Goal: Task Accomplishment & Management: Manage account settings

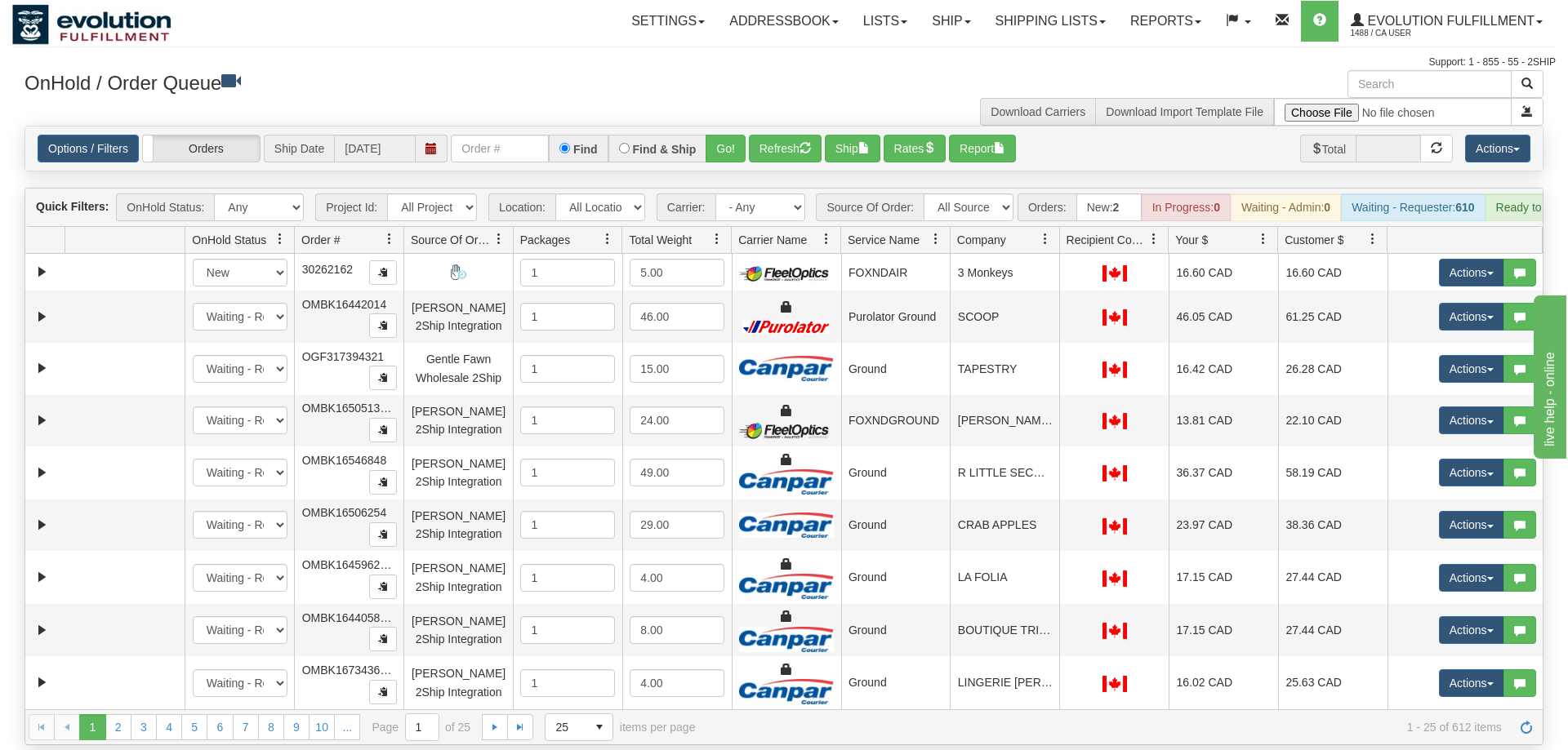
click at [510, 140] on div "Options / Filters Group Shipments Orders Ship Date 09/10/2025 Find Find & Ship …" at bounding box center [784, 148] width 1517 height 44
click at [508, 135] on input "text" at bounding box center [500, 149] width 98 height 28
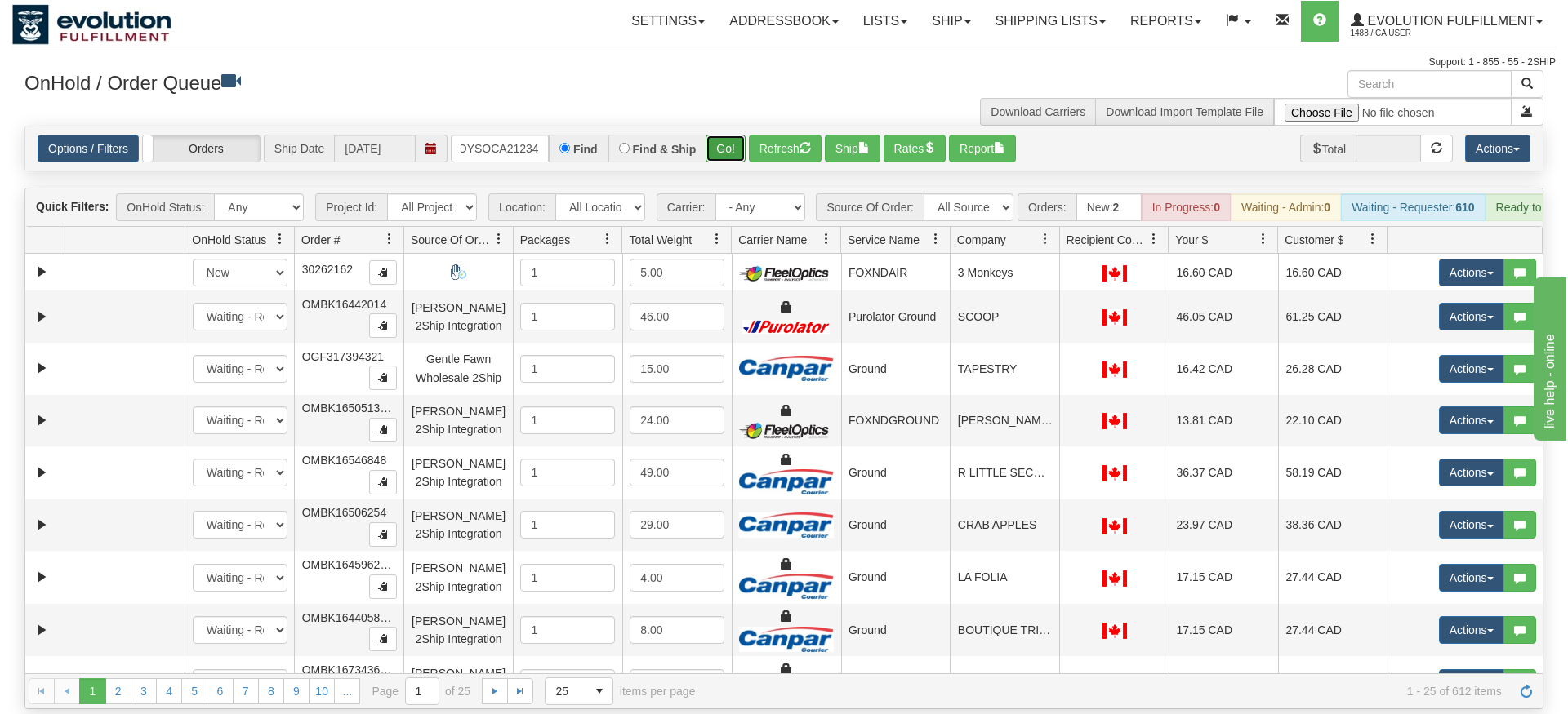
click at [733, 169] on div "Is equal to Is not equal to Contains Does not contains CAD USD EUR ZAR RON ANG …" at bounding box center [784, 417] width 1544 height 584
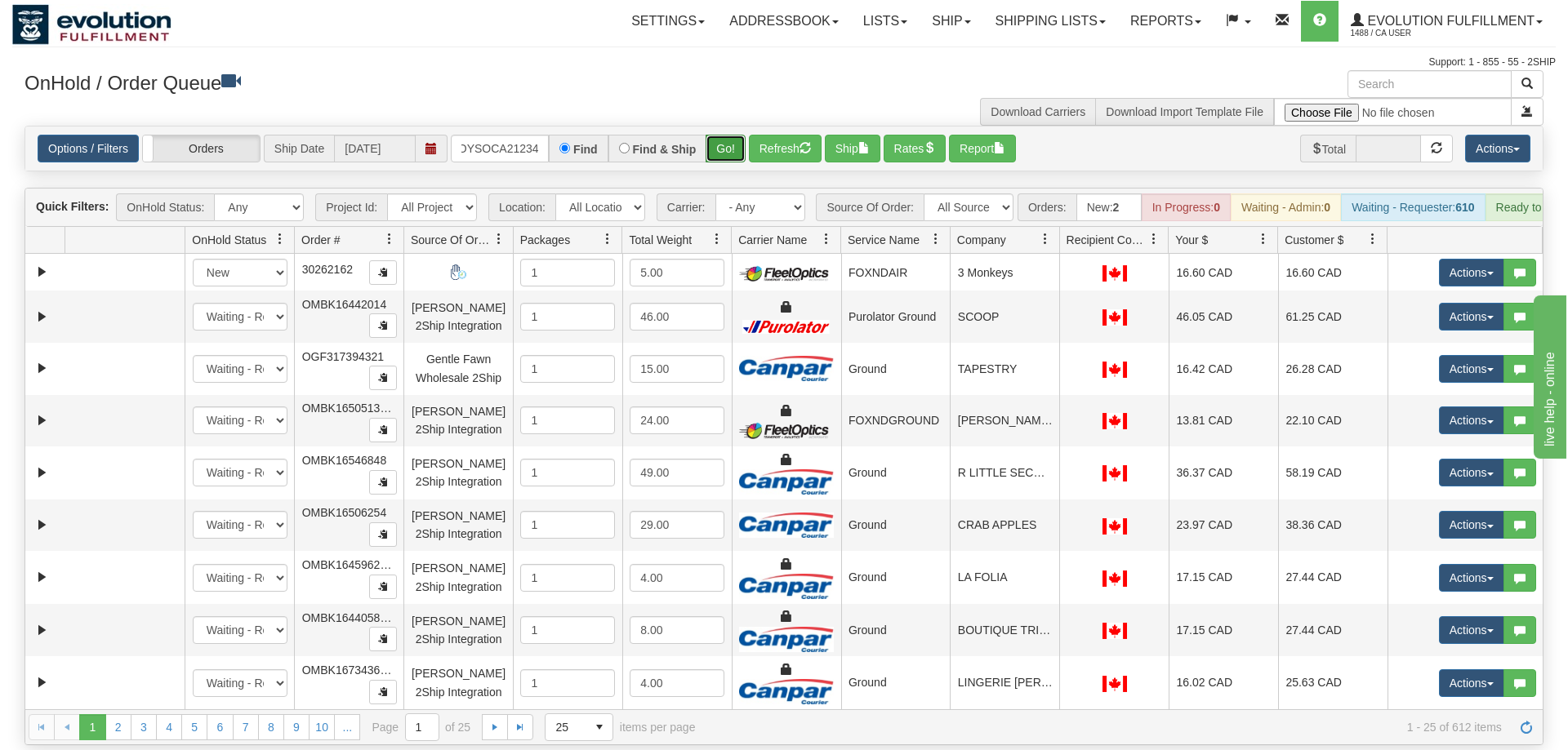
click at [723, 135] on button "Go!" at bounding box center [725, 149] width 40 height 28
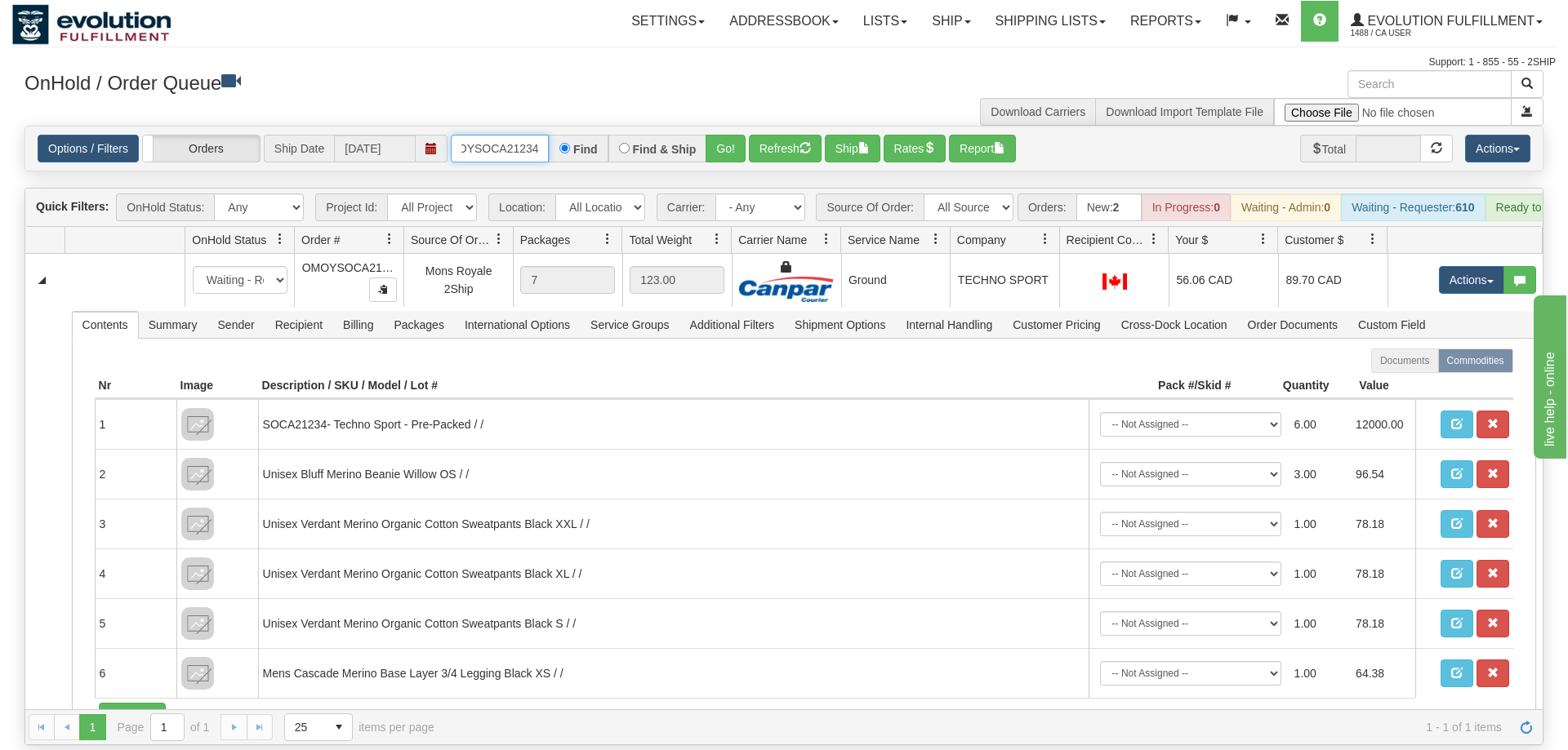
click at [499, 135] on input "OMOYSOCA21234" at bounding box center [500, 149] width 98 height 28
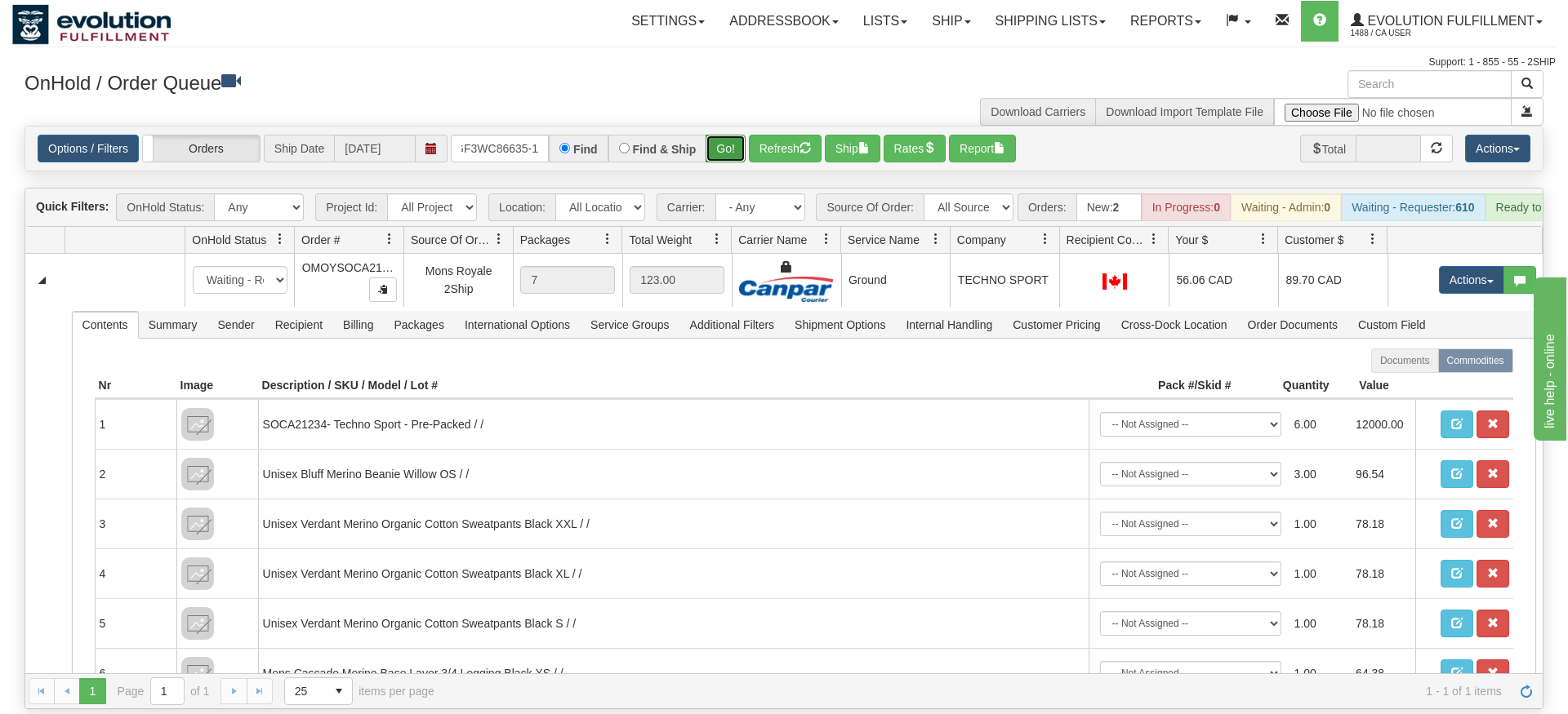
drag, startPoint x: 737, startPoint y: 120, endPoint x: 737, endPoint y: 151, distance: 31.0
click at [737, 155] on div "Is equal to Is not equal to Contains Does not contains CAD USD EUR ZAR RON ANG …" at bounding box center [784, 417] width 1544 height 584
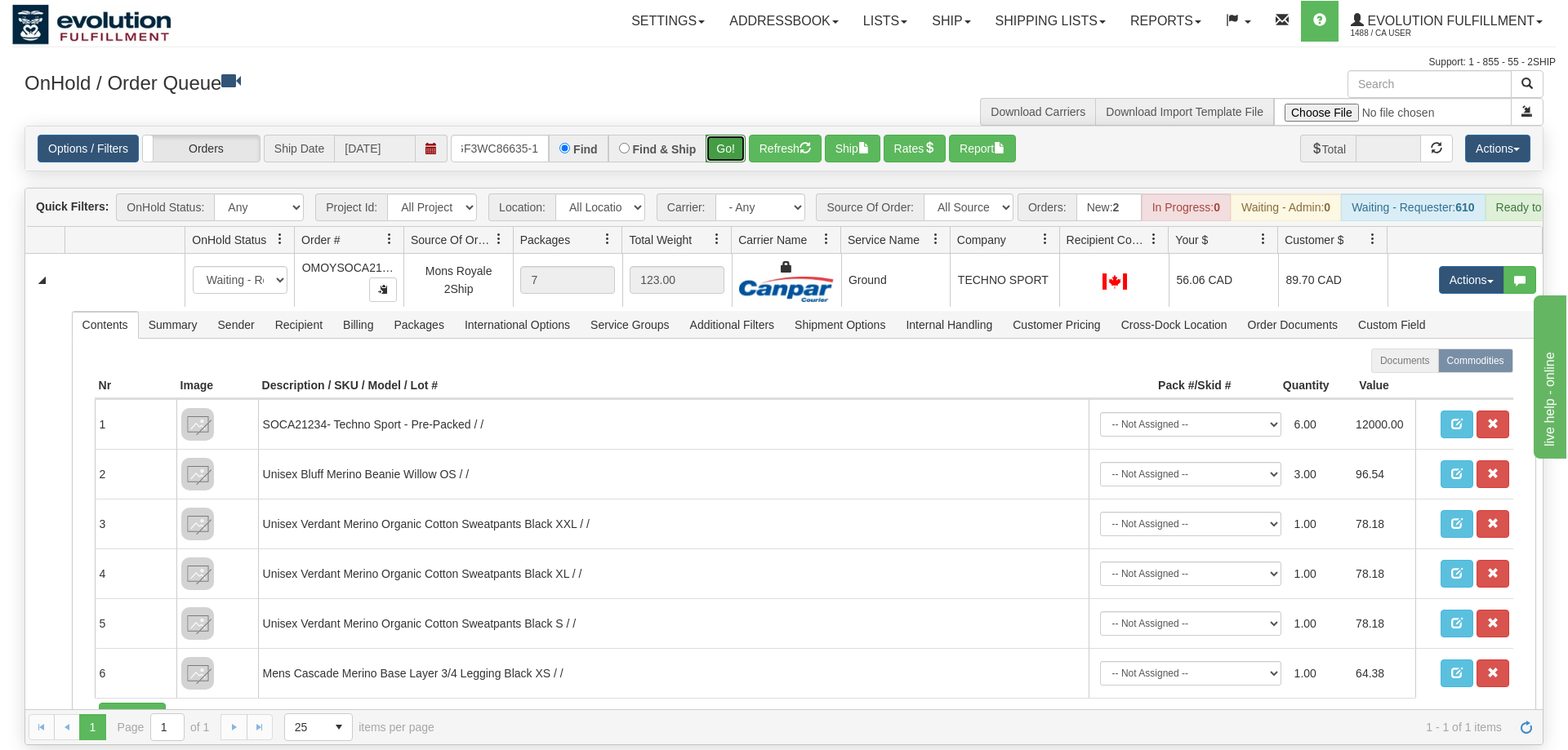
click at [733, 135] on button "Go!" at bounding box center [725, 149] width 40 height 28
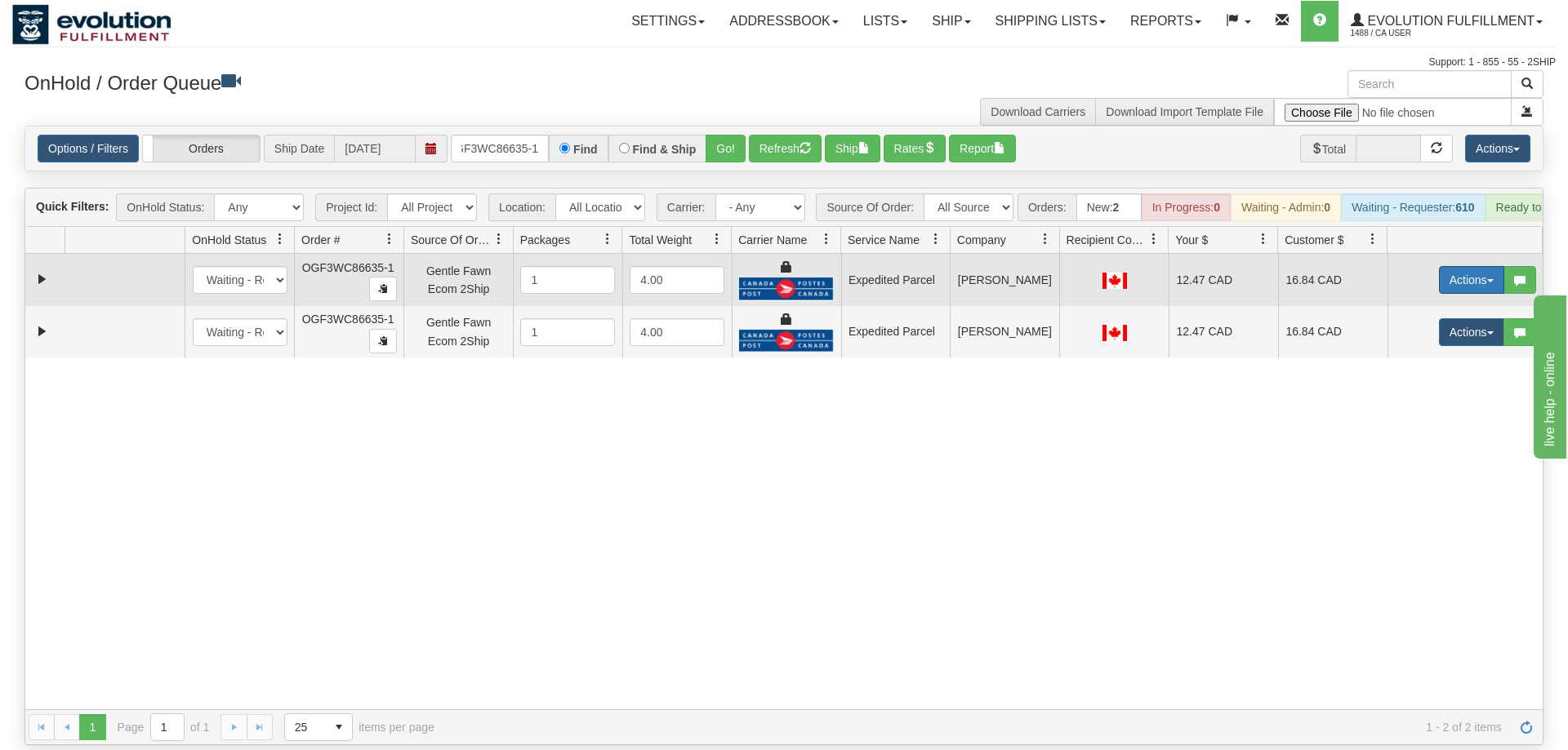
click at [1472, 266] on button "Actions" at bounding box center [1471, 280] width 65 height 28
click at [1440, 364] on link "Ship" at bounding box center [1438, 375] width 130 height 21
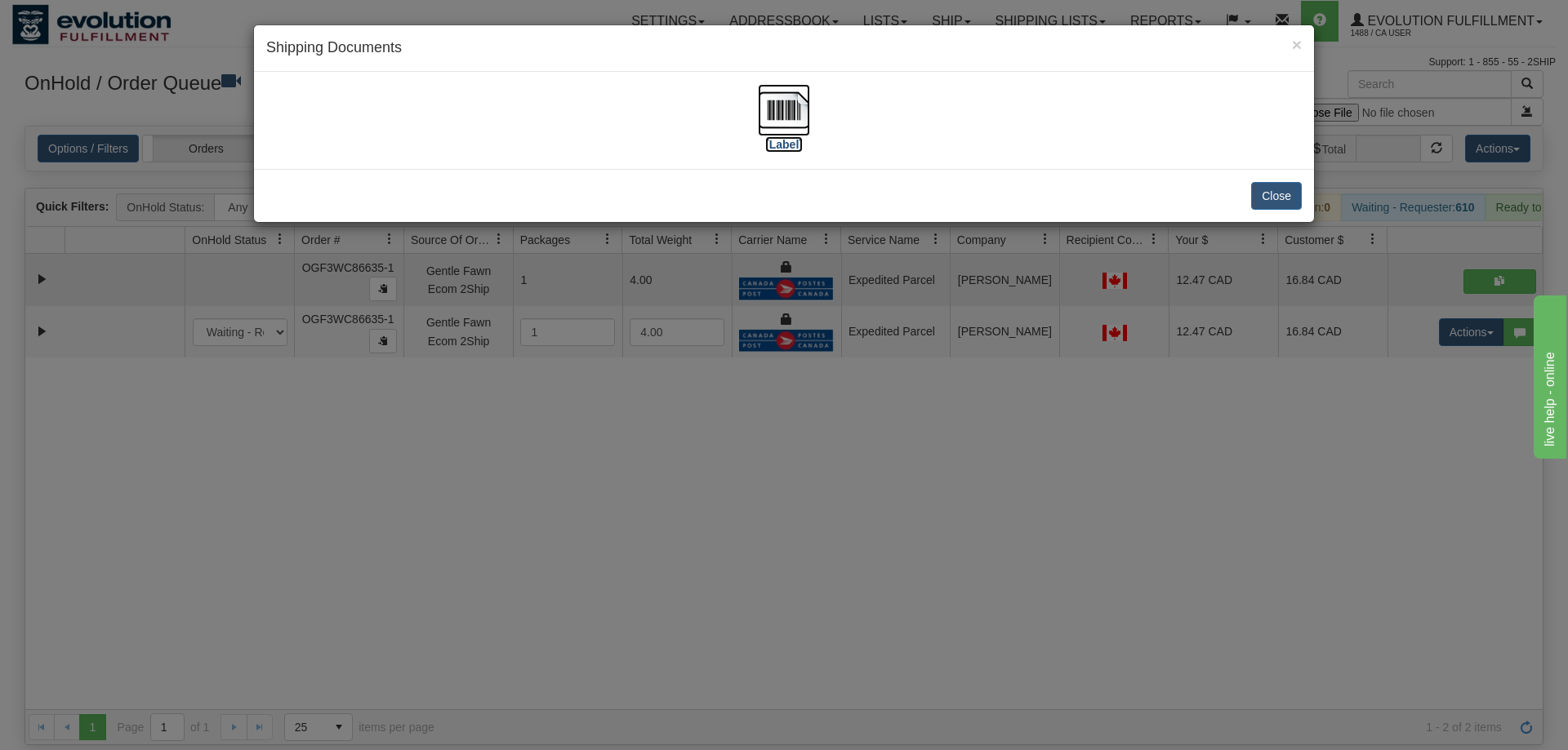
click at [794, 112] on img at bounding box center [784, 111] width 52 height 52
click at [1402, 346] on div "× Shipping Documents [Label] Close" at bounding box center [784, 375] width 1568 height 750
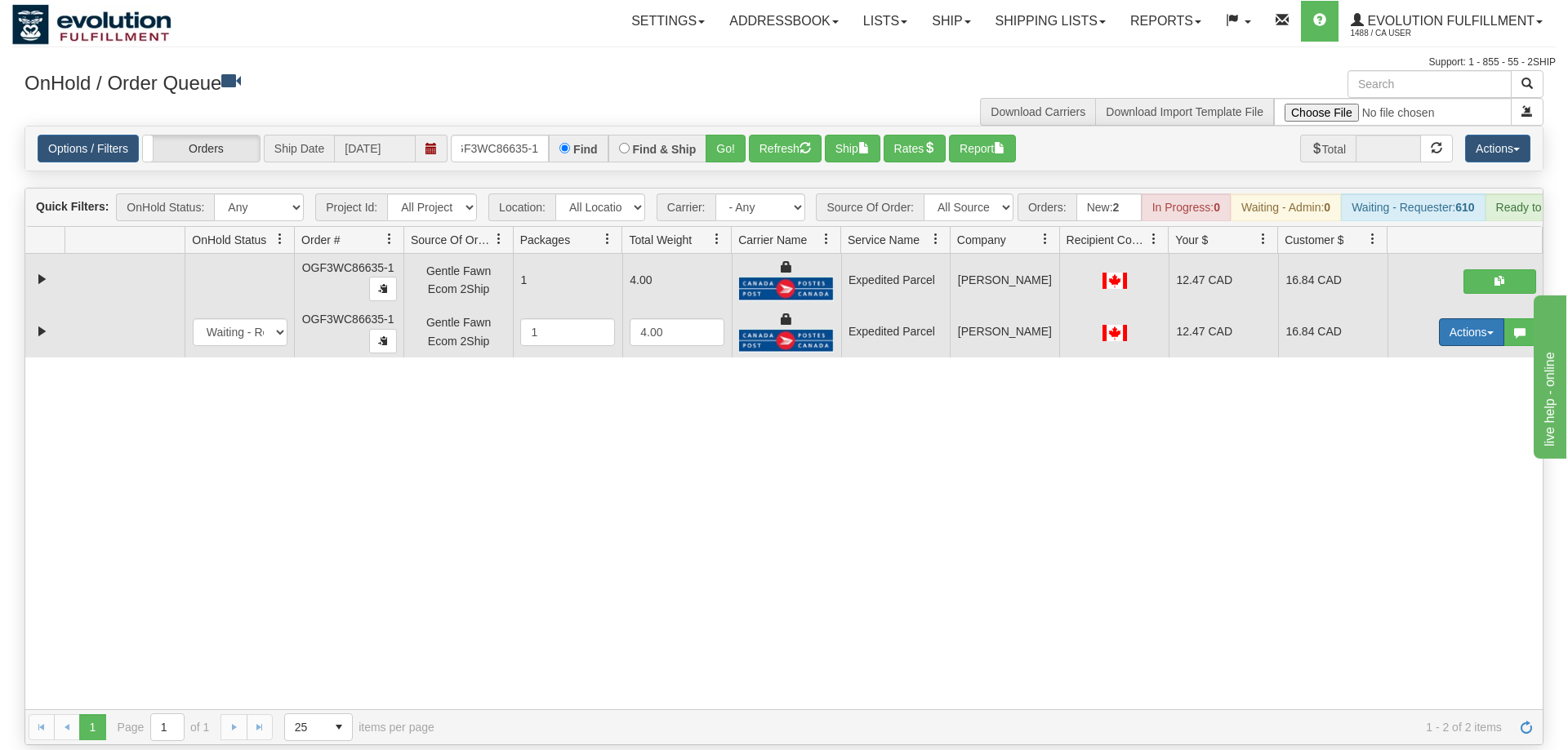
click at [1445, 319] on button "Actions" at bounding box center [1471, 332] width 65 height 28
click at [1406, 441] on span "Delete" at bounding box center [1411, 447] width 44 height 13
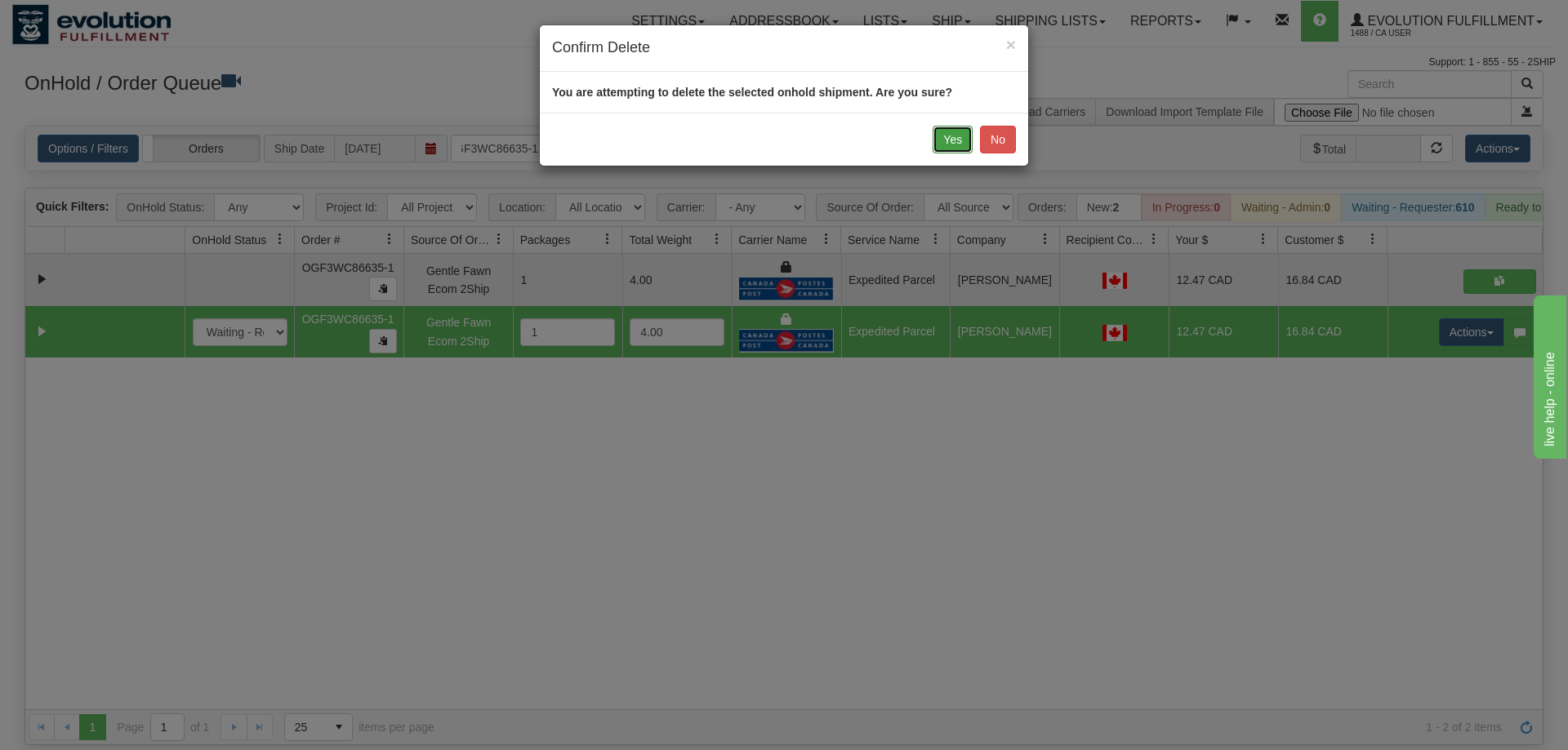
click at [944, 147] on button "Yes" at bounding box center [952, 139] width 40 height 28
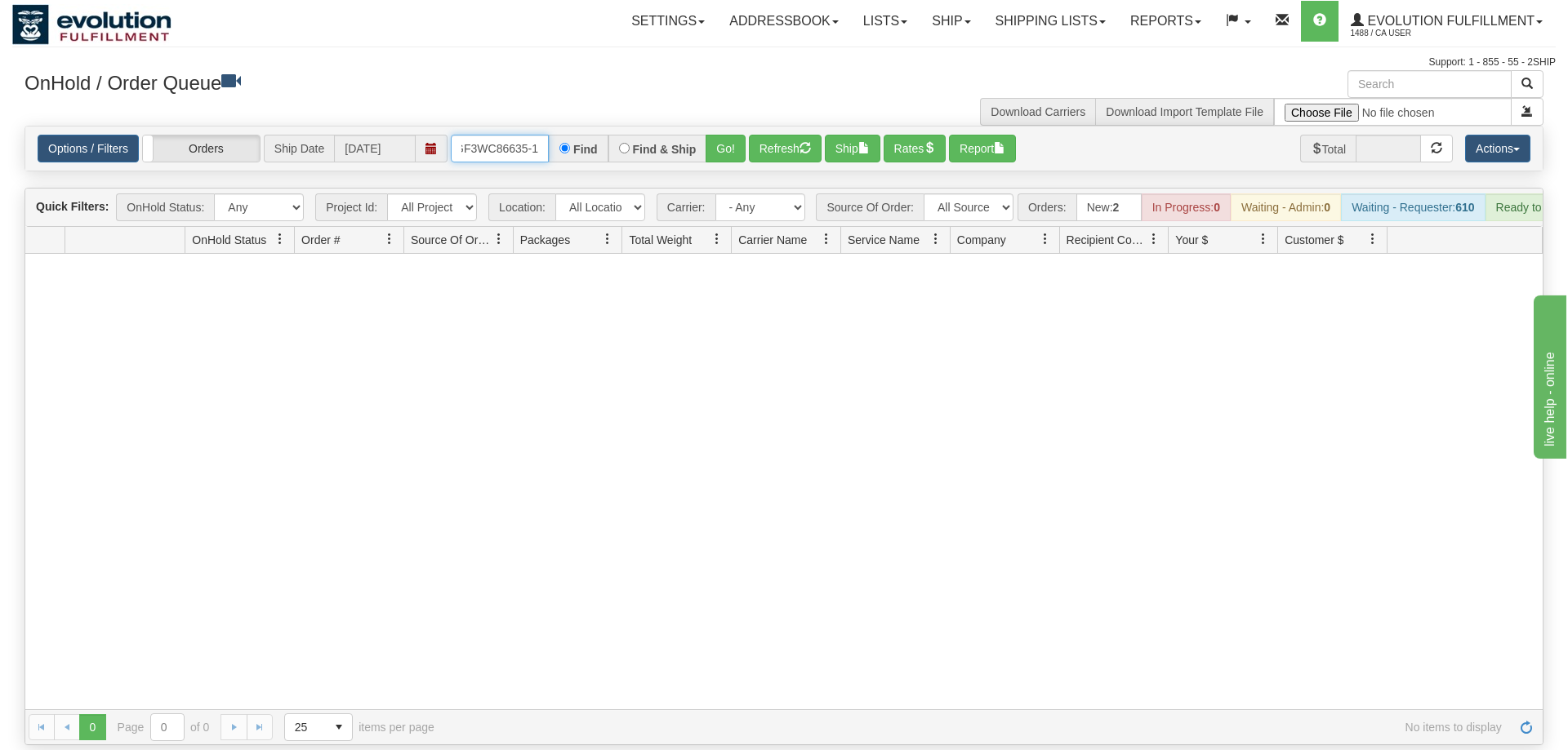
click at [512, 135] on input "OGF3WC86635-1" at bounding box center [500, 149] width 98 height 28
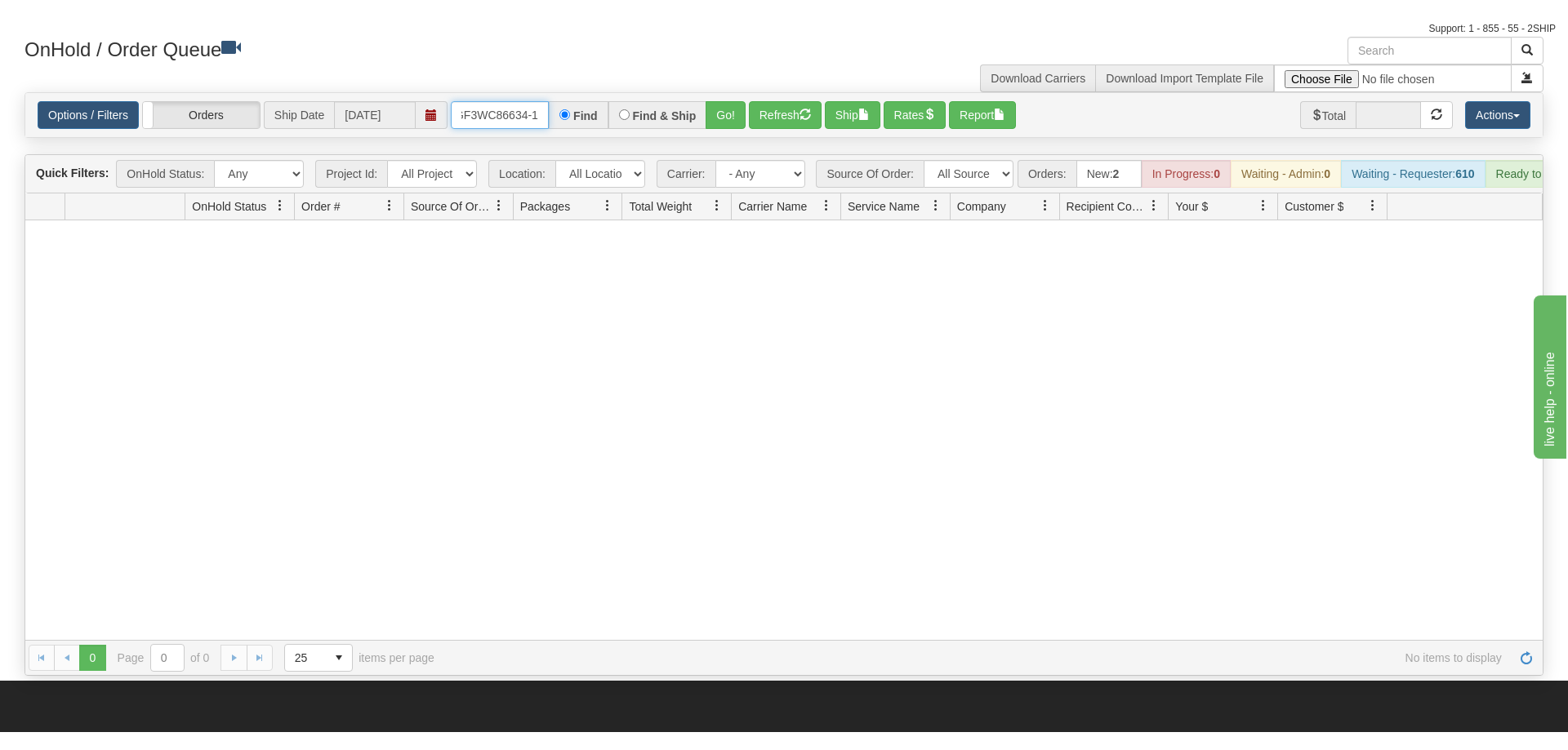
scroll to position [84, 0]
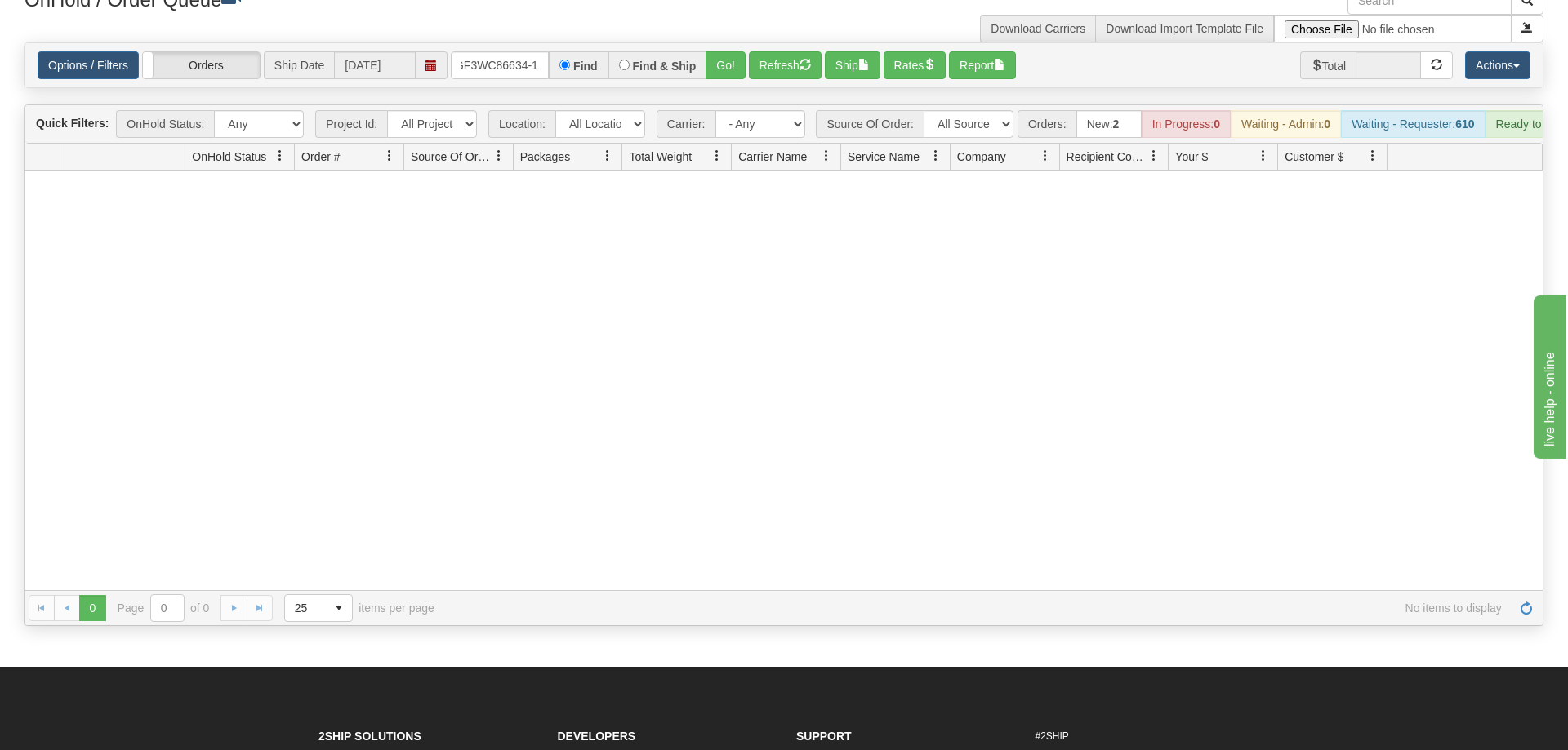
click at [749, 73] on div "Is equal to Is not equal to Contains Does not contains CAD USD EUR ZAR RON ANG …" at bounding box center [784, 334] width 1544 height 584
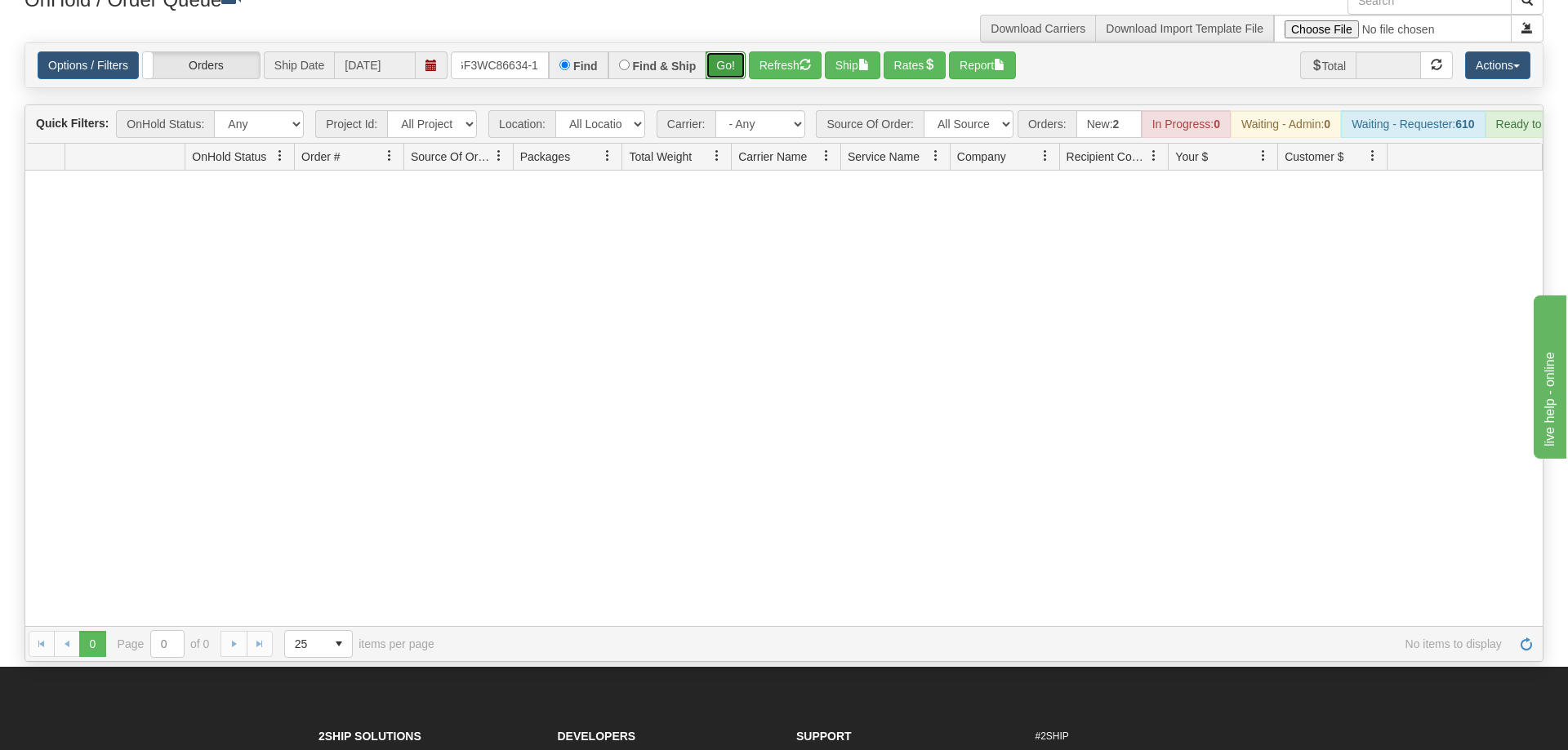
click at [728, 51] on button "Go!" at bounding box center [725, 65] width 40 height 28
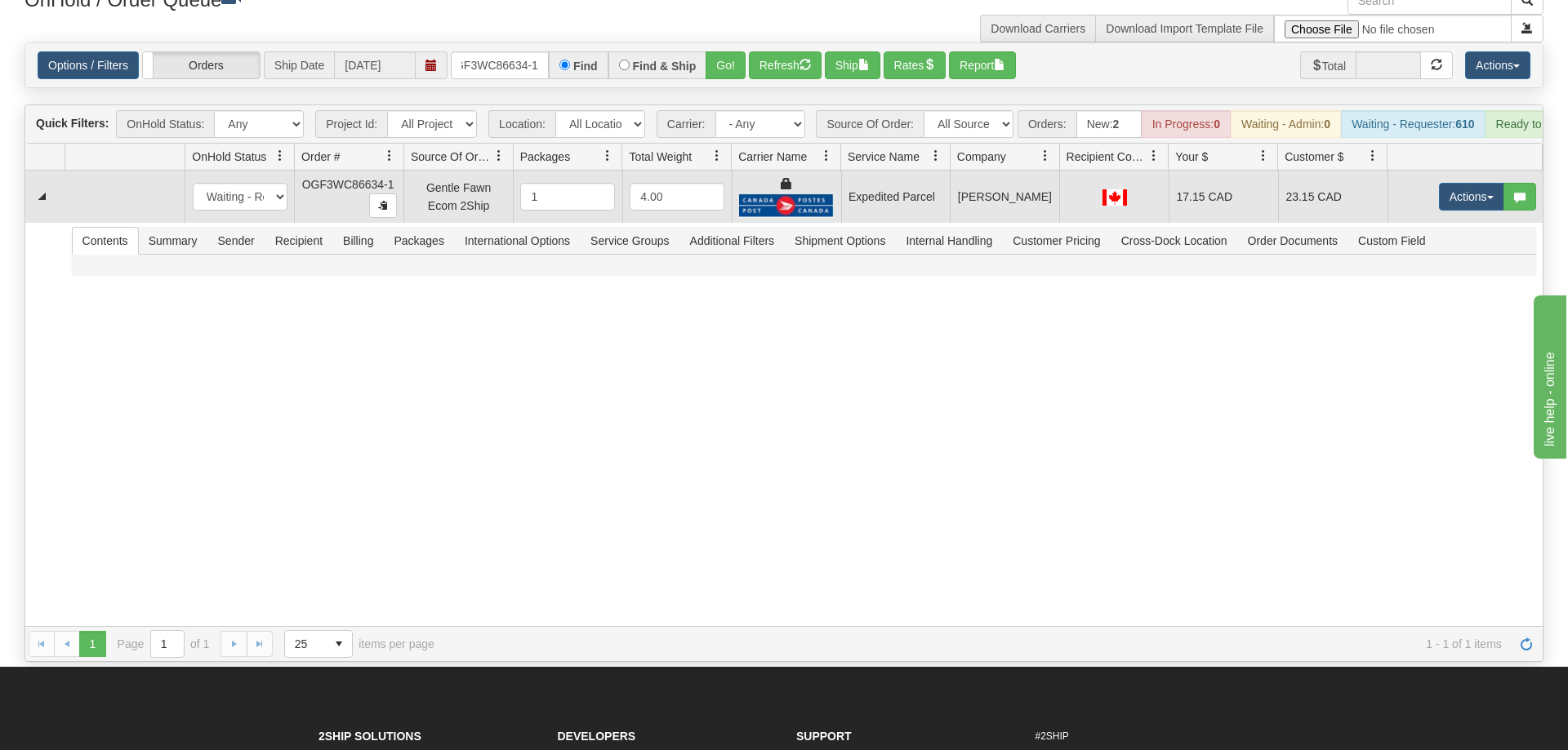
scroll to position [0, 13]
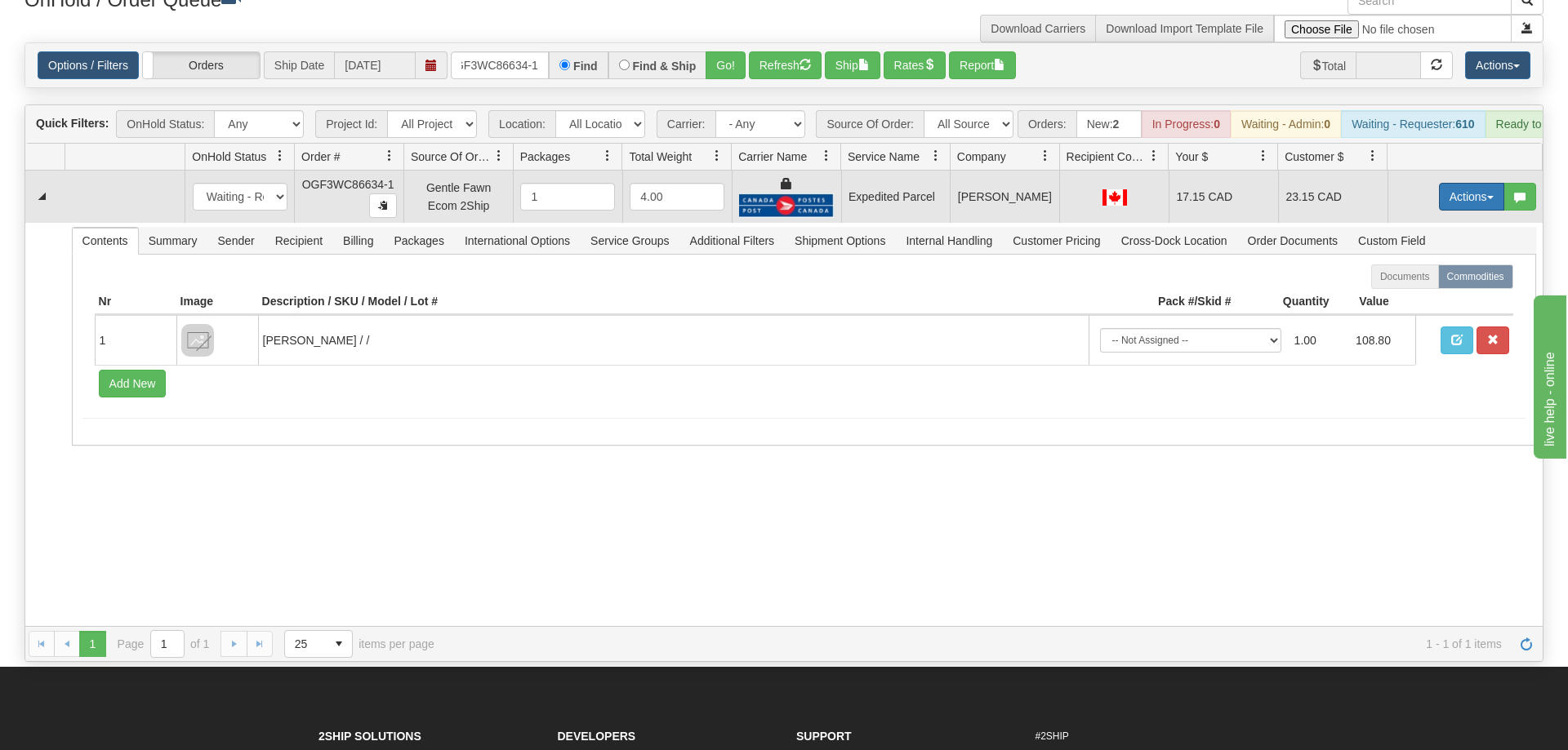
click at [1463, 183] on button "Actions" at bounding box center [1471, 196] width 65 height 28
click at [1425, 281] on link "Ship" at bounding box center [1438, 291] width 130 height 21
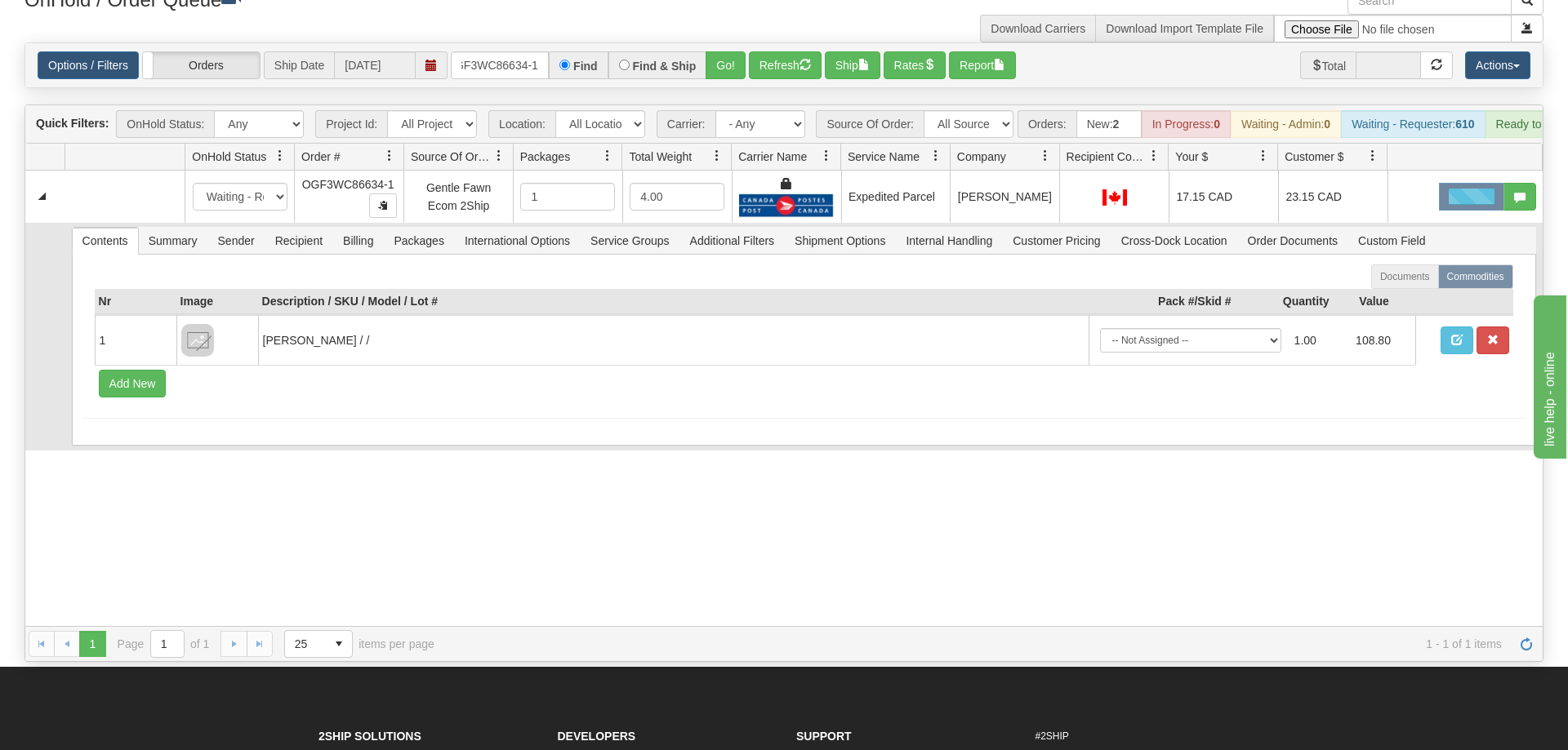
scroll to position [0, 0]
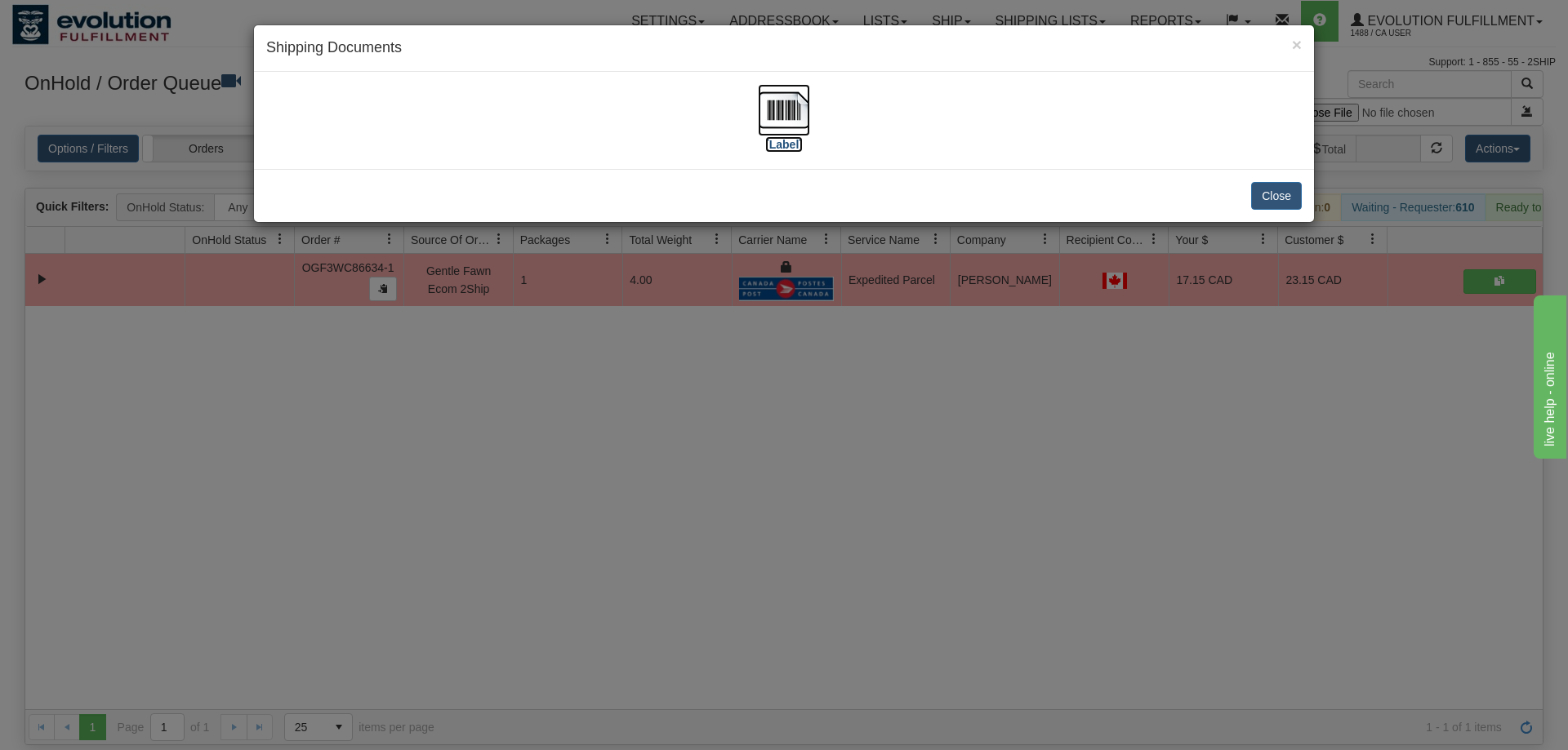
click at [772, 104] on img at bounding box center [784, 111] width 52 height 52
click at [760, 449] on div "× Shipping Documents [Label] Close" at bounding box center [784, 375] width 1568 height 750
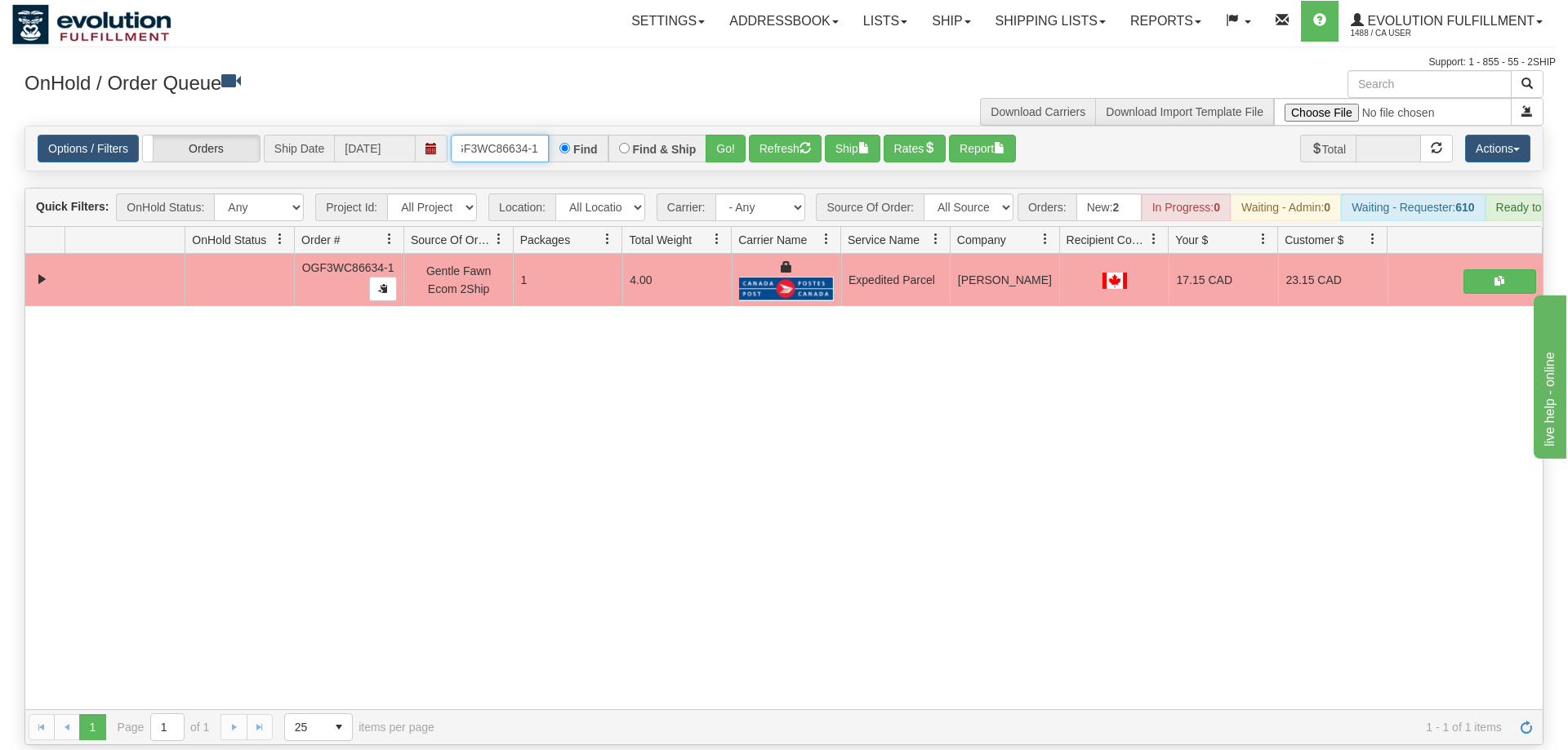
click at [535, 135] on input "oGF3WC86634-1" at bounding box center [500, 149] width 98 height 28
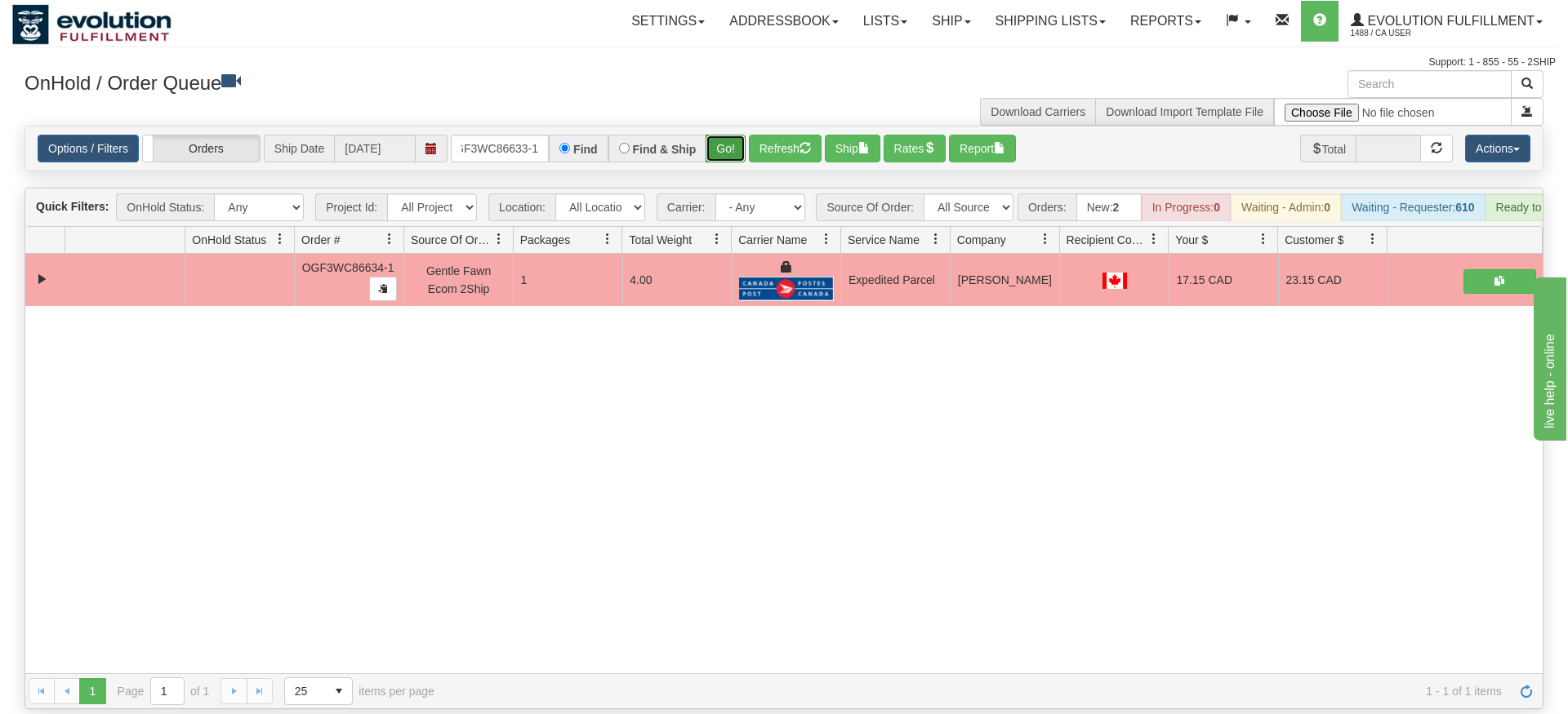
click at [729, 151] on div "Is equal to Is not equal to Contains Does not contains CAD USD EUR ZAR RON ANG …" at bounding box center [784, 417] width 1544 height 584
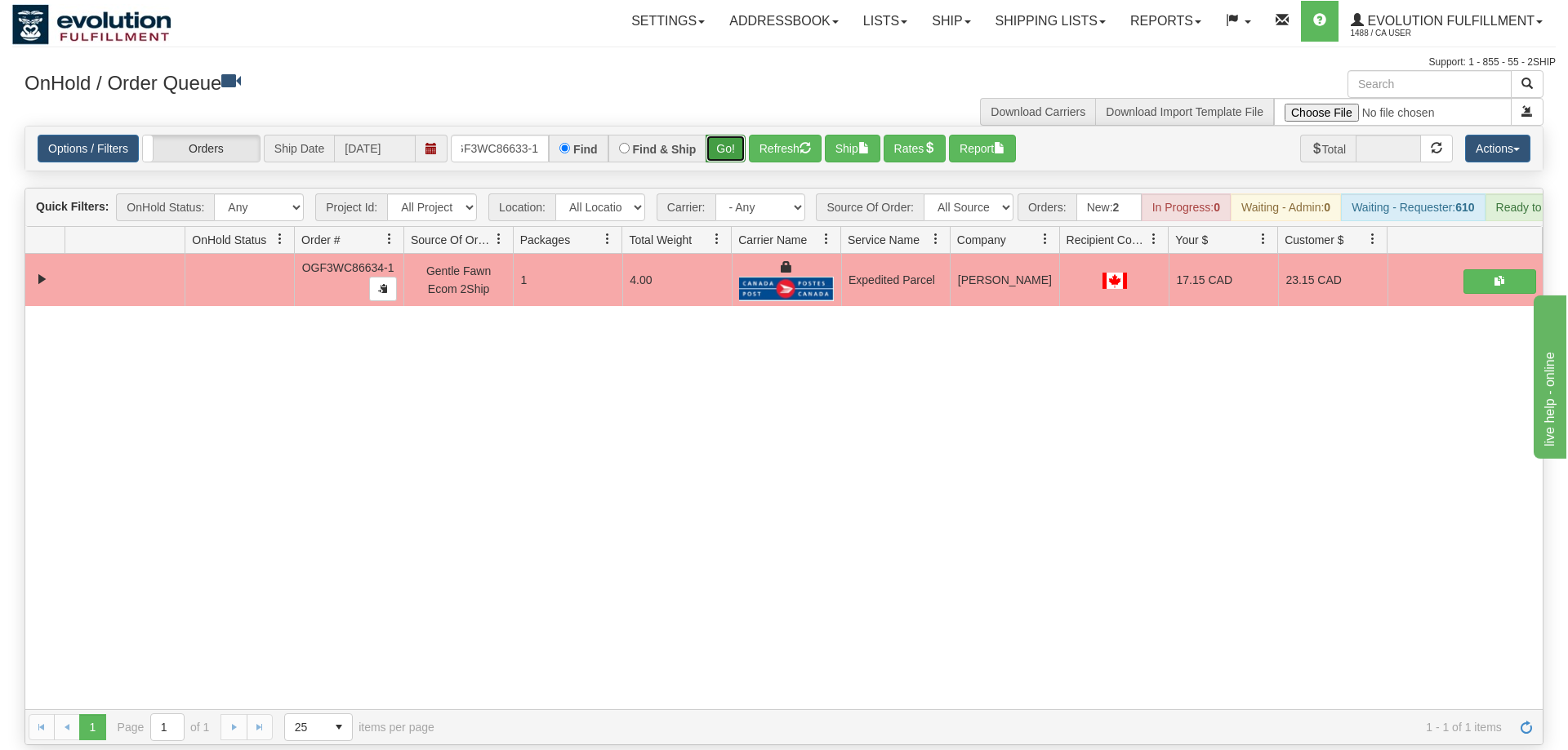
click at [735, 135] on button "Go!" at bounding box center [725, 149] width 40 height 28
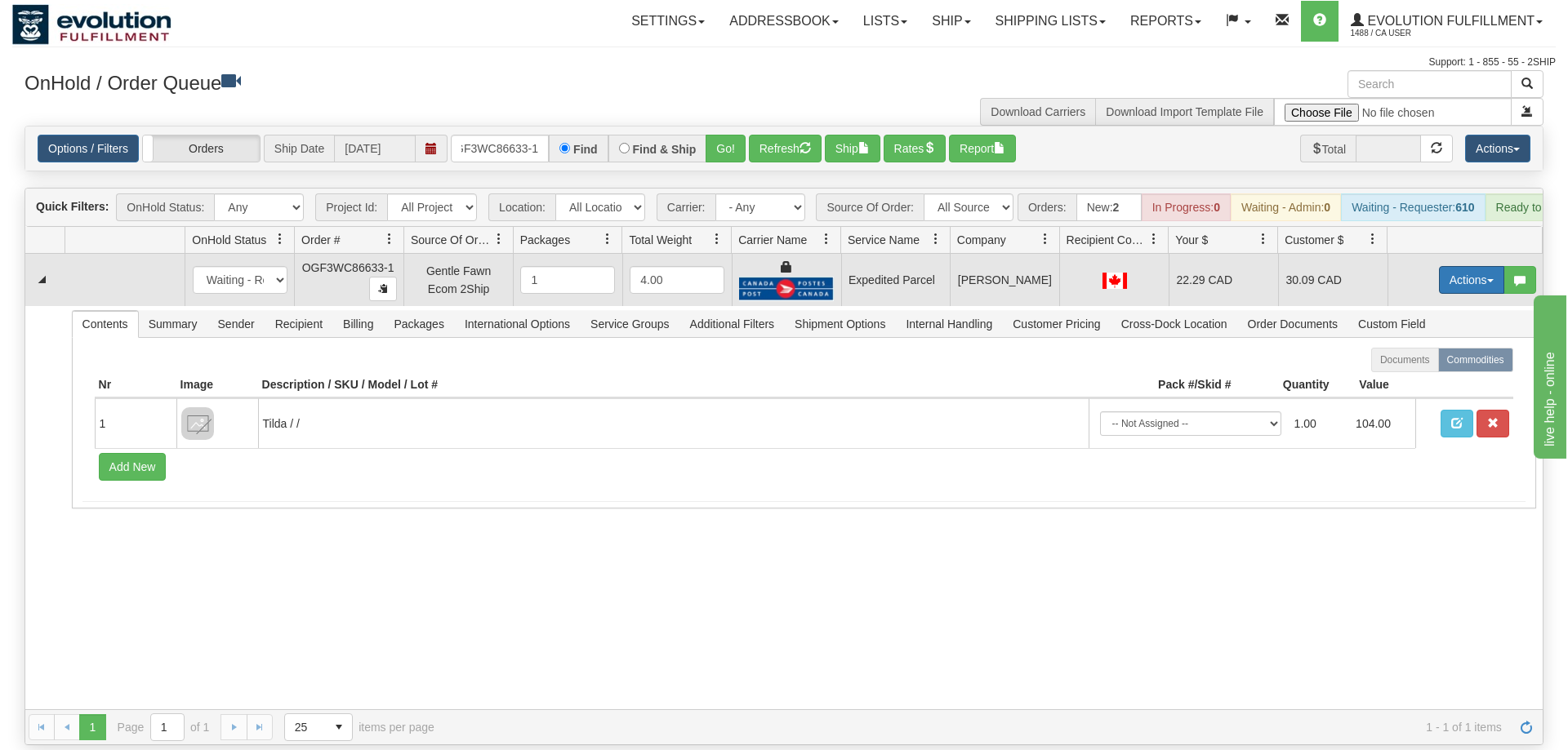
click at [1475, 266] on button "Actions" at bounding box center [1471, 280] width 65 height 28
click at [1433, 364] on link "Ship" at bounding box center [1438, 375] width 130 height 21
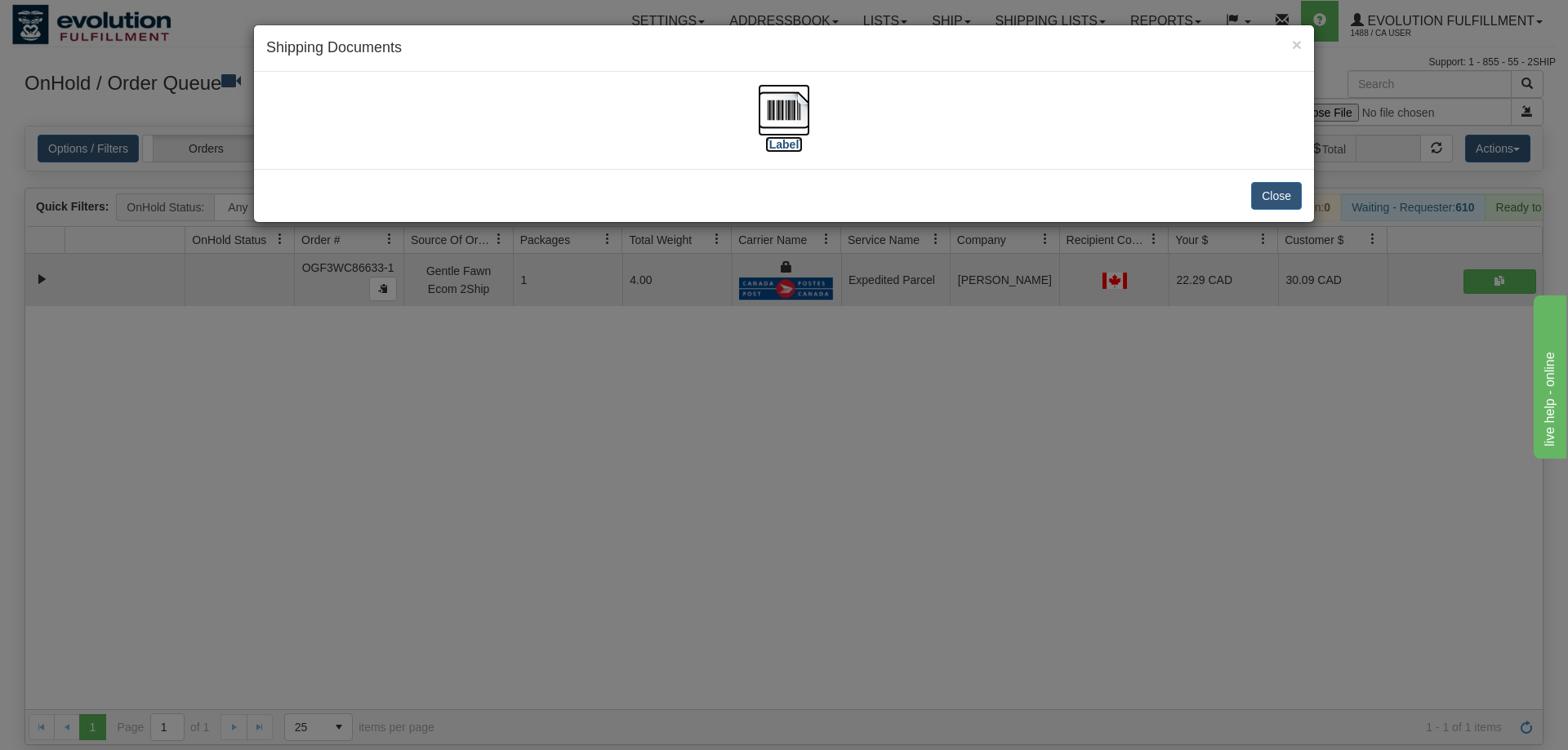
click at [805, 135] on img at bounding box center [784, 111] width 52 height 52
drag, startPoint x: 635, startPoint y: 494, endPoint x: 493, endPoint y: 121, distance: 399.1
click at [636, 488] on div "× Shipping Documents [Label] Close" at bounding box center [784, 375] width 1568 height 750
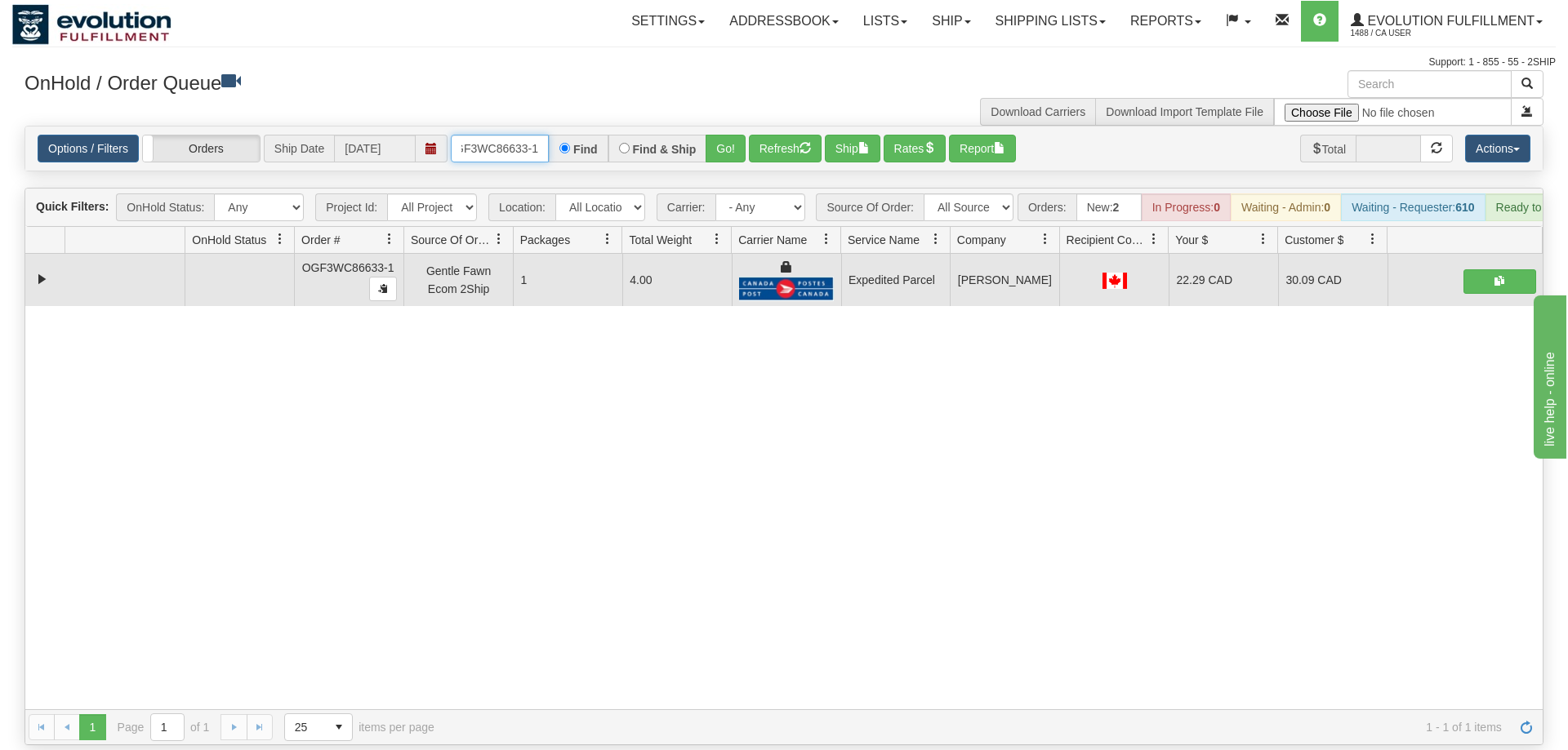
click at [503, 135] on input "OGF3WC86633-1" at bounding box center [500, 149] width 98 height 28
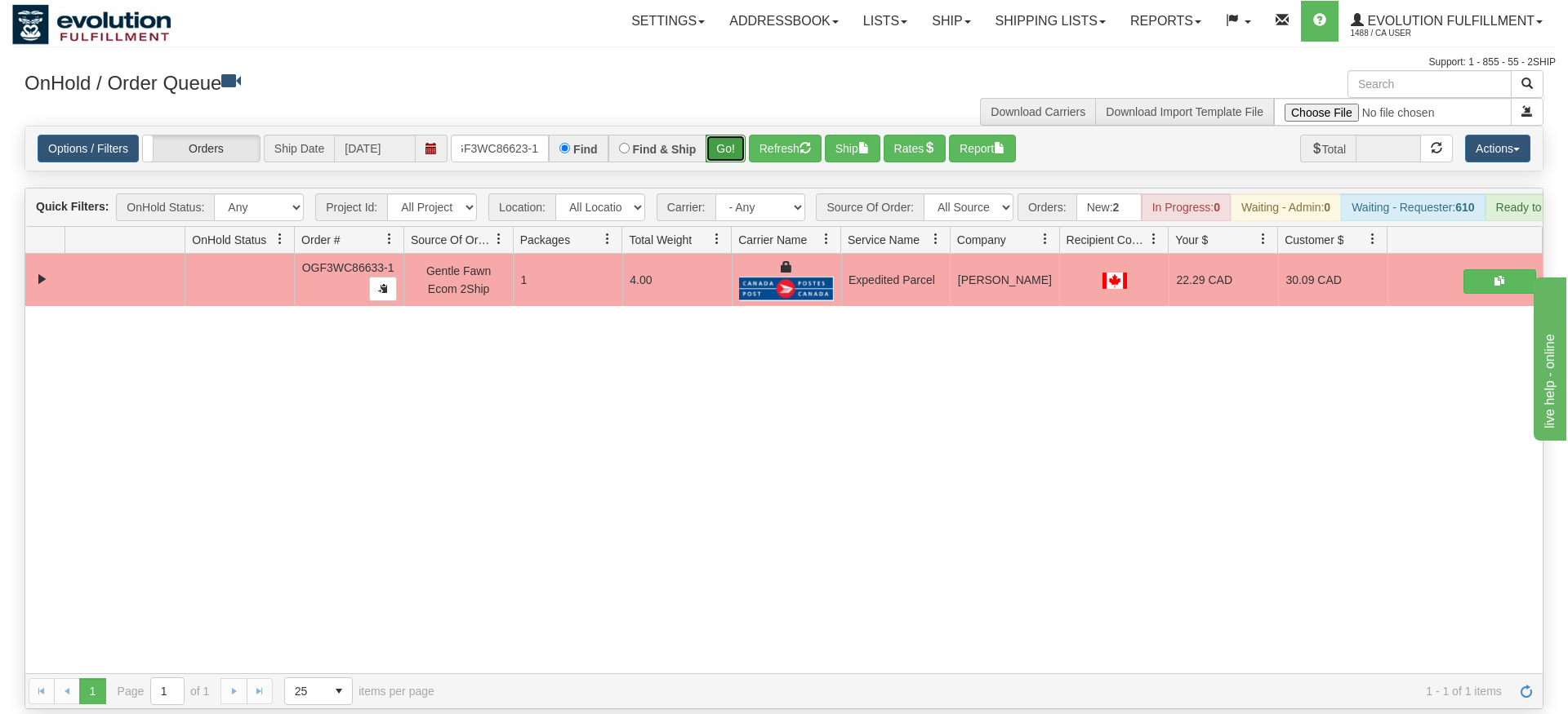
click at [741, 166] on div "Is equal to Is not equal to Contains Does not contains CAD USD EUR ZAR RON ANG …" at bounding box center [784, 417] width 1544 height 584
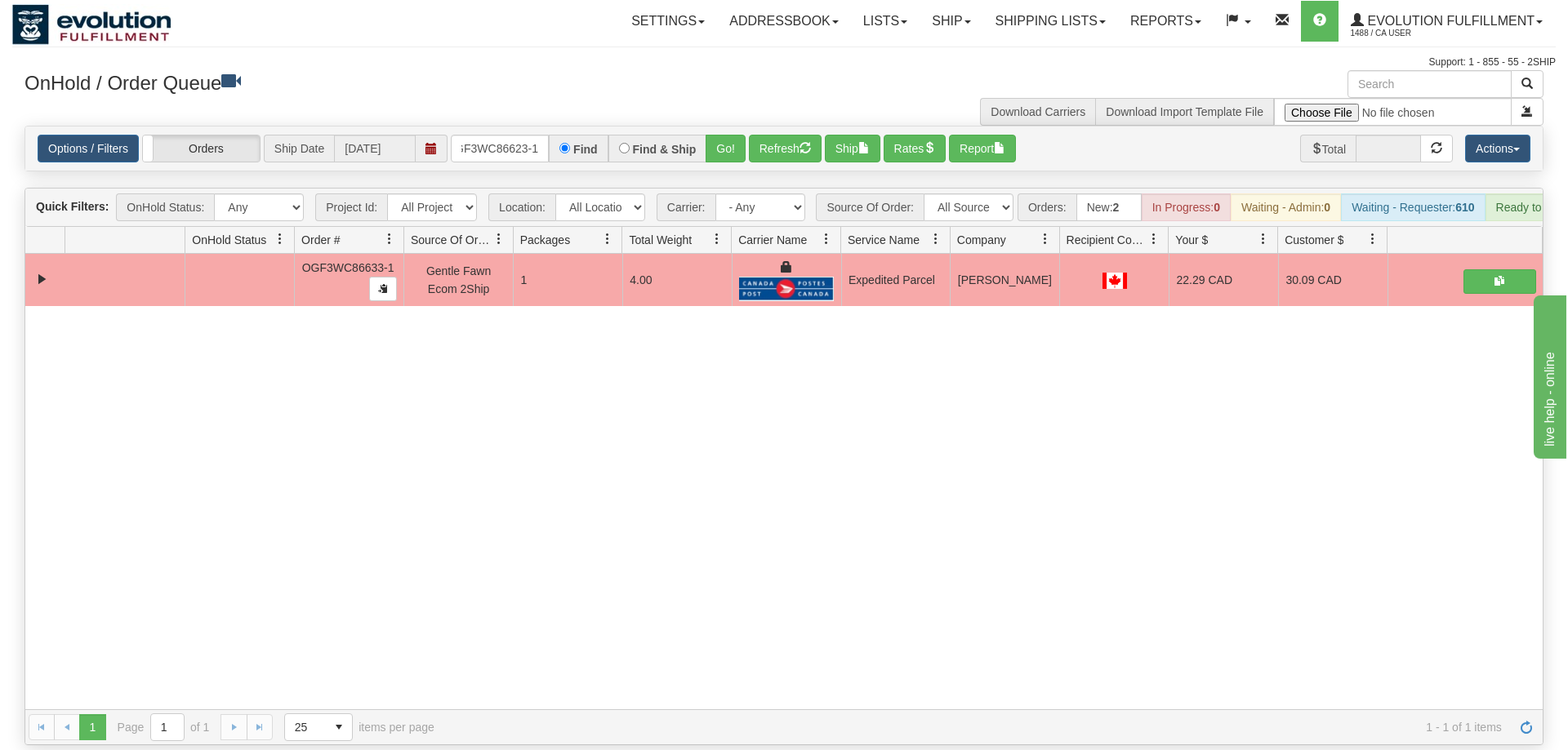
click at [727, 126] on div "Options / Filters Group Shipments Orders Ship Date 09/10/2025 OGF3WC86623-1 Fin…" at bounding box center [784, 148] width 1517 height 44
click at [720, 135] on button "Go!" at bounding box center [725, 149] width 40 height 28
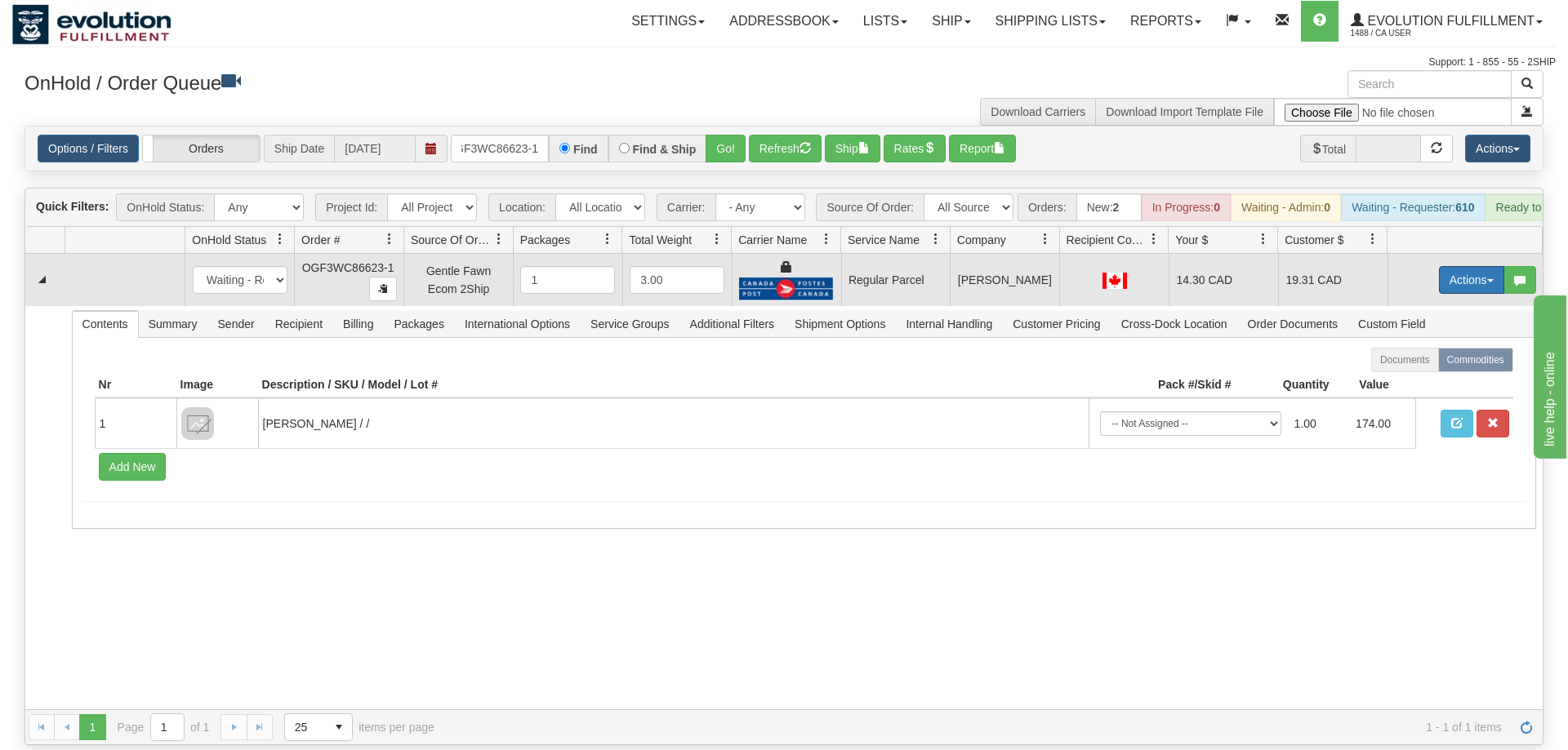
click at [1473, 266] on button "Actions" at bounding box center [1471, 280] width 65 height 28
click at [1427, 347] on span "Rate All Services" at bounding box center [1438, 353] width 98 height 13
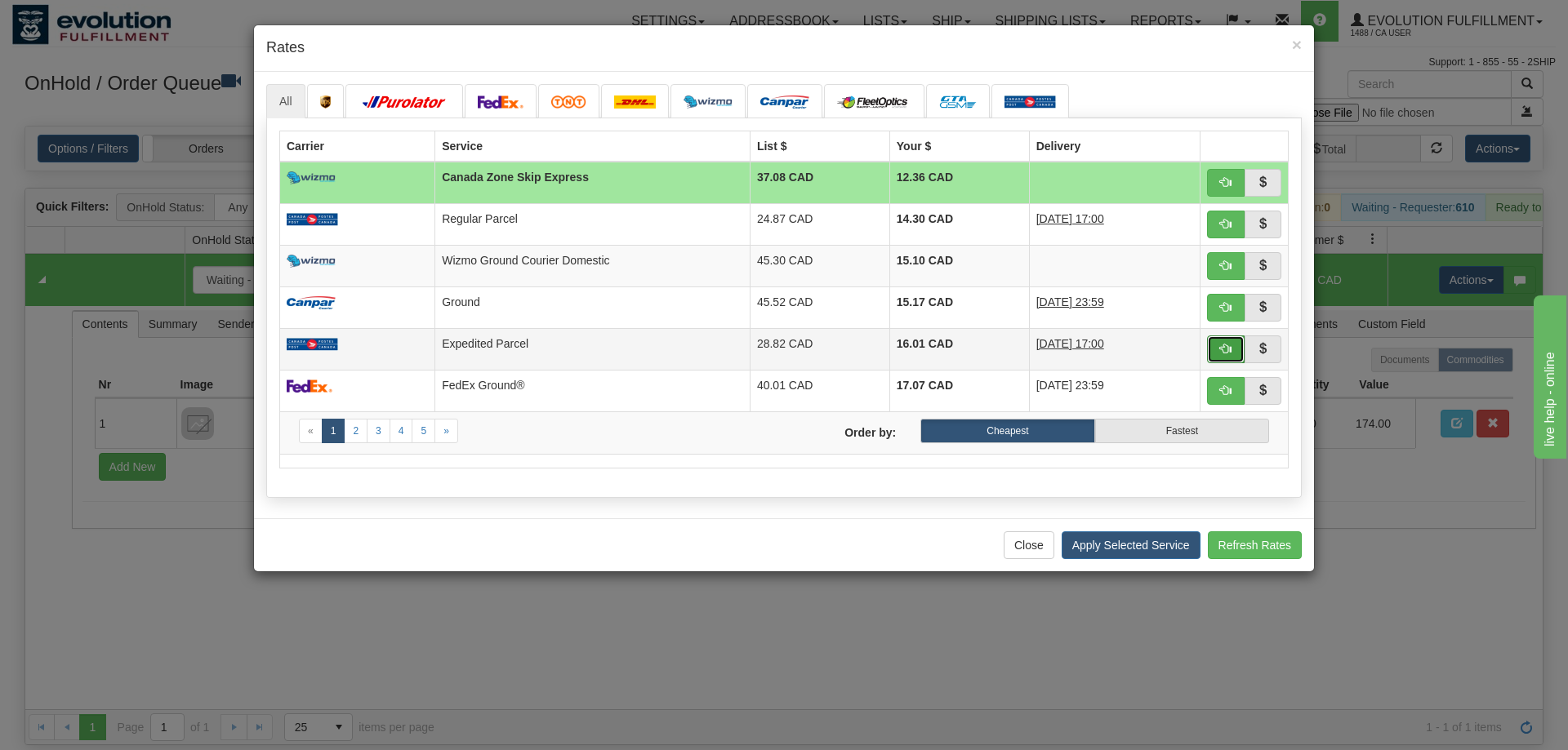
click at [1224, 358] on button "button" at bounding box center [1226, 349] width 38 height 28
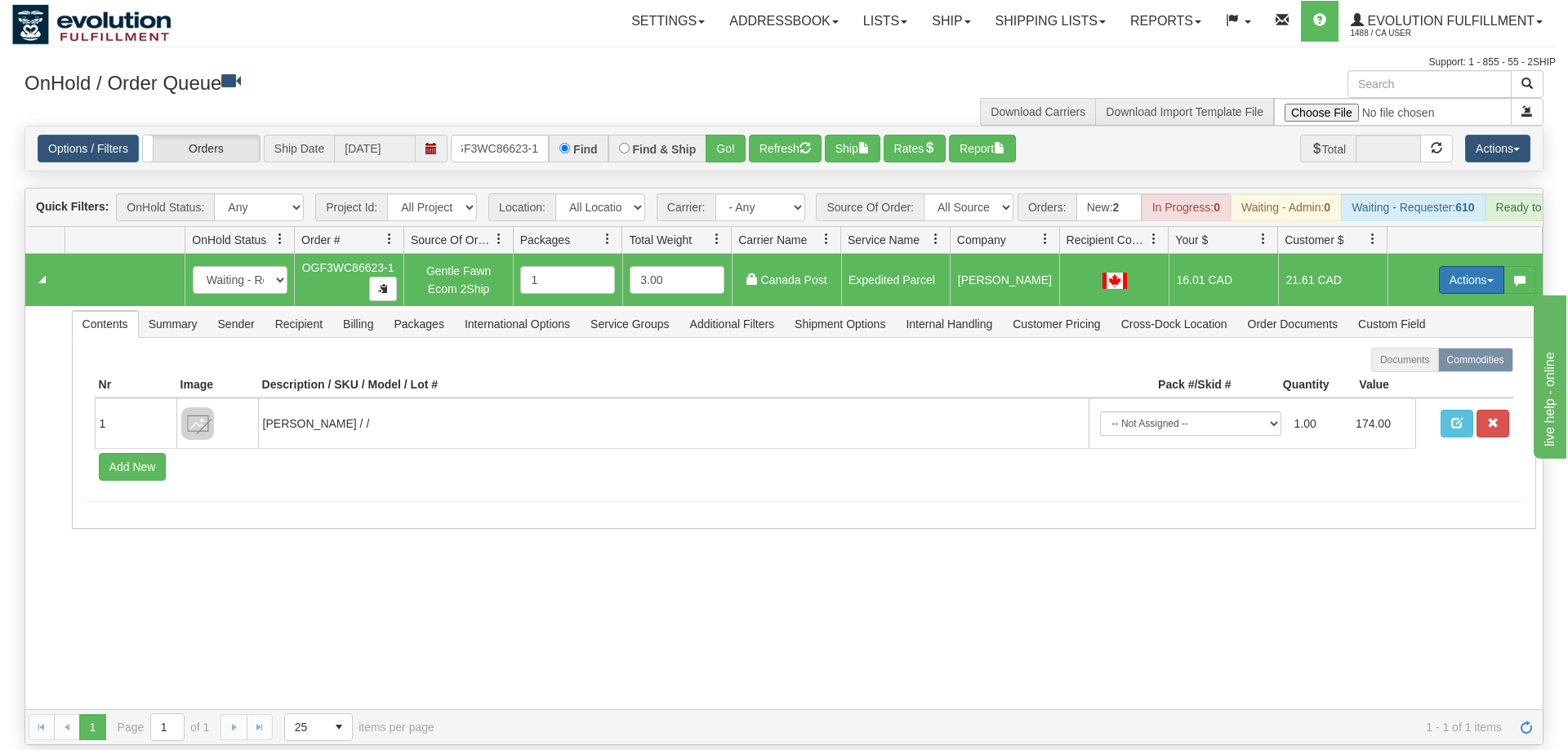
click at [1459, 266] on button "Actions" at bounding box center [1471, 280] width 65 height 28
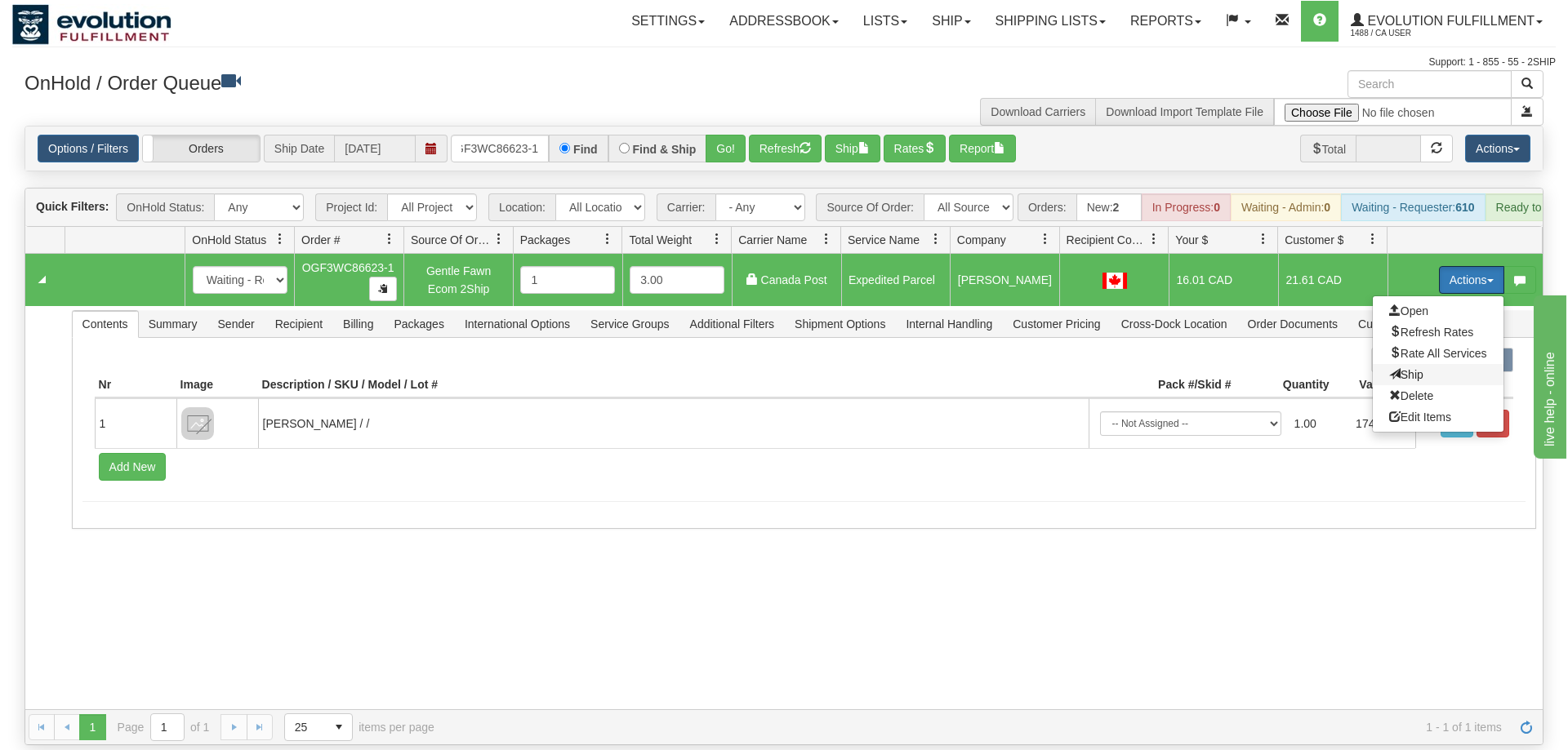
click at [1419, 368] on span "Ship" at bounding box center [1406, 374] width 34 height 13
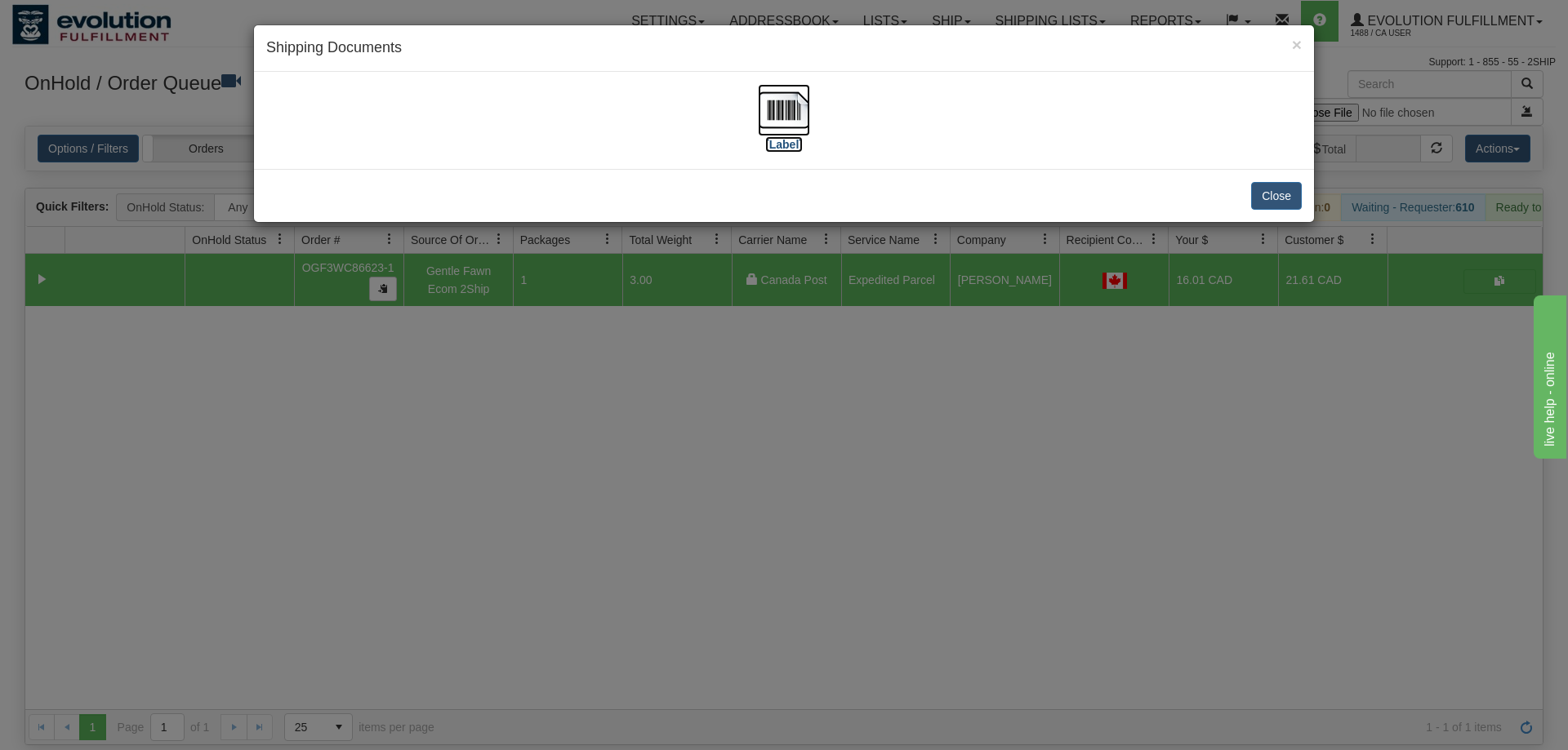
click at [796, 124] on img at bounding box center [784, 111] width 52 height 52
drag, startPoint x: 569, startPoint y: 422, endPoint x: 577, endPoint y: 406, distance: 17.9
click at [575, 418] on div "× Shipping Documents [Label] Close" at bounding box center [784, 375] width 1568 height 750
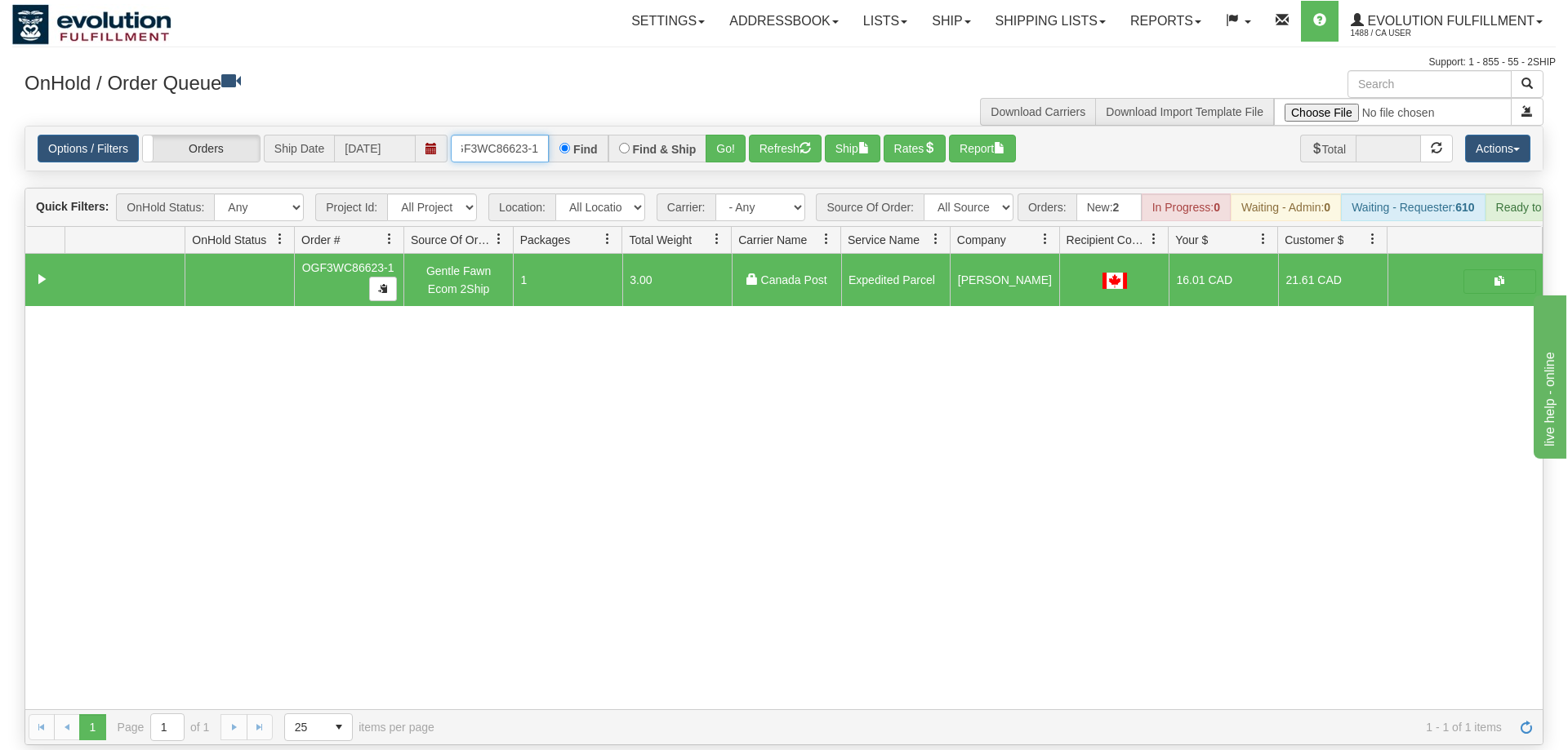
click at [468, 135] on input "OGF3WC86623-1" at bounding box center [500, 149] width 98 height 28
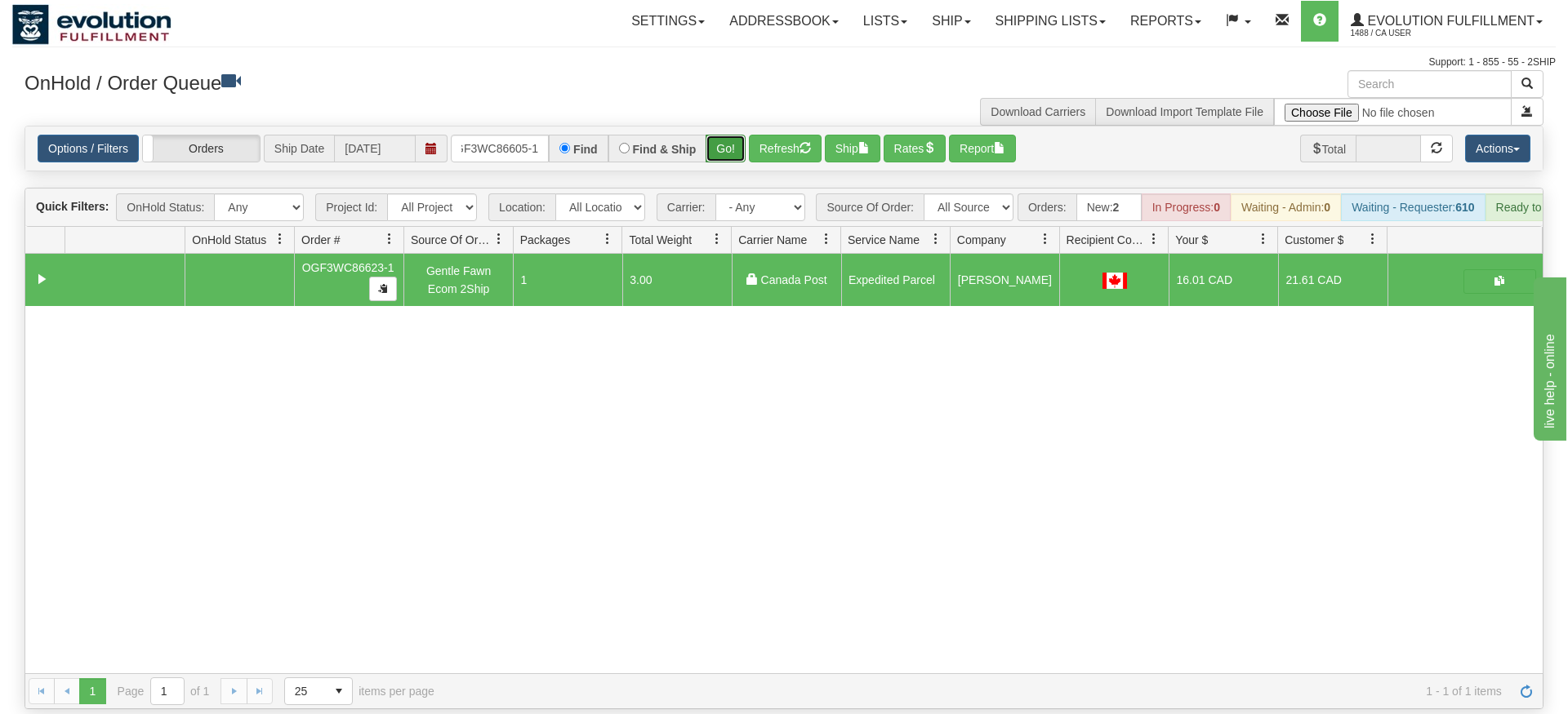
click at [740, 155] on div "Is equal to Is not equal to Contains Does not contains CAD USD EUR ZAR RON ANG …" at bounding box center [784, 417] width 1544 height 584
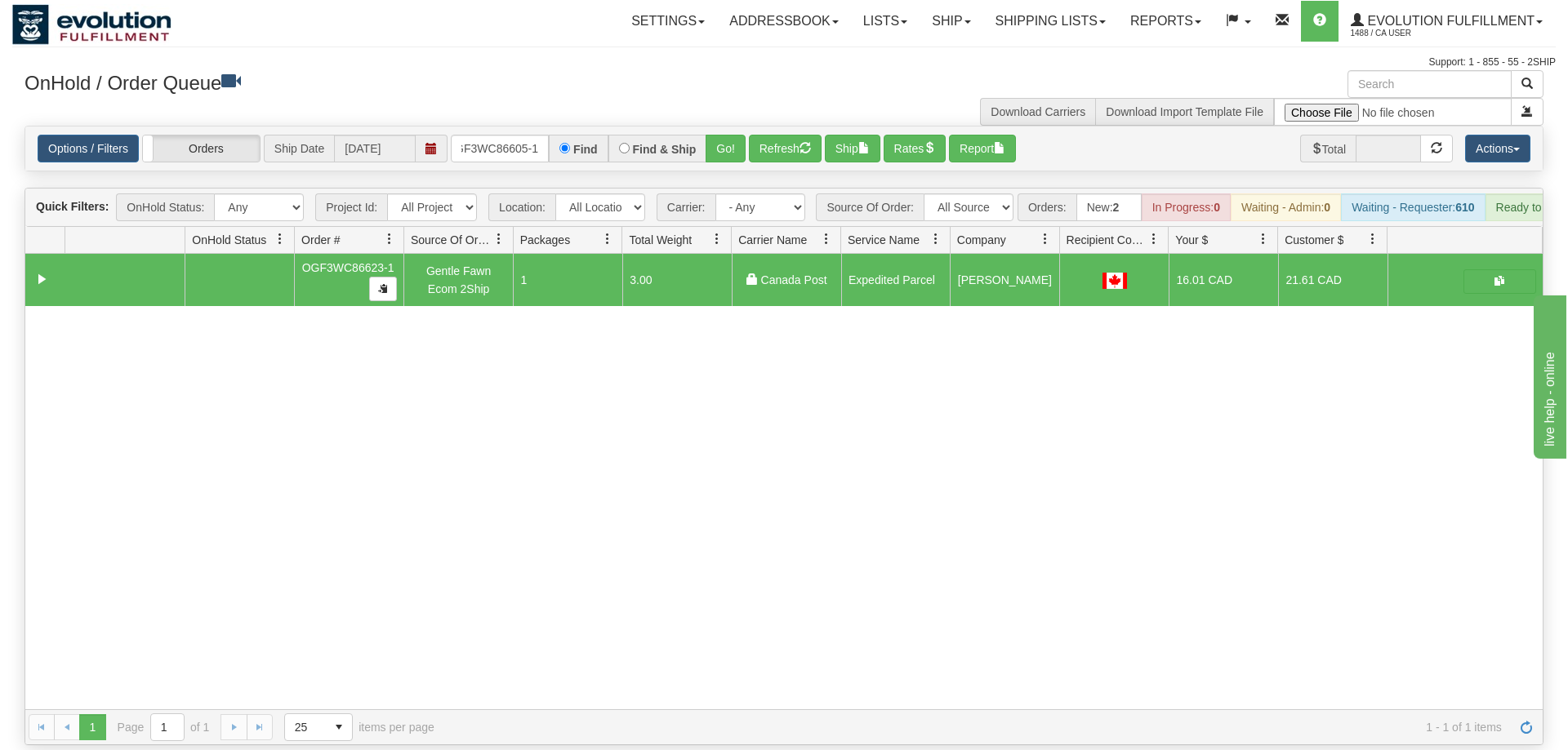
click at [697, 126] on div "Options / Filters Group Shipments Orders Ship Date 09/10/2025 OGF3WC86605-1 Fin…" at bounding box center [784, 148] width 1517 height 44
click at [716, 135] on button "Go!" at bounding box center [725, 149] width 40 height 28
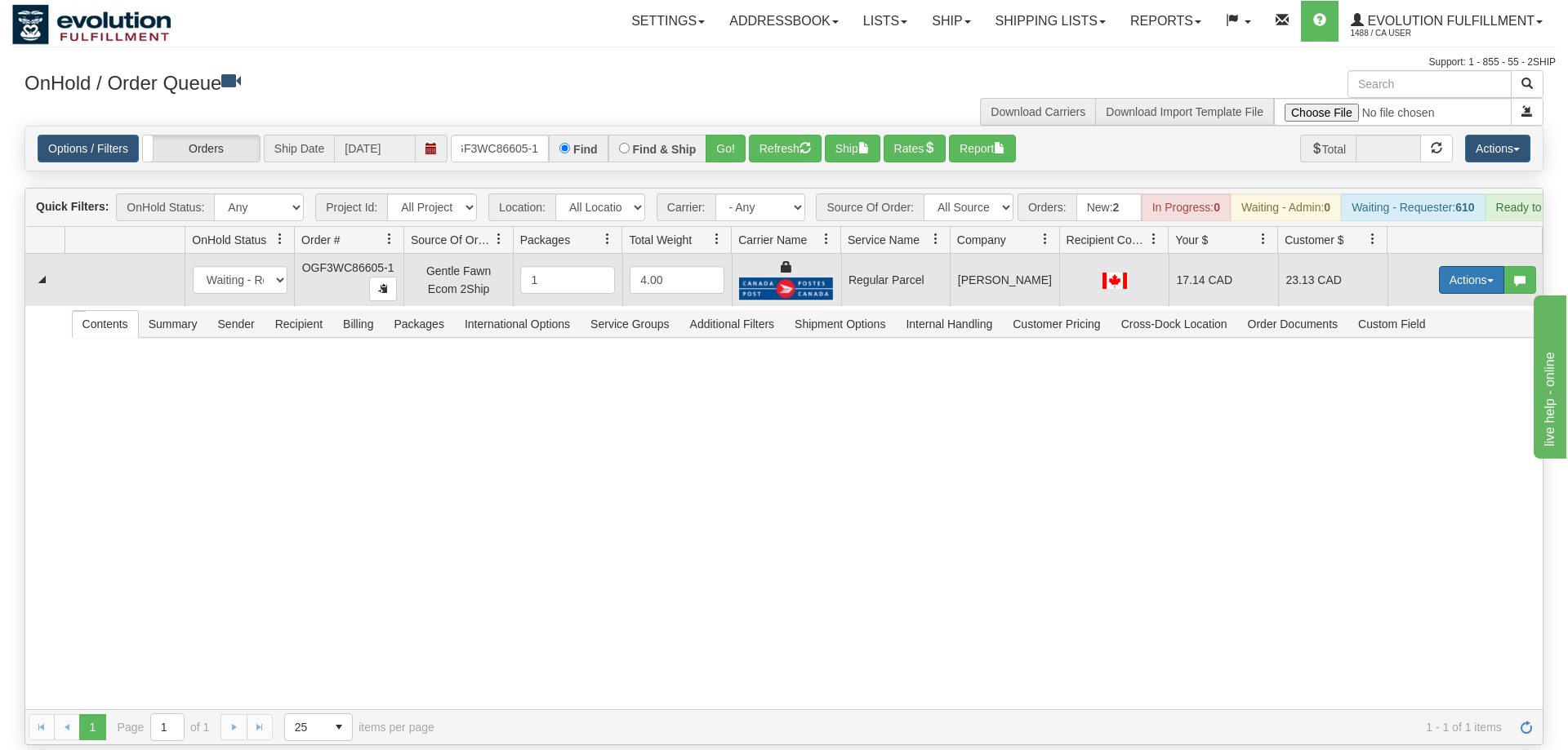
click at [1471, 266] on button "Actions" at bounding box center [1471, 280] width 65 height 28
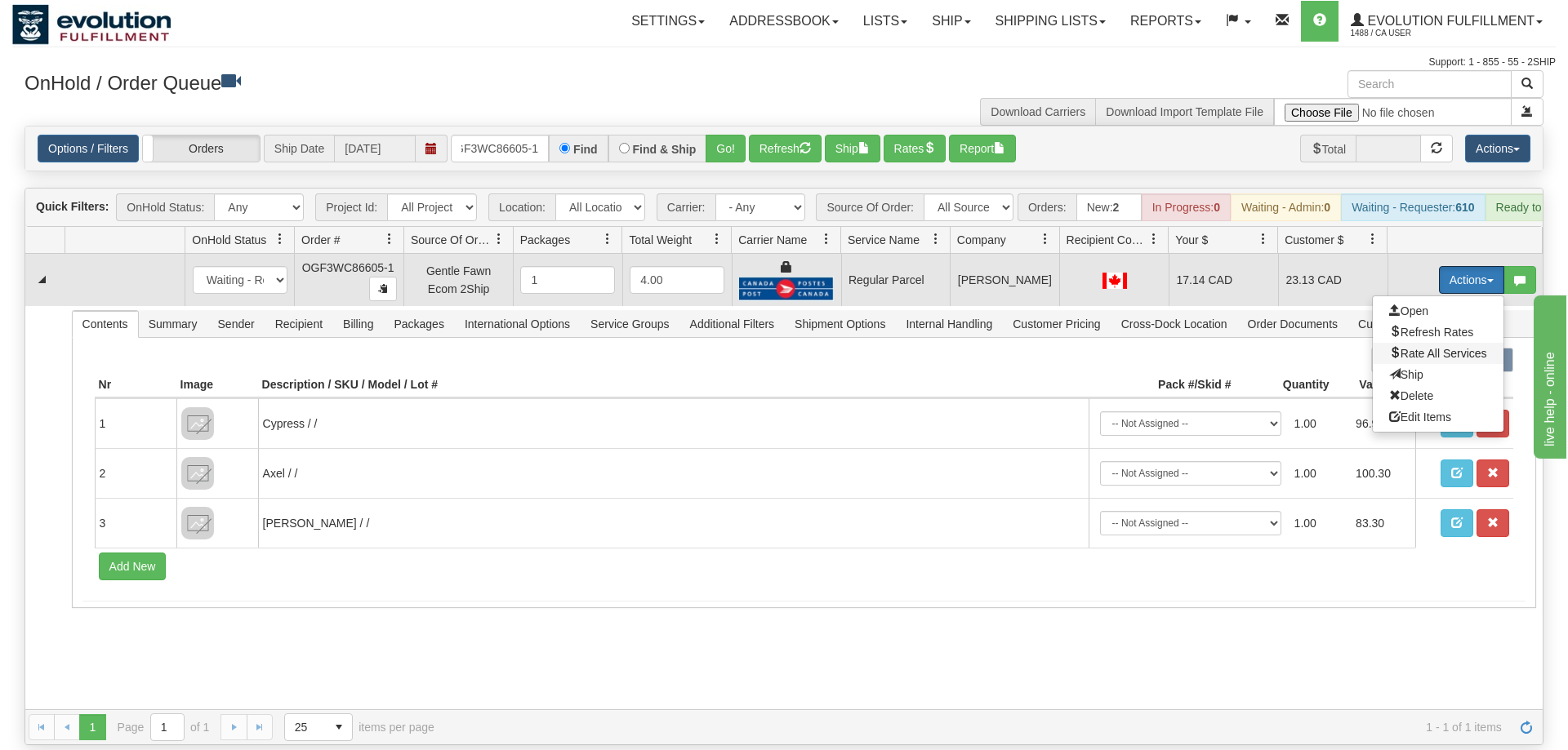
click at [1446, 347] on span "Rate All Services" at bounding box center [1438, 353] width 98 height 13
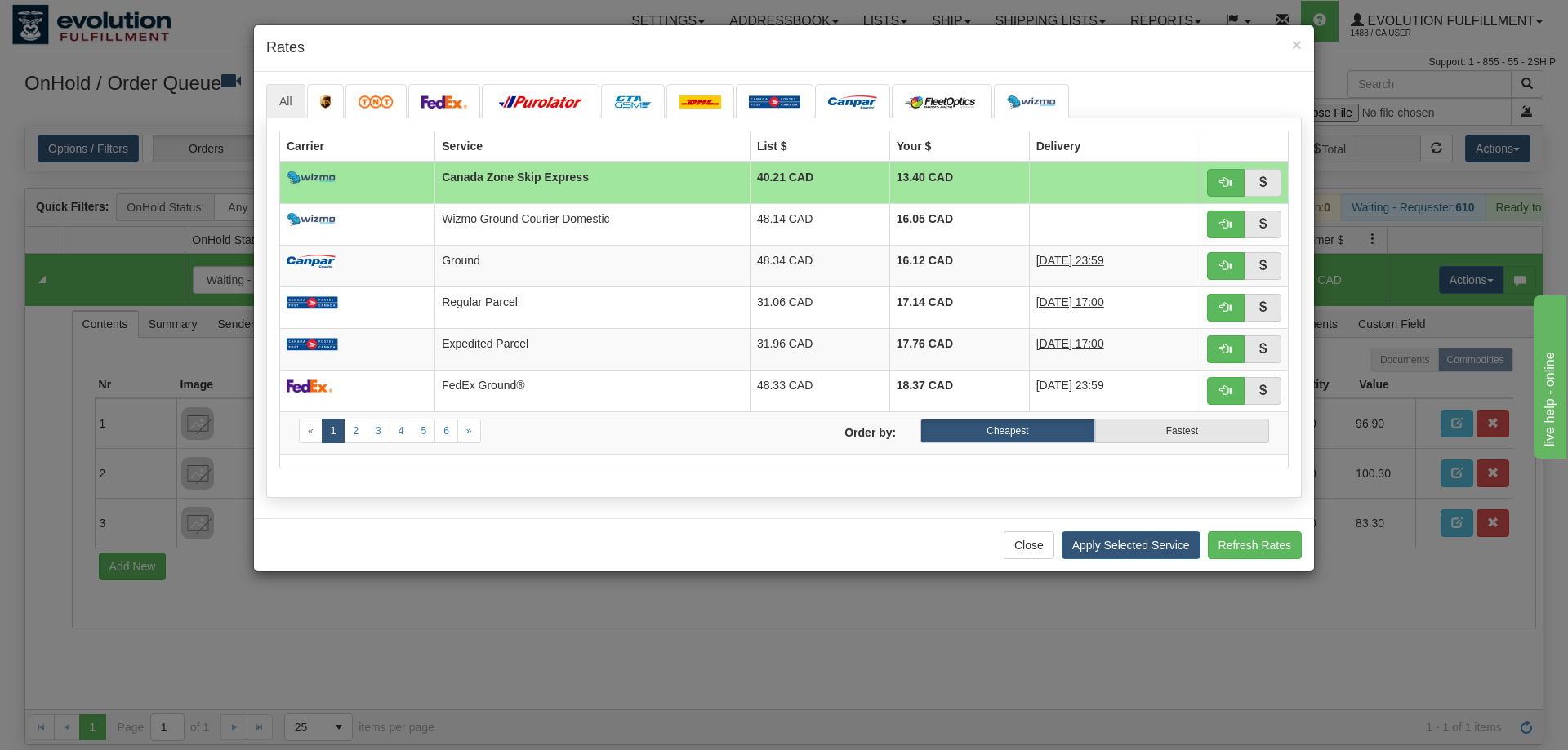
click at [840, 533] on div "Close Apply Selected Service Refresh Rates" at bounding box center [784, 544] width 1060 height 53
click at [1223, 352] on span "button" at bounding box center [1226, 349] width 12 height 12
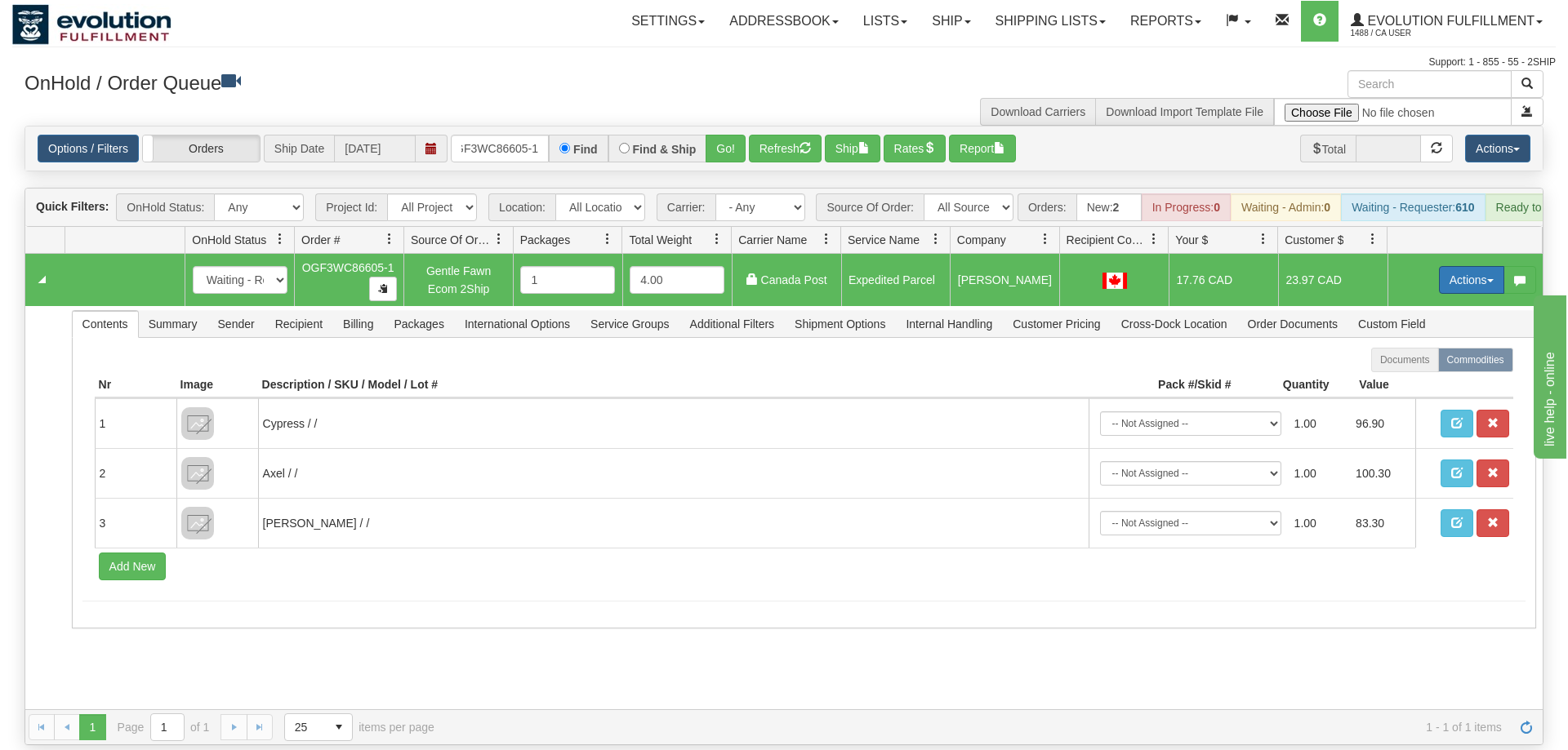
click at [1474, 266] on button "Actions" at bounding box center [1471, 280] width 65 height 28
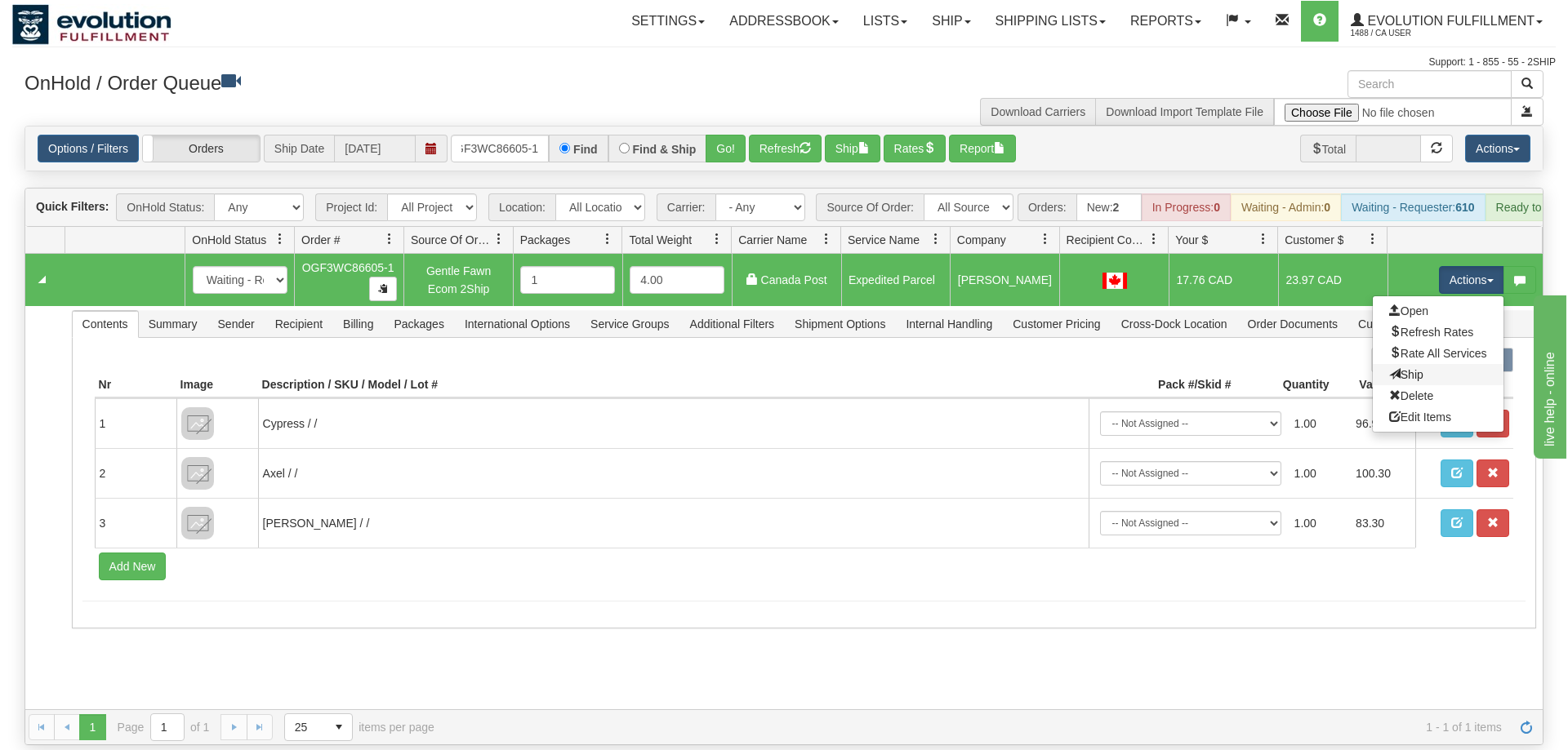
click at [1422, 364] on link "Ship" at bounding box center [1438, 375] width 130 height 21
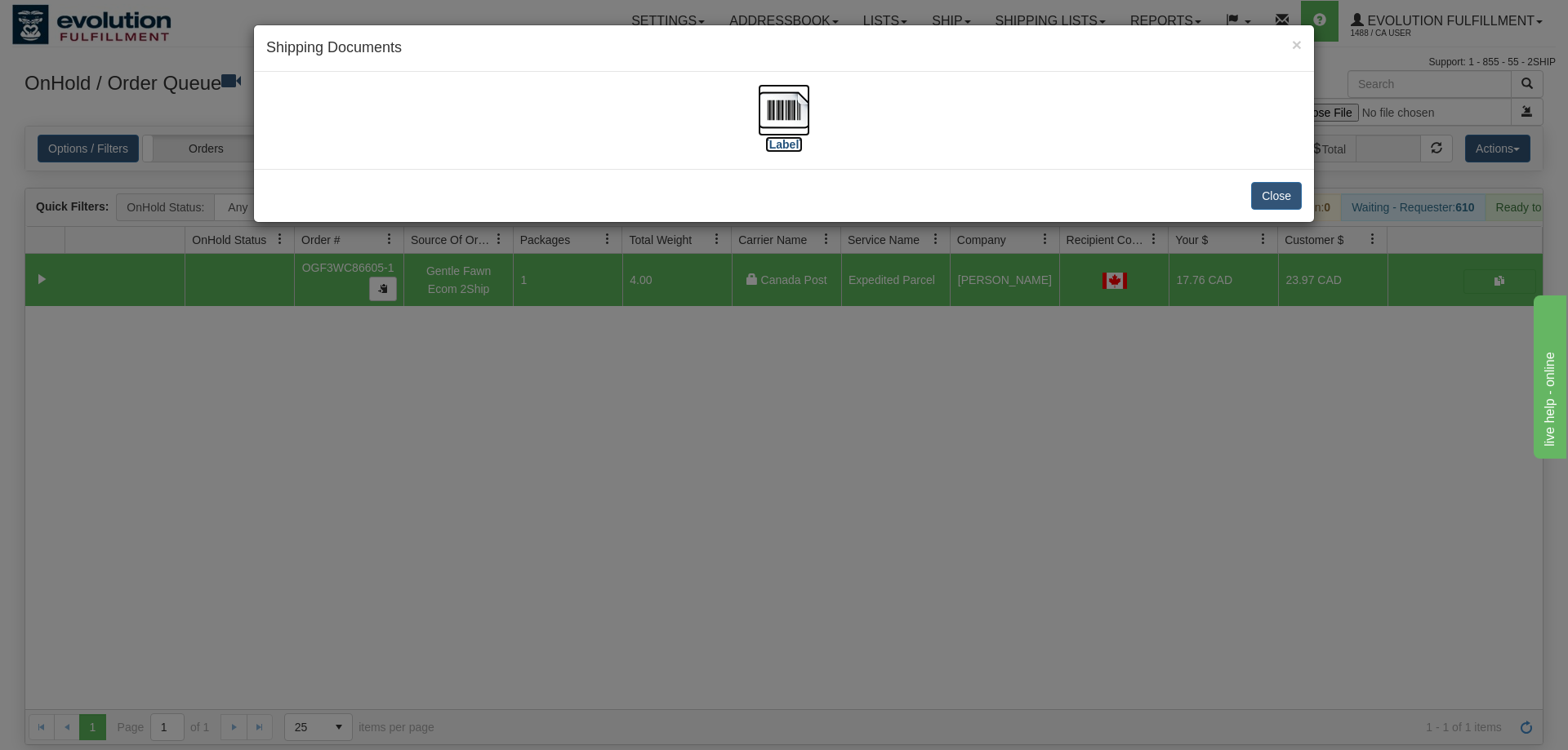
click at [810, 99] on img at bounding box center [784, 111] width 52 height 52
drag, startPoint x: 769, startPoint y: 426, endPoint x: 600, endPoint y: 98, distance: 369.0
click at [770, 422] on div "× Shipping Documents [Label] Close" at bounding box center [784, 375] width 1568 height 750
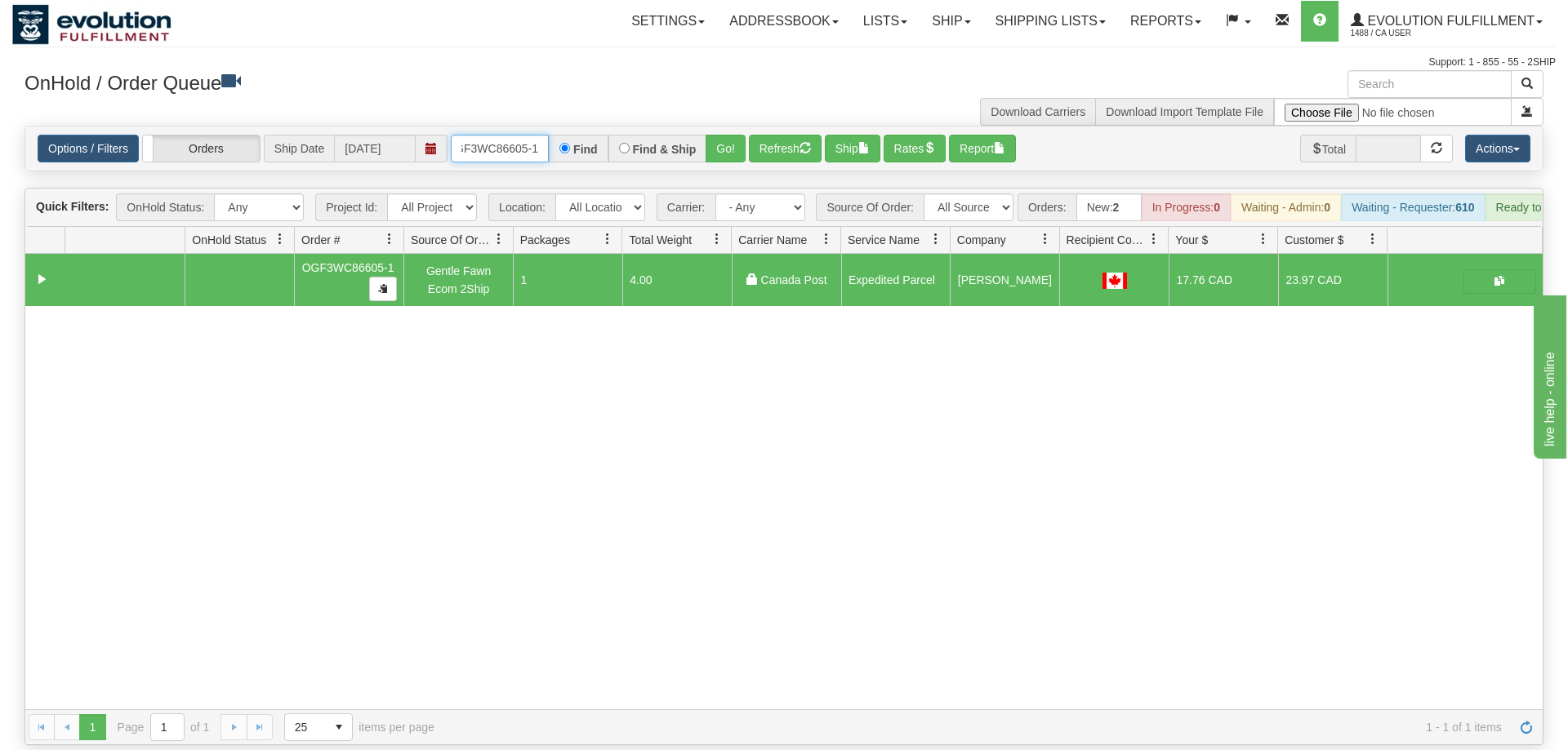
click at [524, 135] on input "OGF3WC86605-1" at bounding box center [500, 149] width 98 height 28
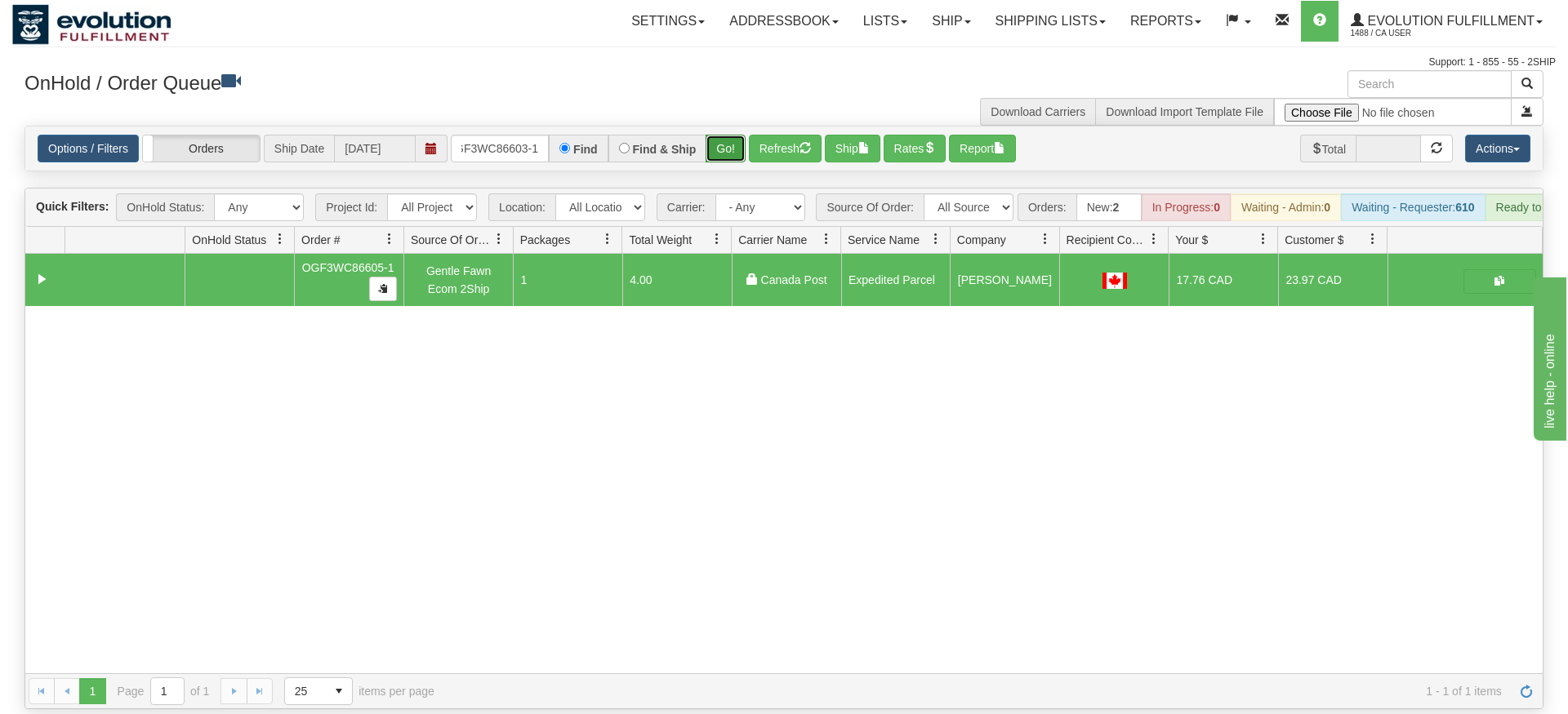
drag, startPoint x: 722, startPoint y: 130, endPoint x: 731, endPoint y: 132, distance: 9.2
click at [722, 166] on div "Is equal to Is not equal to Contains Does not contains CAD USD EUR ZAR RON ANG …" at bounding box center [784, 417] width 1544 height 584
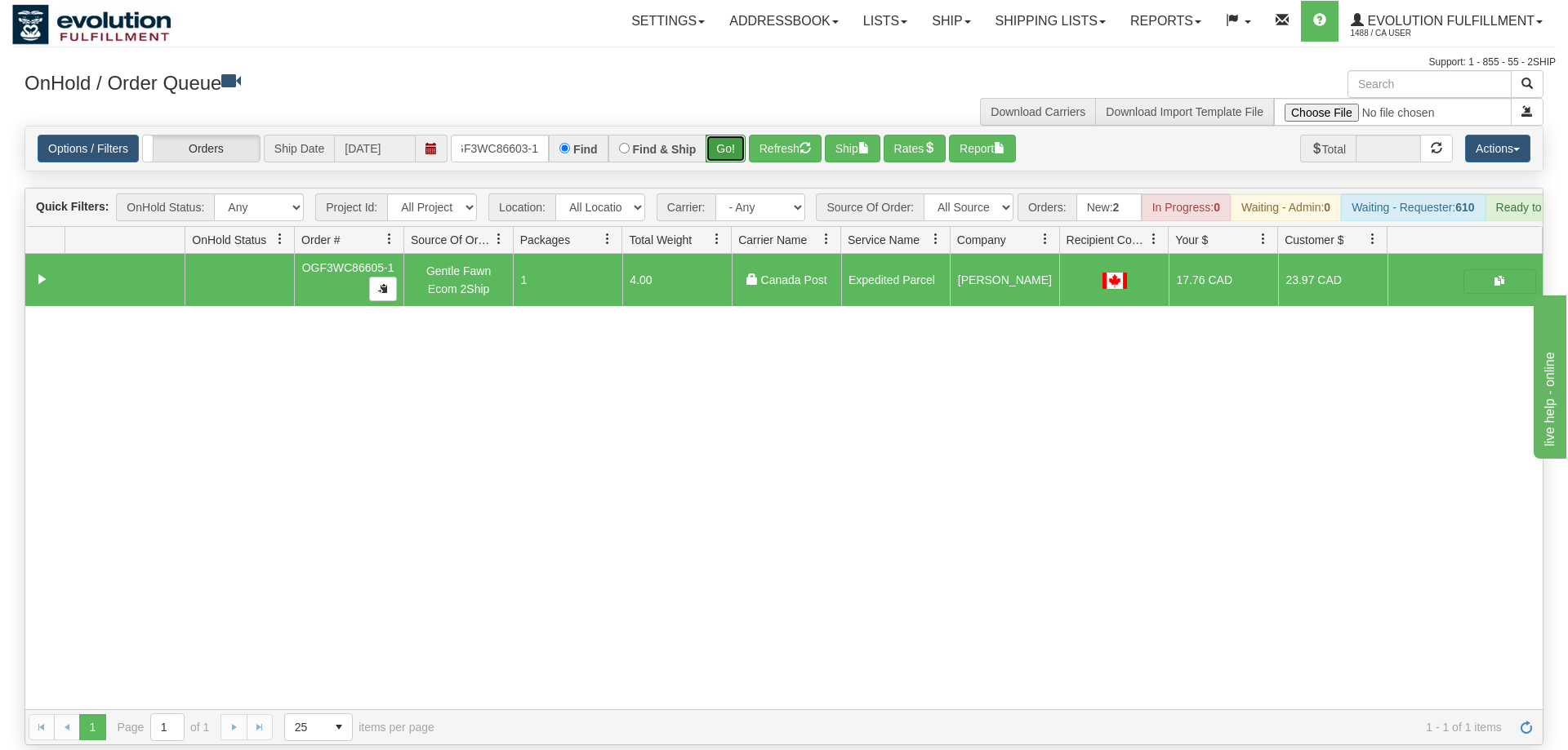
click at [733, 135] on button "Go!" at bounding box center [725, 149] width 40 height 28
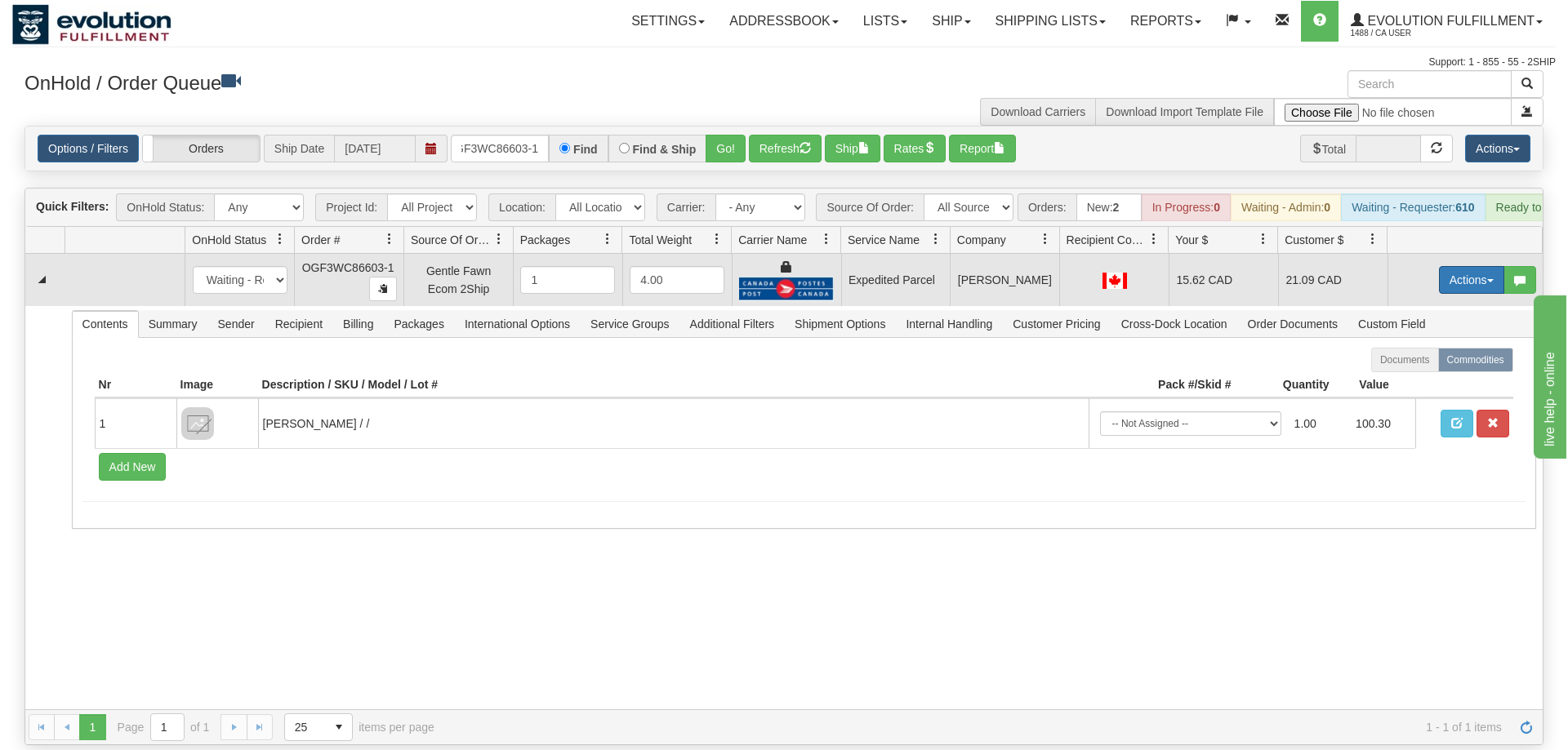
click at [1450, 266] on button "Actions" at bounding box center [1471, 280] width 65 height 28
click at [1398, 368] on span "Ship" at bounding box center [1406, 374] width 34 height 13
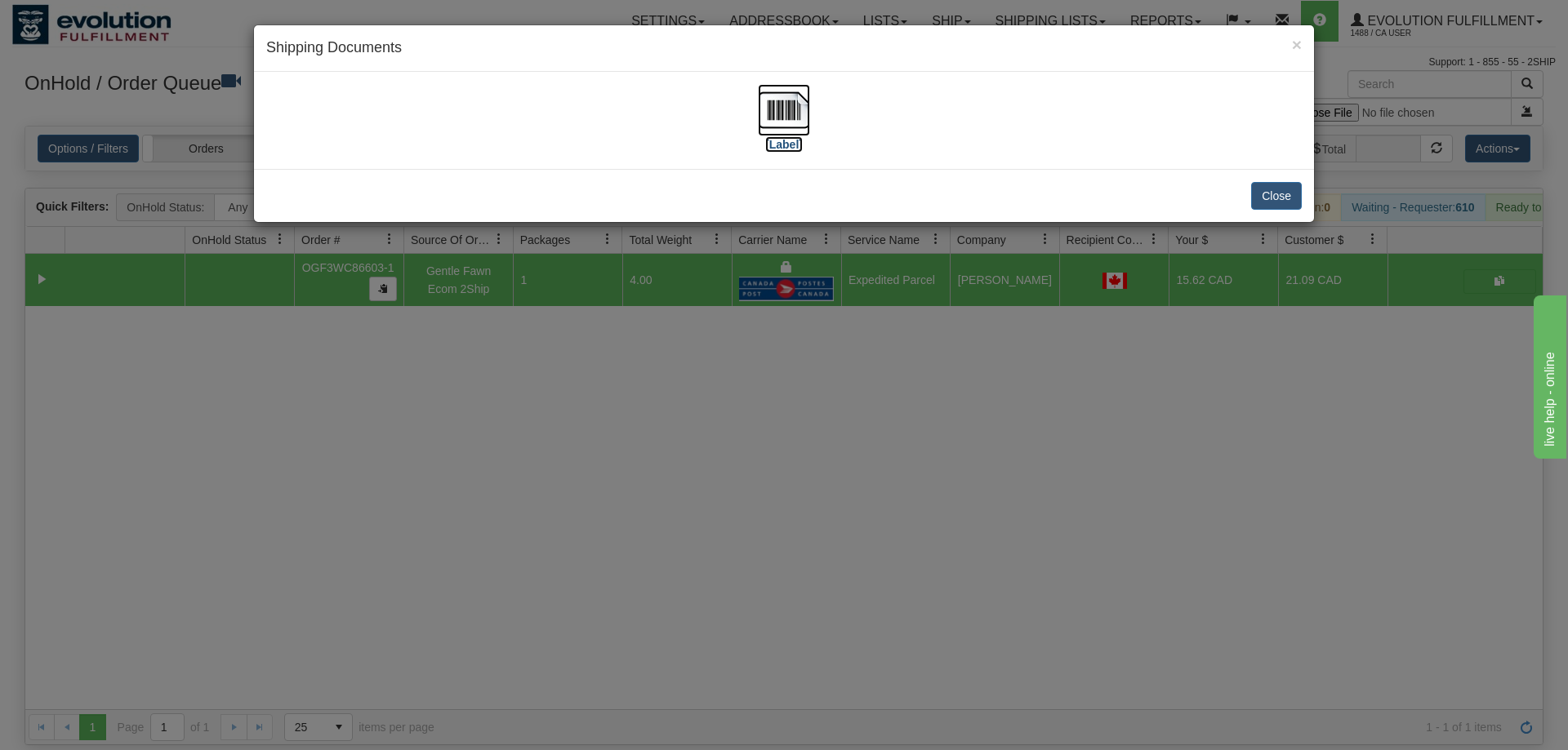
click at [799, 118] on img at bounding box center [784, 111] width 52 height 52
click at [922, 645] on div "× Shipping Documents [Label] Close" at bounding box center [784, 375] width 1568 height 750
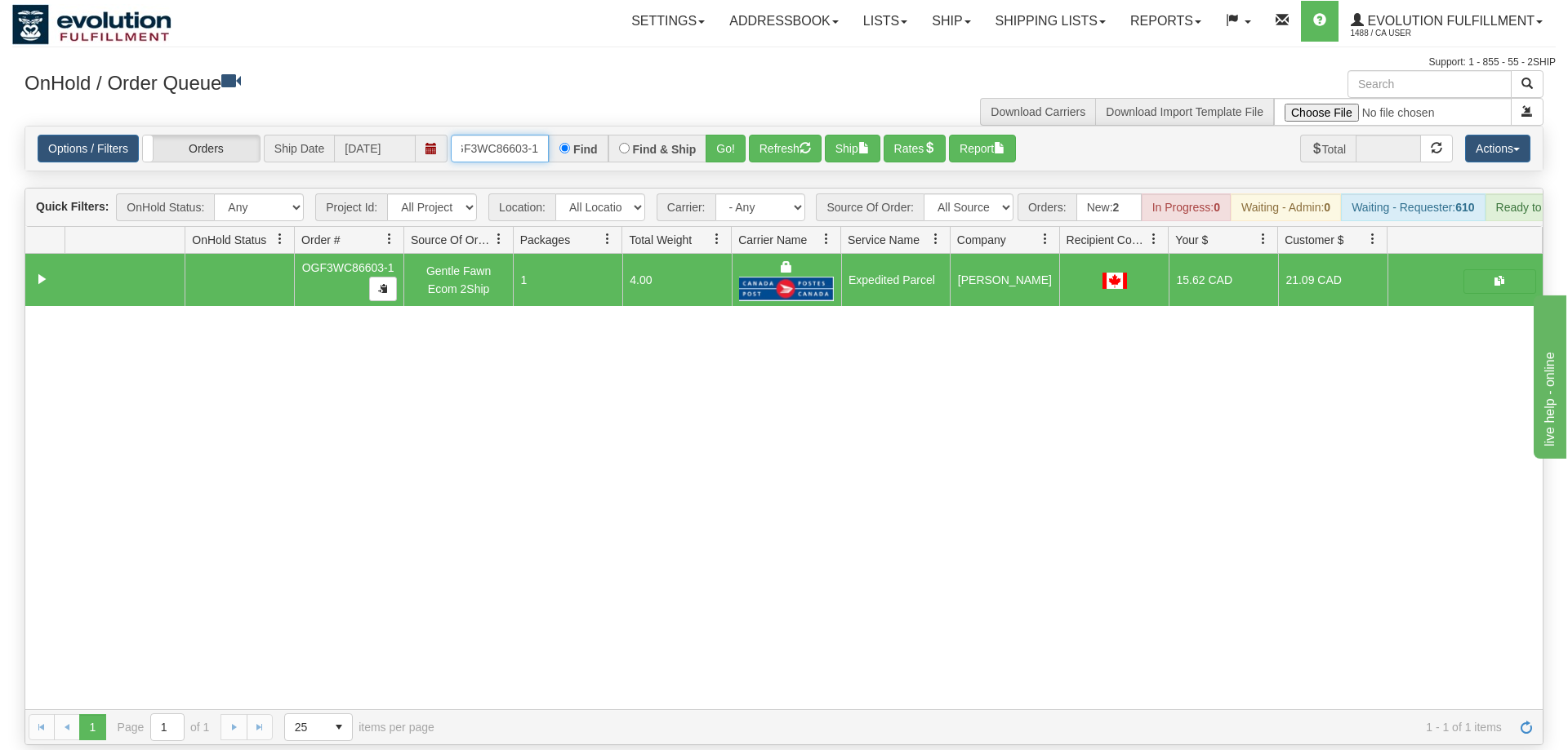
click at [476, 135] on input "OGF3WC86603-1" at bounding box center [500, 149] width 98 height 28
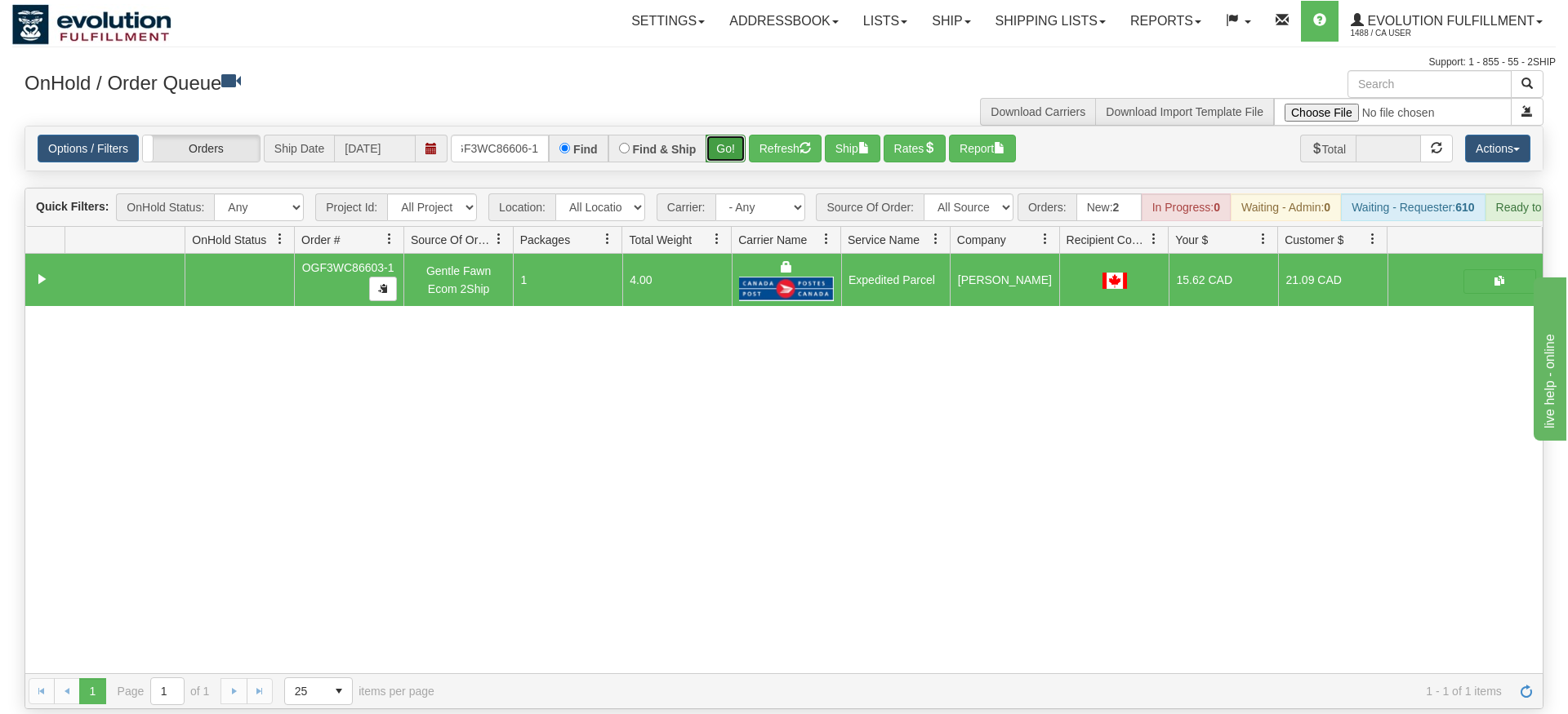
click at [725, 154] on div "Is equal to Is not equal to Contains Does not contains CAD USD EUR ZAR RON ANG …" at bounding box center [784, 417] width 1544 height 584
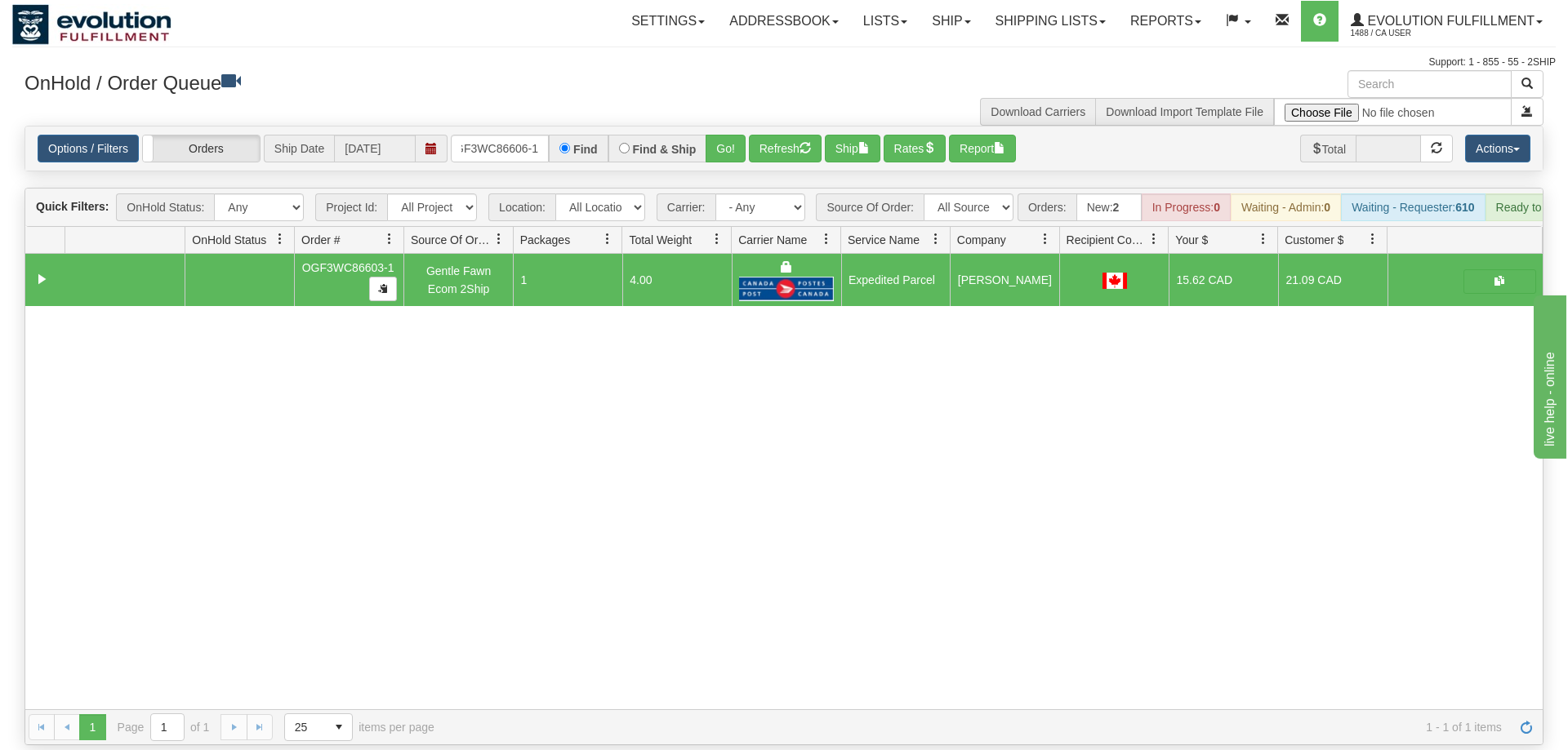
click at [740, 101] on div "OnHold / Order Queue" at bounding box center [399, 85] width 772 height 32
click at [726, 135] on button "Go!" at bounding box center [725, 149] width 40 height 28
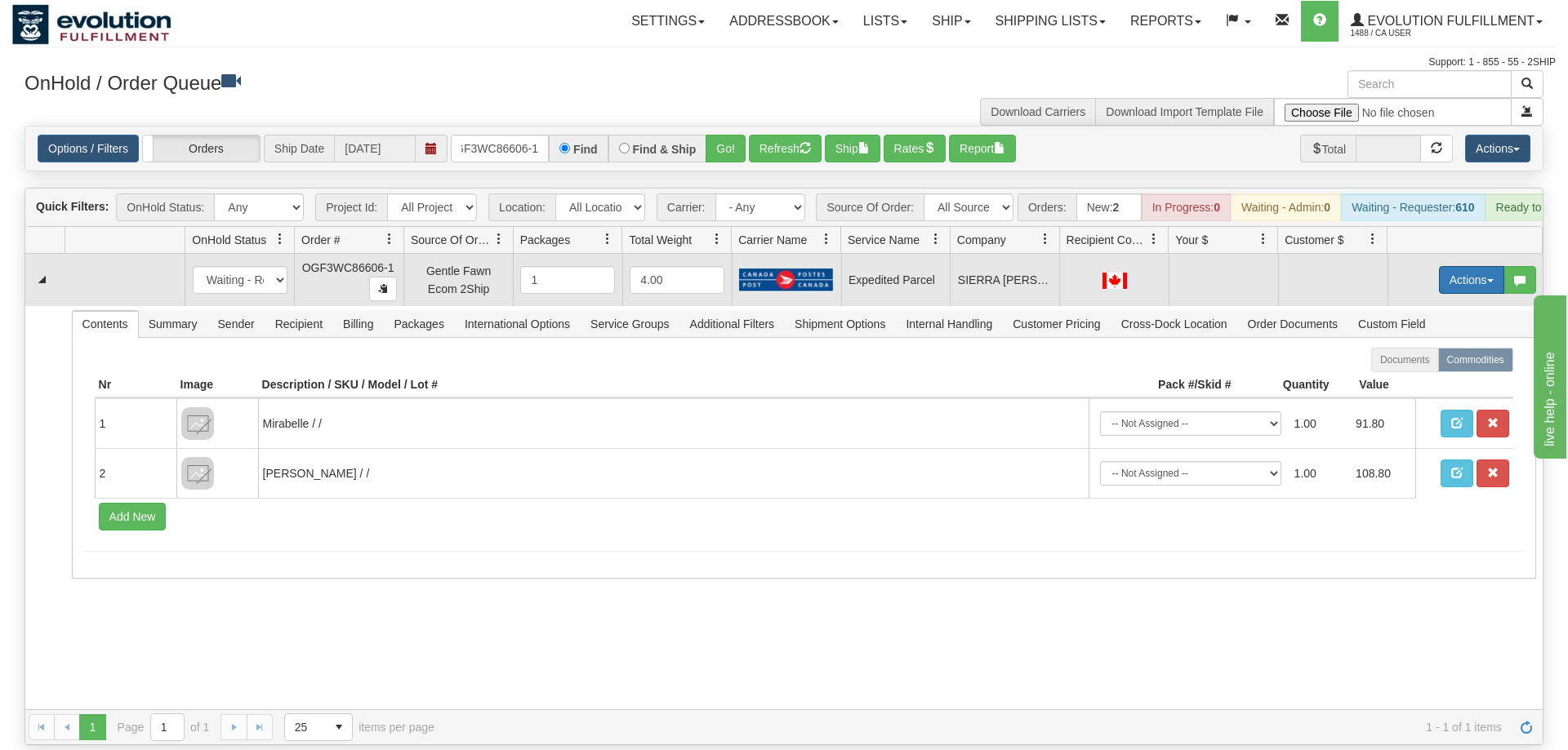
click at [1458, 266] on button "Actions" at bounding box center [1471, 280] width 65 height 28
click at [1438, 325] on span "Refresh Rates" at bounding box center [1431, 331] width 85 height 13
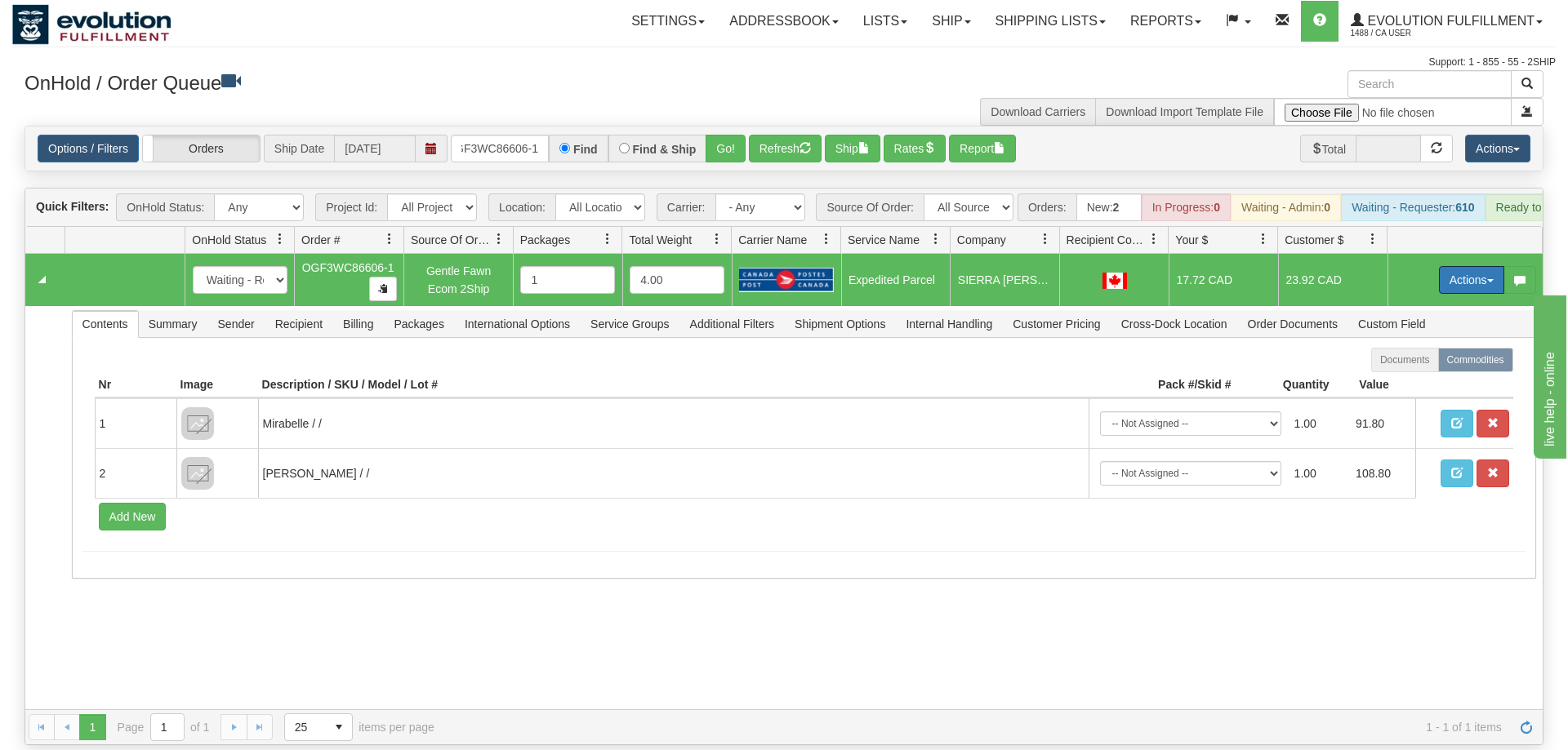
click at [1468, 266] on button "Actions" at bounding box center [1471, 280] width 65 height 28
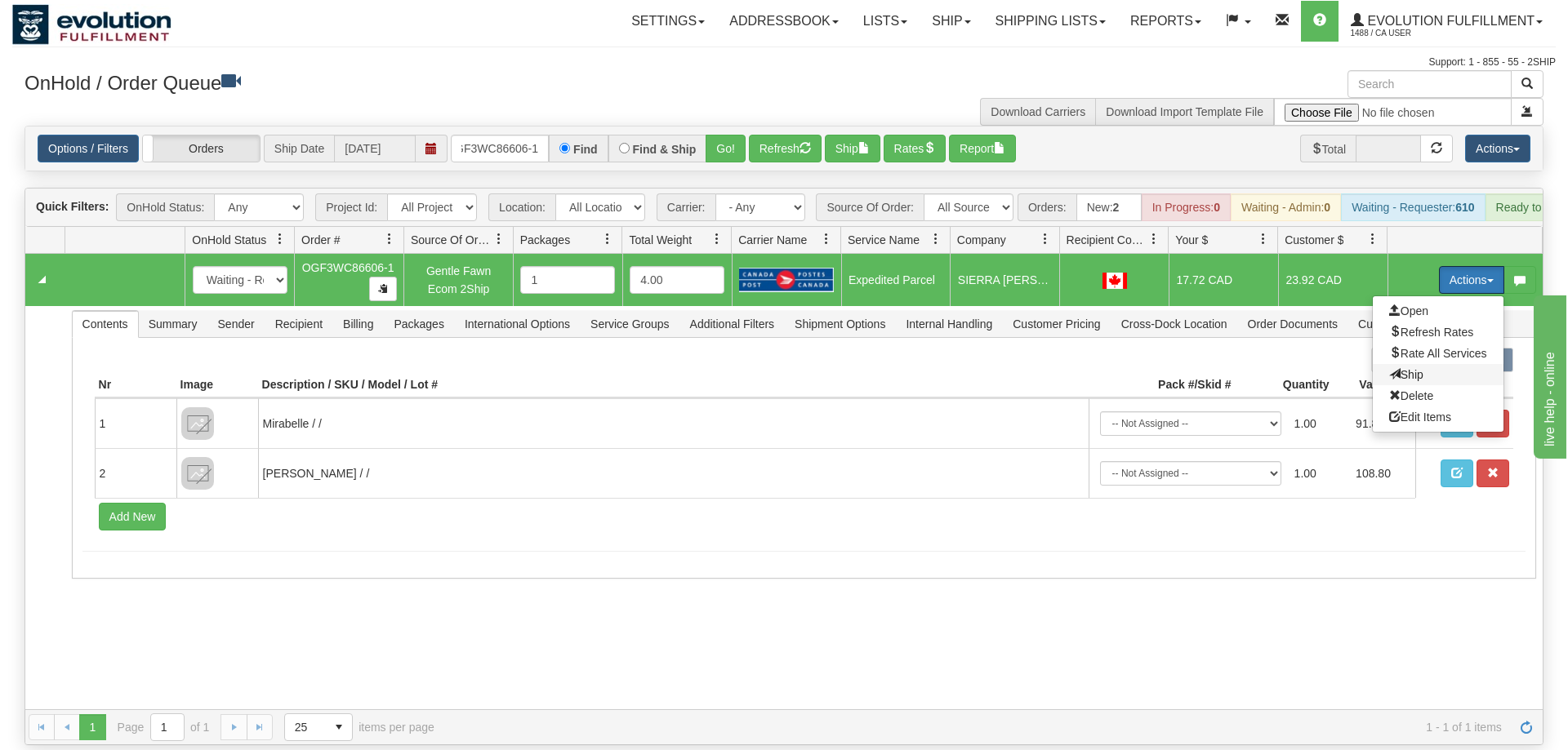
click at [1416, 368] on span "Ship" at bounding box center [1406, 374] width 34 height 13
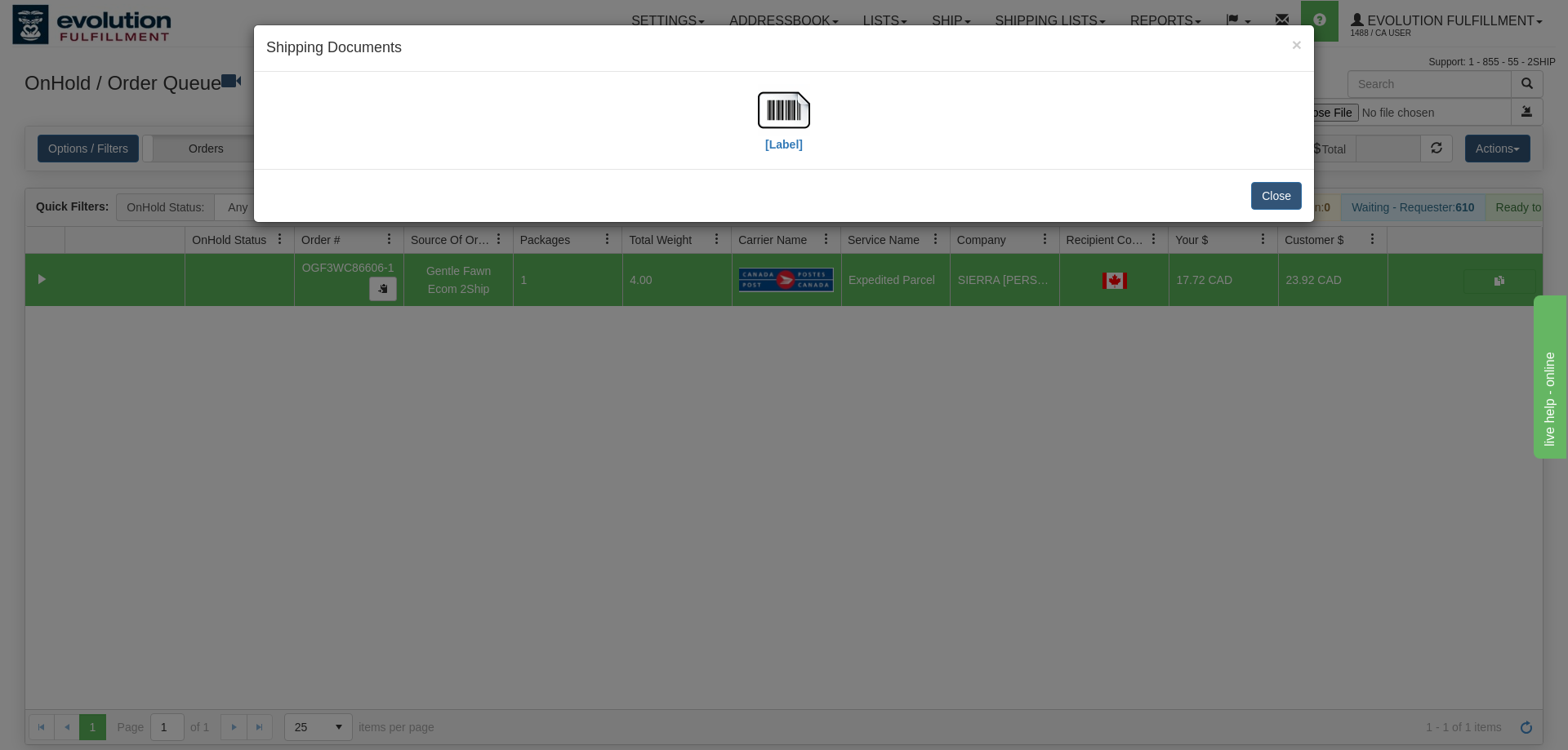
click at [817, 121] on div "[Label]" at bounding box center [784, 120] width 1035 height 73
click at [794, 119] on img at bounding box center [784, 111] width 52 height 52
click at [876, 447] on div "× Shipping Documents [Label] Close" at bounding box center [784, 375] width 1568 height 750
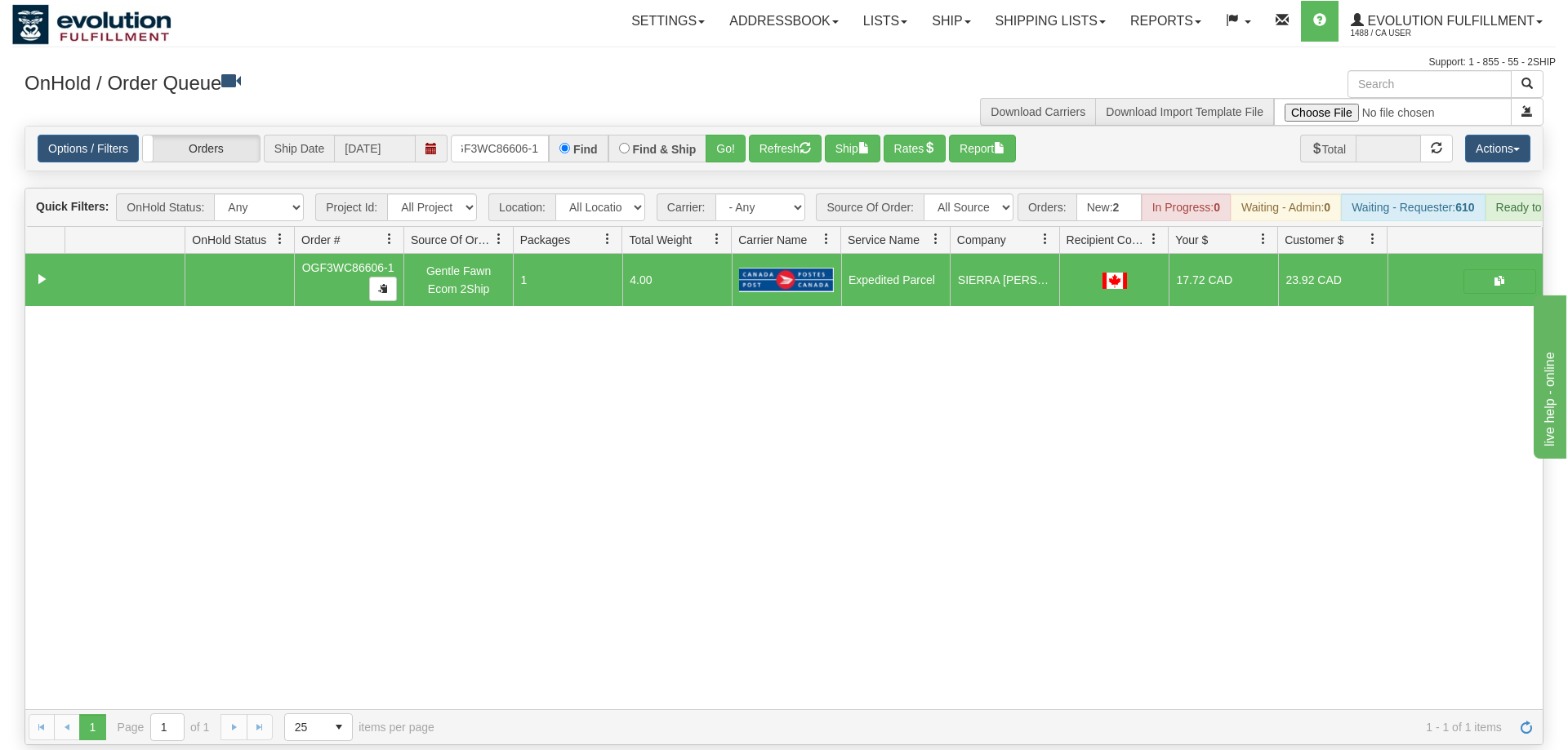
click at [555, 135] on div "Find" at bounding box center [578, 149] width 58 height 28
click at [537, 135] on input "OGF3WC86606-1" at bounding box center [500, 149] width 98 height 28
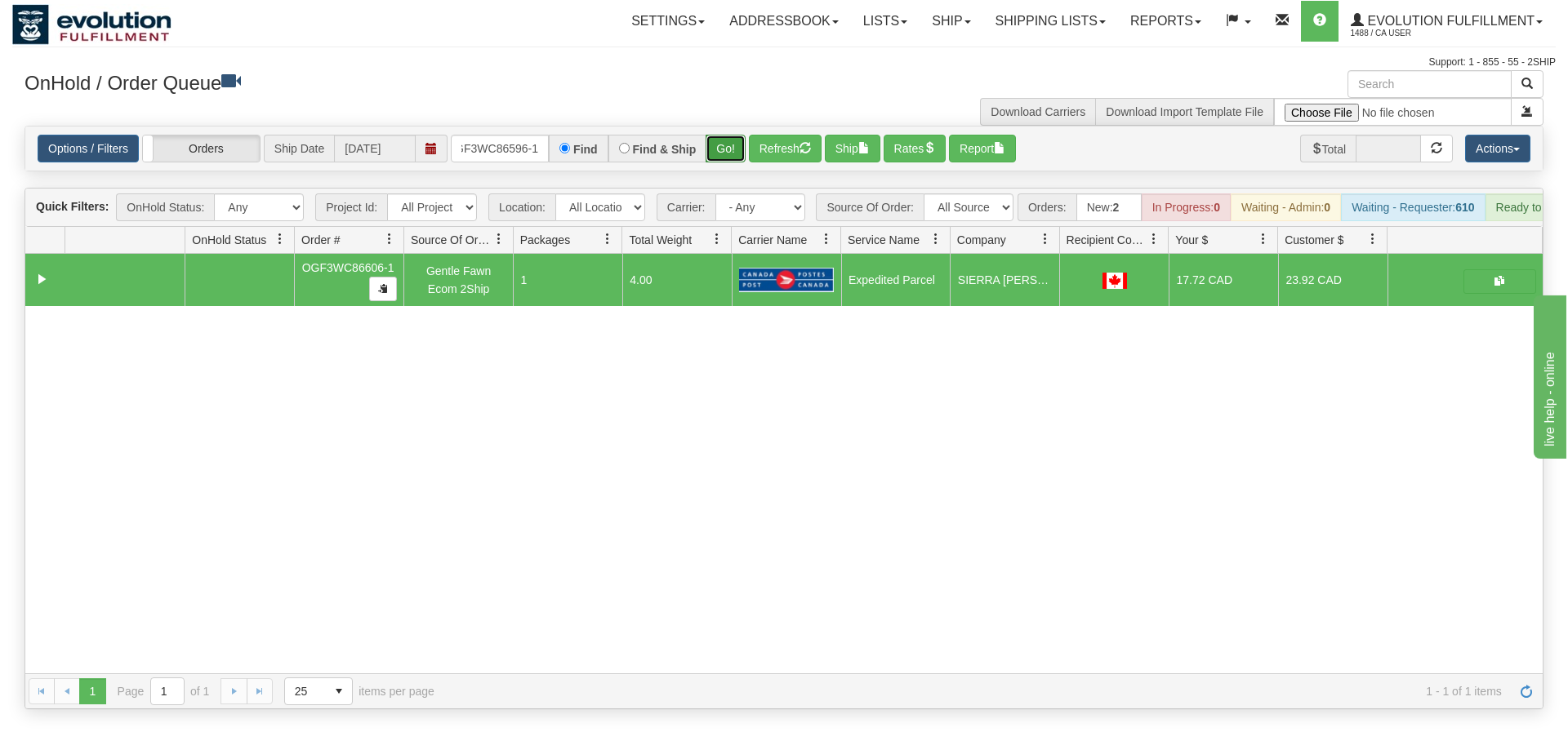
drag, startPoint x: 742, startPoint y: 128, endPoint x: 738, endPoint y: 137, distance: 9.8
click at [742, 163] on div "Is equal to Is not equal to Contains Does not contains CAD USD EUR ZAR RON ANG …" at bounding box center [784, 417] width 1544 height 584
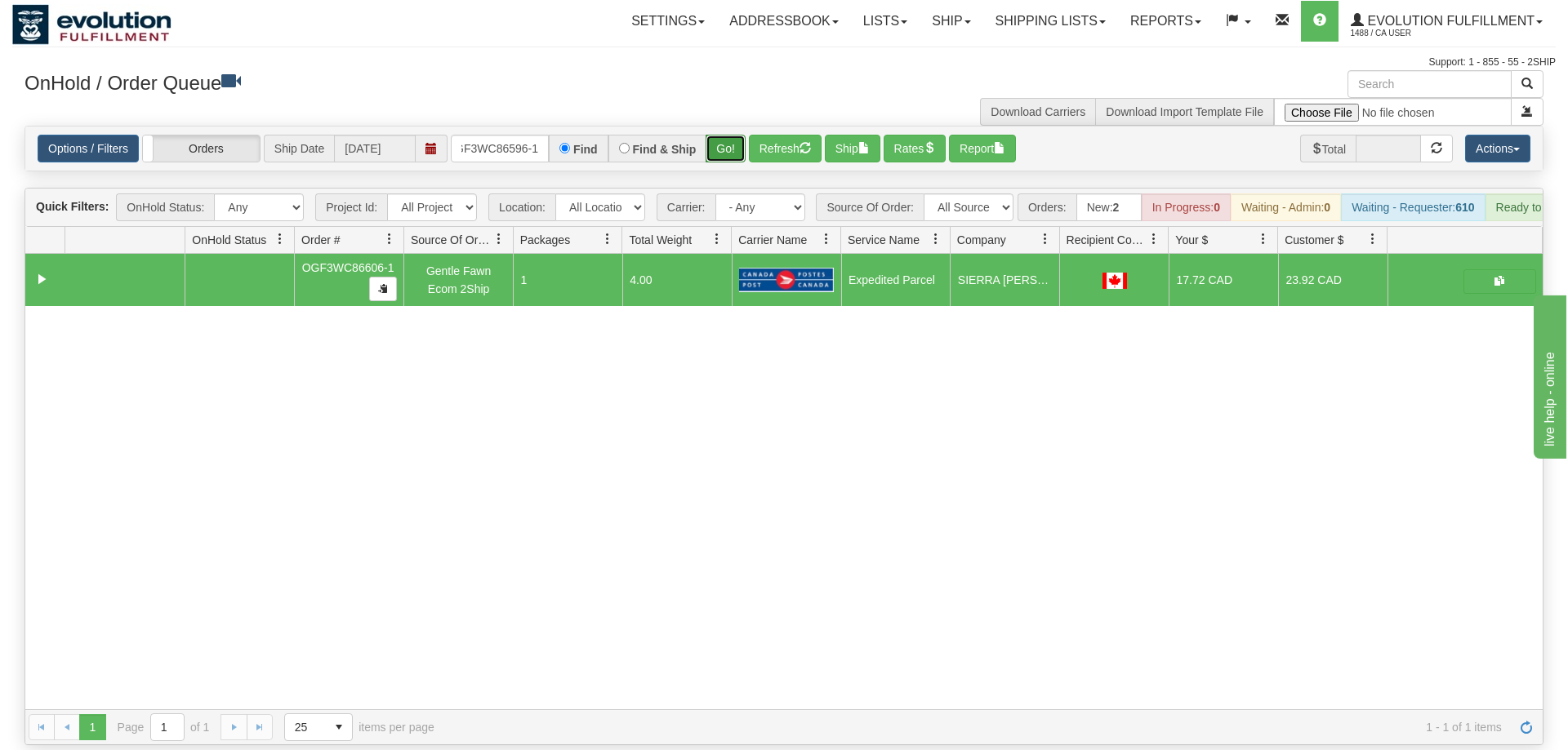
click at [738, 135] on button "Go!" at bounding box center [725, 149] width 40 height 28
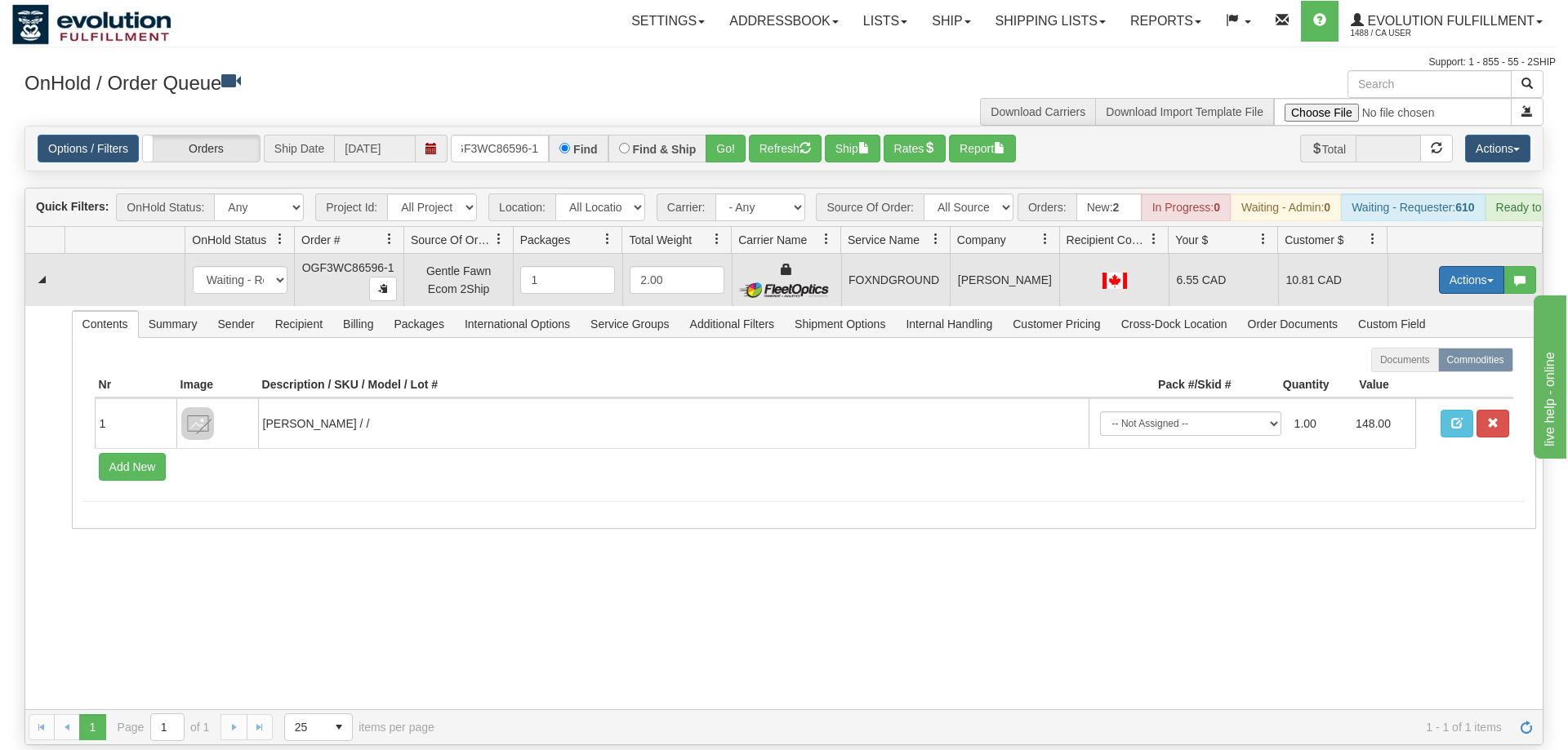
click at [1477, 266] on button "Actions" at bounding box center [1471, 280] width 65 height 28
click at [1451, 364] on link "Ship" at bounding box center [1438, 375] width 130 height 21
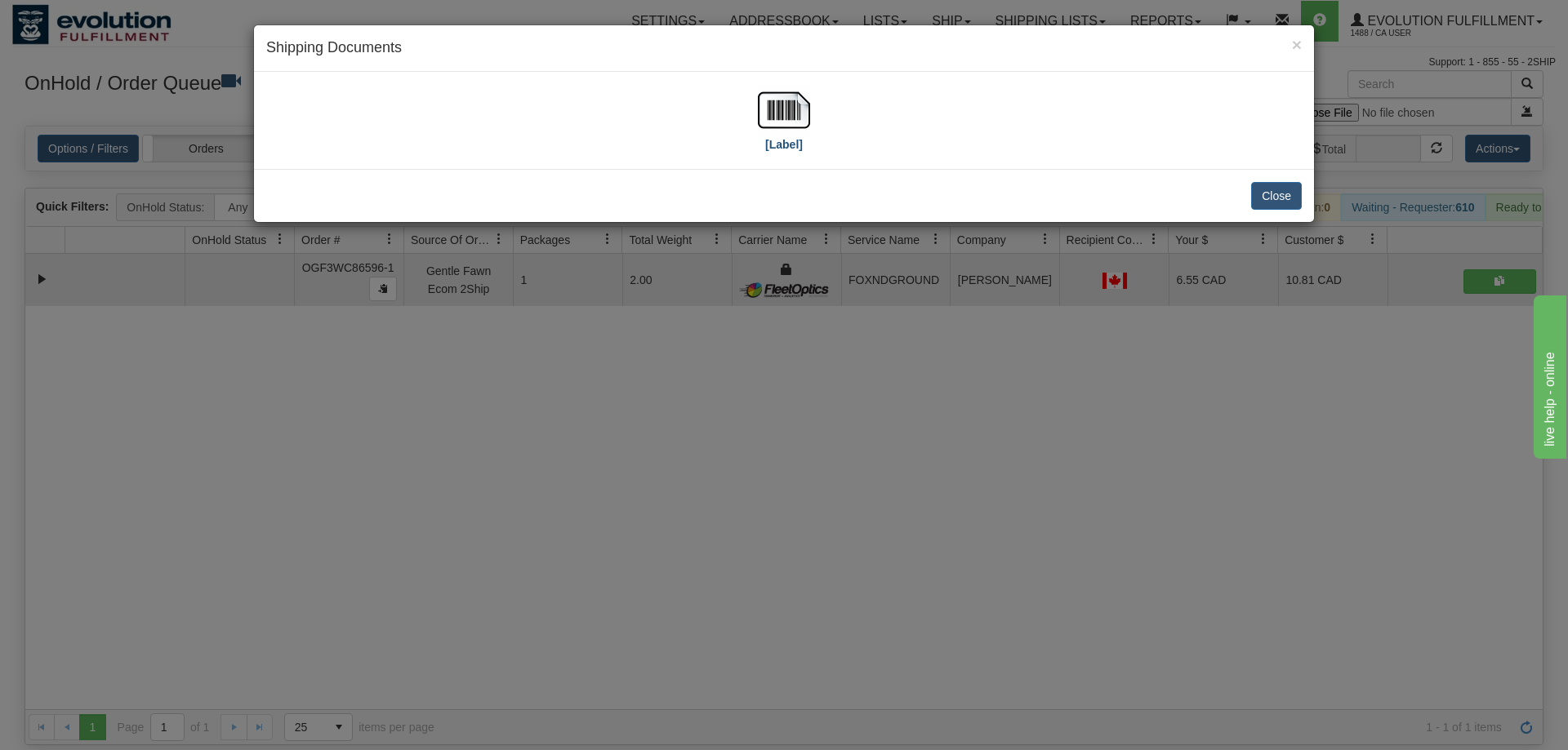
drag, startPoint x: 715, startPoint y: 73, endPoint x: 779, endPoint y: 115, distance: 76.6
click at [715, 74] on div "[Label]" at bounding box center [784, 120] width 1060 height 97
click at [779, 115] on img at bounding box center [784, 111] width 52 height 52
drag, startPoint x: 391, startPoint y: 539, endPoint x: 400, endPoint y: 514, distance: 26.6
click at [395, 528] on div "× Shipping Documents [Label] Close" at bounding box center [784, 375] width 1568 height 750
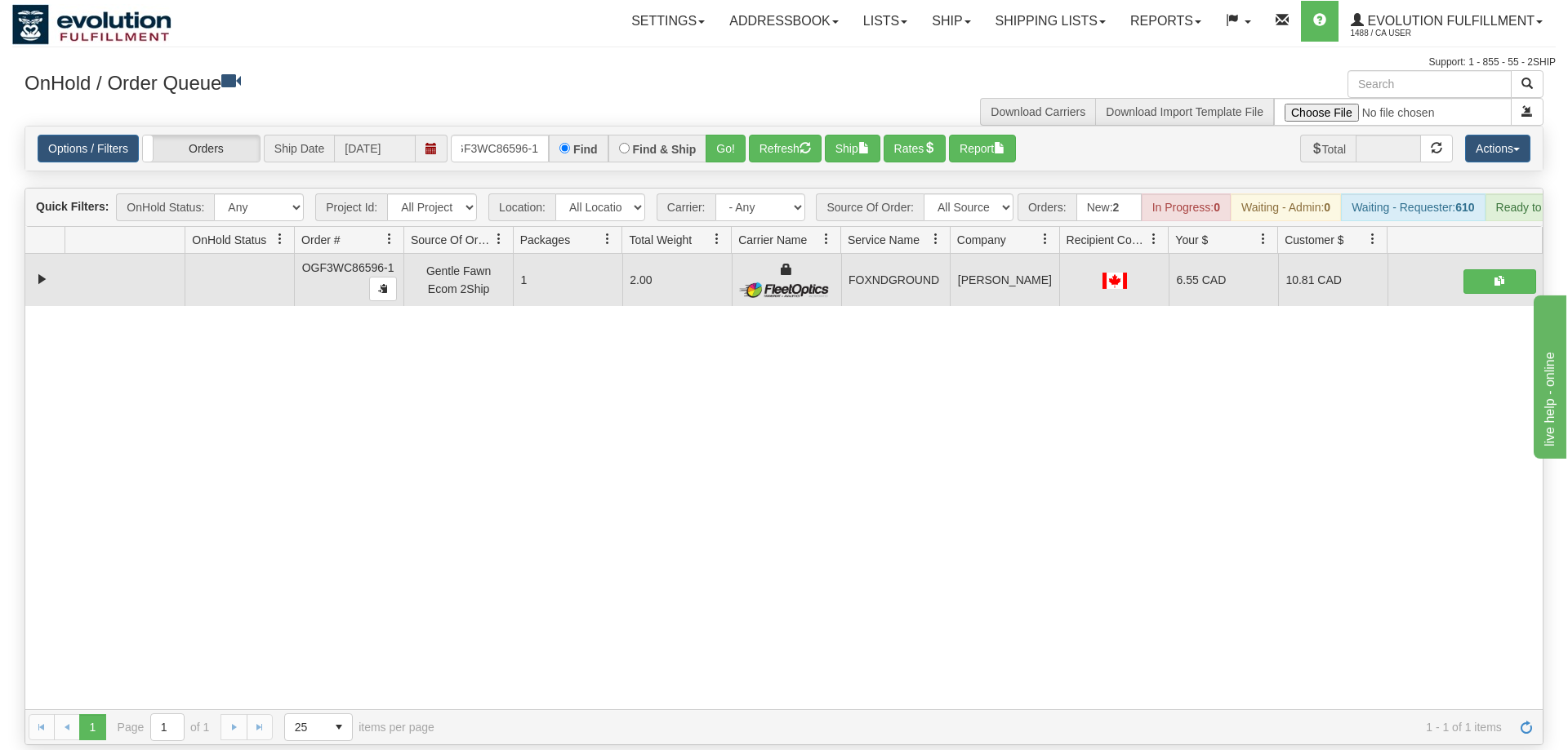
click at [476, 141] on div "Options / Filters Group Shipments Orders Ship Date 09/10/2025 OGF3WC86596-1 Fin…" at bounding box center [784, 148] width 1517 height 44
click at [488, 135] on input "OGF3WC86596-1" at bounding box center [500, 149] width 98 height 28
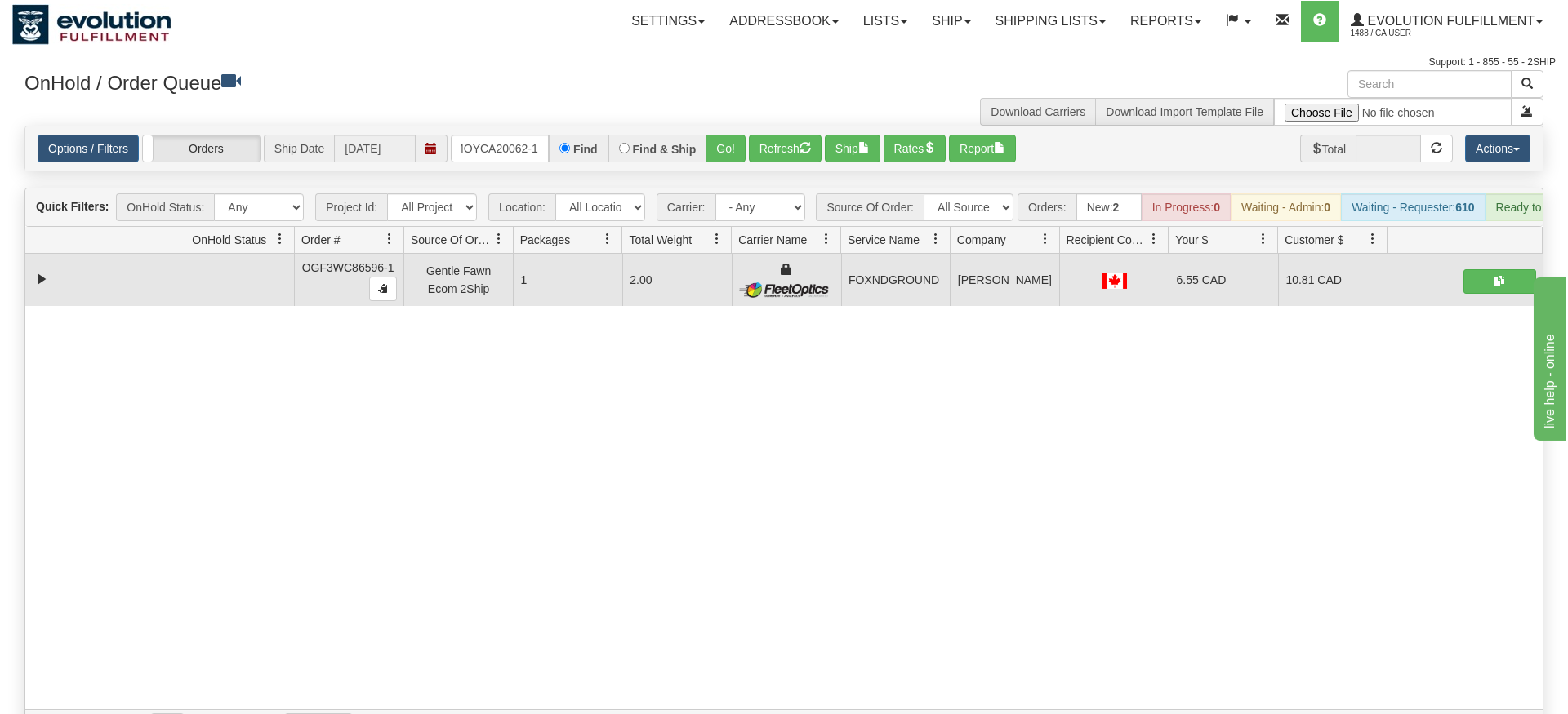
click at [714, 140] on div "Options / Filters Group Shipments Orders Ship Date 09/10/2025 OMOYCA20062-1 Fin…" at bounding box center [784, 148] width 1517 height 44
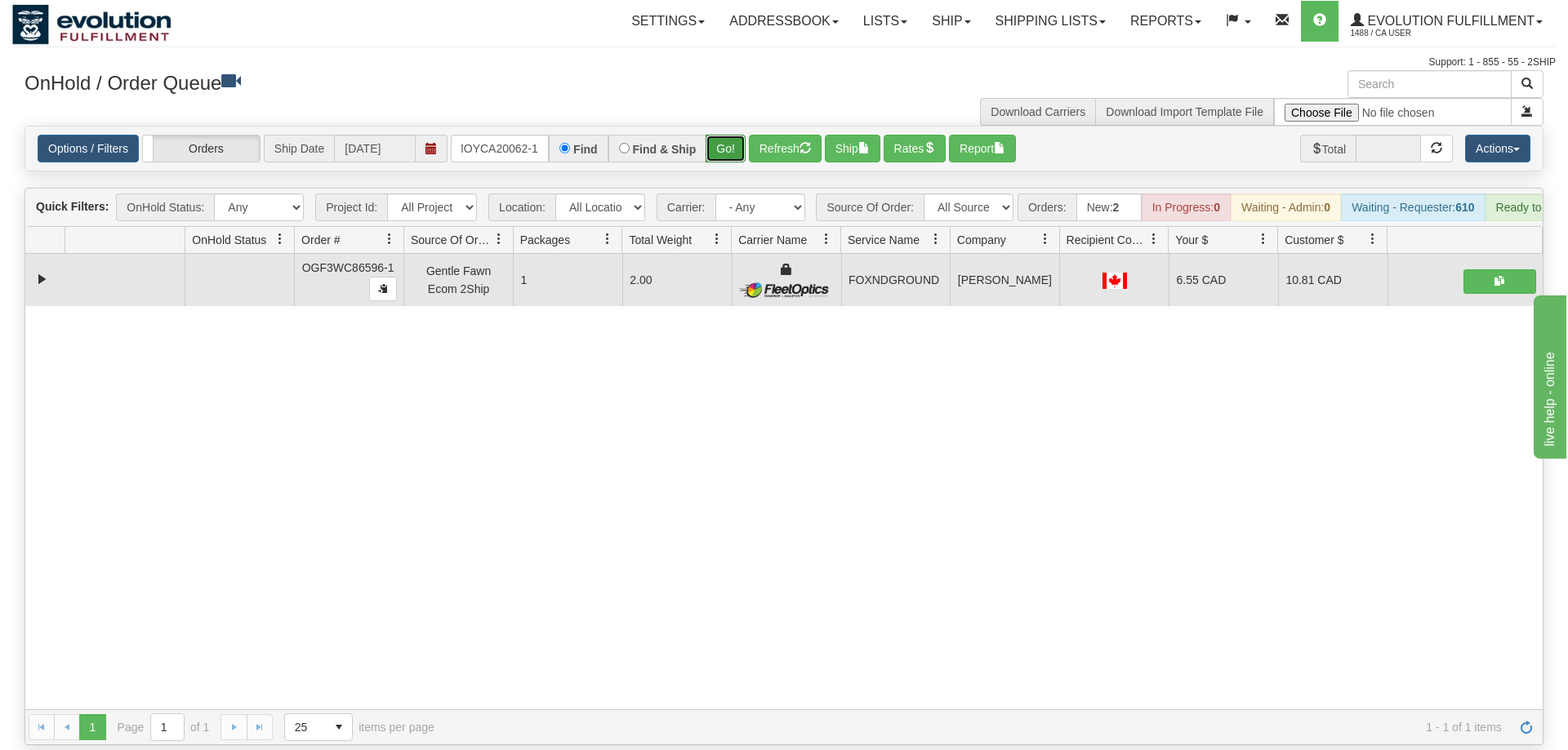
click at [724, 135] on button "Go!" at bounding box center [725, 149] width 40 height 28
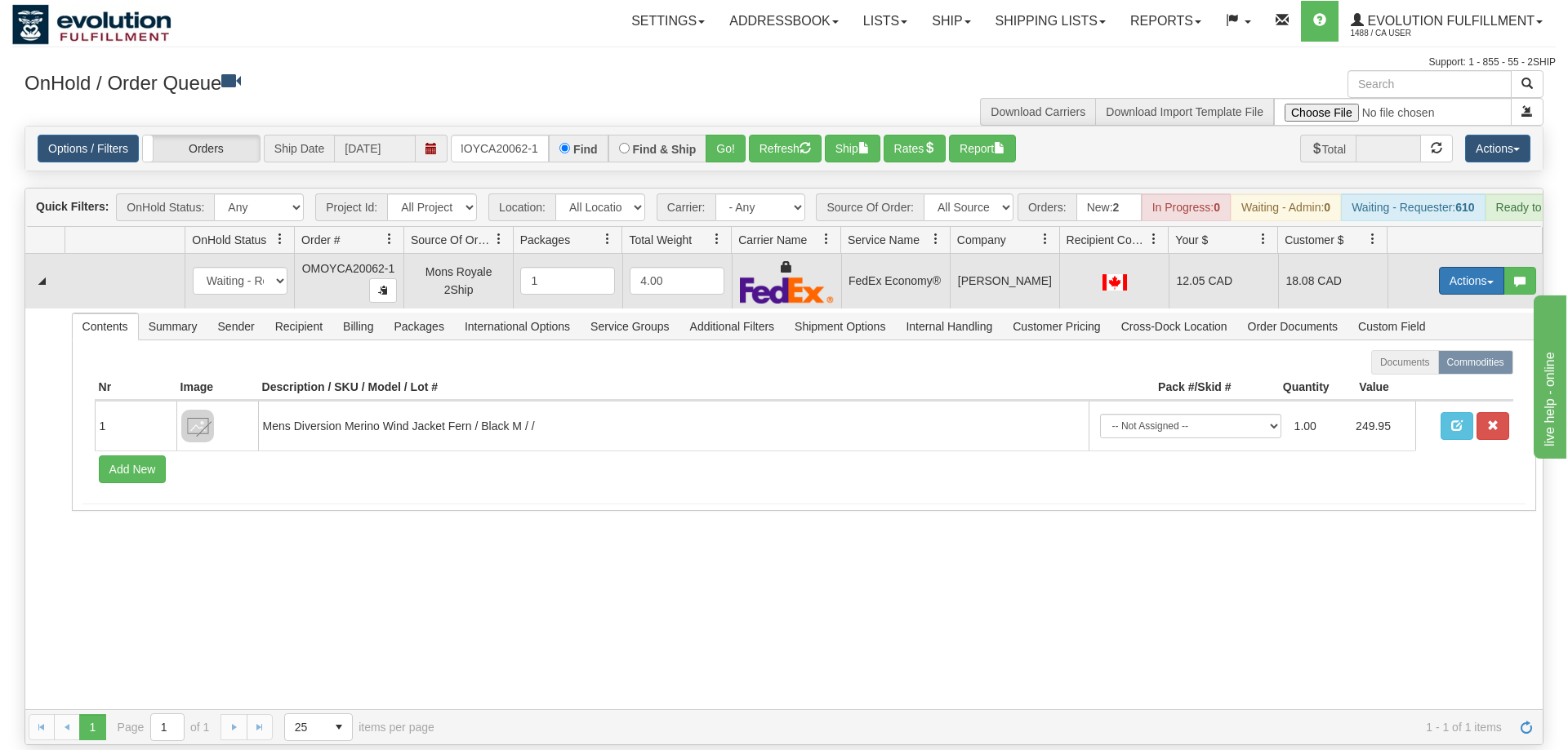
click at [1447, 267] on button "Actions" at bounding box center [1471, 281] width 65 height 28
click at [1418, 369] on span "Ship" at bounding box center [1406, 375] width 34 height 13
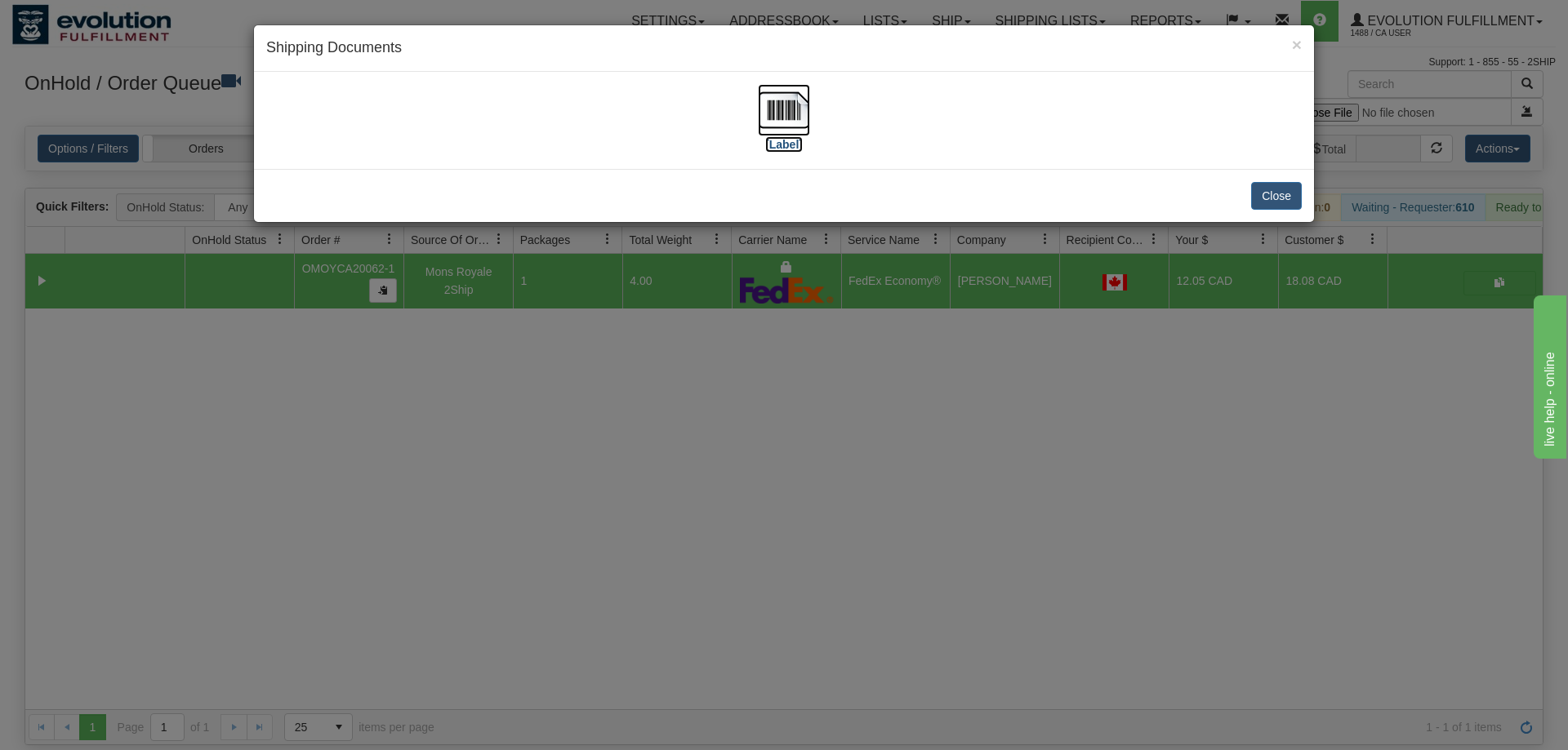
click at [784, 114] on img at bounding box center [784, 111] width 52 height 52
drag, startPoint x: 543, startPoint y: 579, endPoint x: 366, endPoint y: 151, distance: 463.2
click at [532, 564] on div "× Shipping Documents [Label] Close" at bounding box center [784, 375] width 1568 height 750
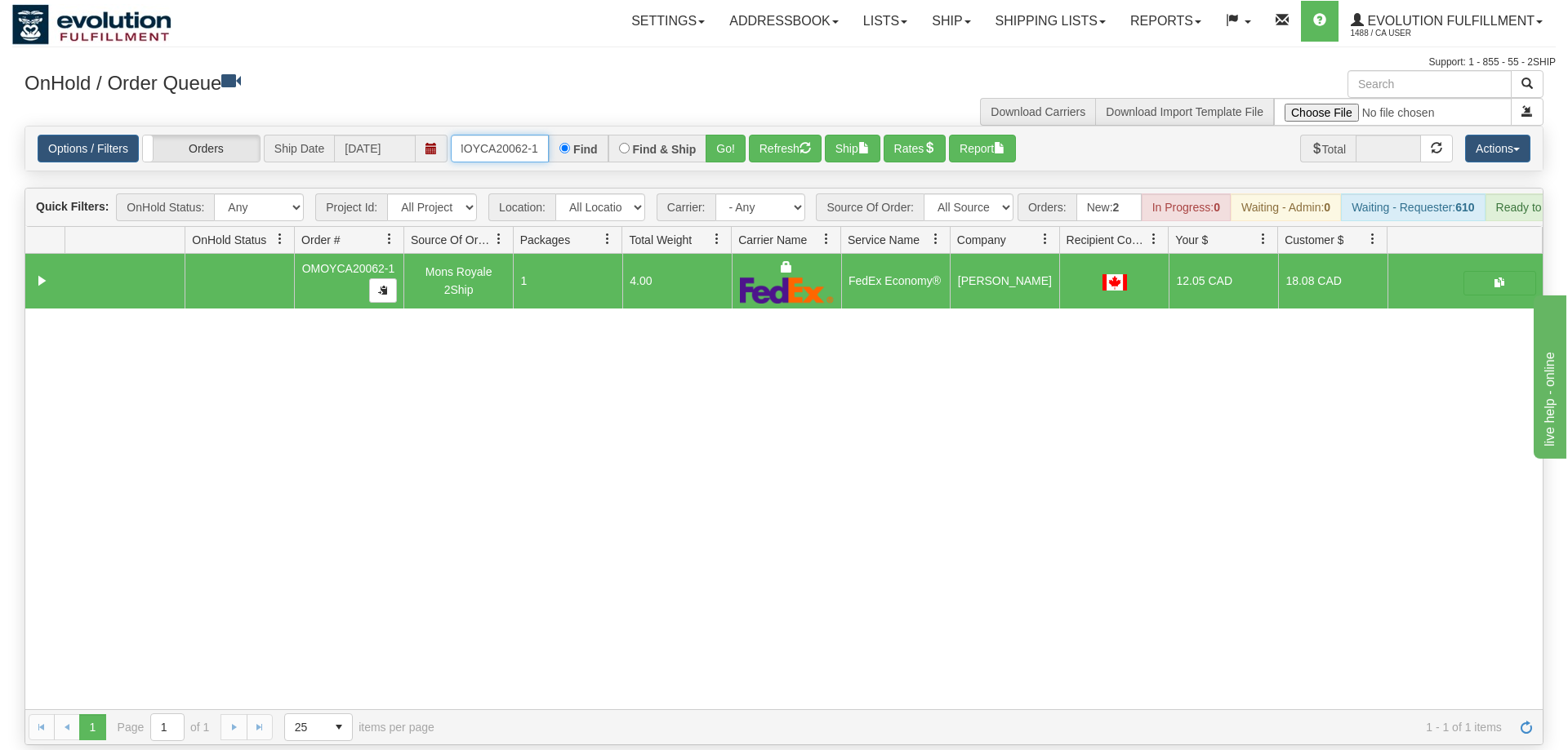
click at [500, 135] on input "OMOYCA20062-1" at bounding box center [500, 149] width 98 height 28
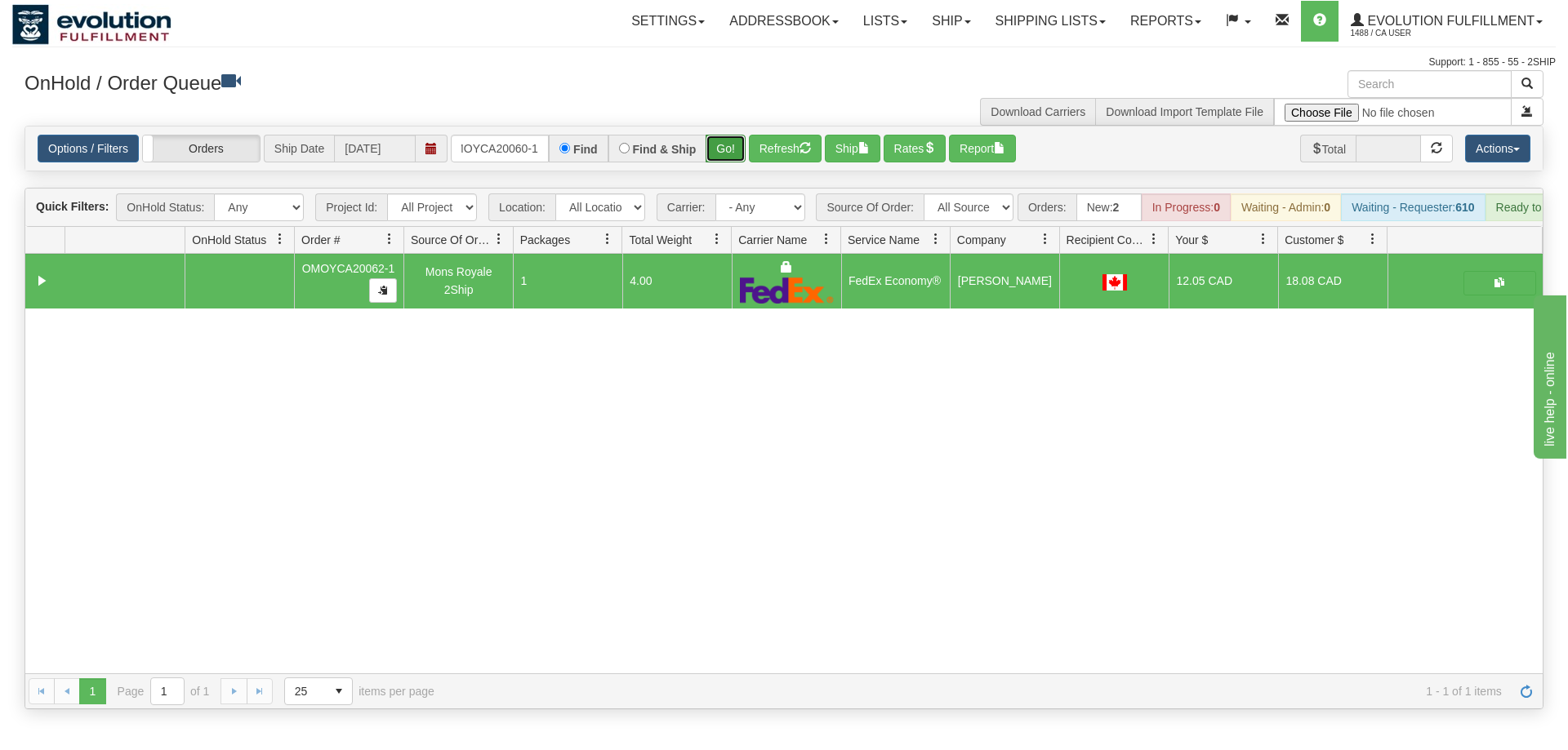
drag, startPoint x: 728, startPoint y: 135, endPoint x: 749, endPoint y: 126, distance: 22.8
click at [728, 171] on div "Is equal to Is not equal to Contains Does not contains CAD USD EUR ZAR RON ANG …" at bounding box center [784, 417] width 1544 height 584
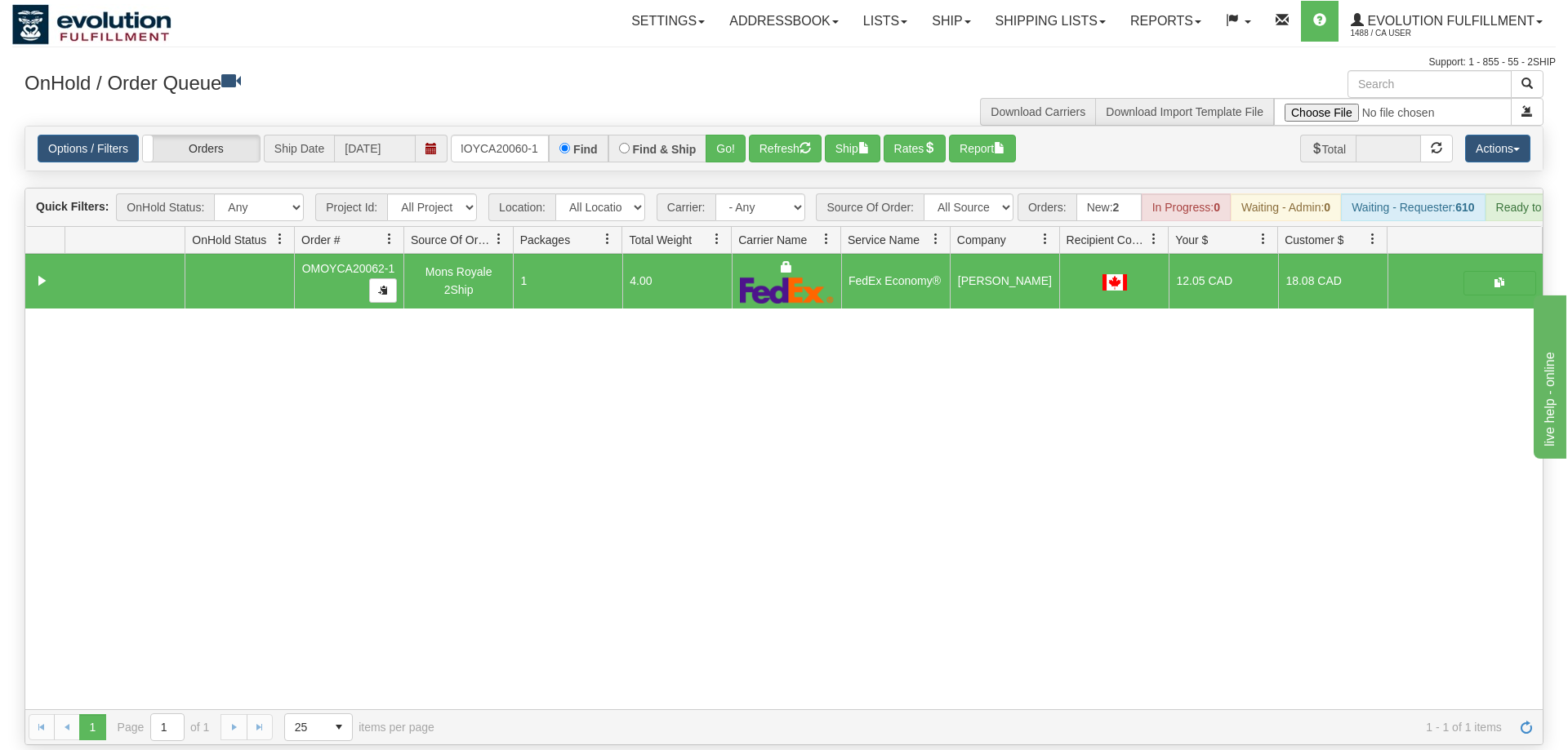
click at [749, 135] on div "Options / Filters Group Shipments Orders Ship Date 09/10/2025 OMOYCA20060-1 Fin…" at bounding box center [784, 149] width 1493 height 28
click at [737, 135] on button "Go!" at bounding box center [725, 149] width 40 height 28
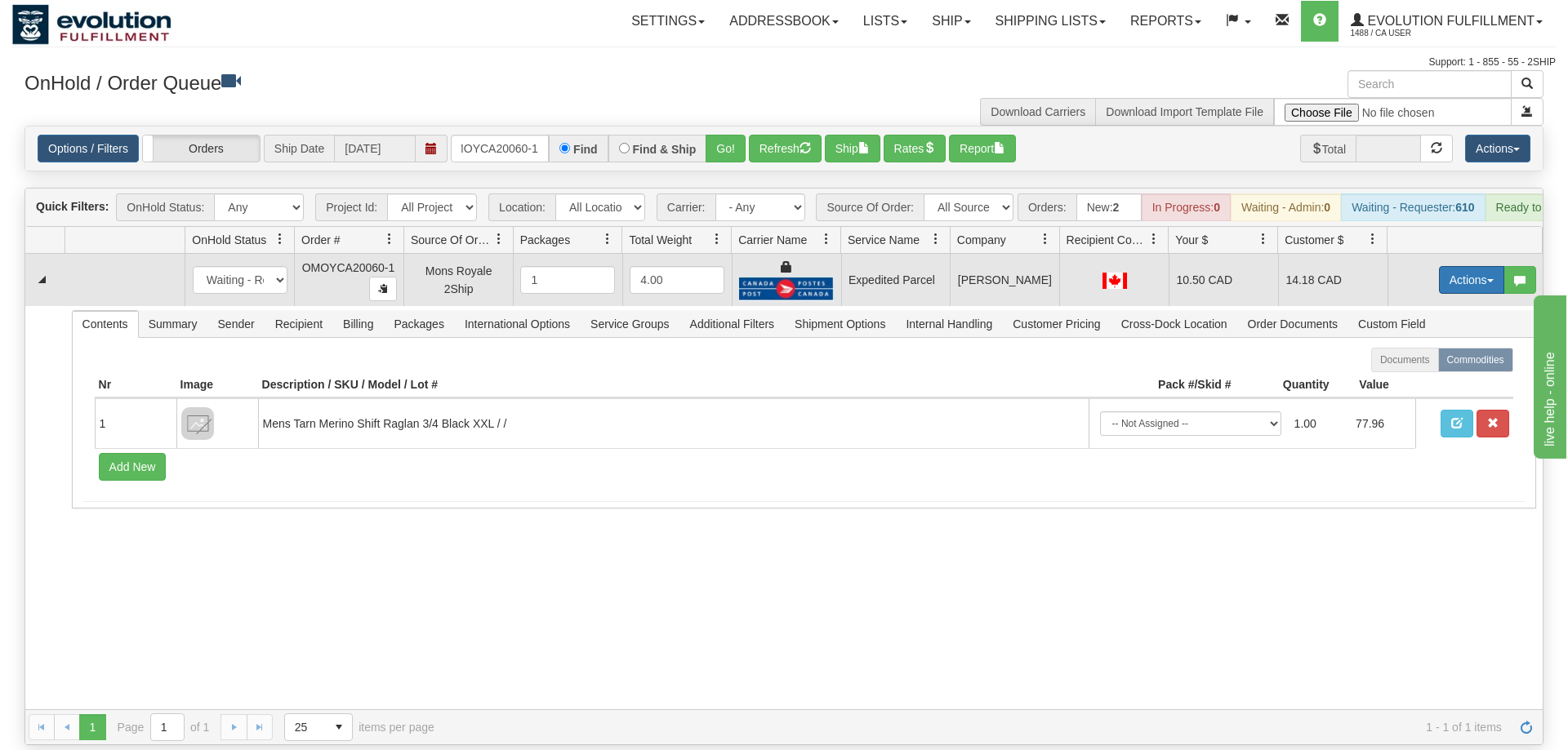
click at [1445, 266] on button "Actions" at bounding box center [1471, 280] width 65 height 28
click at [1425, 364] on link "Ship" at bounding box center [1438, 375] width 130 height 21
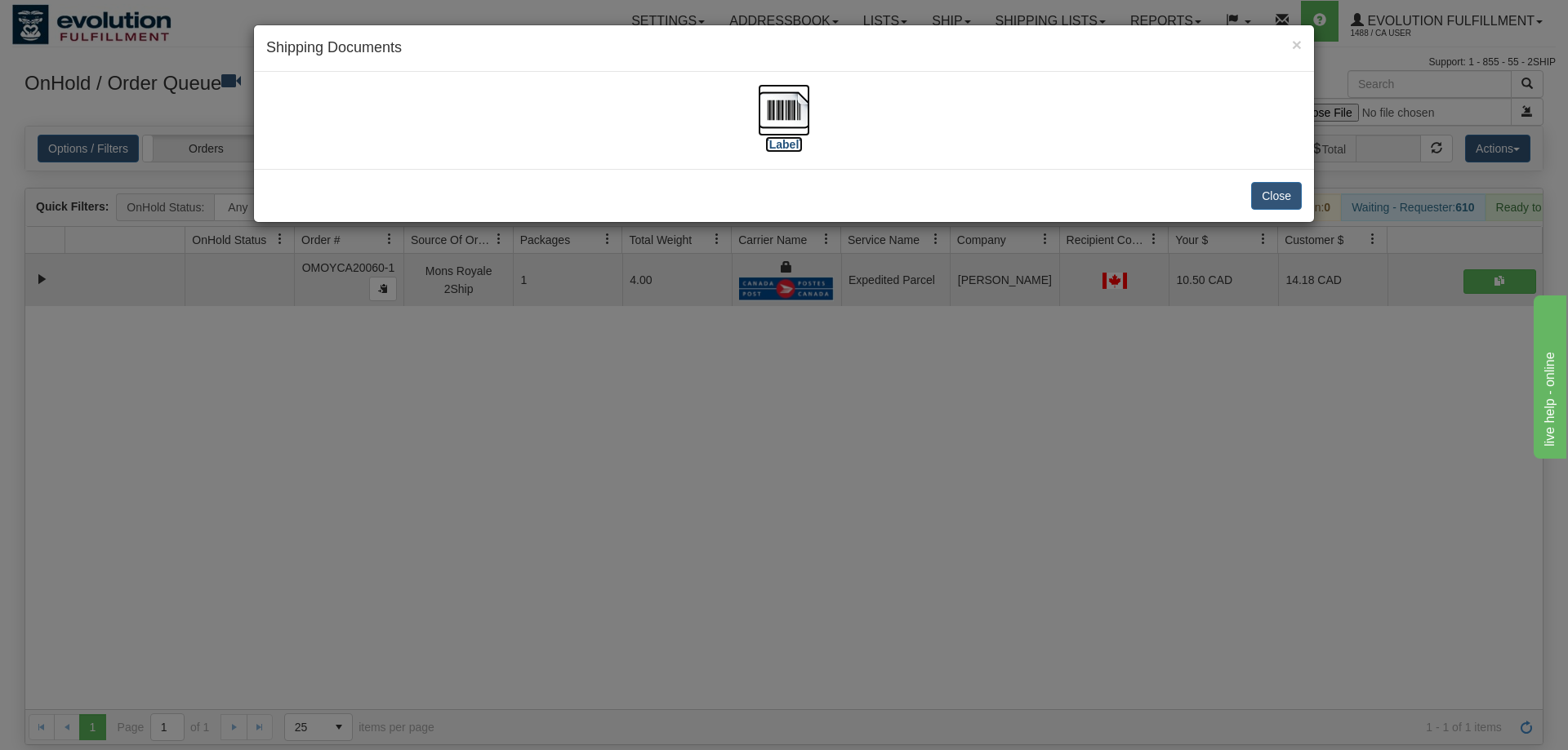
click at [808, 130] on img at bounding box center [784, 111] width 52 height 52
drag, startPoint x: 692, startPoint y: 377, endPoint x: 478, endPoint y: 51, distance: 390.0
click at [699, 383] on div "× Shipping Documents [Label] Close" at bounding box center [784, 375] width 1568 height 750
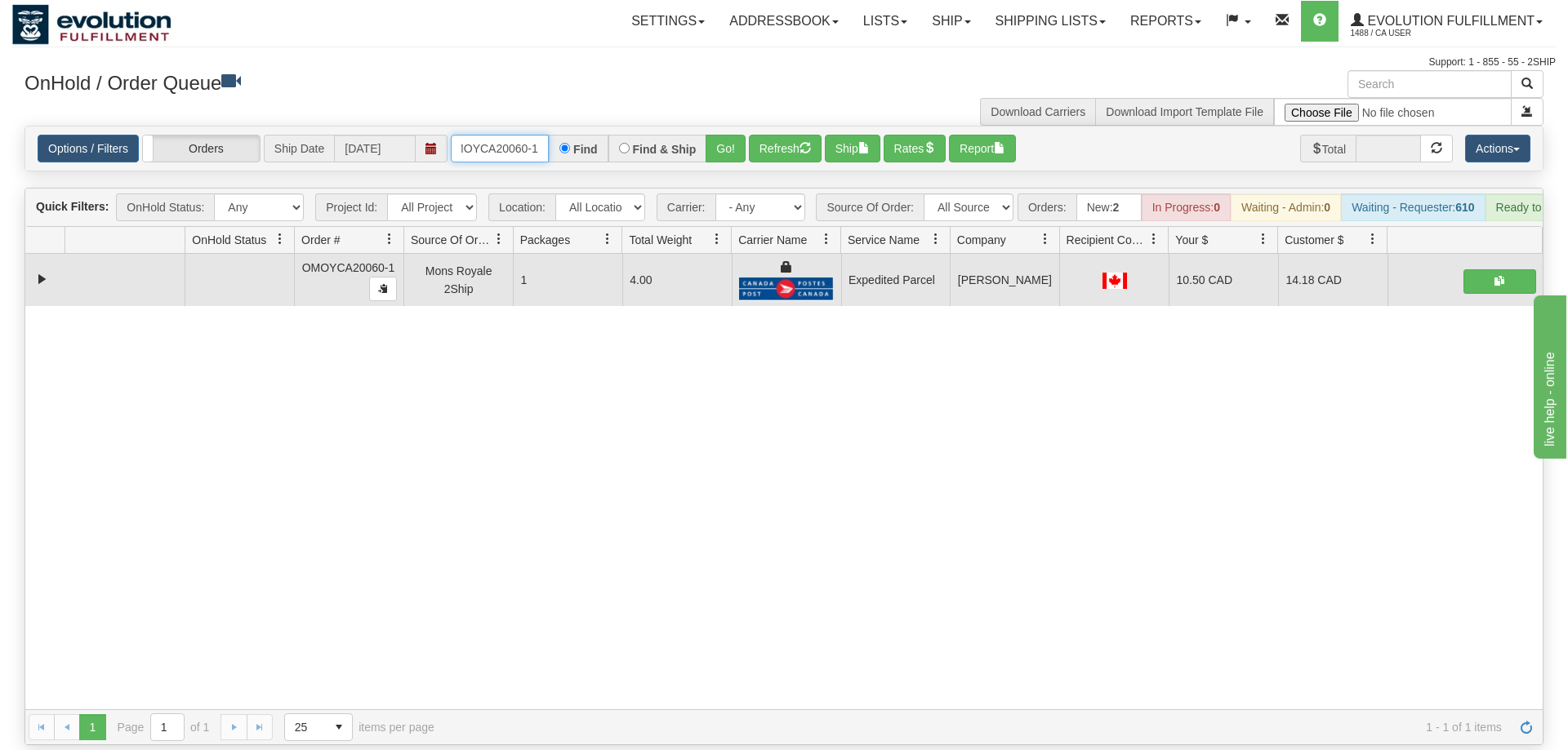
click at [505, 135] on input "OMOYCA20060-1" at bounding box center [500, 149] width 98 height 28
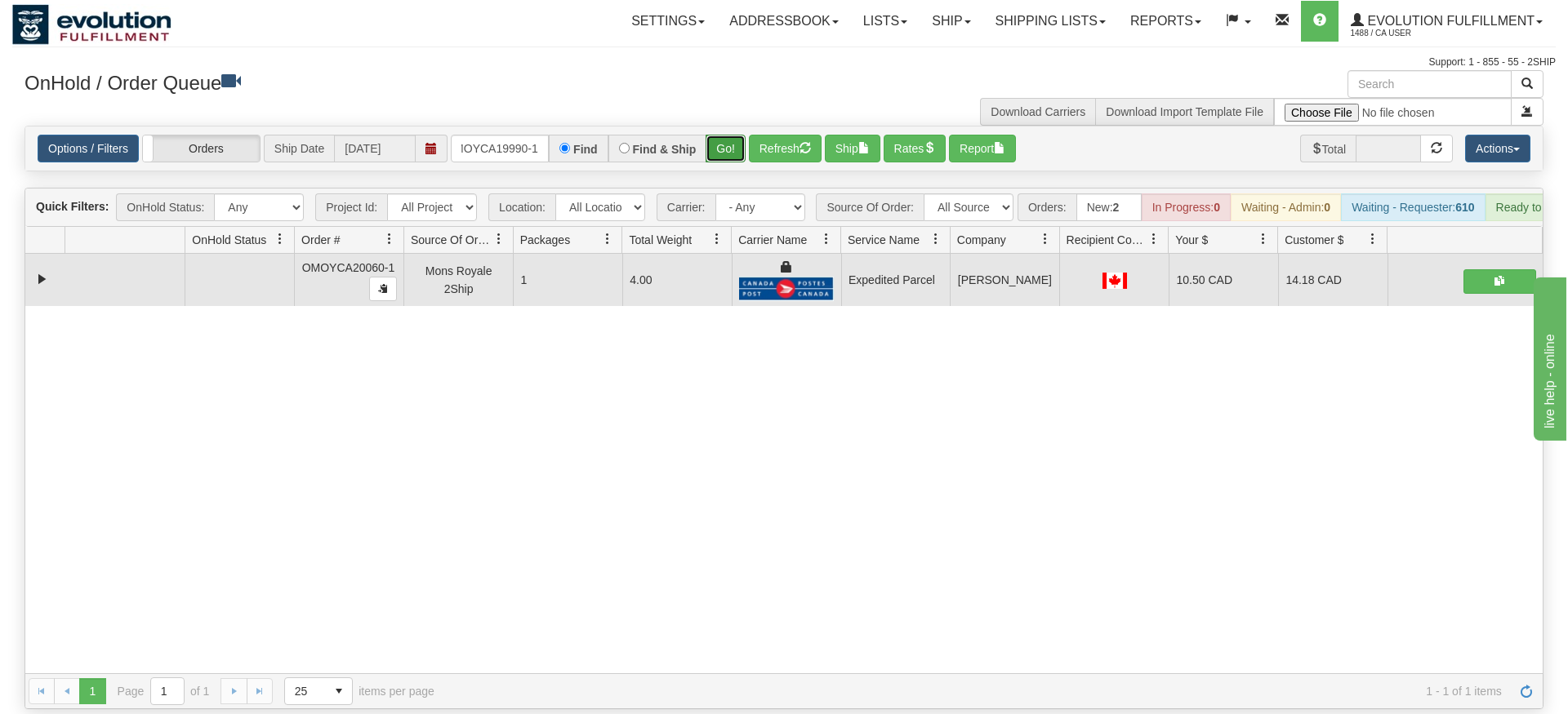
click at [727, 153] on div "Is equal to Is not equal to Contains Does not contains CAD USD EUR ZAR RON ANG …" at bounding box center [784, 417] width 1544 height 584
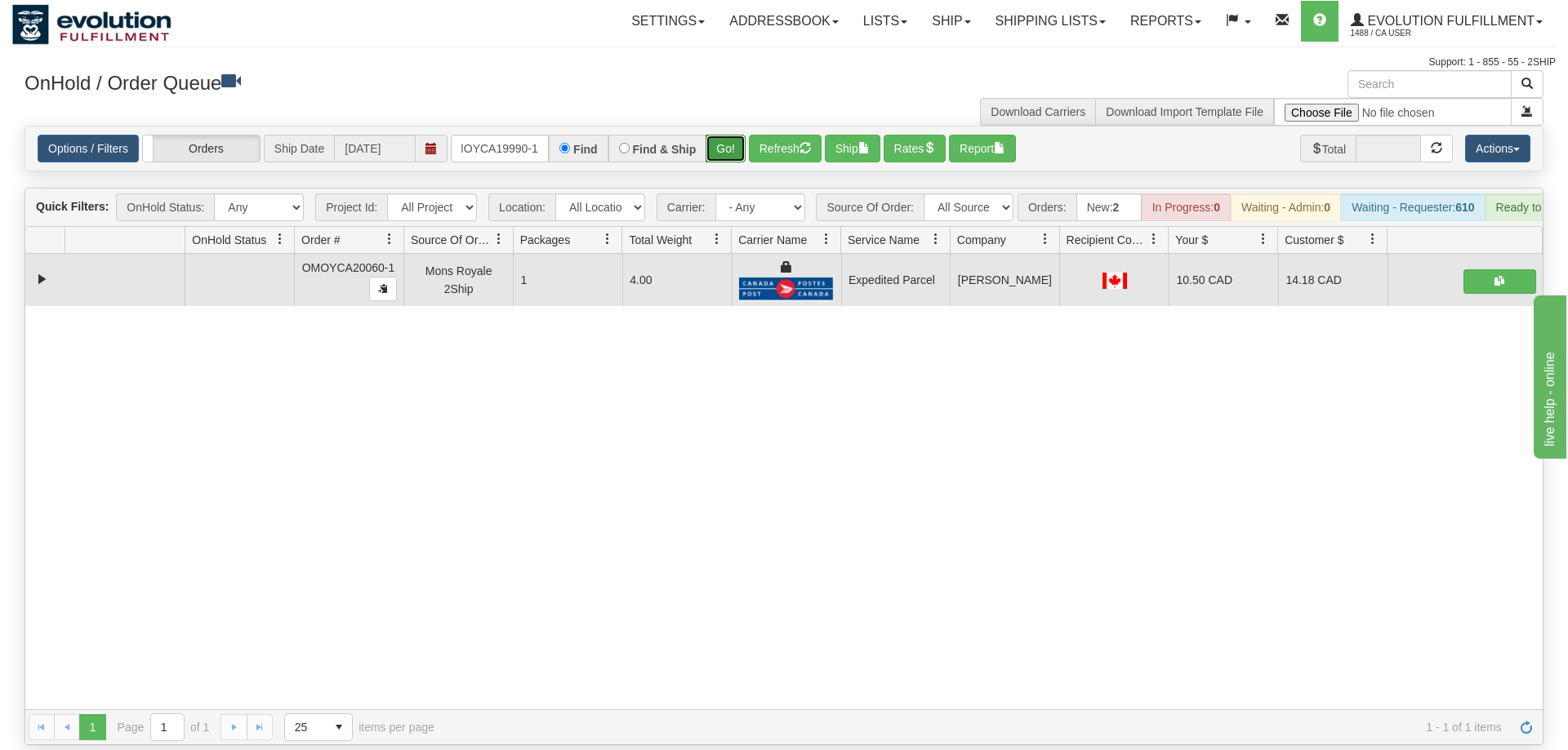
click at [733, 135] on button "Go!" at bounding box center [725, 149] width 40 height 28
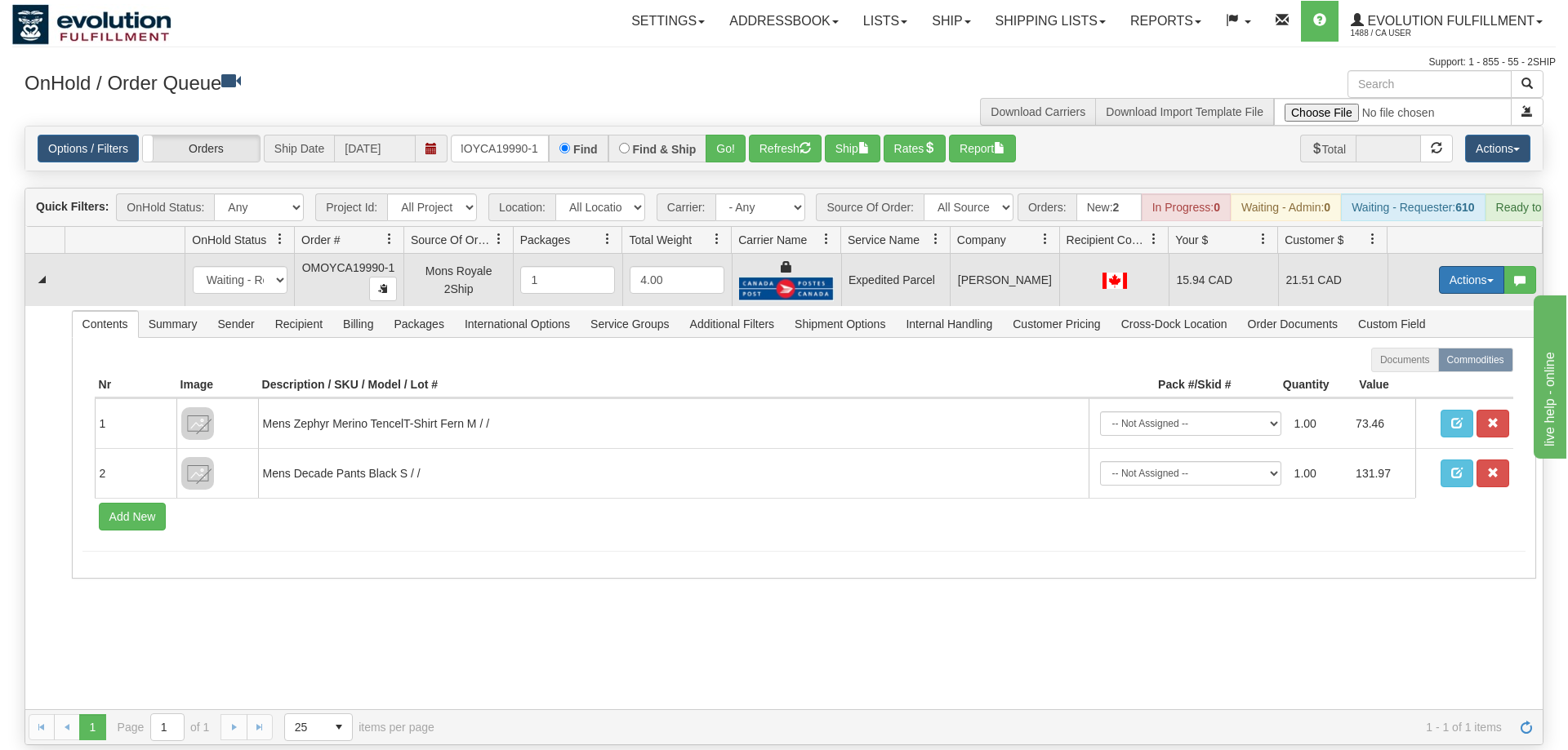
click at [1485, 266] on button "Actions" at bounding box center [1471, 280] width 65 height 28
click at [1427, 364] on link "Ship" at bounding box center [1438, 375] width 130 height 21
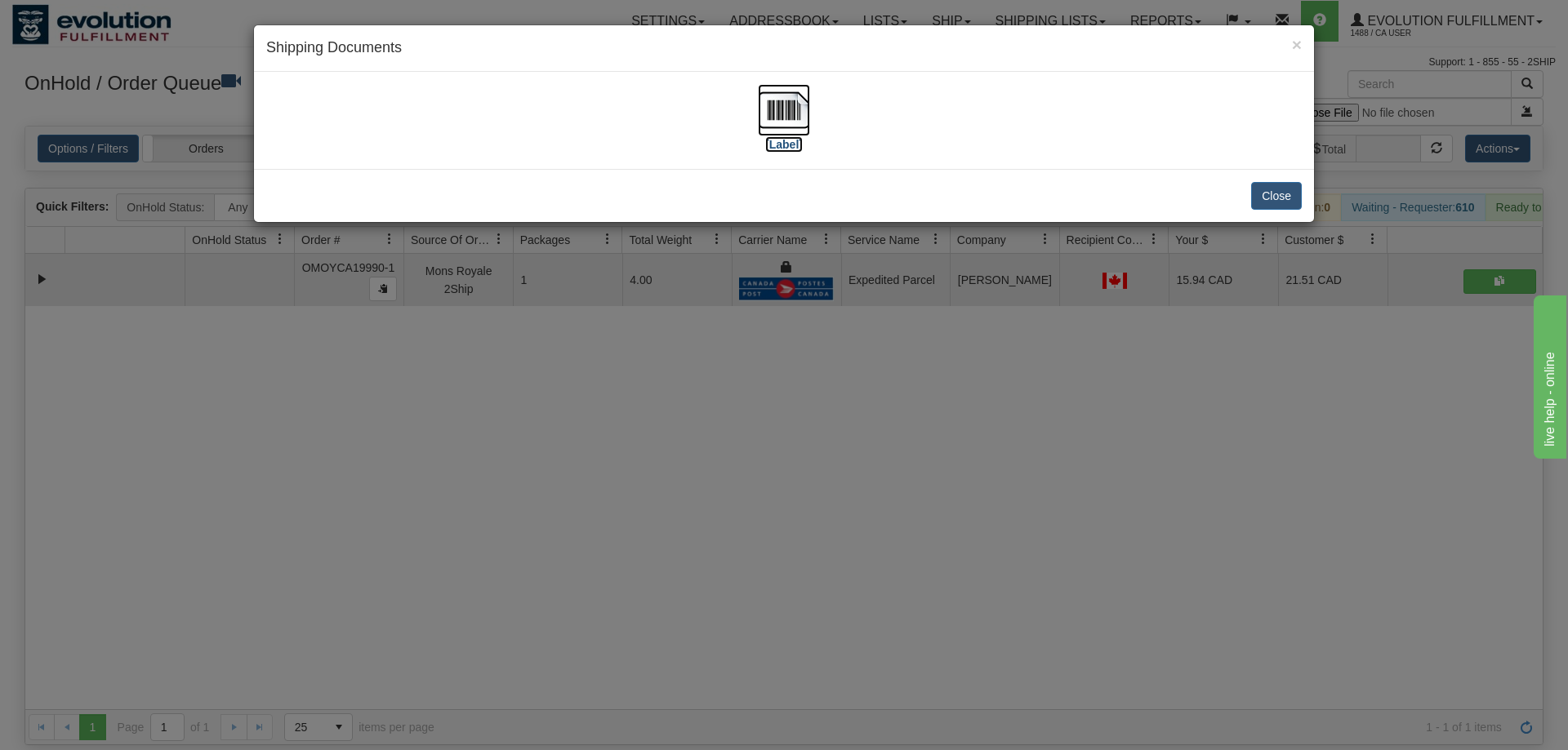
click at [780, 124] on img at bounding box center [784, 111] width 52 height 52
drag, startPoint x: 712, startPoint y: 384, endPoint x: 610, endPoint y: 243, distance: 174.0
click at [714, 375] on div "× Shipping Documents [Label] Close" at bounding box center [784, 375] width 1568 height 750
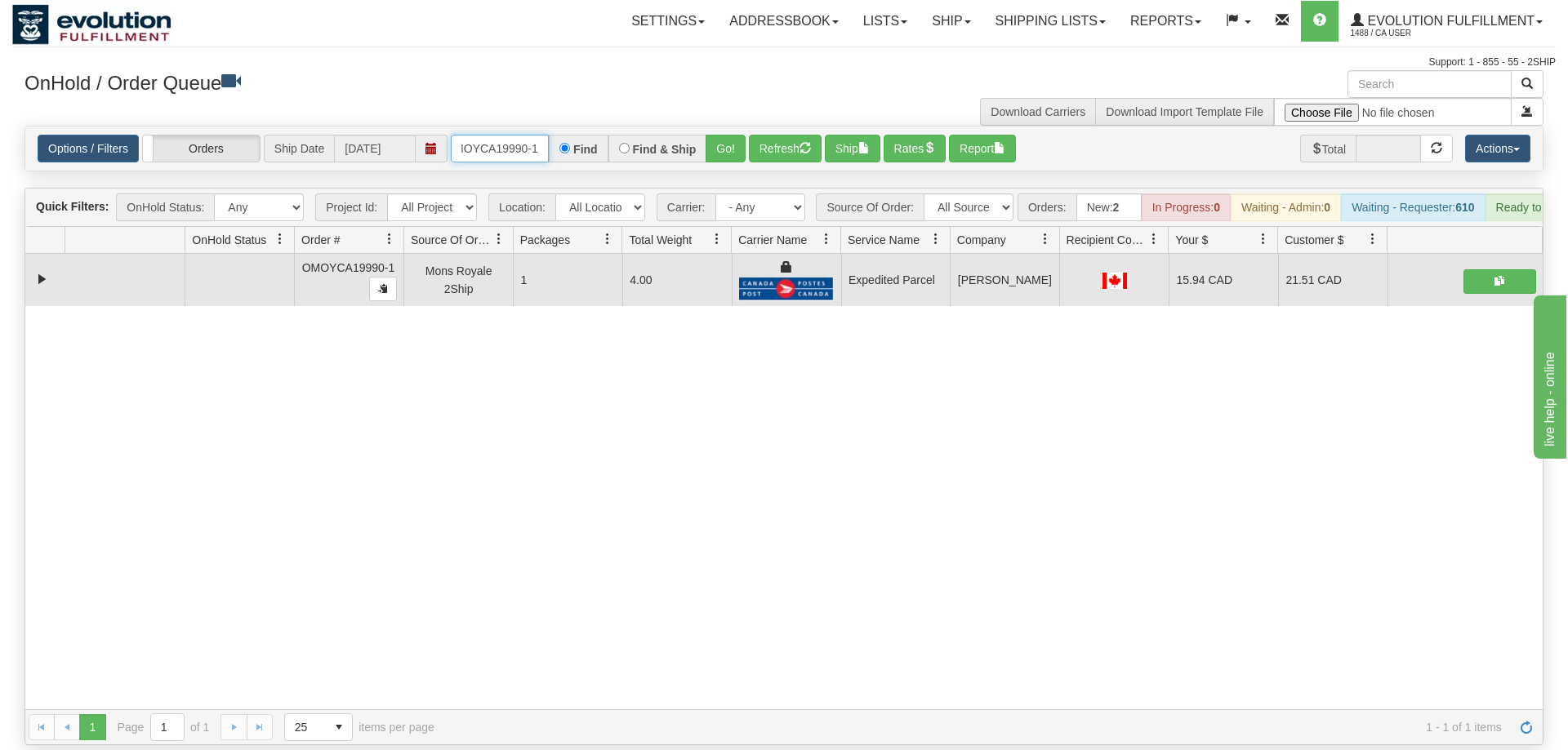
click at [504, 135] on input "OMOYCA19990-1" at bounding box center [500, 149] width 98 height 28
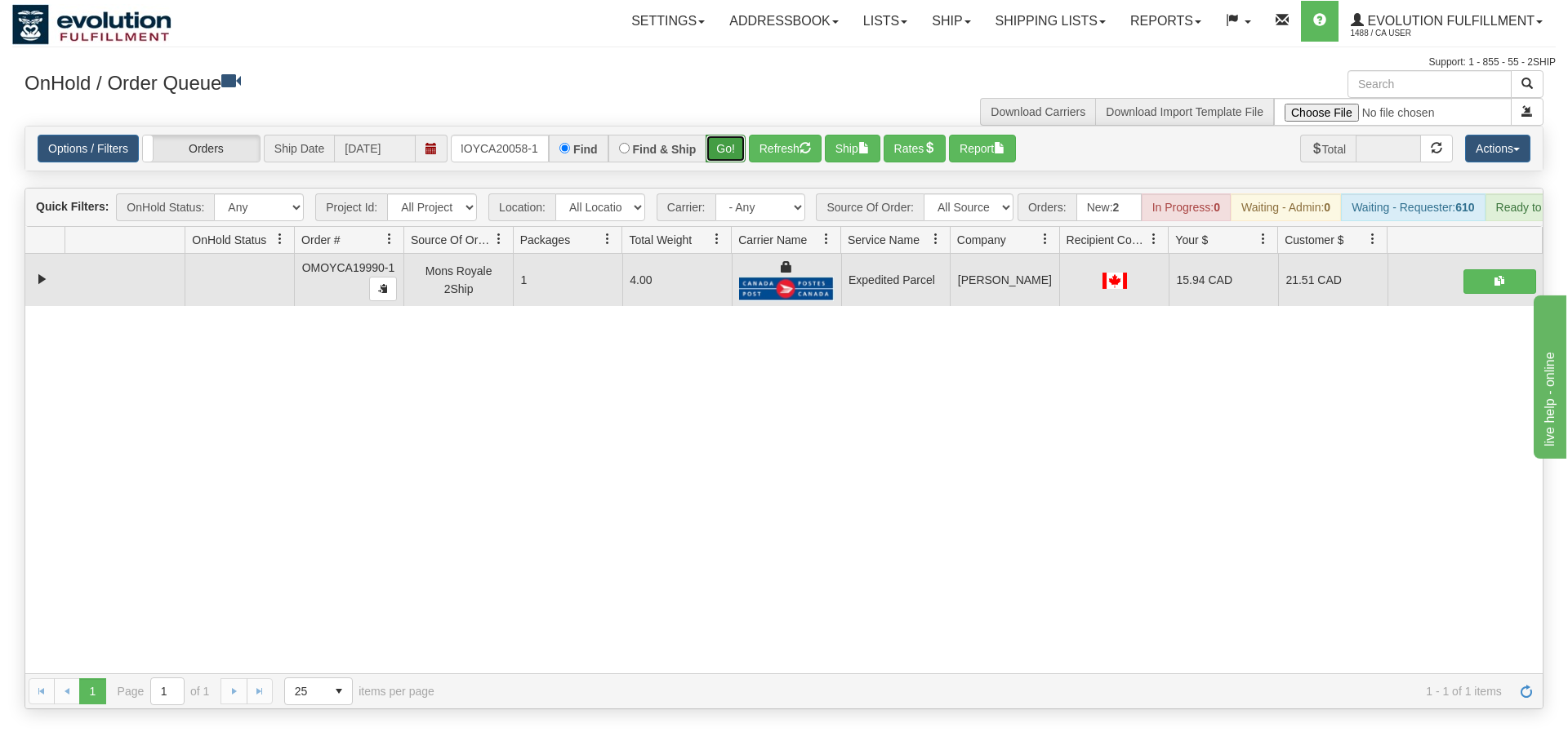
click at [729, 159] on div "Is equal to Is not equal to Contains Does not contains CAD USD EUR ZAR RON ANG …" at bounding box center [784, 417] width 1544 height 584
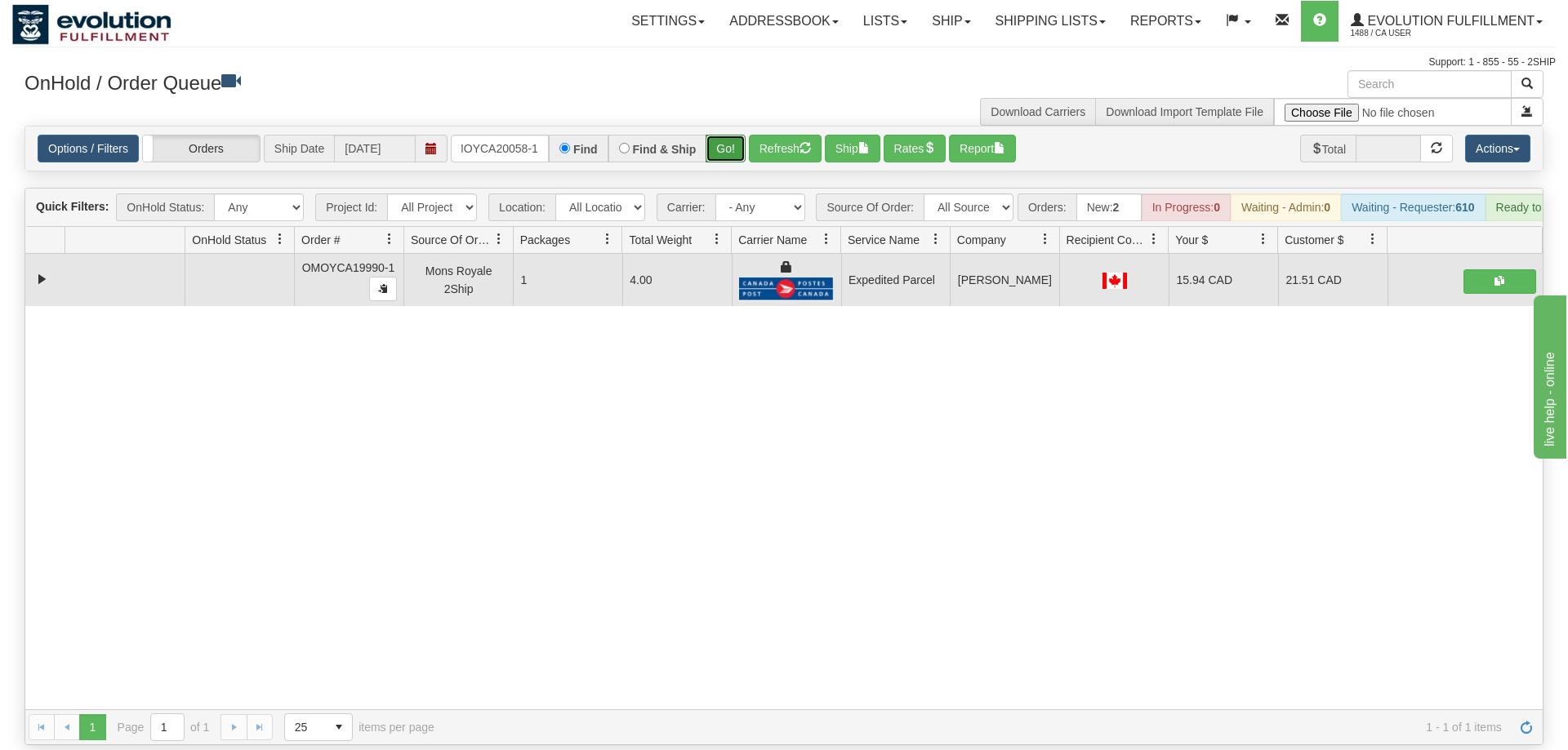
click at [733, 135] on button "Go!" at bounding box center [725, 149] width 40 height 28
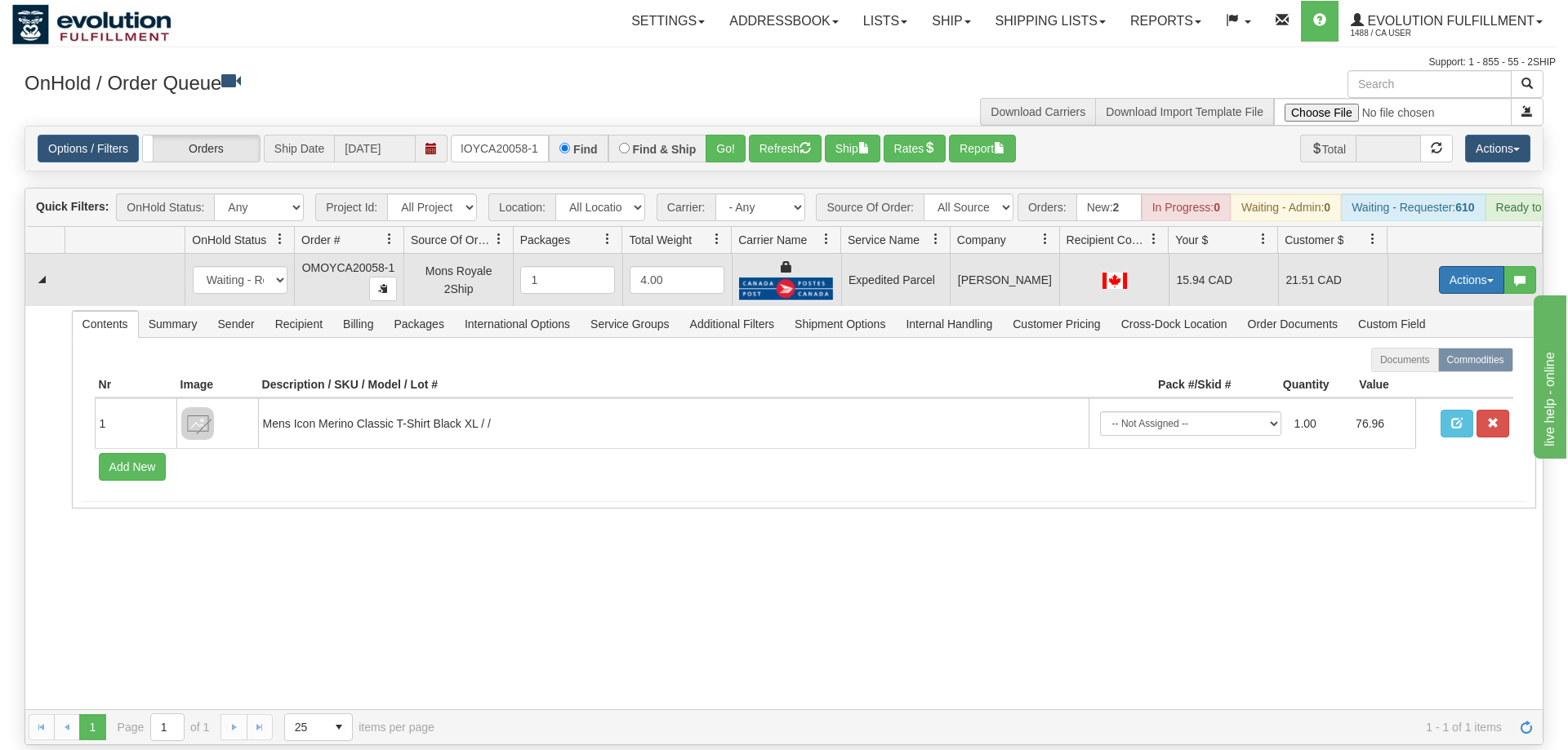
click at [1466, 266] on button "Actions" at bounding box center [1471, 280] width 65 height 28
click at [1411, 368] on span "Ship" at bounding box center [1406, 374] width 34 height 13
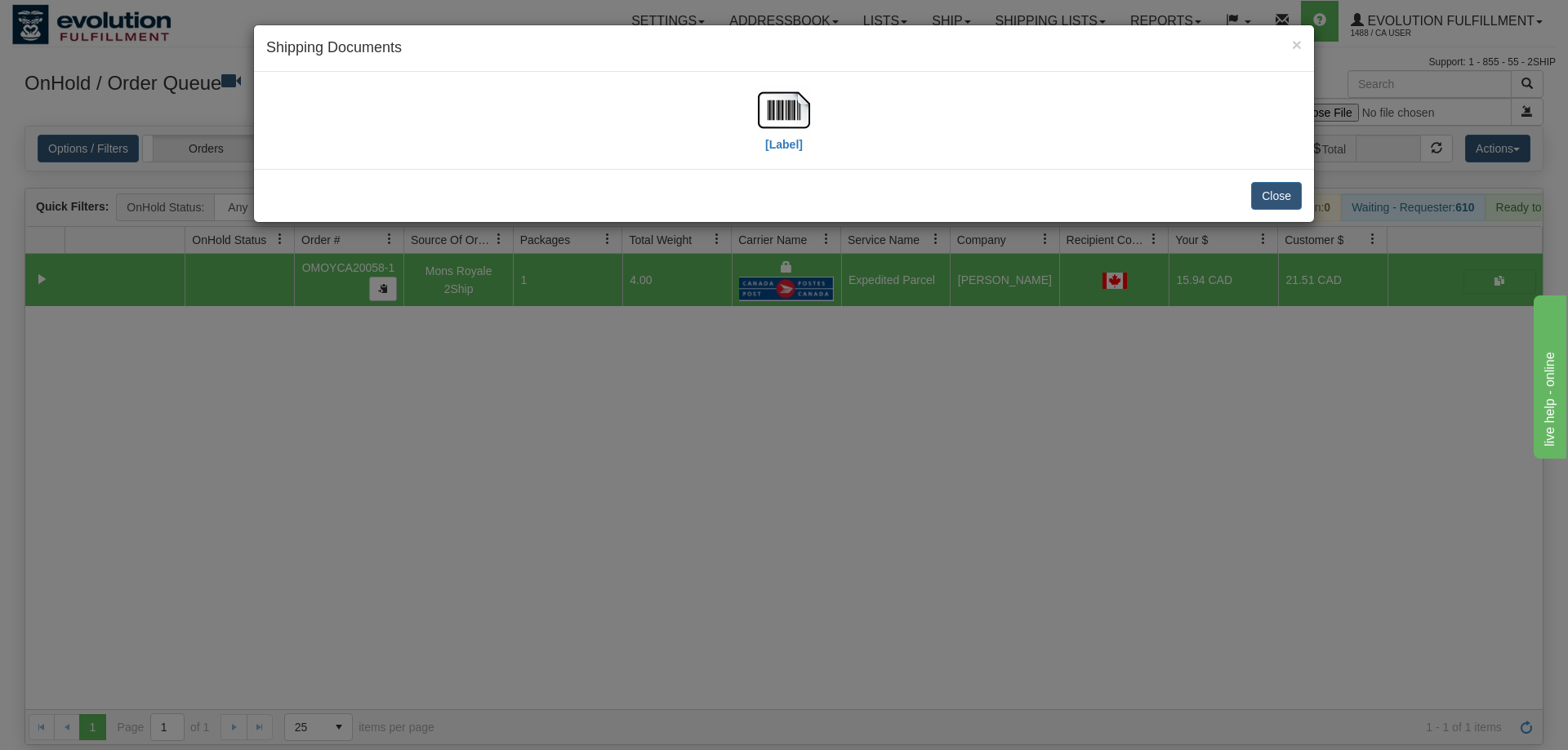
click at [816, 114] on div "[Label]" at bounding box center [784, 120] width 1035 height 73
click at [766, 129] on img at bounding box center [784, 111] width 52 height 52
click at [742, 272] on div "× Shipping Documents [Label] Close" at bounding box center [784, 375] width 1568 height 750
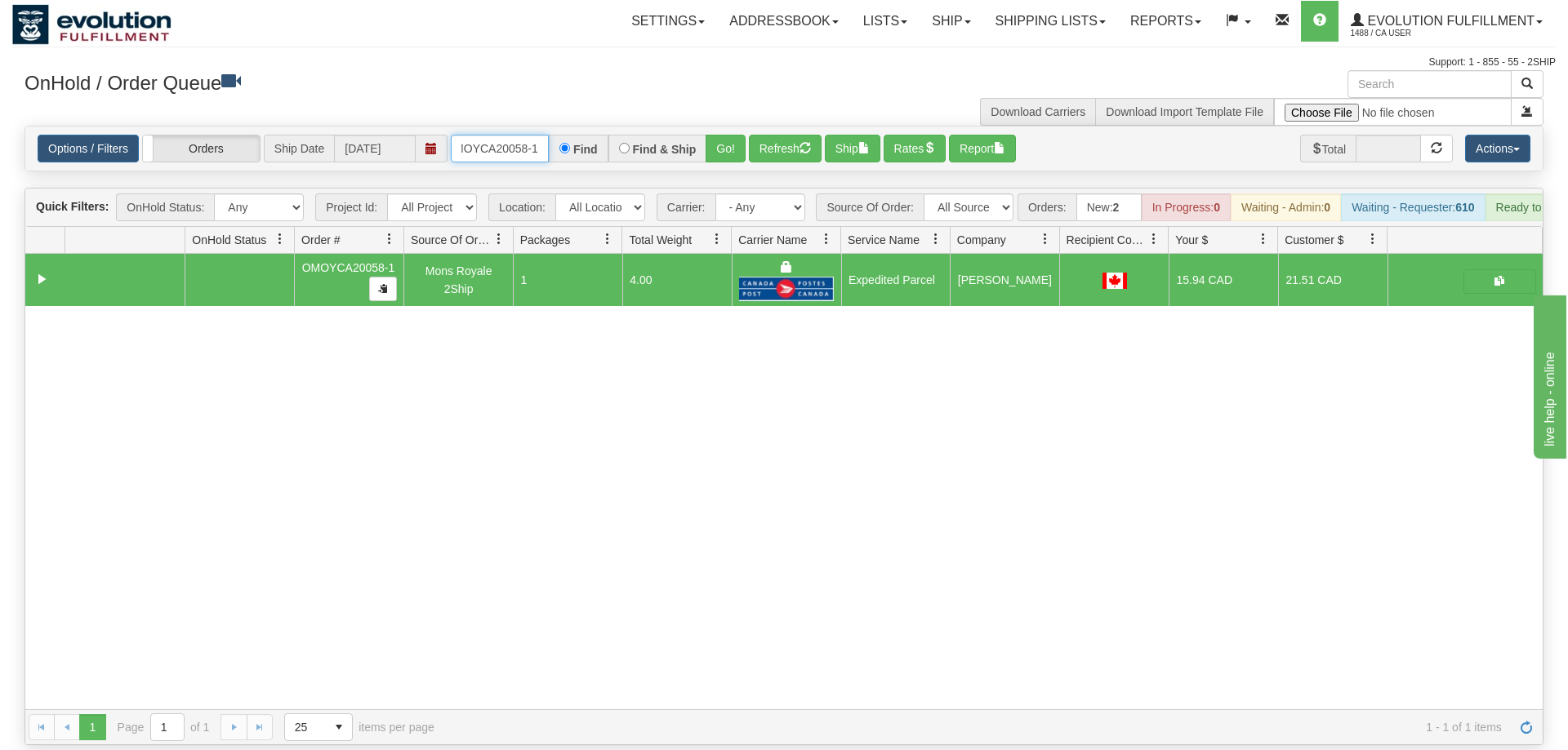
click at [514, 135] on input "OMOYCA20058-1" at bounding box center [500, 149] width 98 height 28
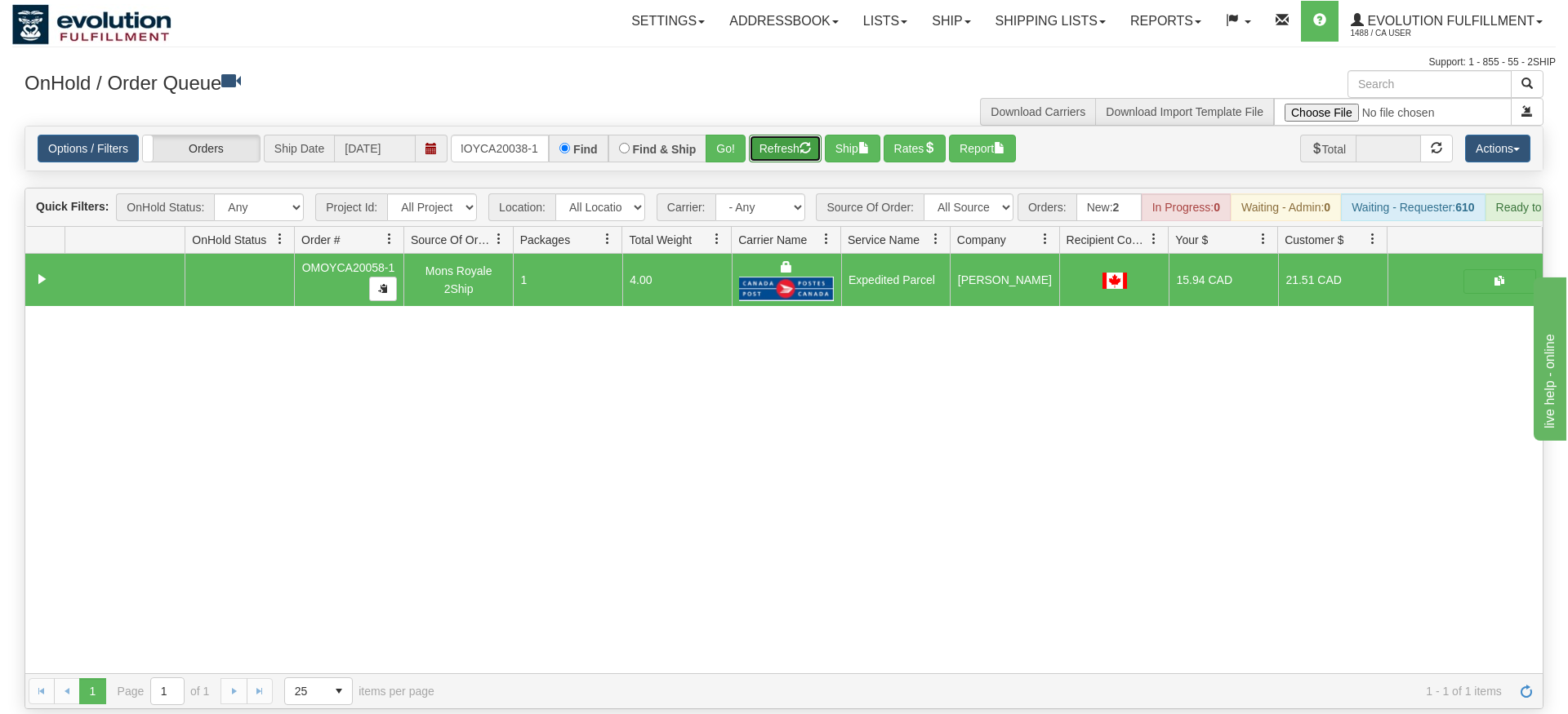
click at [751, 155] on div "Is equal to Is not equal to Contains Does not contains CAD USD EUR ZAR RON ANG …" at bounding box center [784, 417] width 1544 height 584
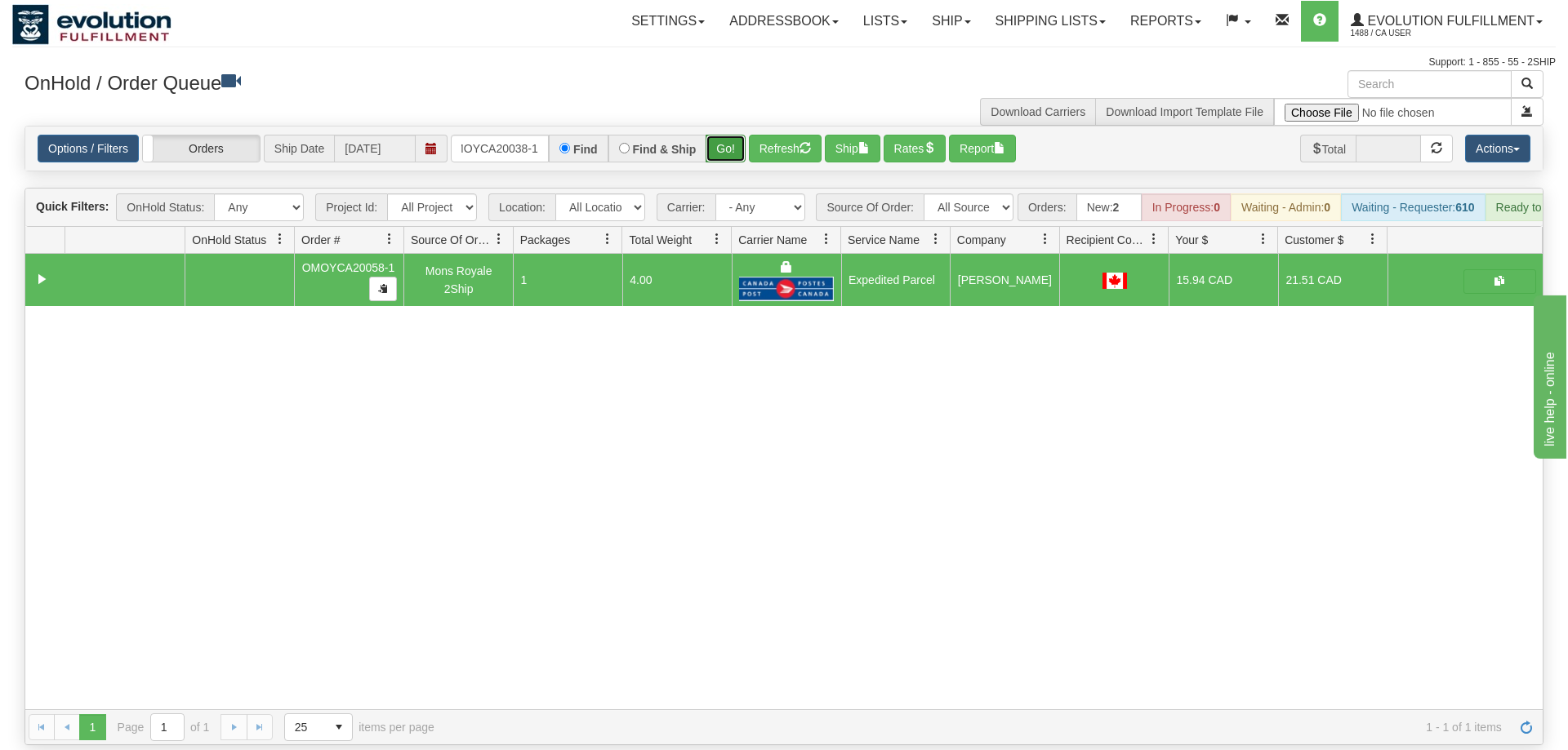
click at [715, 135] on button "Go!" at bounding box center [725, 149] width 40 height 28
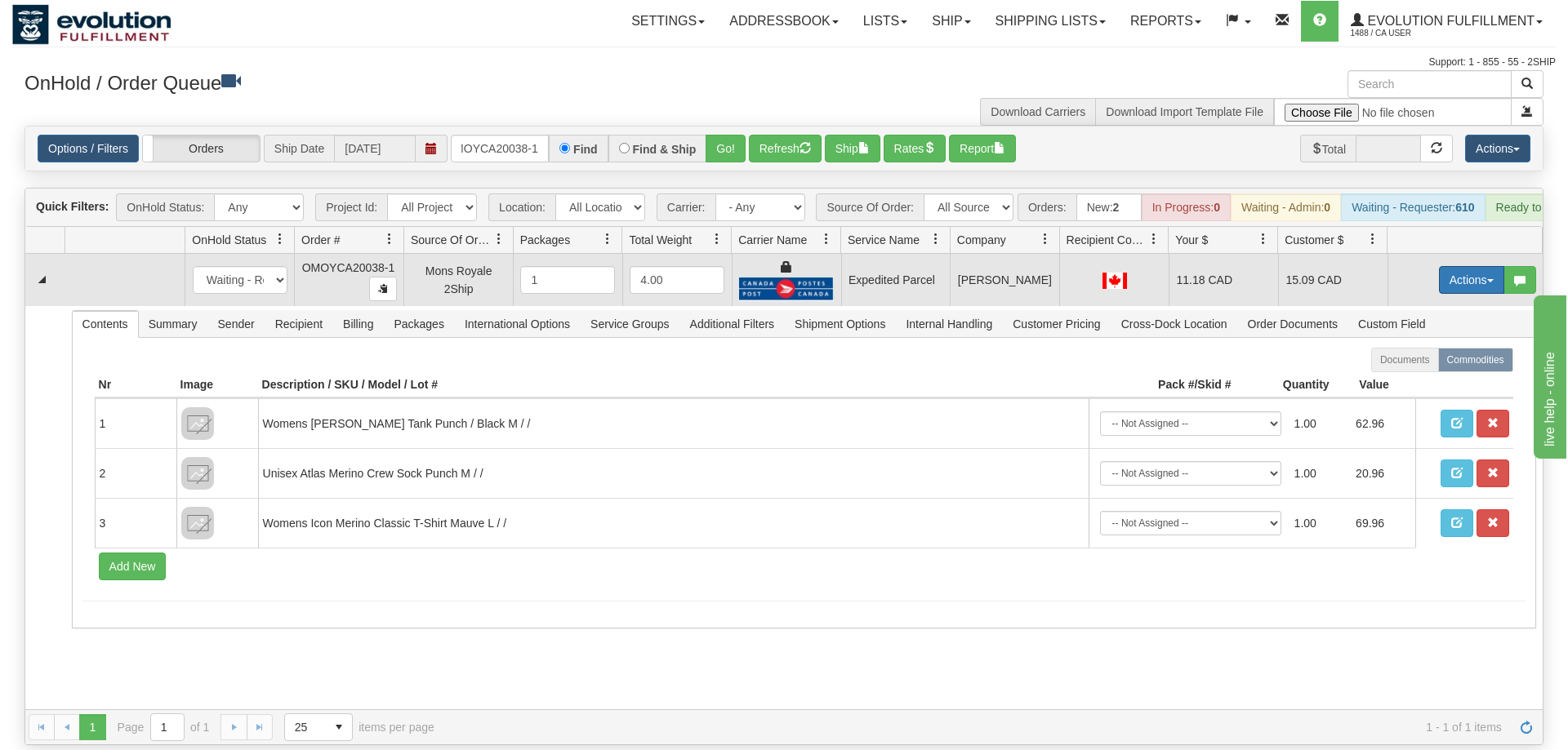
click at [1479, 266] on button "Actions" at bounding box center [1471, 280] width 65 height 28
click at [1407, 368] on span "Ship" at bounding box center [1406, 374] width 34 height 13
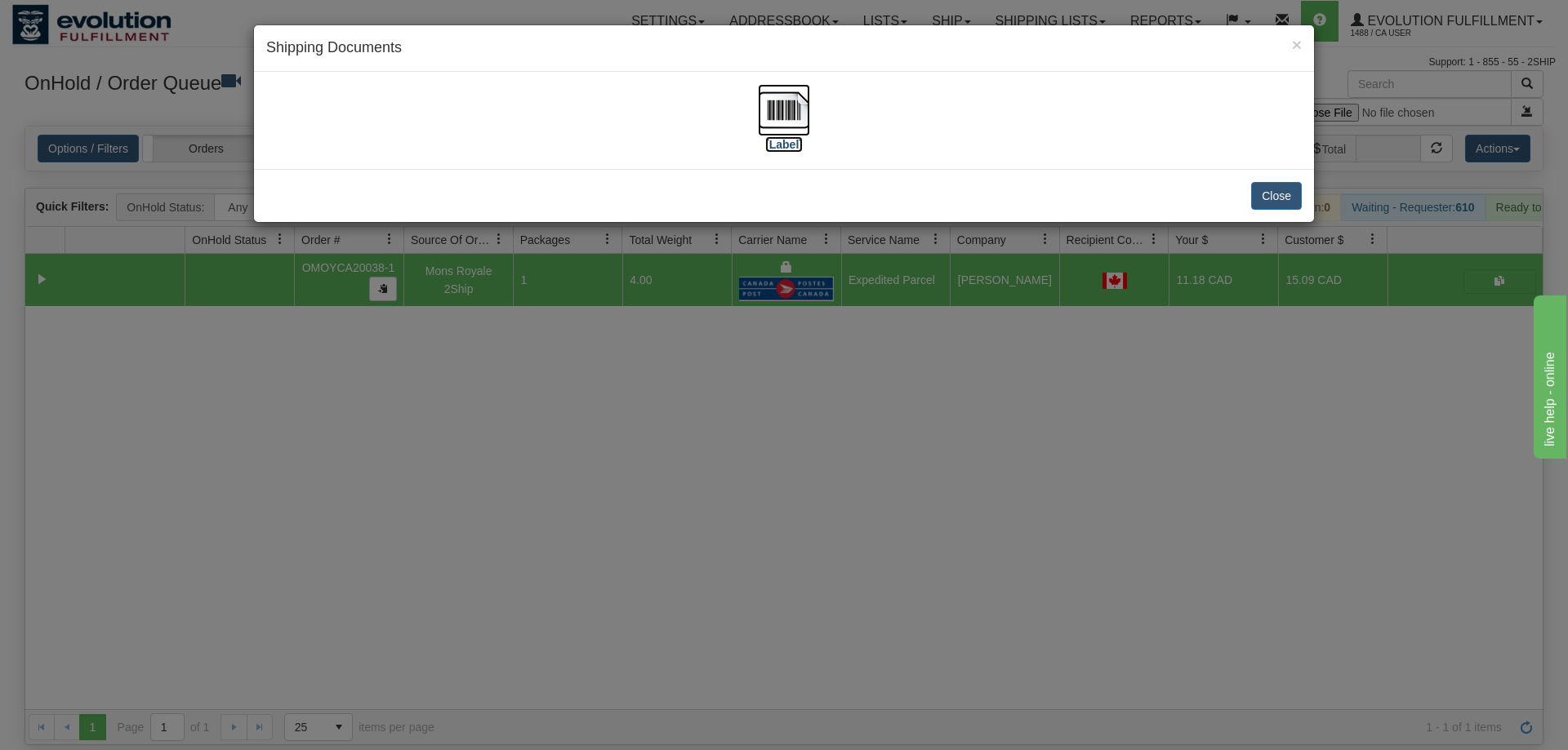
click at [774, 105] on img at bounding box center [784, 111] width 52 height 52
drag, startPoint x: 458, startPoint y: 384, endPoint x: 494, endPoint y: 153, distance: 233.8
click at [469, 371] on div "× Shipping Documents [Label] Close" at bounding box center [784, 375] width 1568 height 750
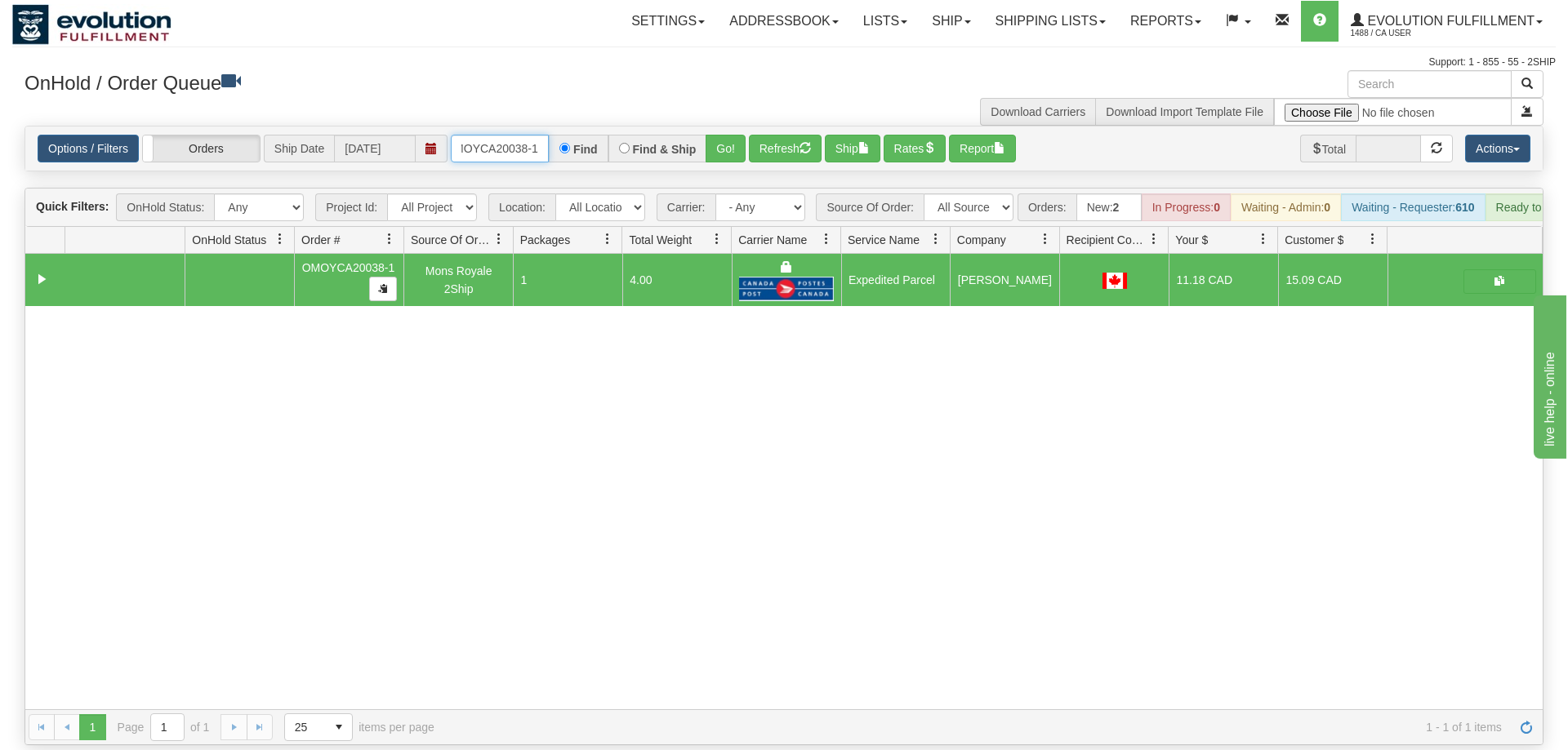
click at [503, 135] on input "OMOYCA20038-1" at bounding box center [500, 149] width 98 height 28
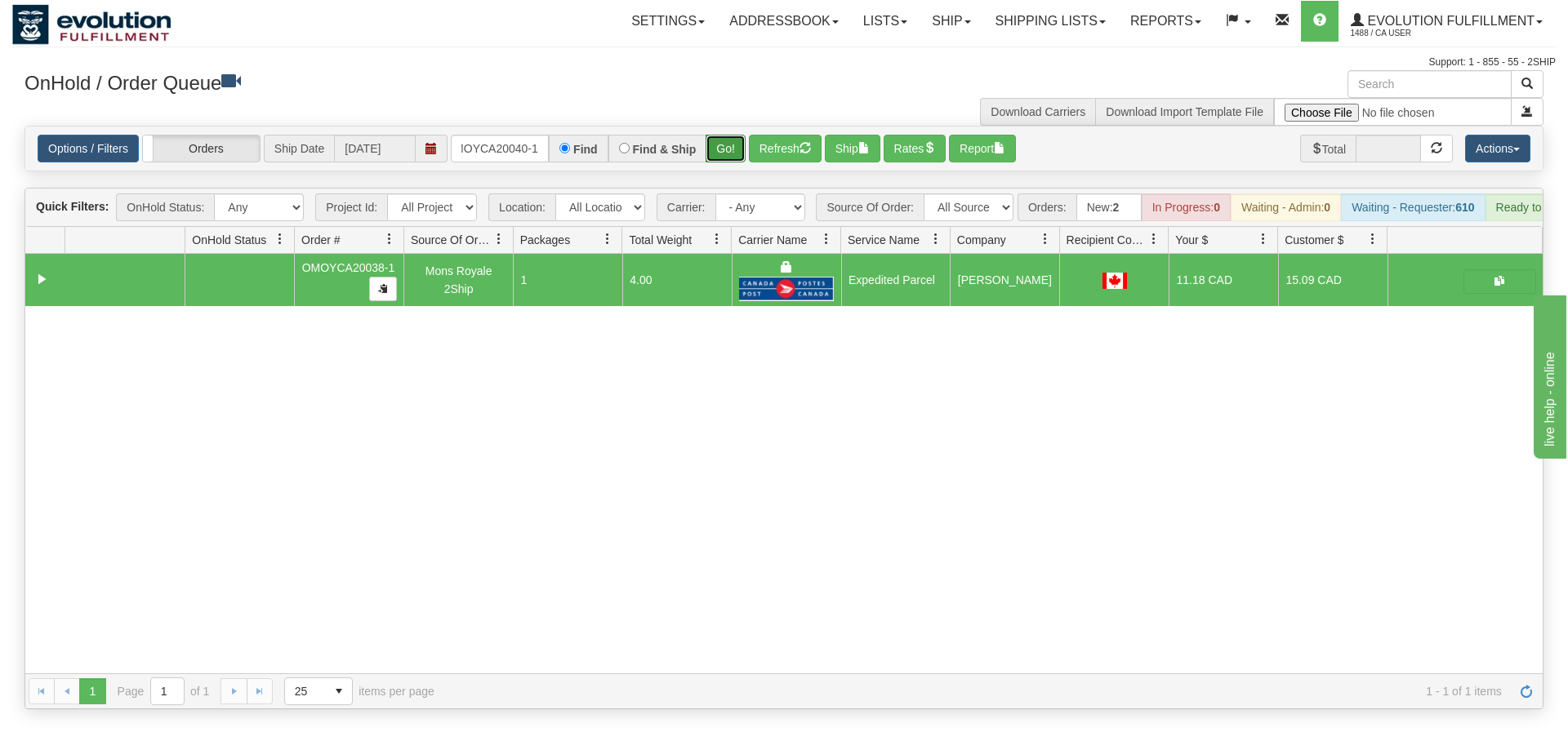
click at [719, 149] on div "Is equal to Is not equal to Contains Does not contains CAD USD EUR ZAR RON ANG …" at bounding box center [784, 417] width 1544 height 584
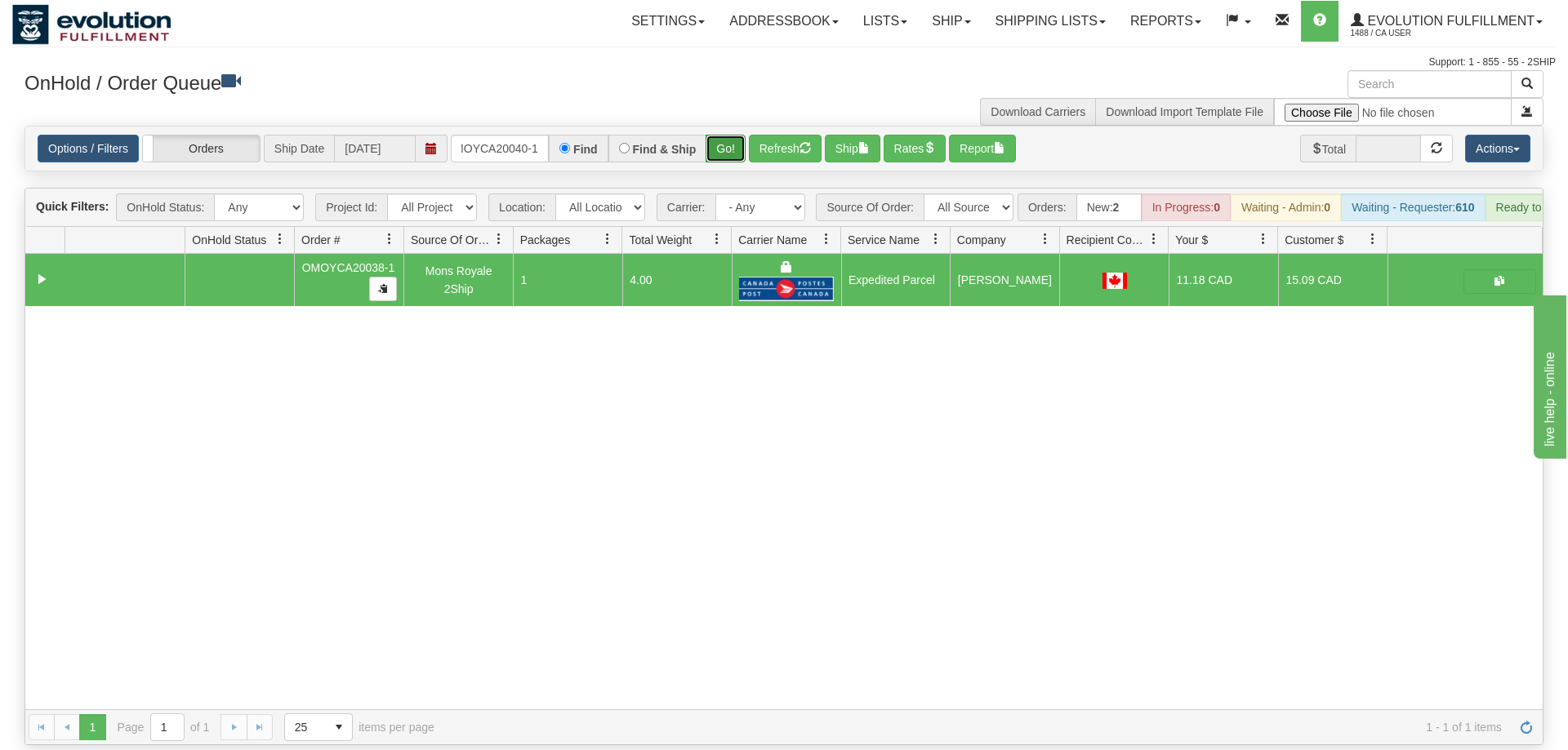
click at [721, 135] on button "Go!" at bounding box center [725, 149] width 40 height 28
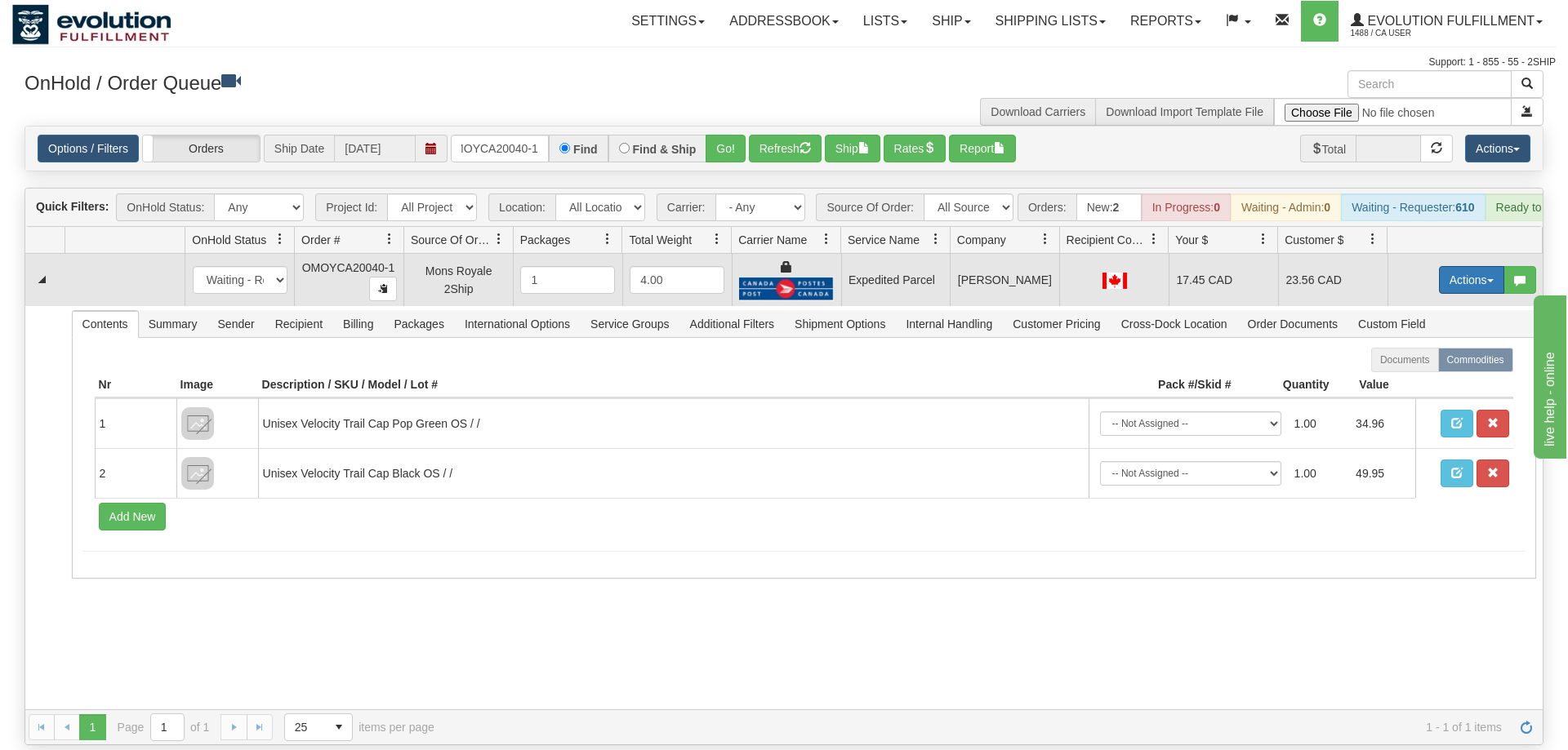
click at [1488, 266] on button "Actions" at bounding box center [1471, 280] width 65 height 28
click at [1451, 364] on link "Ship" at bounding box center [1438, 375] width 130 height 21
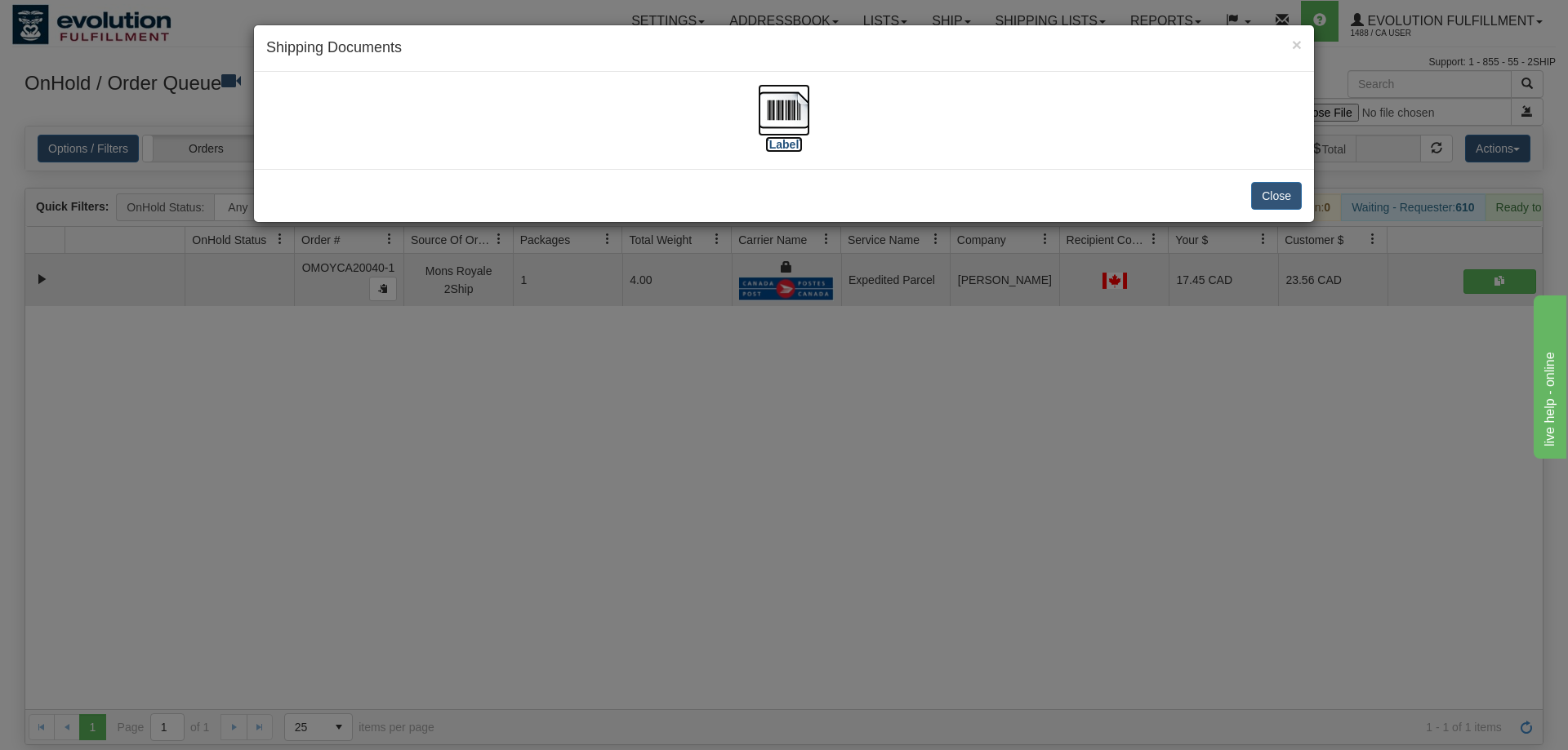
click at [800, 114] on img at bounding box center [784, 111] width 52 height 52
drag, startPoint x: 682, startPoint y: 509, endPoint x: 646, endPoint y: 395, distance: 119.5
click at [682, 508] on div "× Shipping Documents [Label] Close" at bounding box center [784, 375] width 1568 height 750
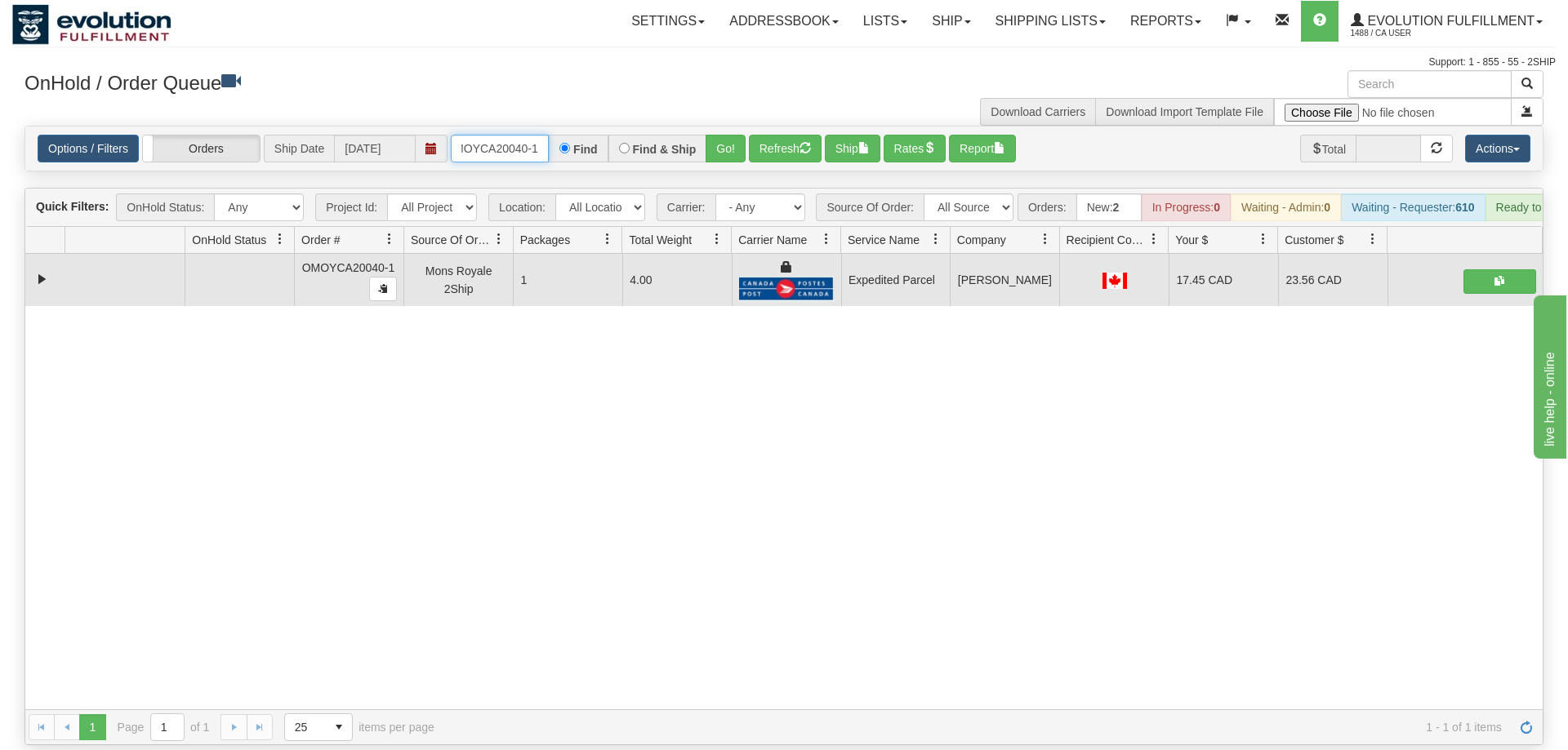
click at [529, 135] on input "OMOYCA20040-1" at bounding box center [500, 149] width 98 height 28
click at [656, 583] on div "31597297 EVOLUTION V3 91048140 91048141 OMOYCA20040-1 Mons Royale 2Ship 1 4.00 …" at bounding box center [784, 481] width 1517 height 456
click at [503, 135] on input "OMOYCA20040-1" at bounding box center [500, 149] width 98 height 28
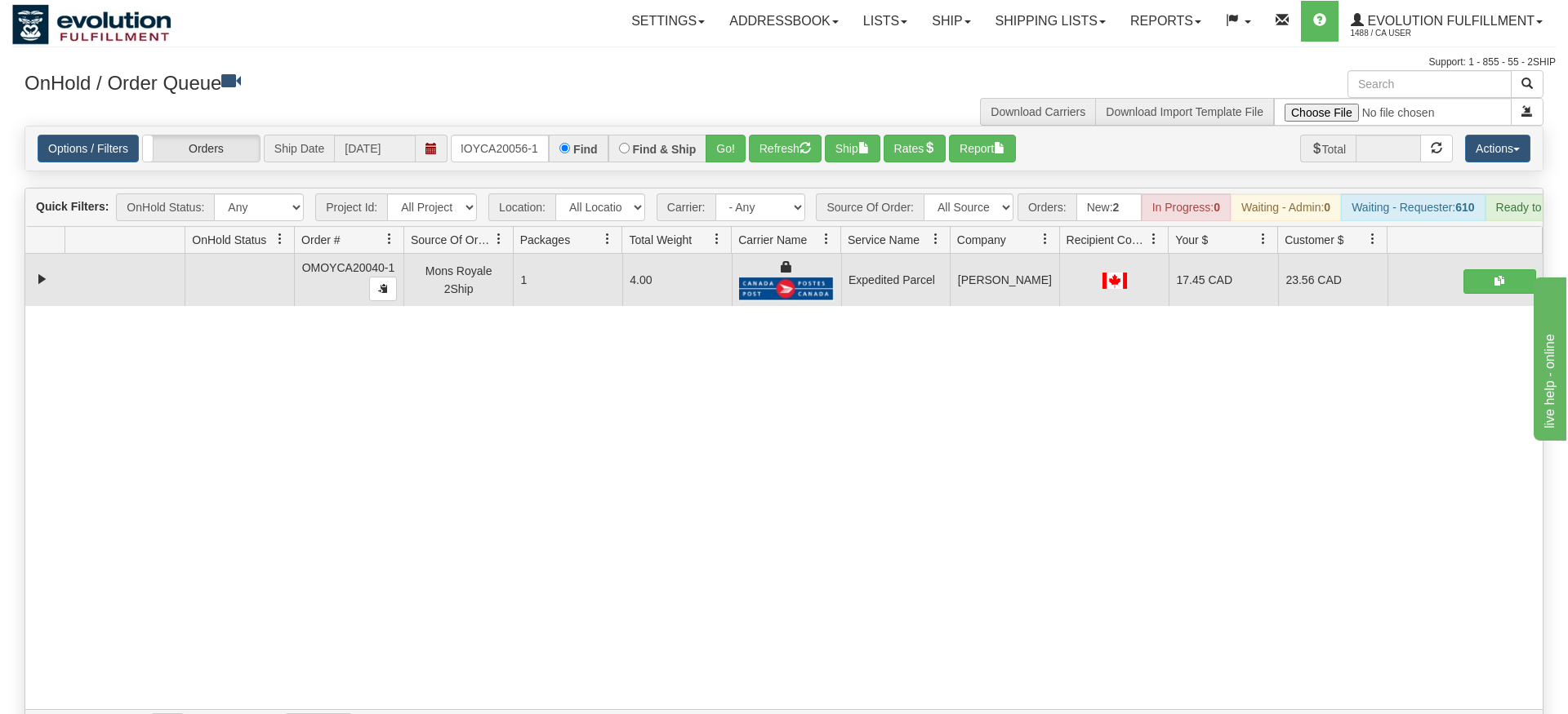
click at [749, 166] on div "Is equal to Is not equal to Contains Does not contains CAD USD EUR ZAR RON ANG …" at bounding box center [784, 435] width 1544 height 620
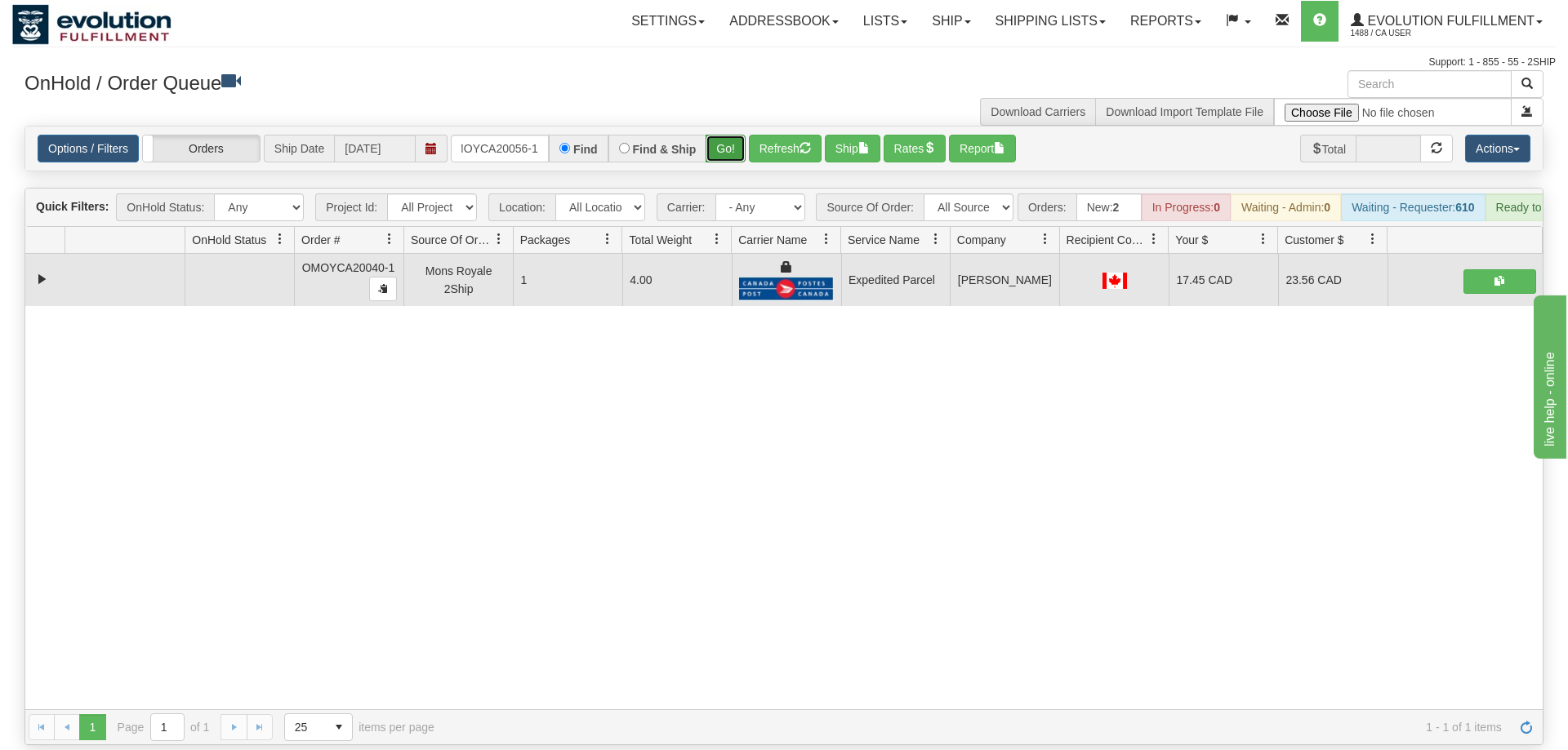
click at [742, 135] on button "Go!" at bounding box center [725, 149] width 40 height 28
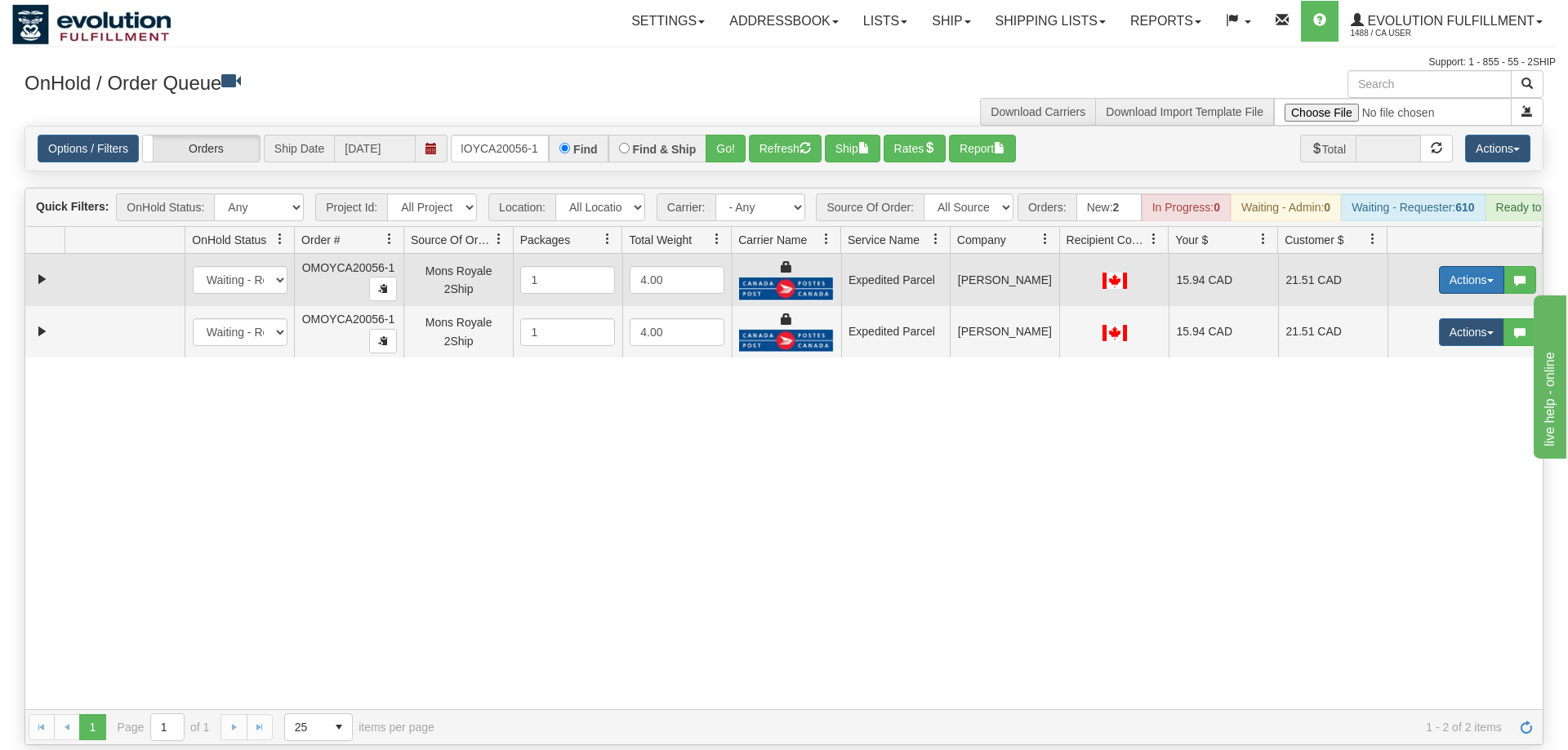
click at [1479, 266] on button "Actions" at bounding box center [1471, 280] width 65 height 28
click at [1416, 368] on span "Ship" at bounding box center [1406, 374] width 34 height 13
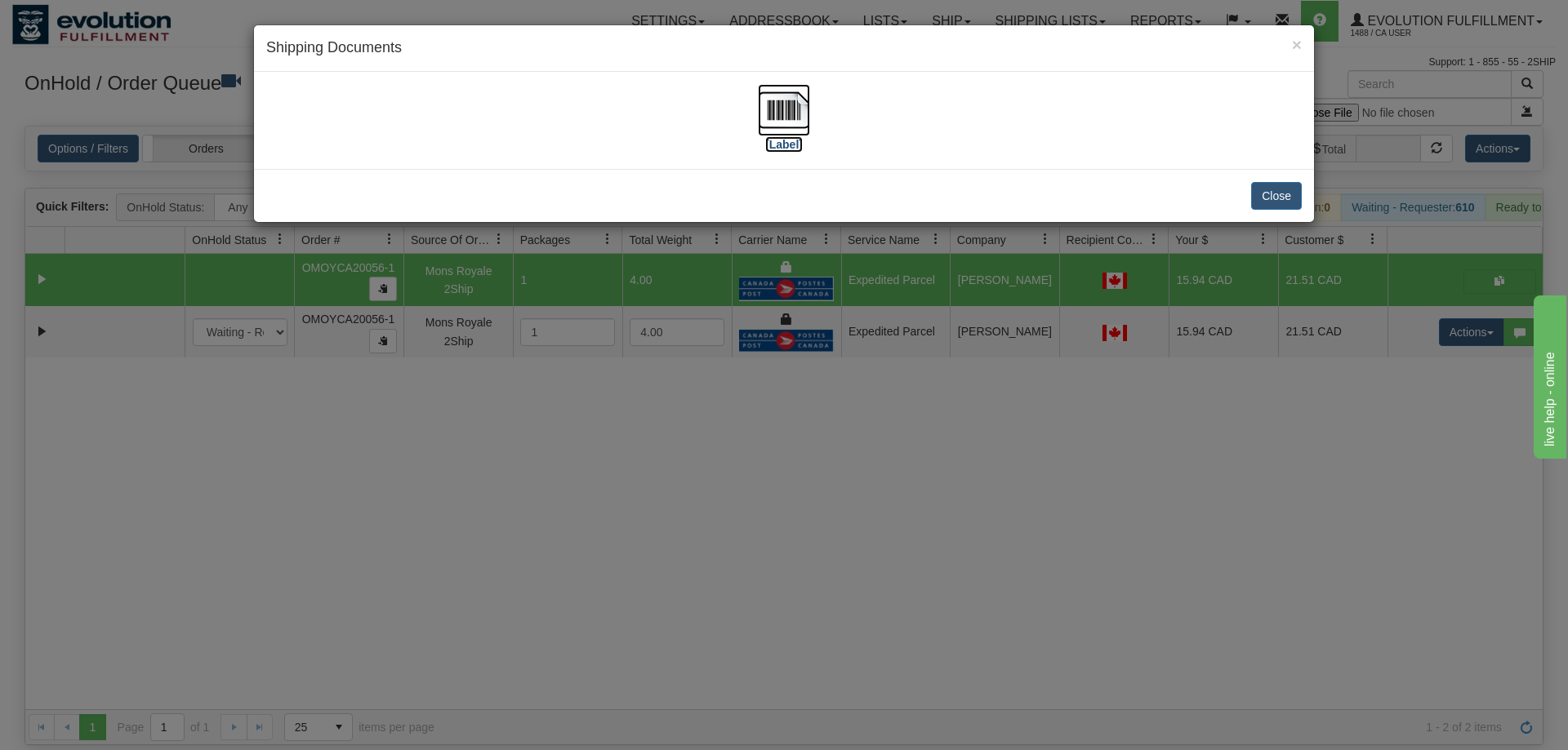
click at [773, 115] on img at bounding box center [784, 111] width 52 height 52
drag, startPoint x: 1392, startPoint y: 506, endPoint x: 1396, endPoint y: 489, distance: 17.5
click at [1394, 502] on div "× Shipping Documents [Label] Close" at bounding box center [784, 375] width 1568 height 750
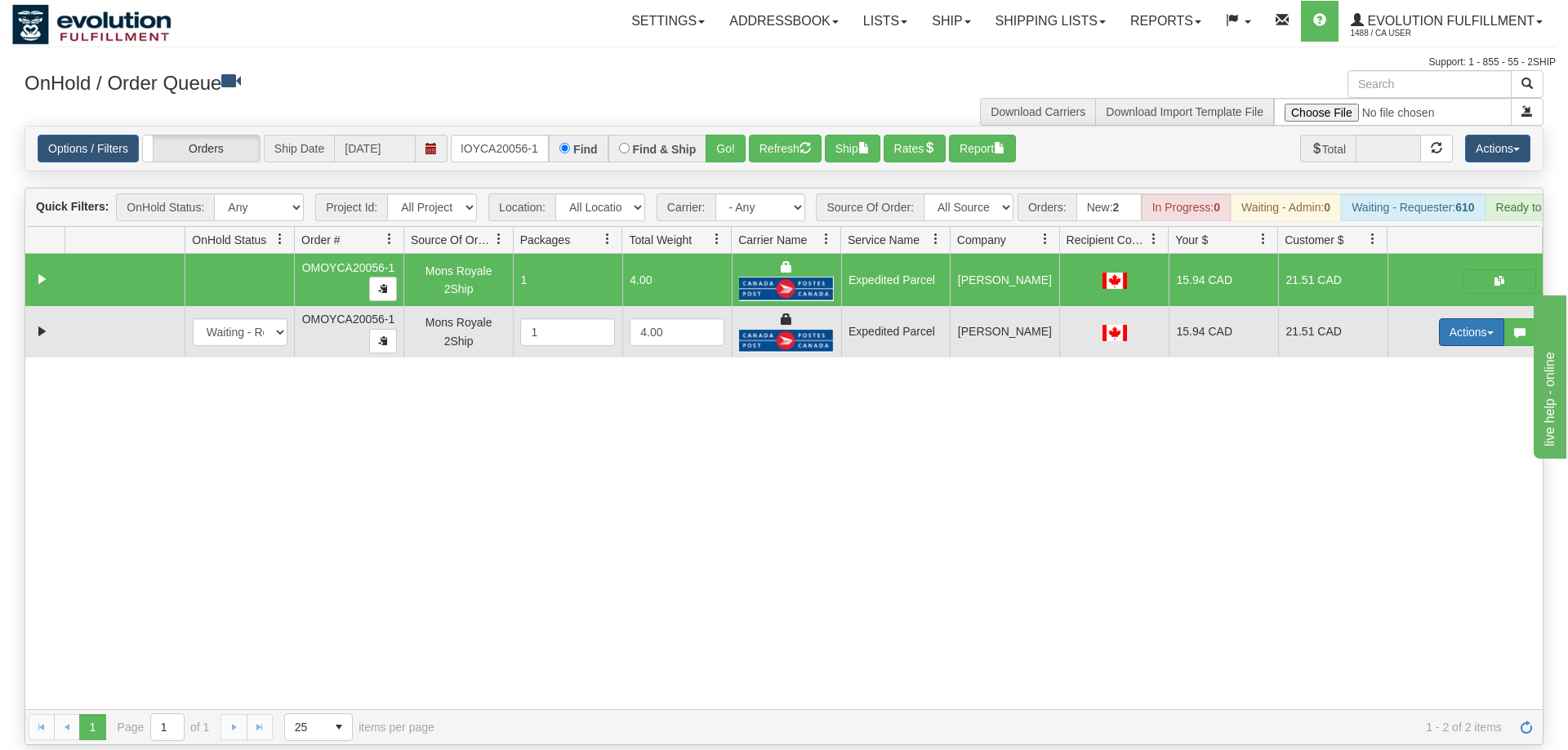
click at [1451, 319] on button "Actions" at bounding box center [1471, 332] width 65 height 28
click at [1411, 441] on span "Delete" at bounding box center [1411, 447] width 44 height 13
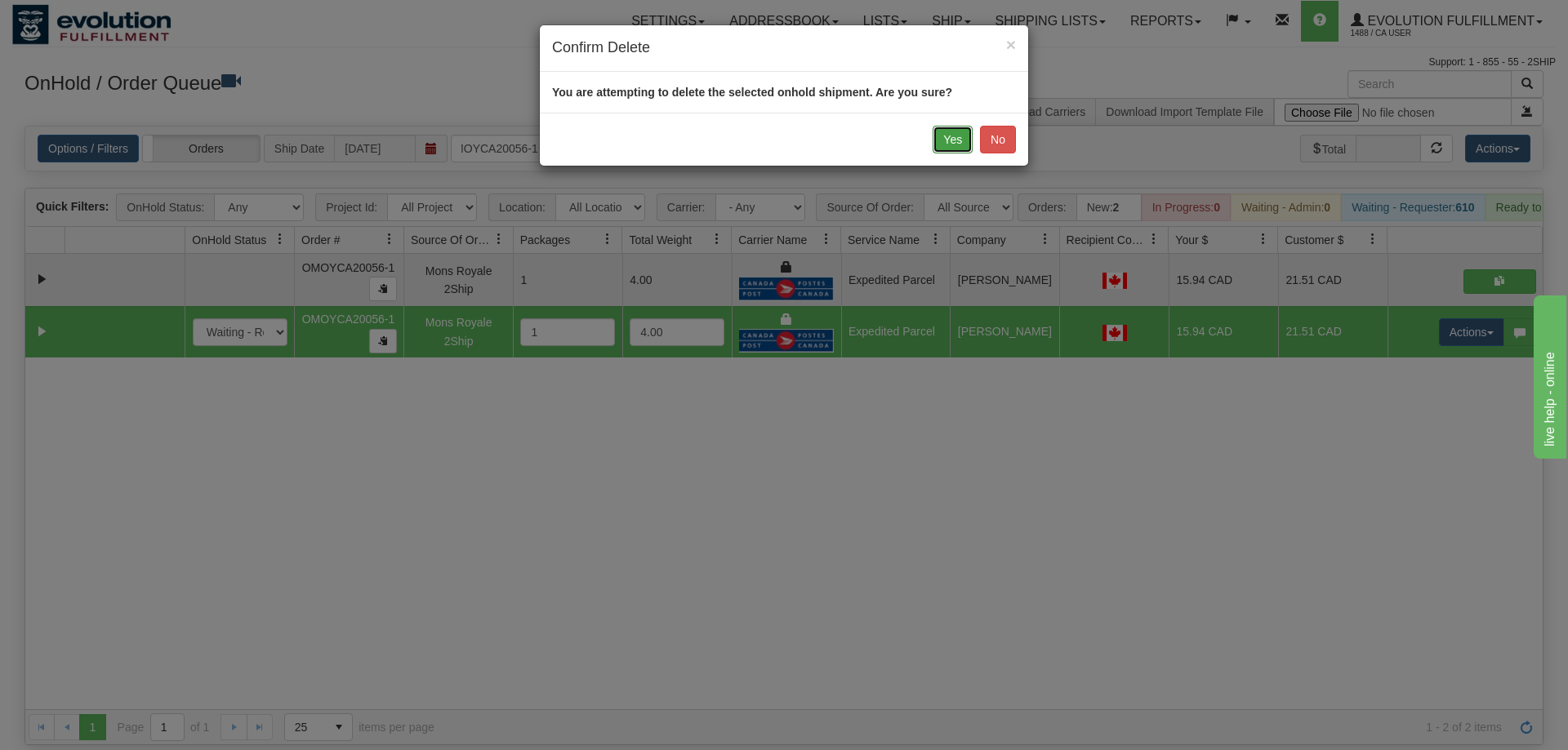
click at [961, 138] on button "Yes" at bounding box center [952, 139] width 40 height 28
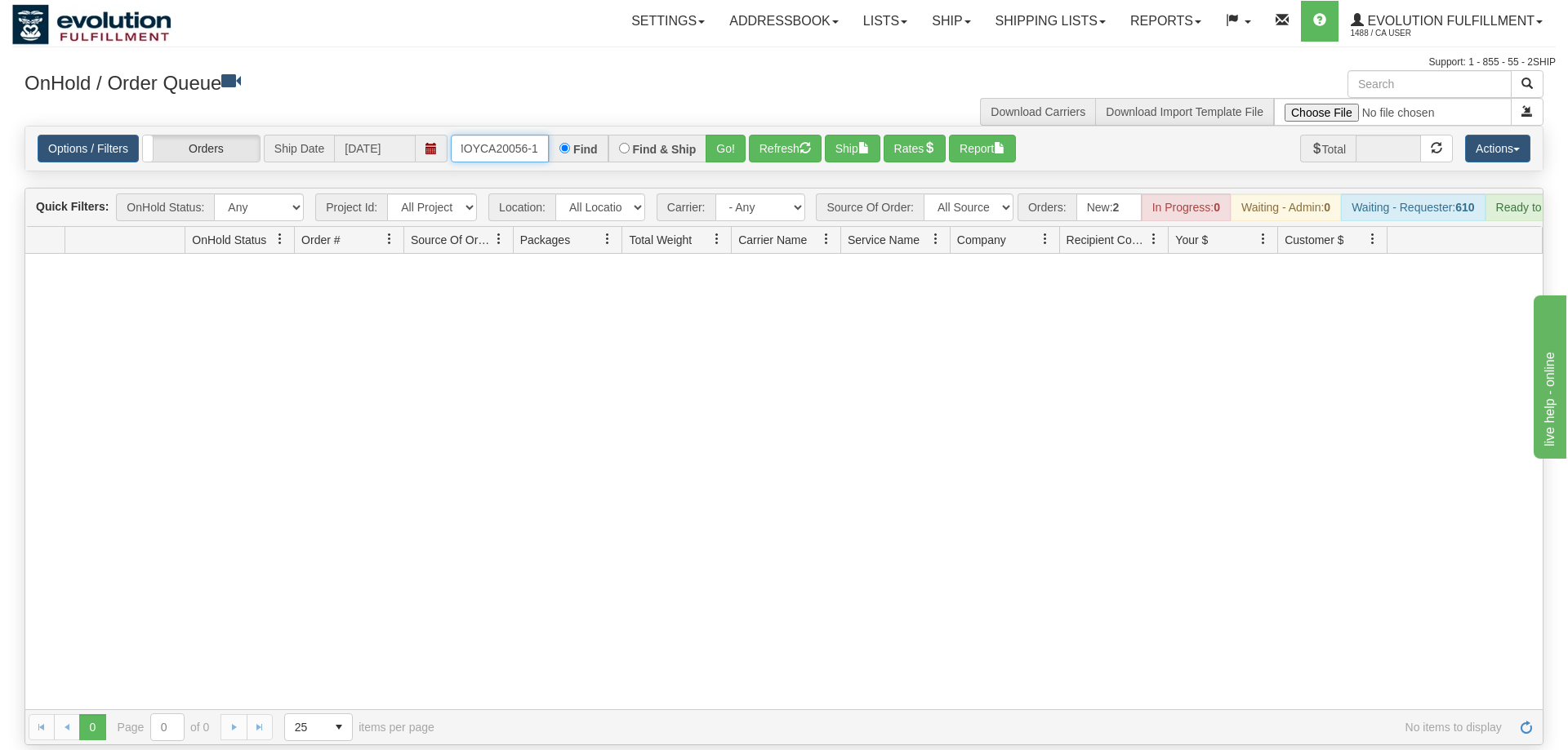
click at [492, 135] on input "OMOYCA20056-1" at bounding box center [500, 149] width 98 height 28
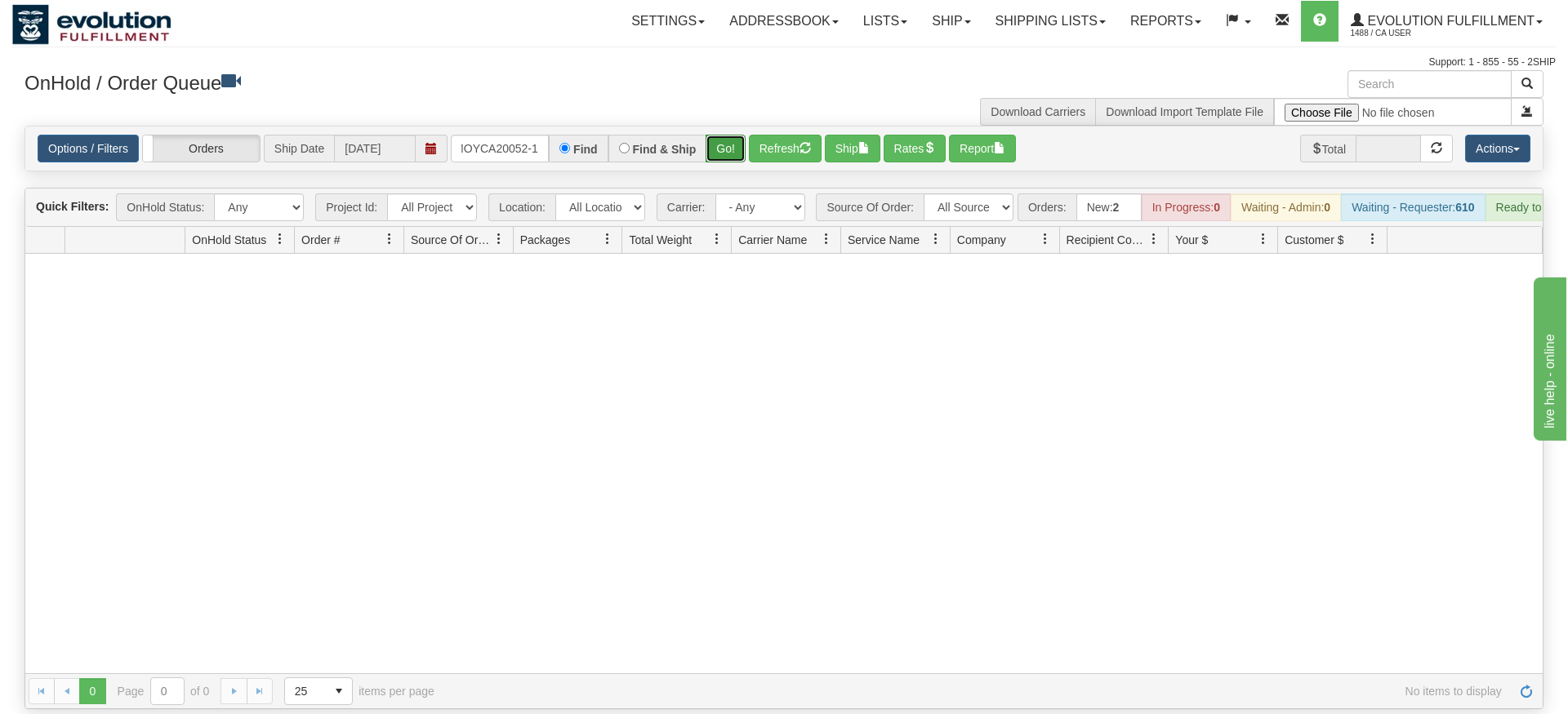
drag, startPoint x: 718, startPoint y: 125, endPoint x: 726, endPoint y: 137, distance: 14.4
click at [718, 154] on div "Is equal to Is not equal to Contains Does not contains CAD USD EUR ZAR RON ANG …" at bounding box center [784, 417] width 1544 height 584
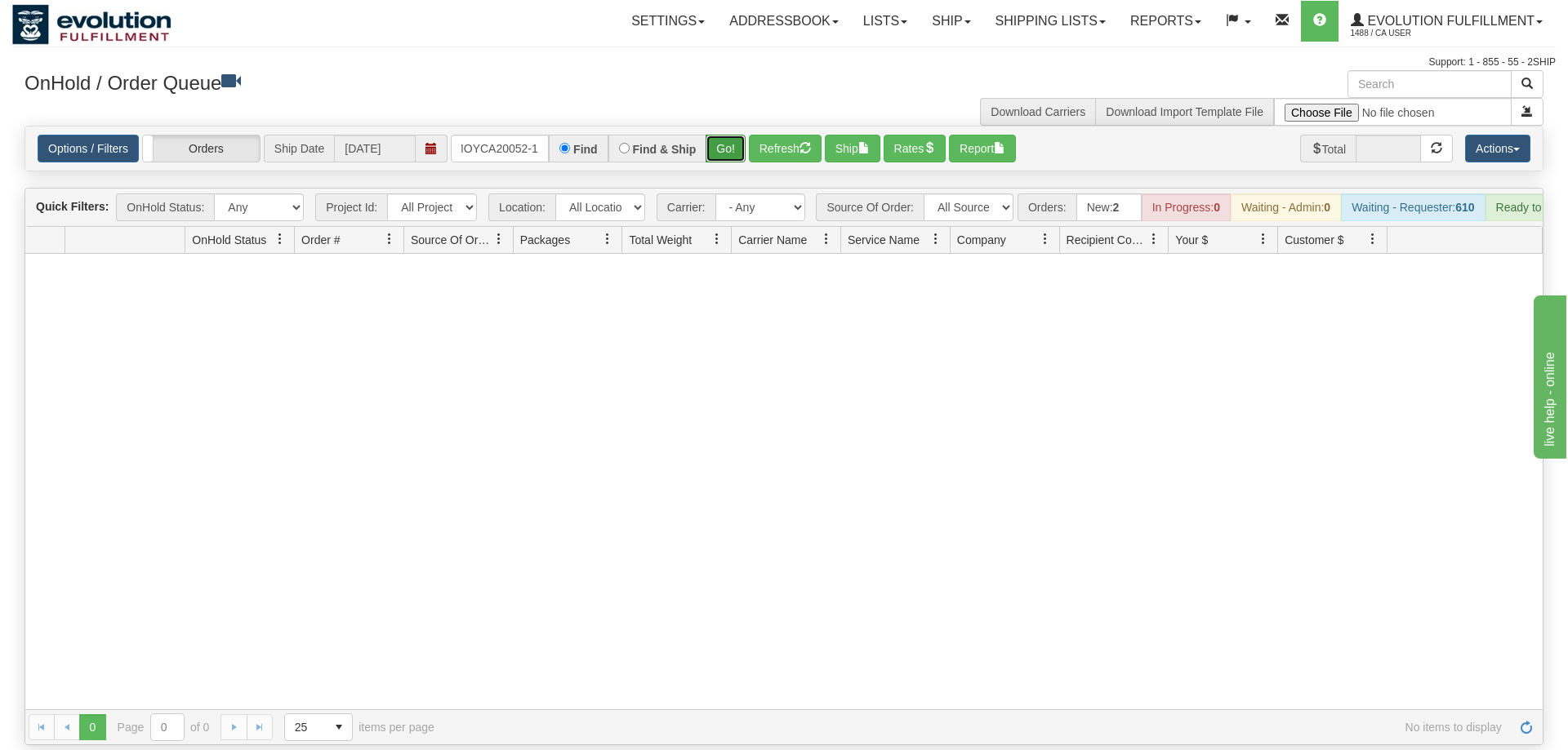
click at [727, 135] on button "Go!" at bounding box center [725, 149] width 40 height 28
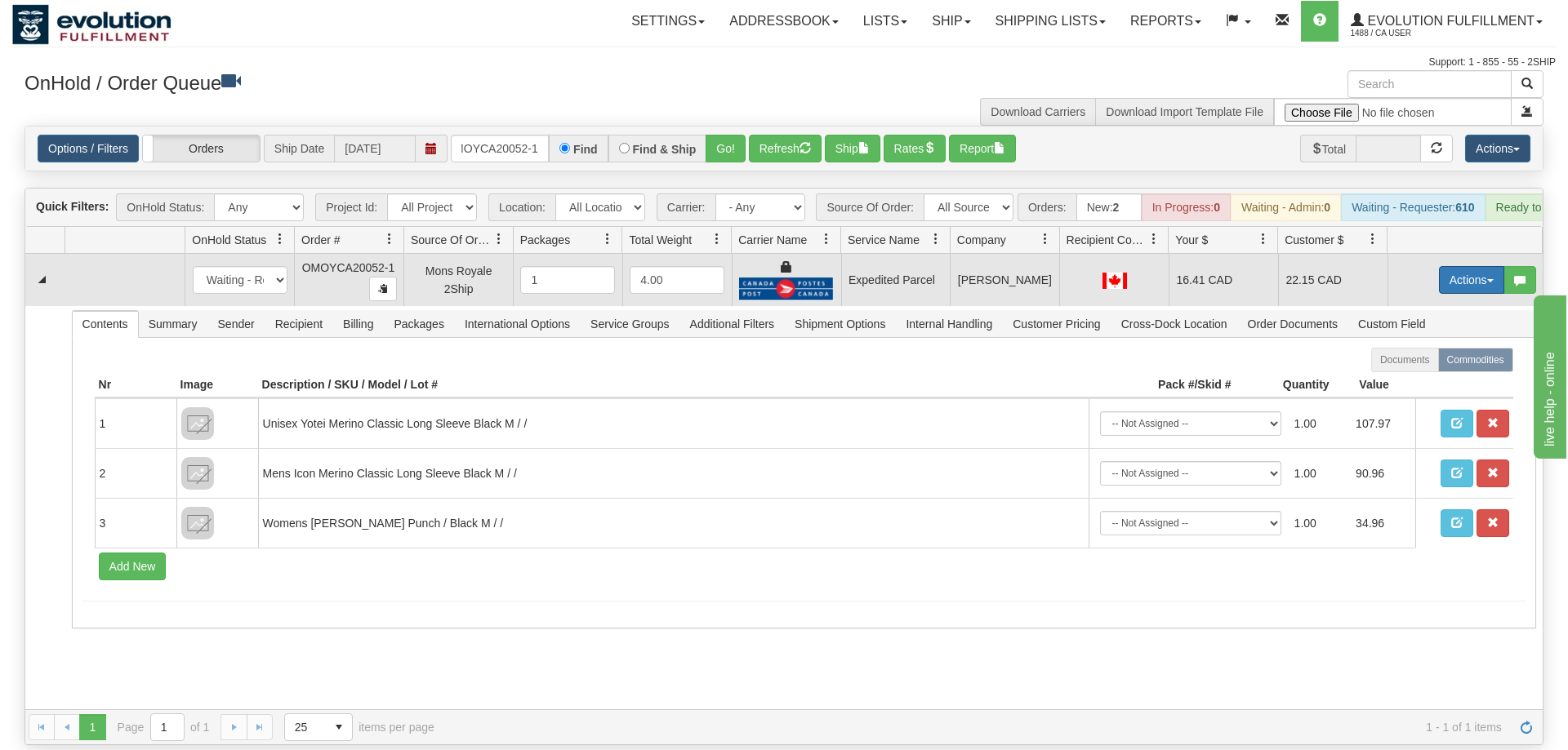
click at [1457, 266] on button "Actions" at bounding box center [1471, 280] width 65 height 28
click at [1401, 368] on span "Ship" at bounding box center [1406, 374] width 34 height 13
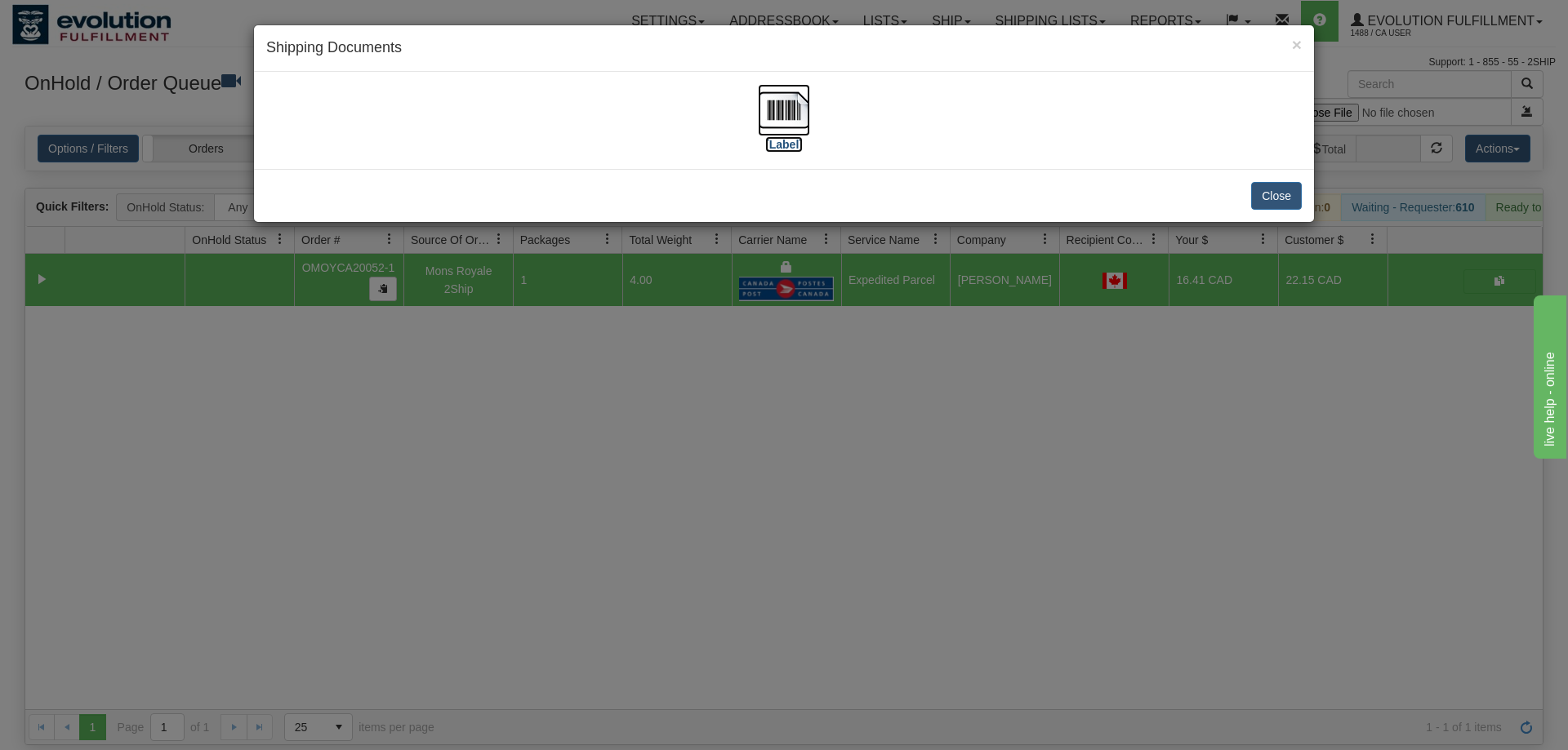
click at [806, 112] on img at bounding box center [784, 111] width 52 height 52
drag, startPoint x: 804, startPoint y: 391, endPoint x: 644, endPoint y: 198, distance: 250.7
click at [804, 391] on div "× Shipping Documents [Label] Close" at bounding box center [784, 375] width 1568 height 750
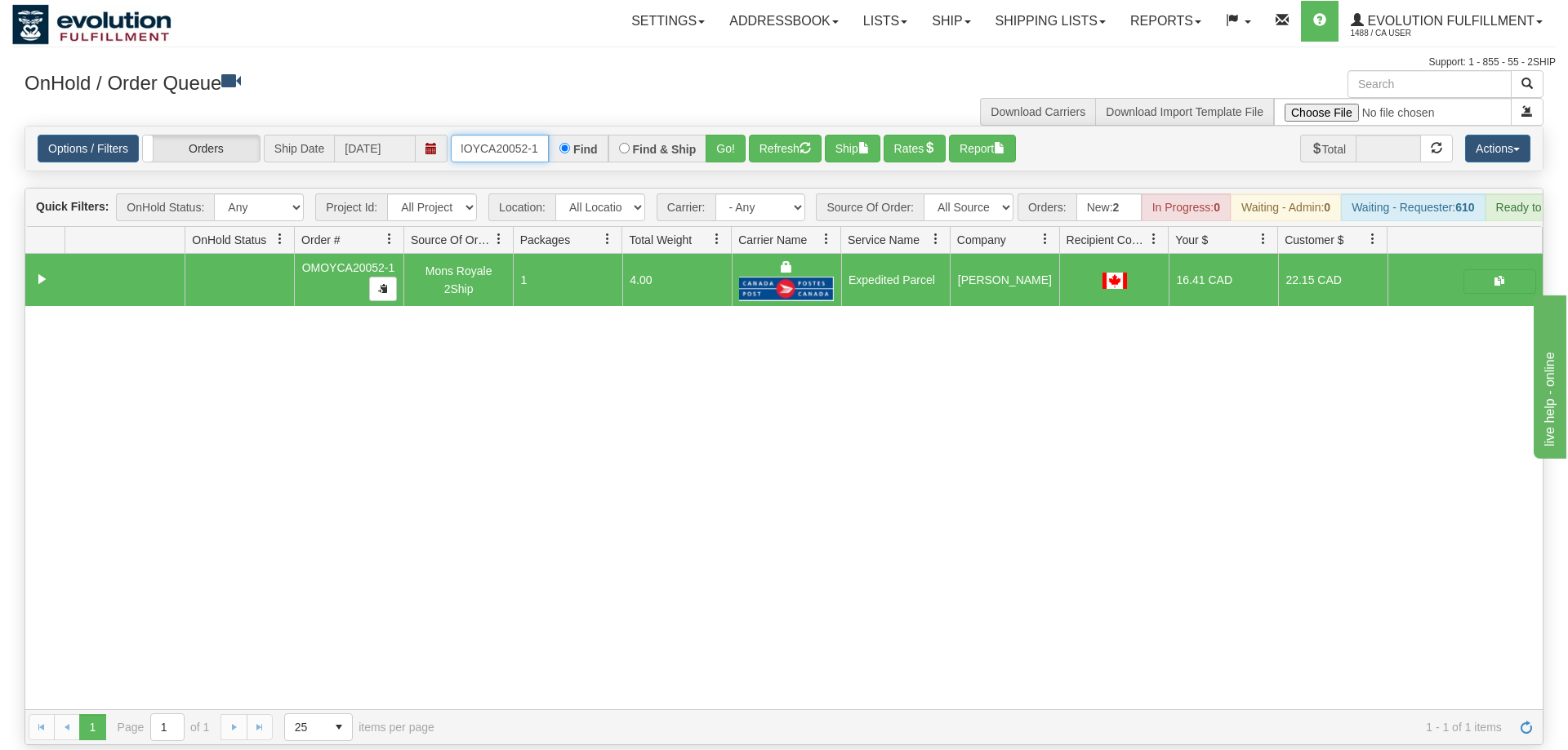
click at [504, 137] on input "OMOYCA20052-1" at bounding box center [500, 149] width 98 height 28
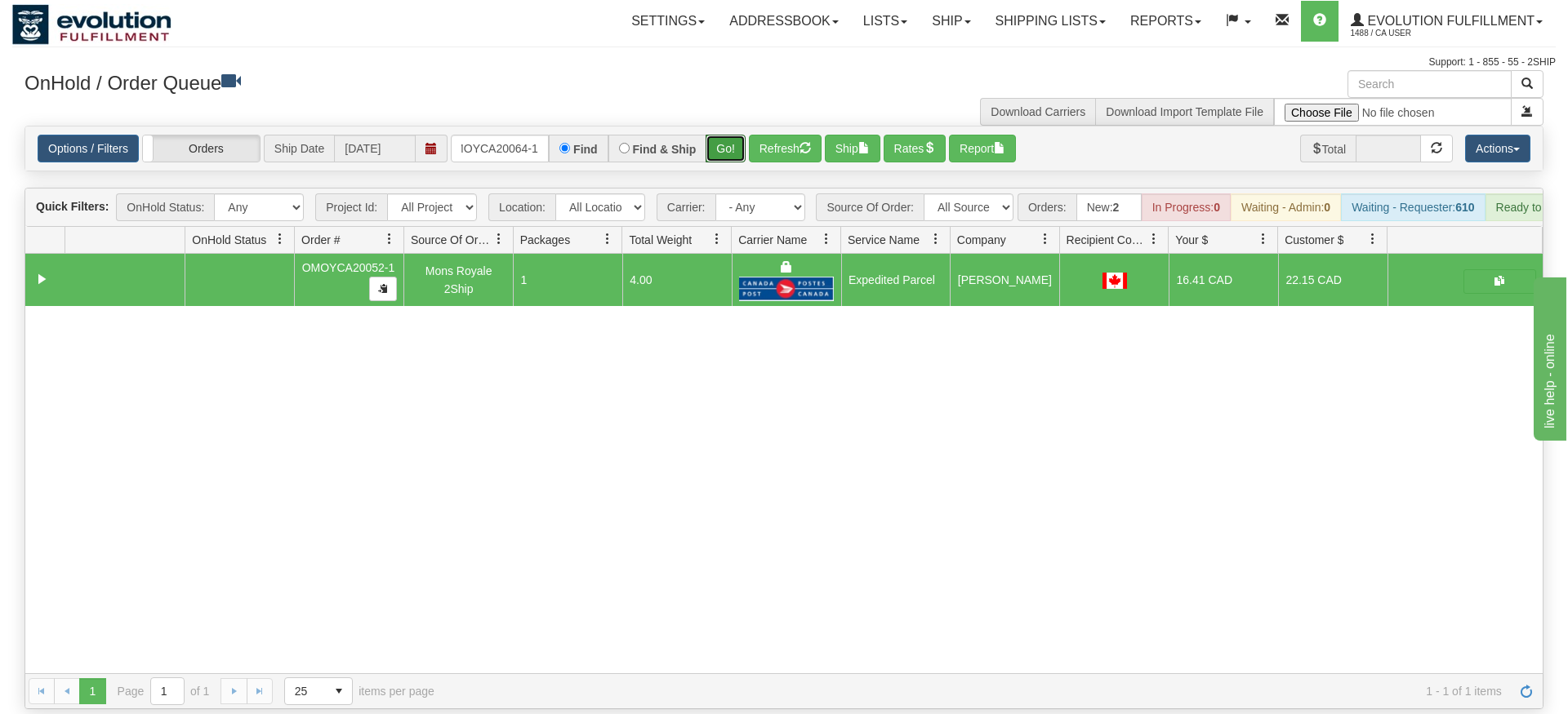
click at [714, 171] on div "Is equal to Is not equal to Contains Does not contains CAD USD EUR ZAR RON ANG …" at bounding box center [784, 417] width 1544 height 584
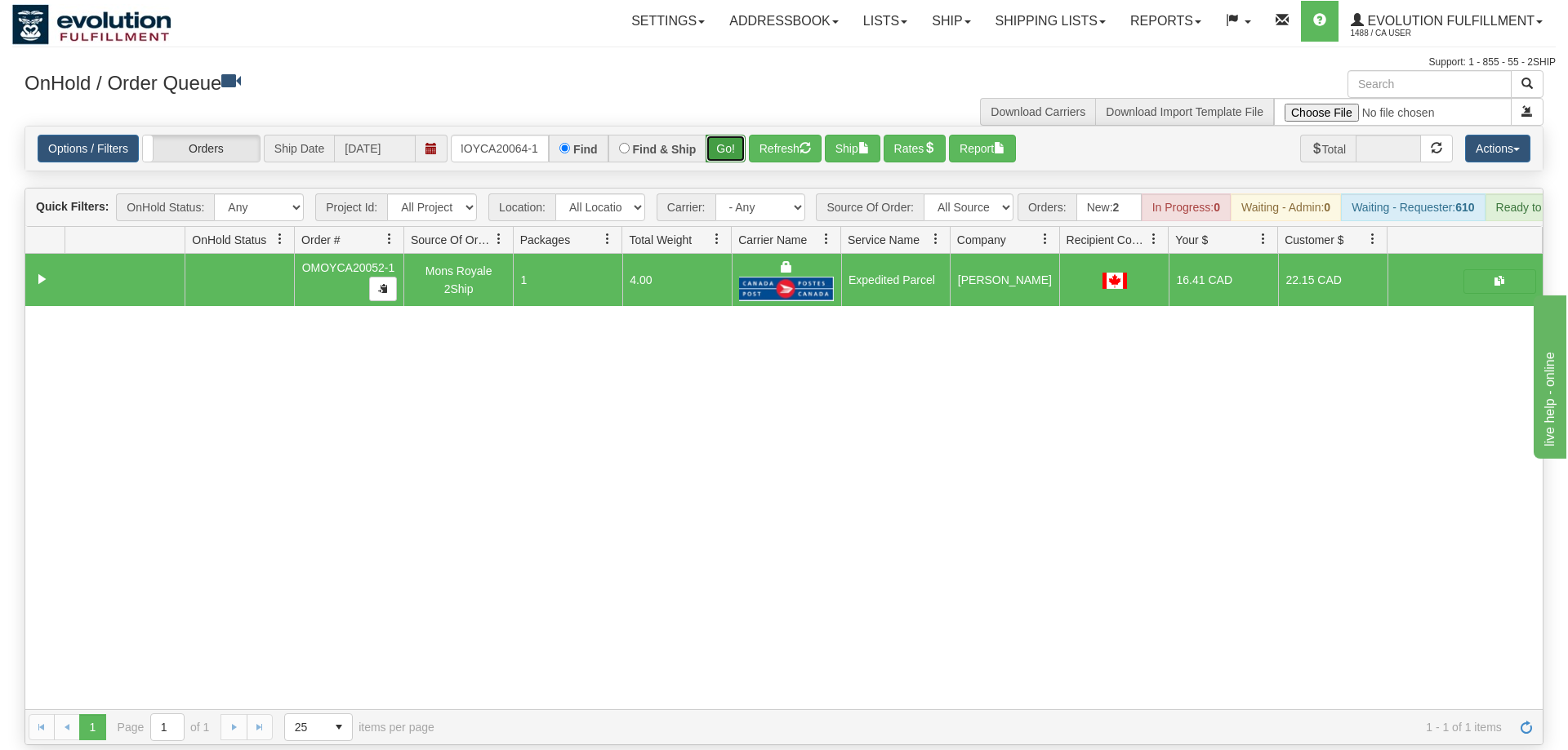
click at [730, 135] on button "Go!" at bounding box center [725, 149] width 40 height 28
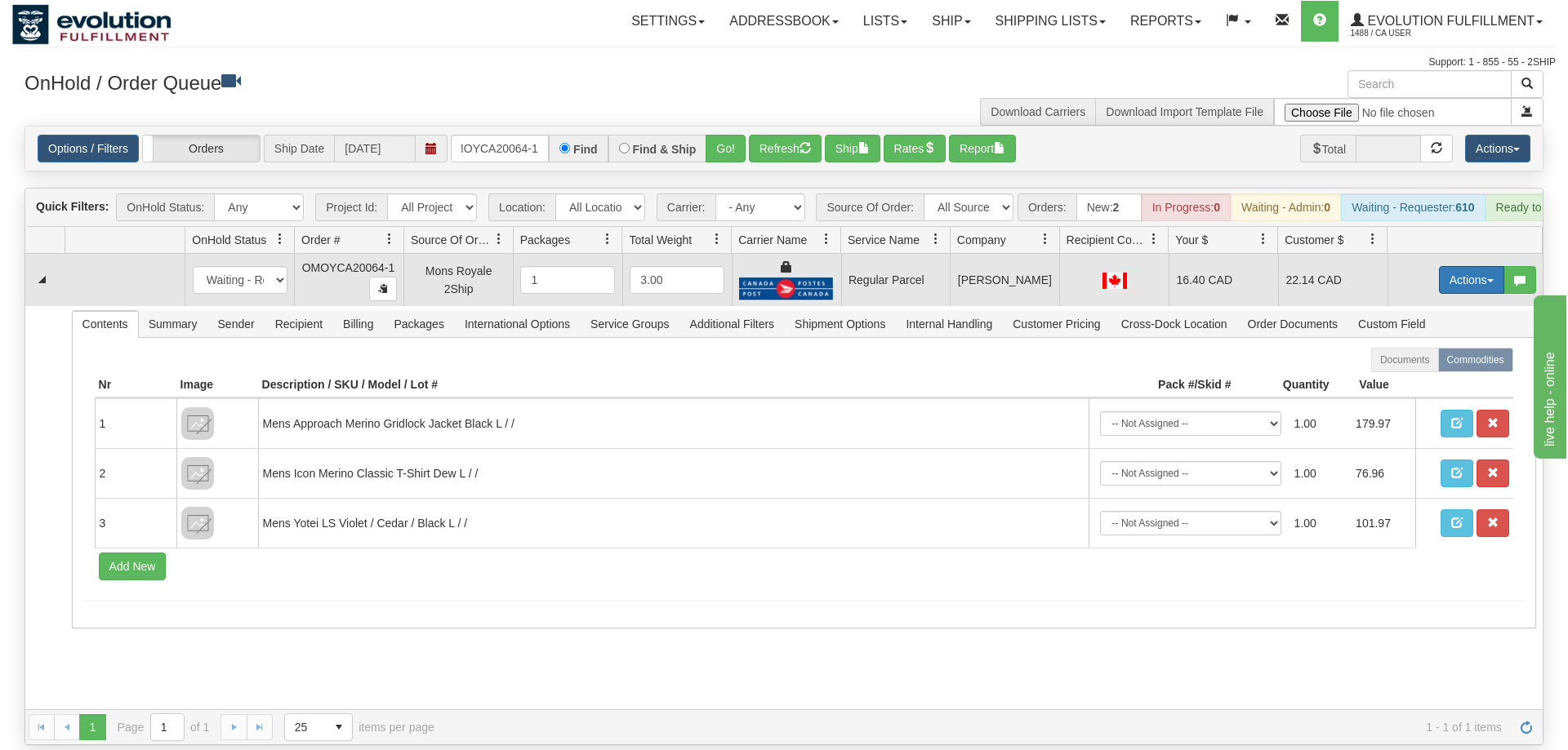
click at [1471, 266] on button "Actions" at bounding box center [1471, 280] width 65 height 28
click at [1438, 347] on span "Rate All Services" at bounding box center [1438, 353] width 98 height 13
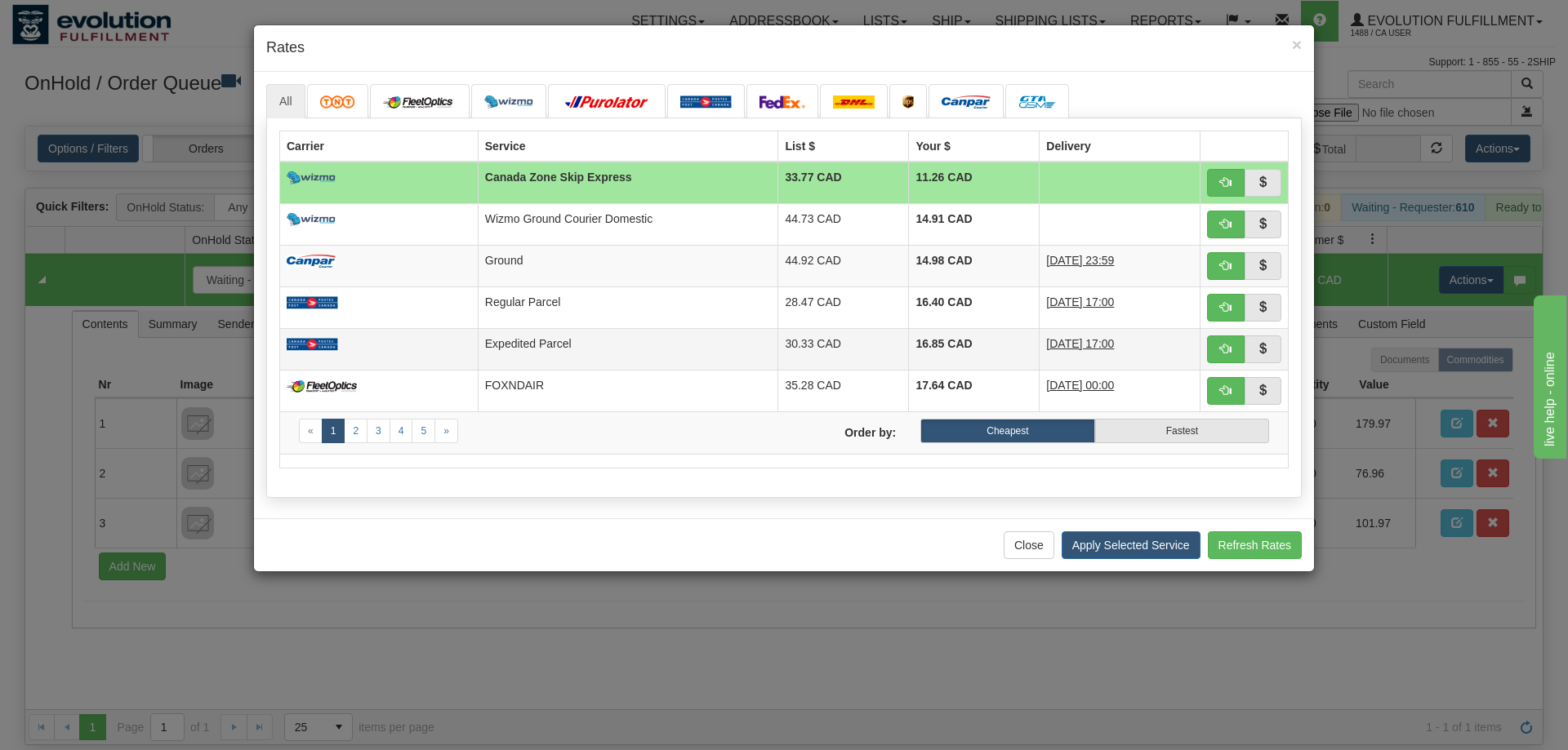
click at [1205, 355] on td at bounding box center [1244, 349] width 88 height 42
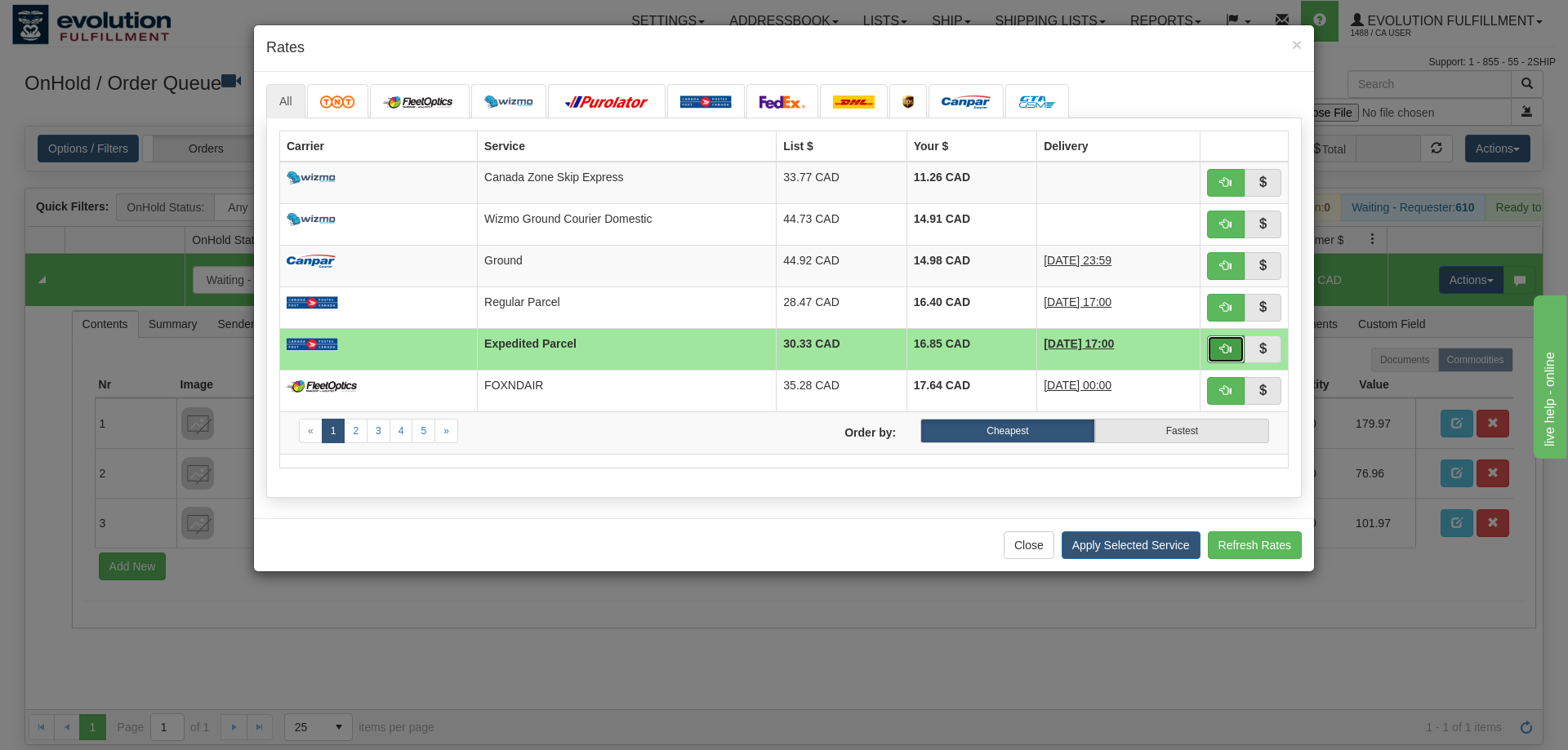
click at [1222, 351] on span "button" at bounding box center [1226, 349] width 12 height 12
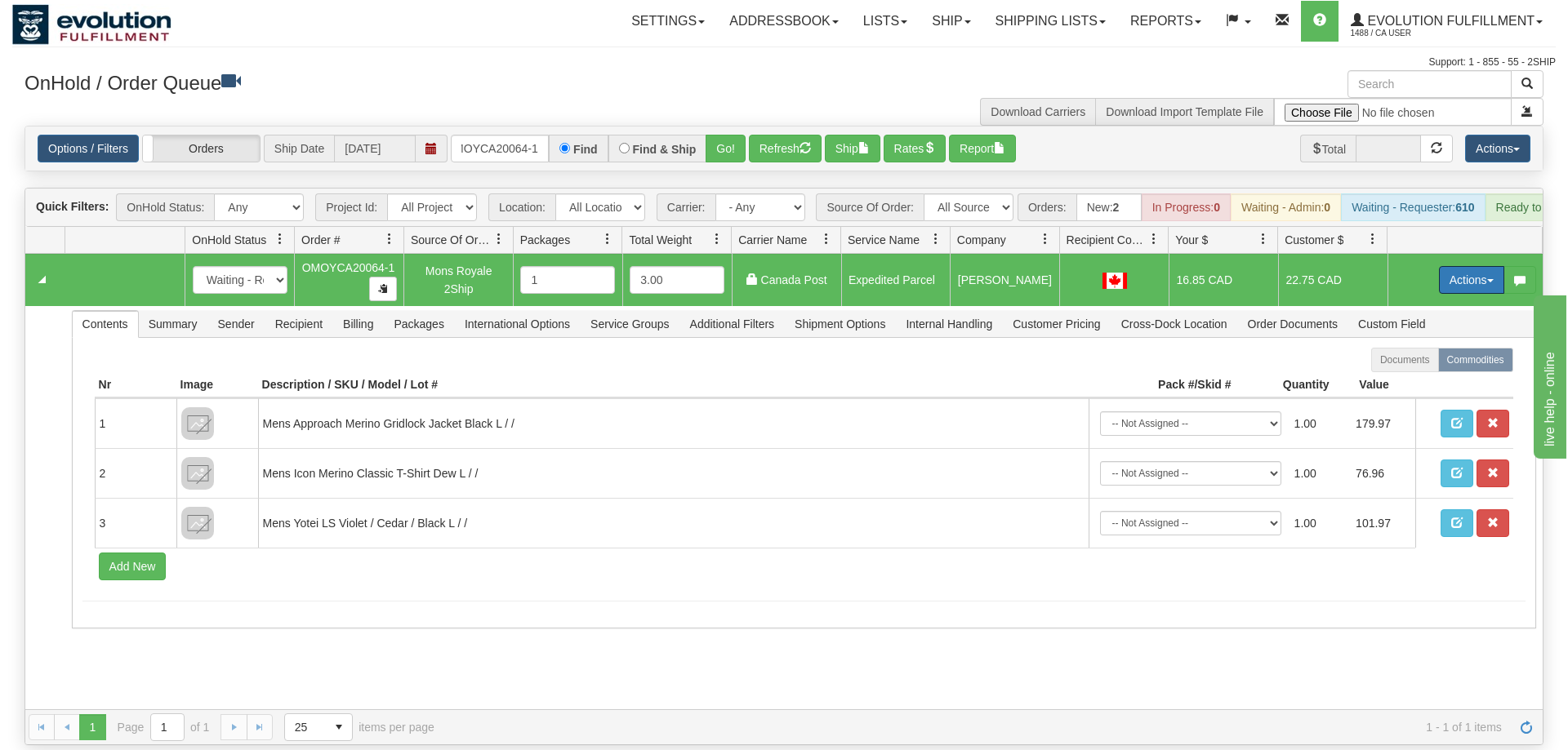
click at [1452, 266] on button "Actions" at bounding box center [1471, 280] width 65 height 28
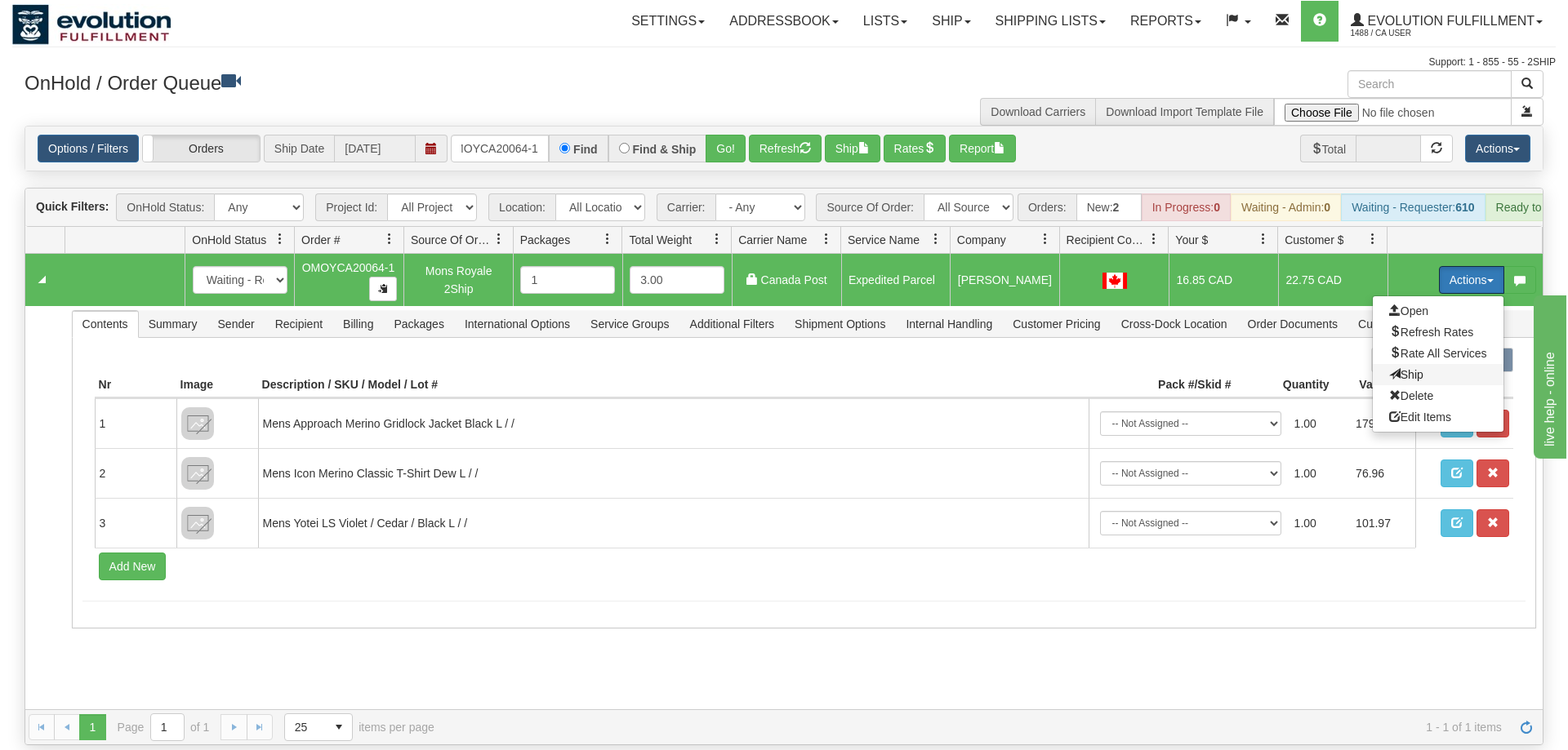
click at [1416, 368] on span "Ship" at bounding box center [1406, 374] width 34 height 13
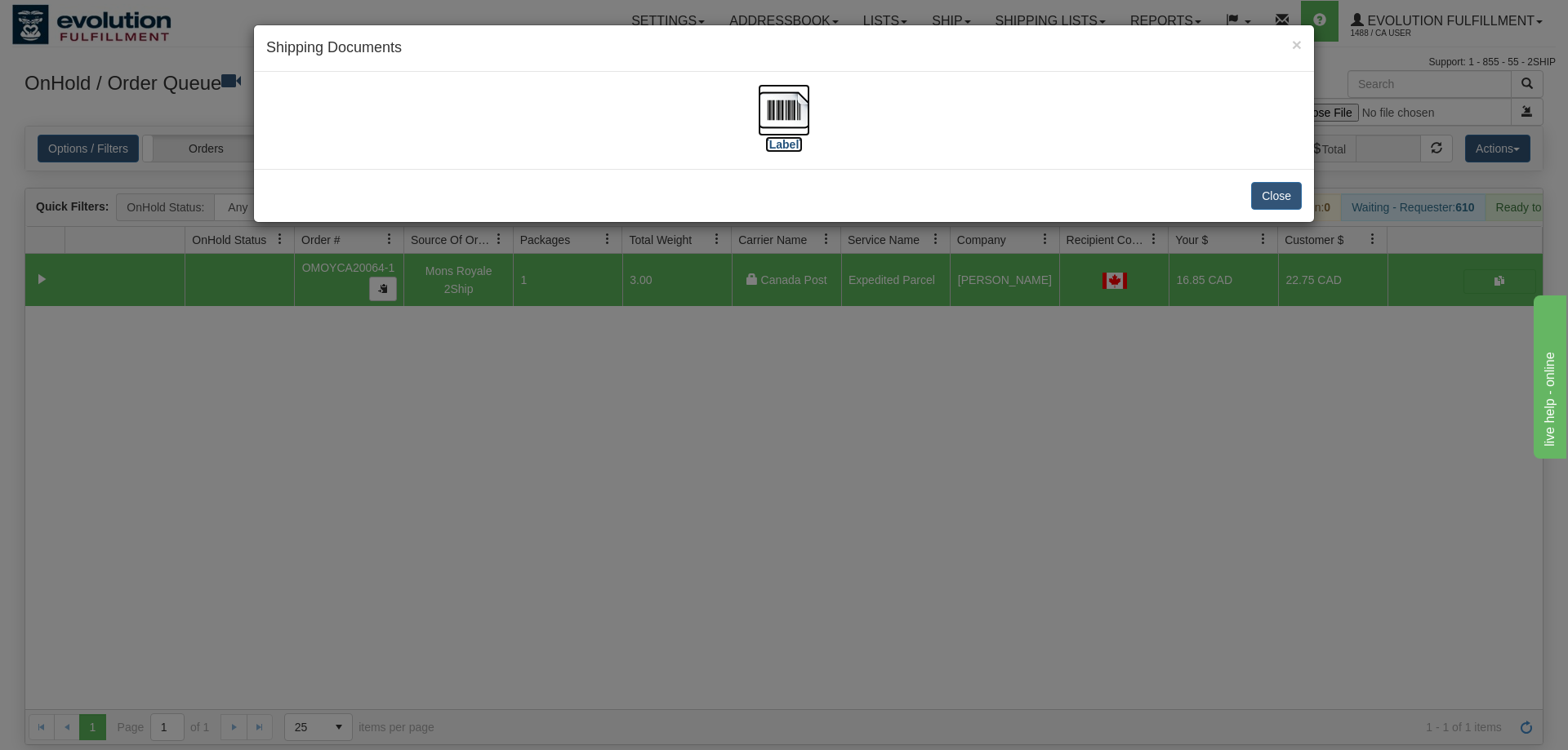
click at [792, 107] on img at bounding box center [784, 111] width 52 height 52
click at [755, 289] on div "× Shipping Documents [Label] Close" at bounding box center [784, 375] width 1568 height 750
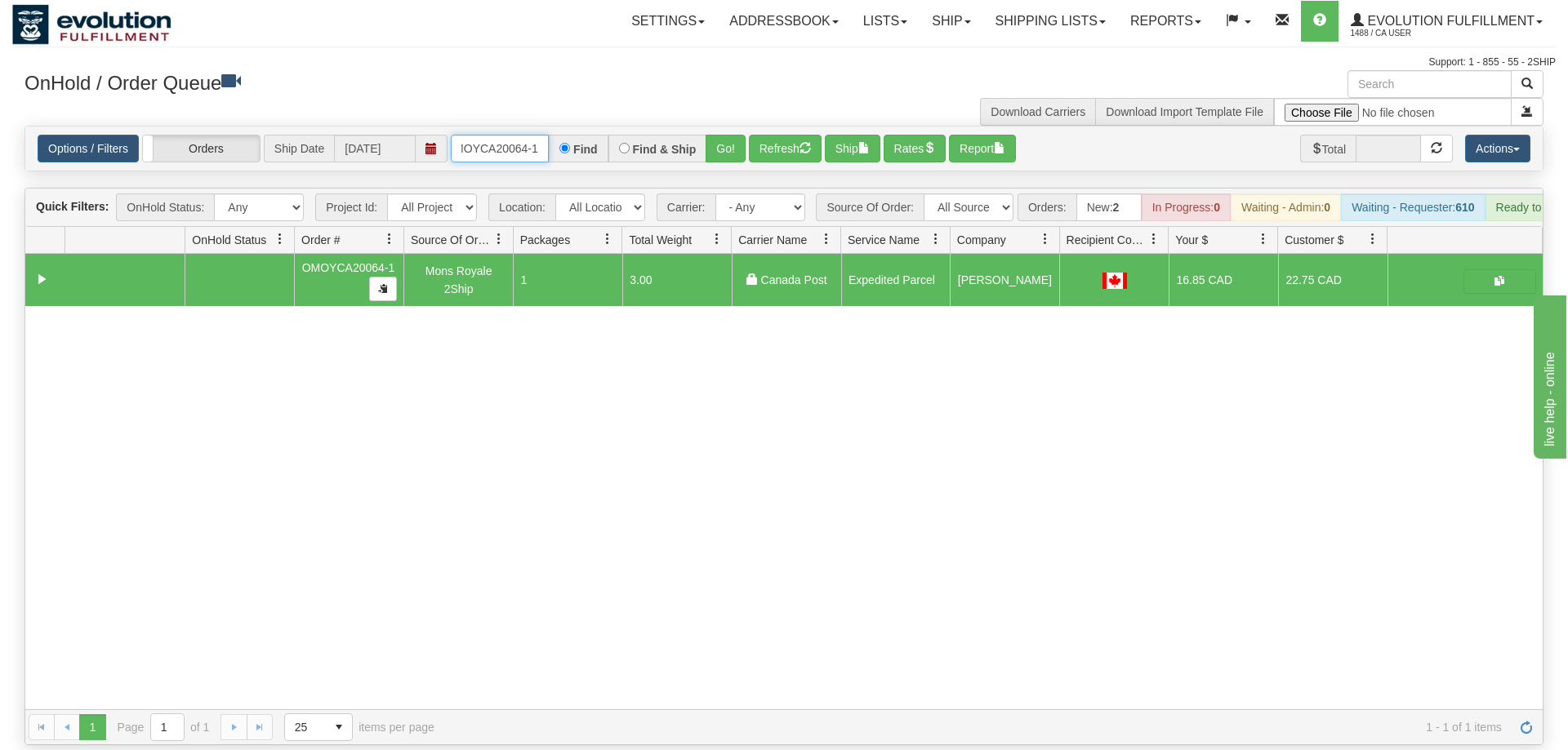
click at [509, 135] on input "OMOYCA20064-1" at bounding box center [500, 149] width 98 height 28
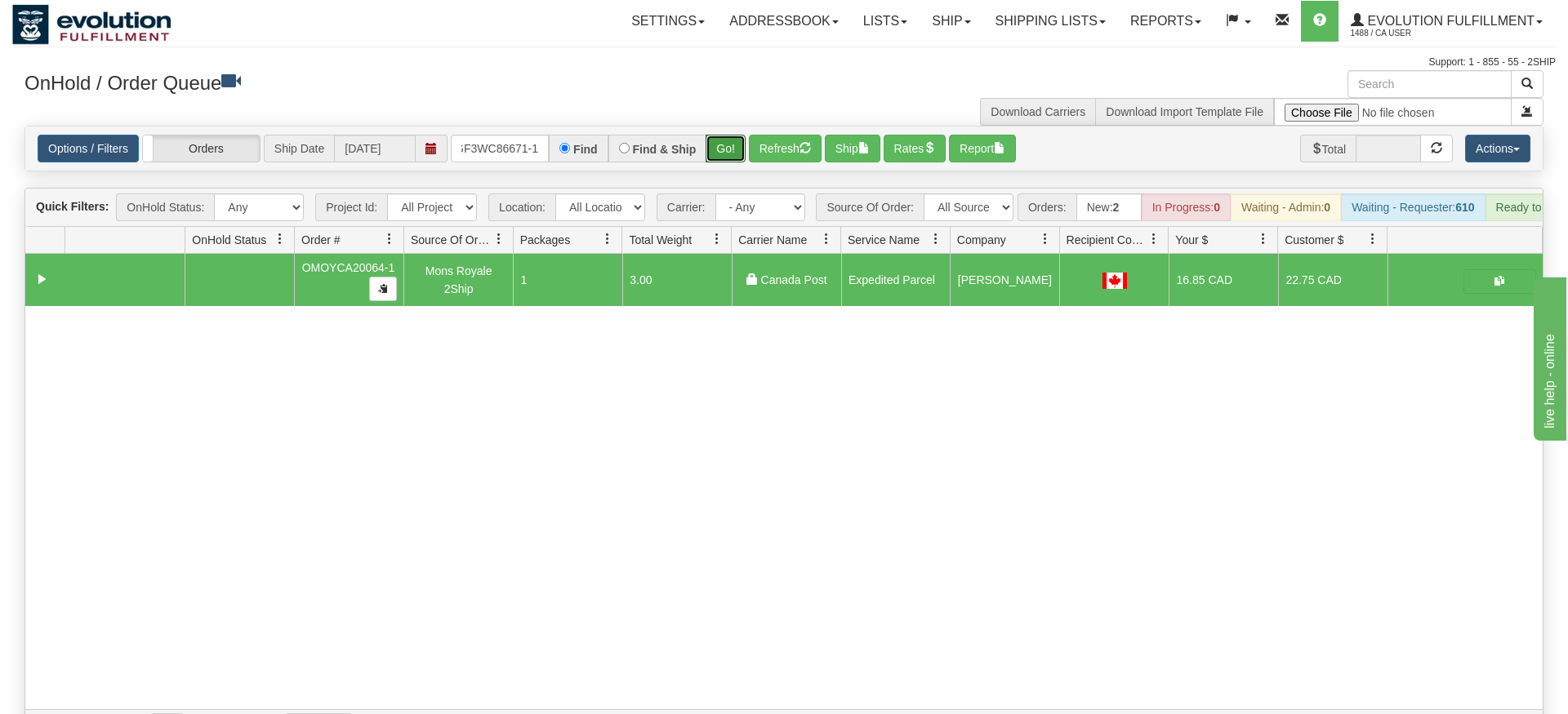
drag, startPoint x: 719, startPoint y: 132, endPoint x: 700, endPoint y: 89, distance: 47.0
click at [718, 167] on div "Is equal to Is not equal to Contains Does not contains CAD USD EUR ZAR RON ANG …" at bounding box center [784, 435] width 1544 height 620
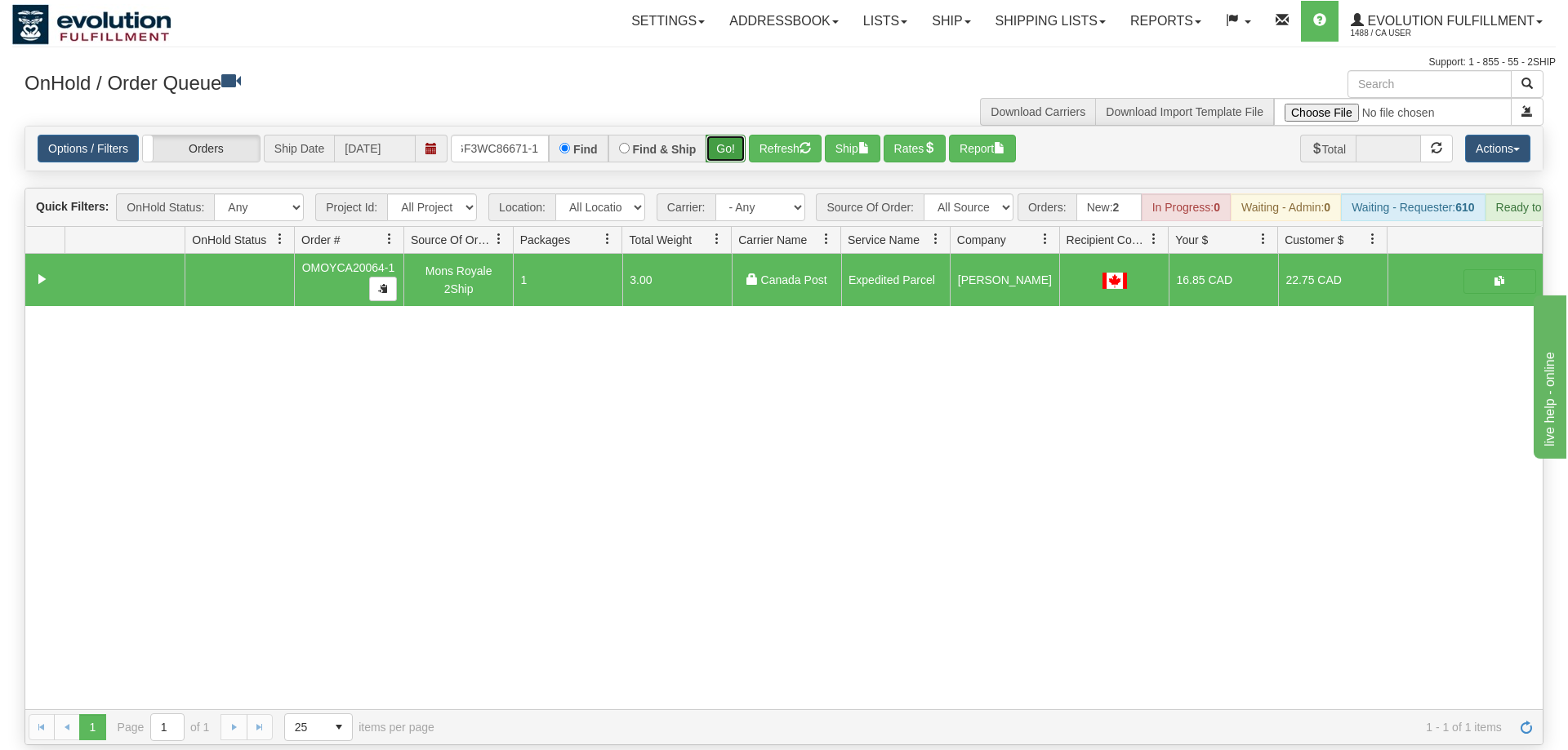
click at [710, 135] on button "Go!" at bounding box center [725, 149] width 40 height 28
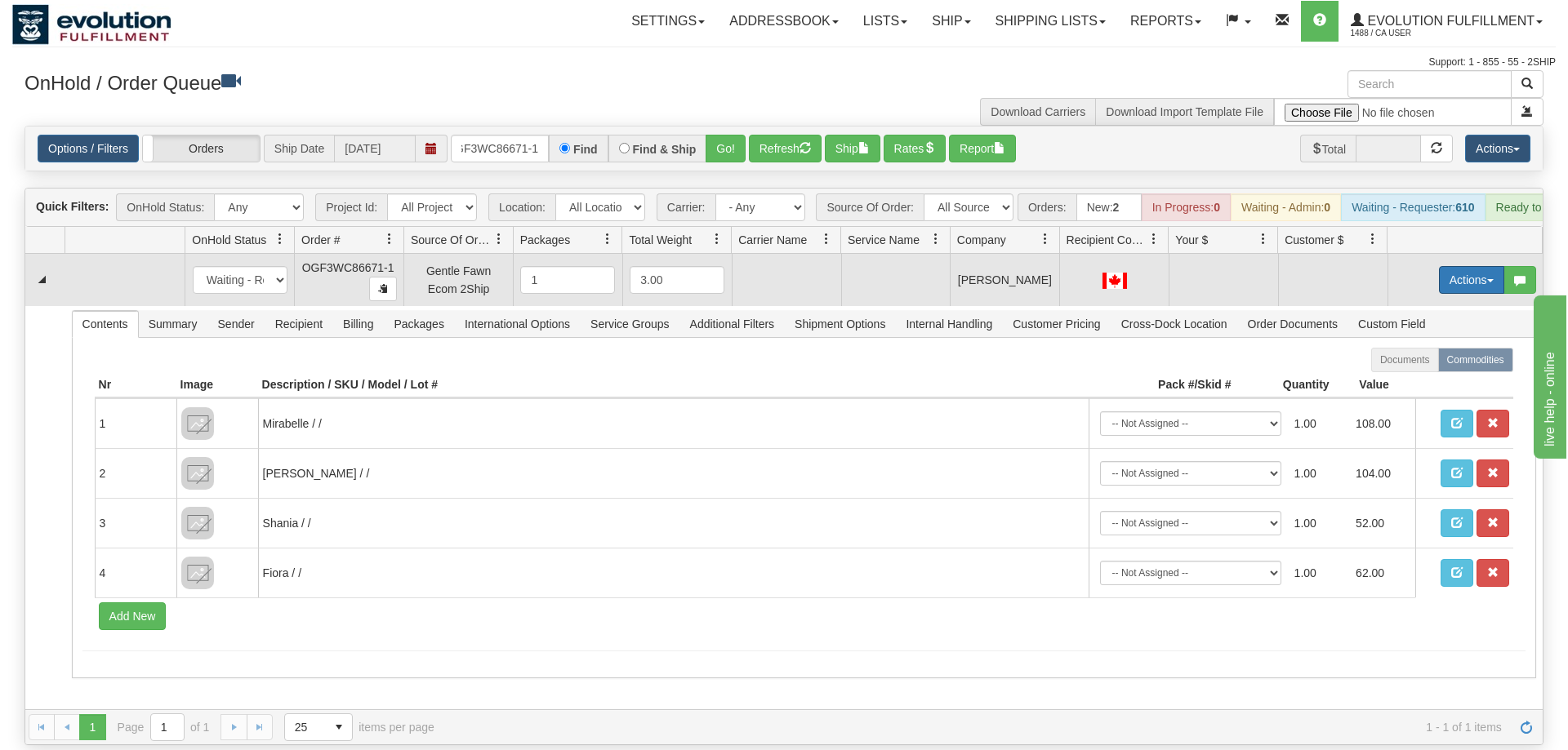
click at [1473, 266] on button "Actions" at bounding box center [1471, 280] width 65 height 28
click at [1430, 347] on span "Rate All Services" at bounding box center [1438, 353] width 98 height 13
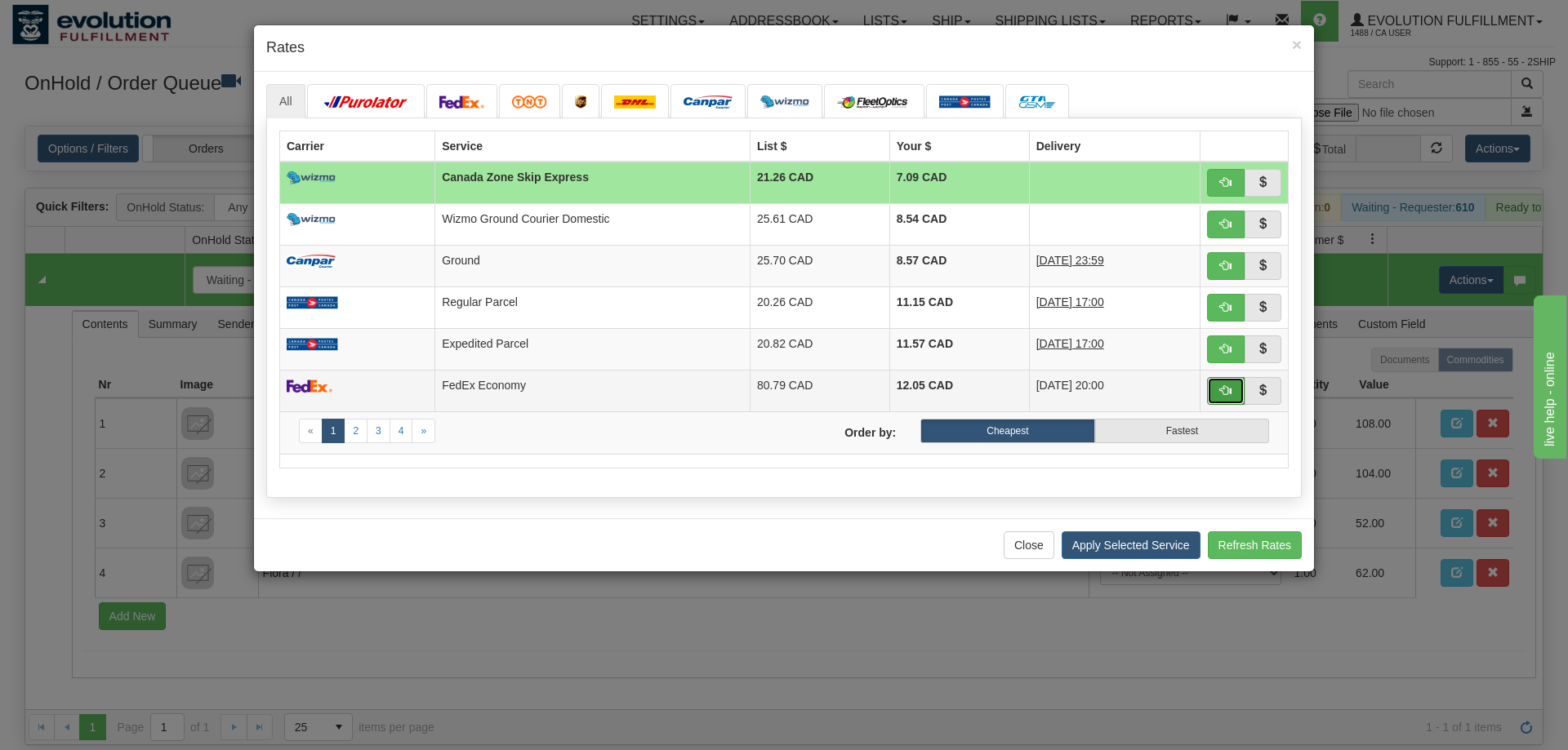
click at [1226, 392] on span "button" at bounding box center [1226, 391] width 12 height 12
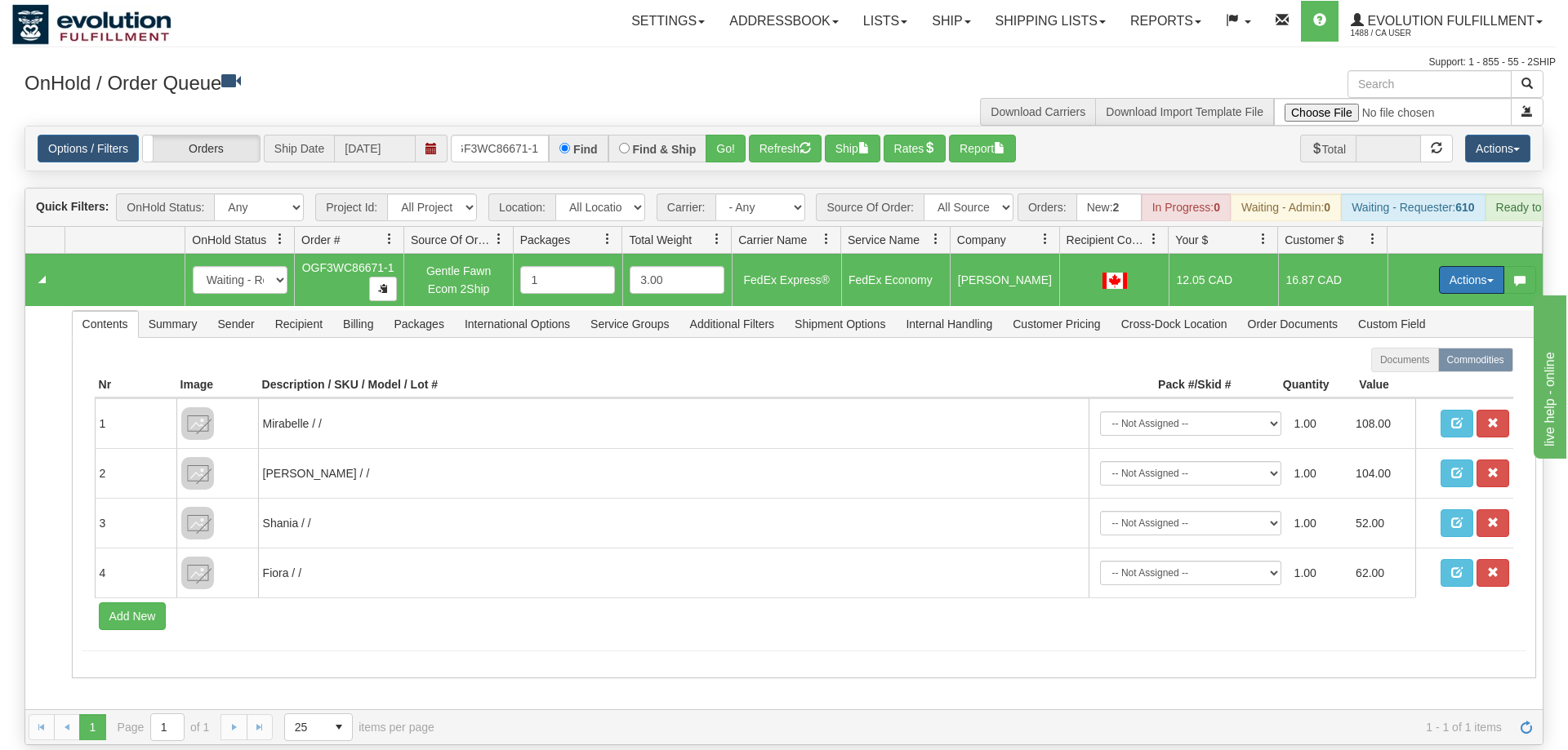
click at [1463, 266] on button "Actions" at bounding box center [1471, 280] width 65 height 28
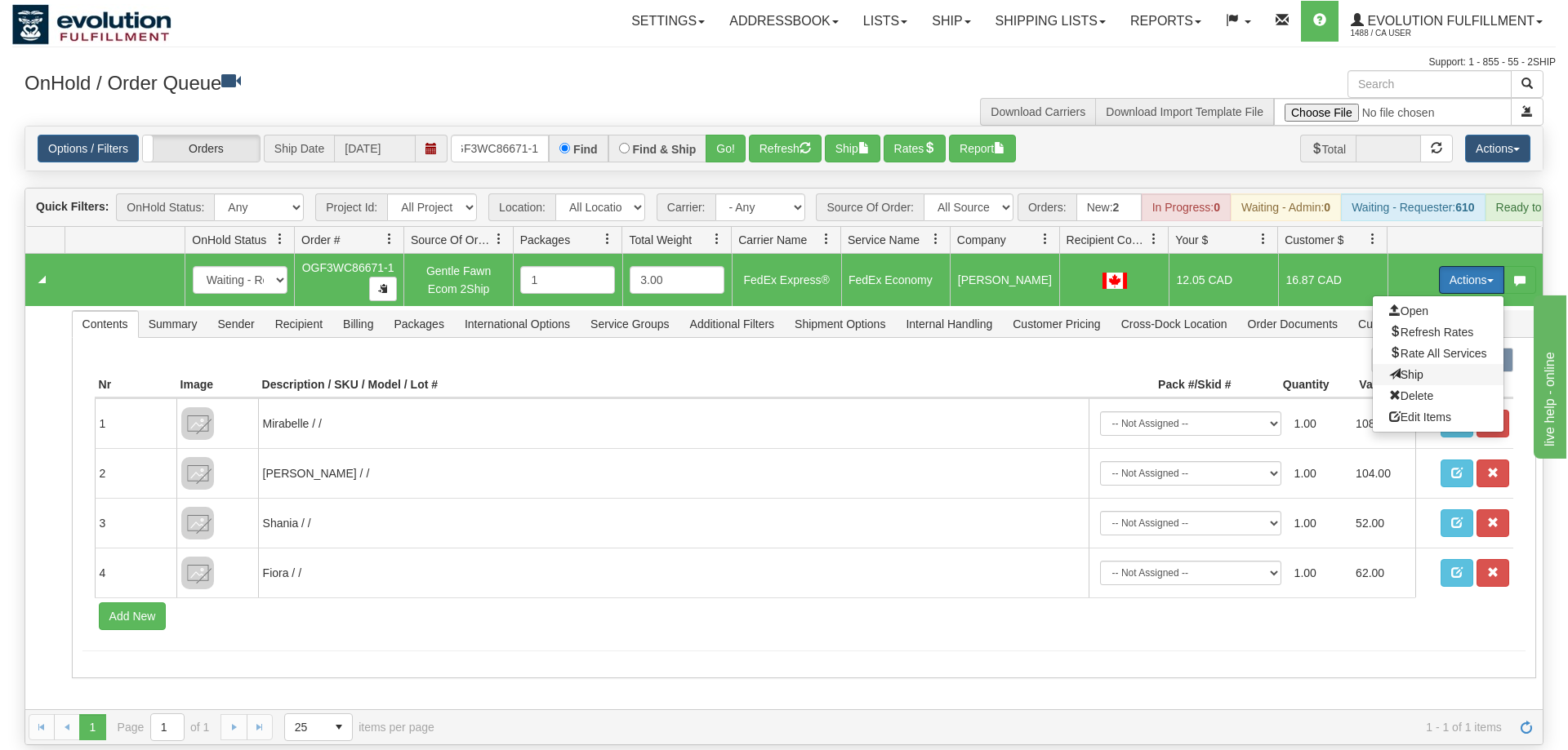
click at [1416, 368] on span "Ship" at bounding box center [1406, 374] width 34 height 13
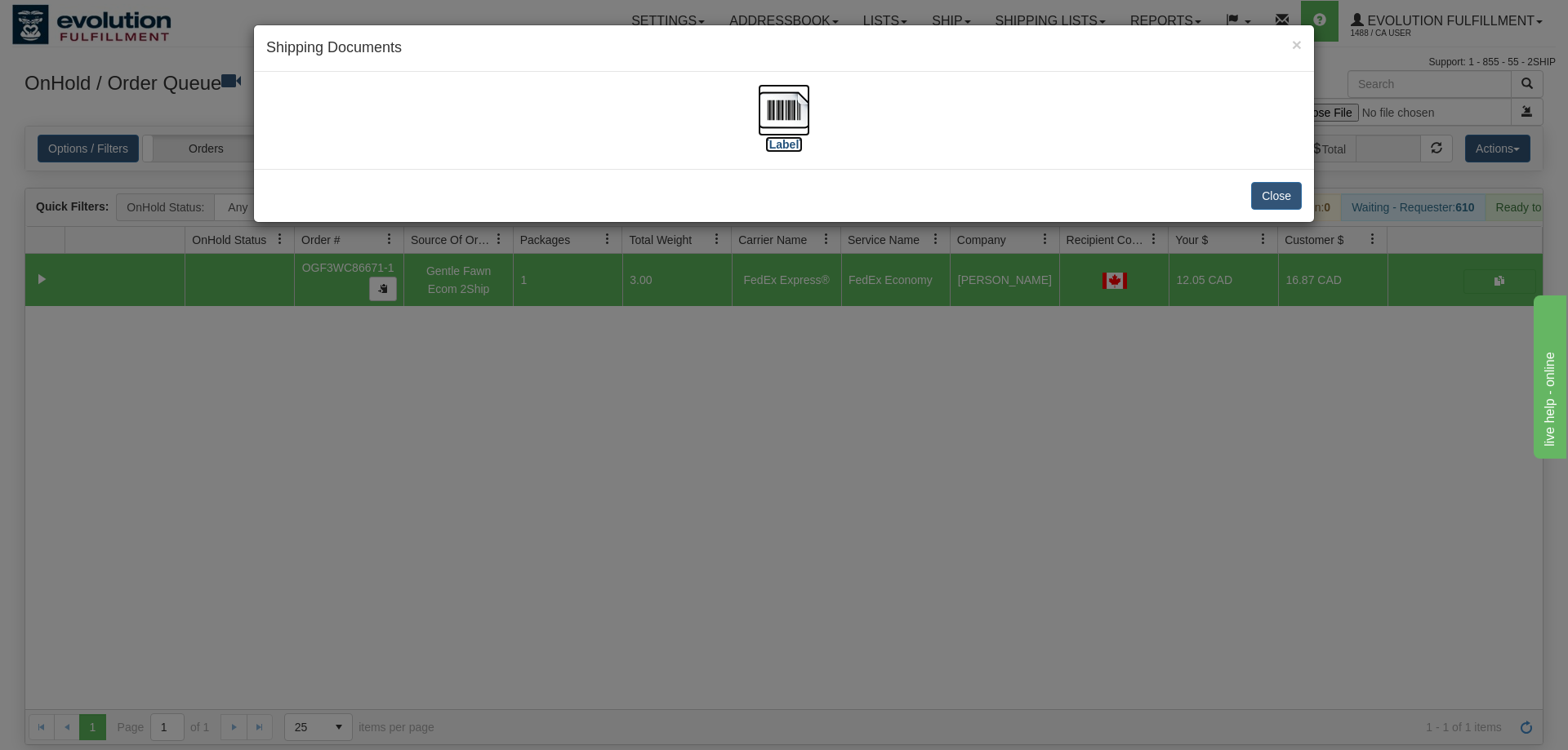
click at [770, 129] on img at bounding box center [784, 111] width 52 height 52
drag, startPoint x: 492, startPoint y: 570, endPoint x: 491, endPoint y: 548, distance: 22.0
click at [492, 569] on div "× Shipping Documents [Label] Close" at bounding box center [784, 375] width 1568 height 750
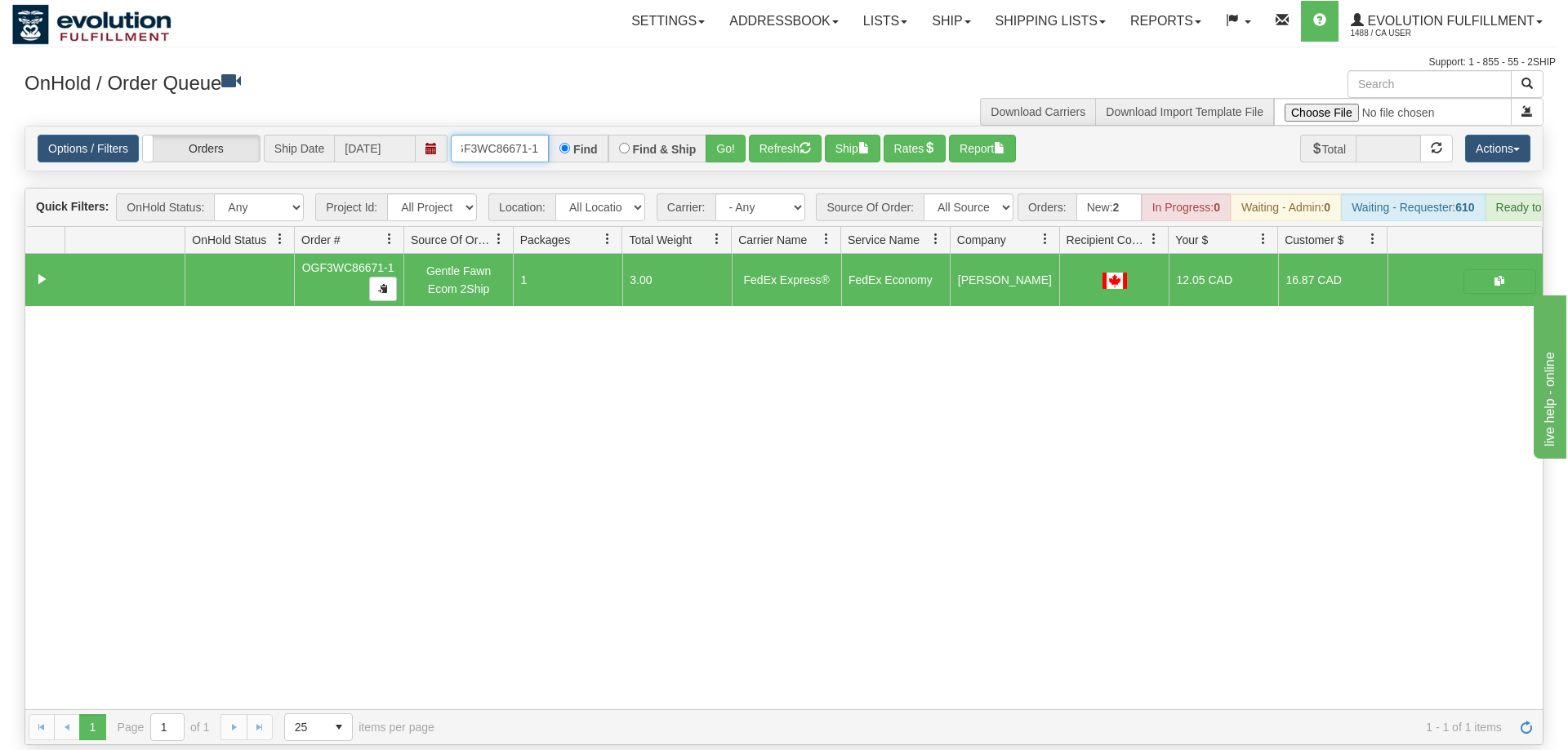
click at [496, 135] on input "OGF3WC86671-1" at bounding box center [500, 149] width 98 height 28
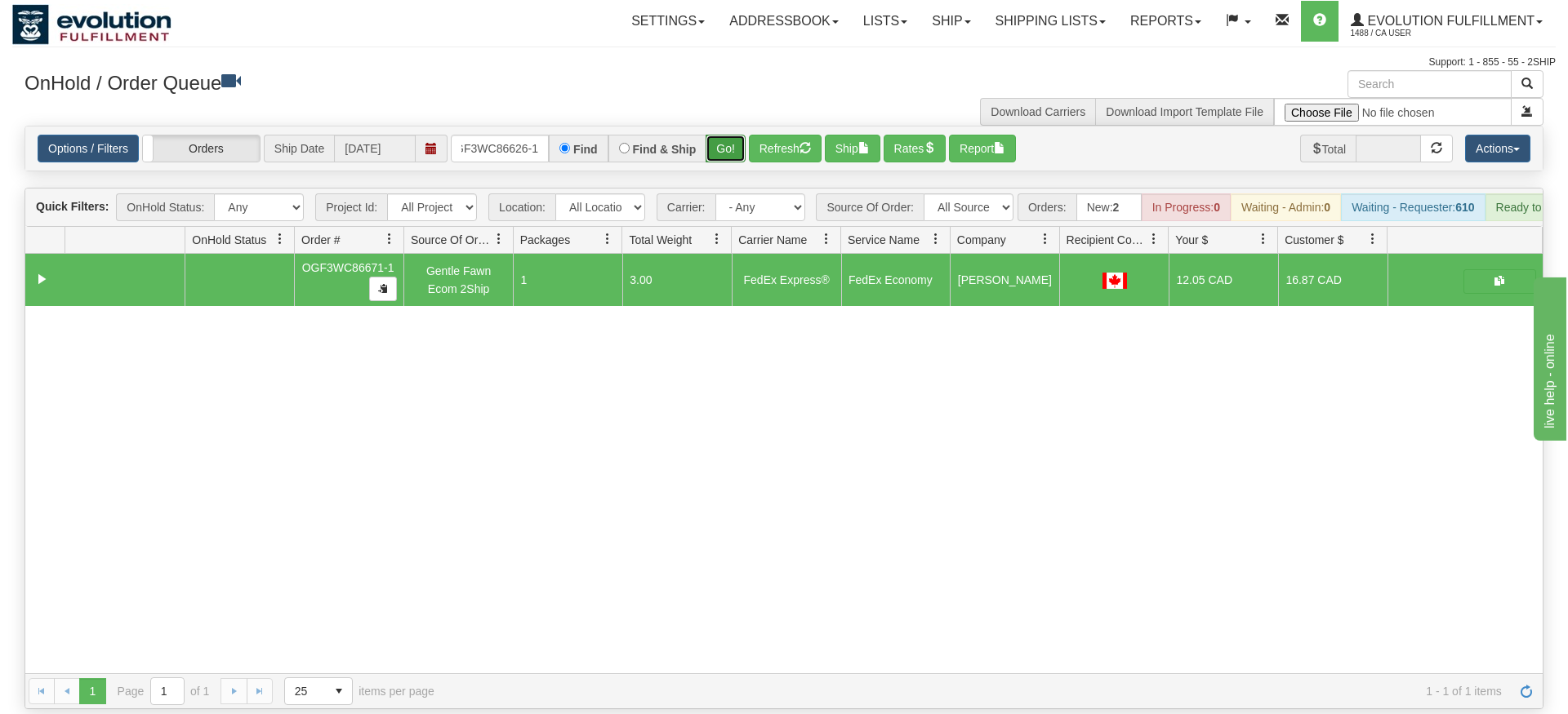
click at [718, 147] on div "Options / Filters Group Shipments Orders Ship Date 09/10/2025 OGF3WC86626-1 Fin…" at bounding box center [784, 148] width 1519 height 46
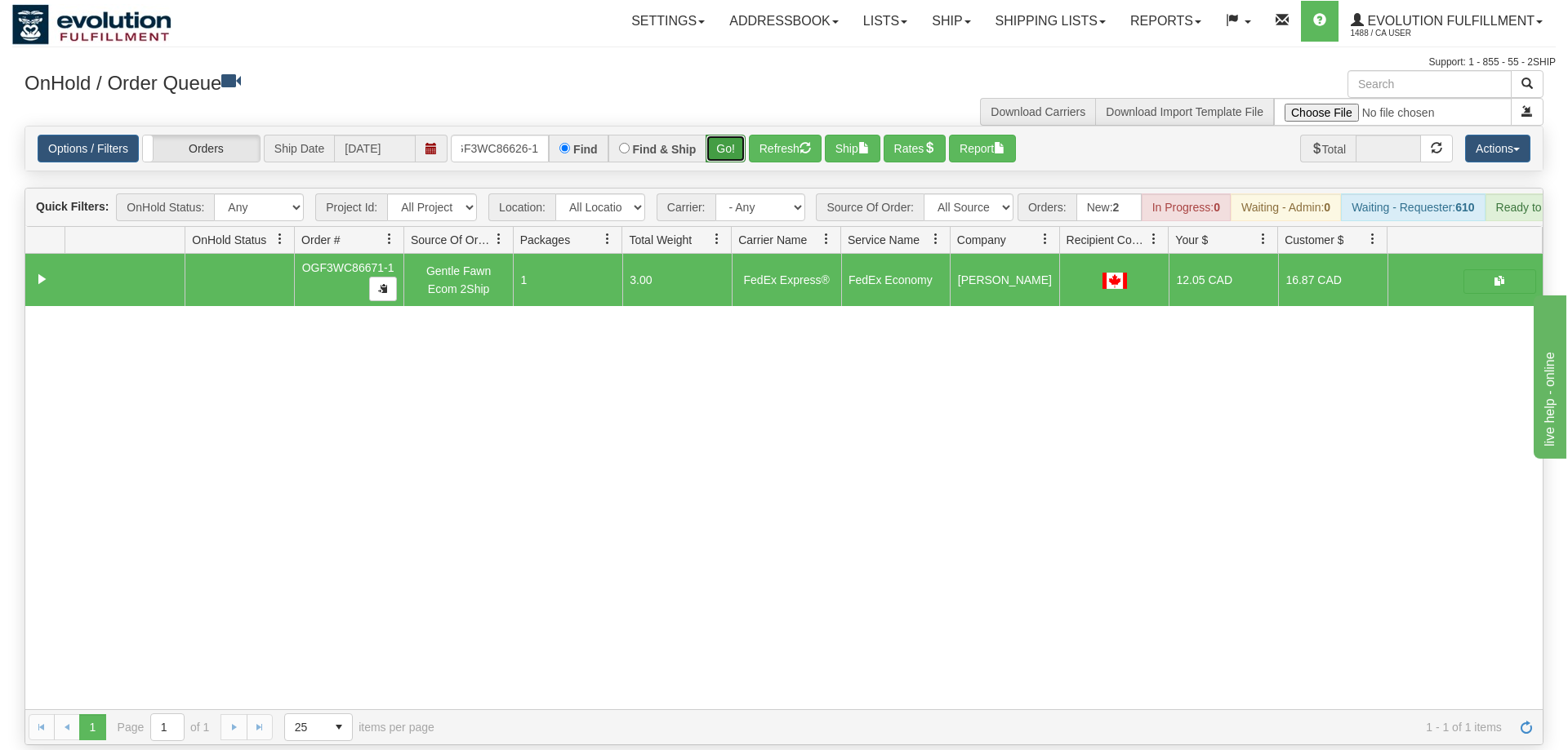
click at [723, 135] on button "Go!" at bounding box center [725, 149] width 40 height 28
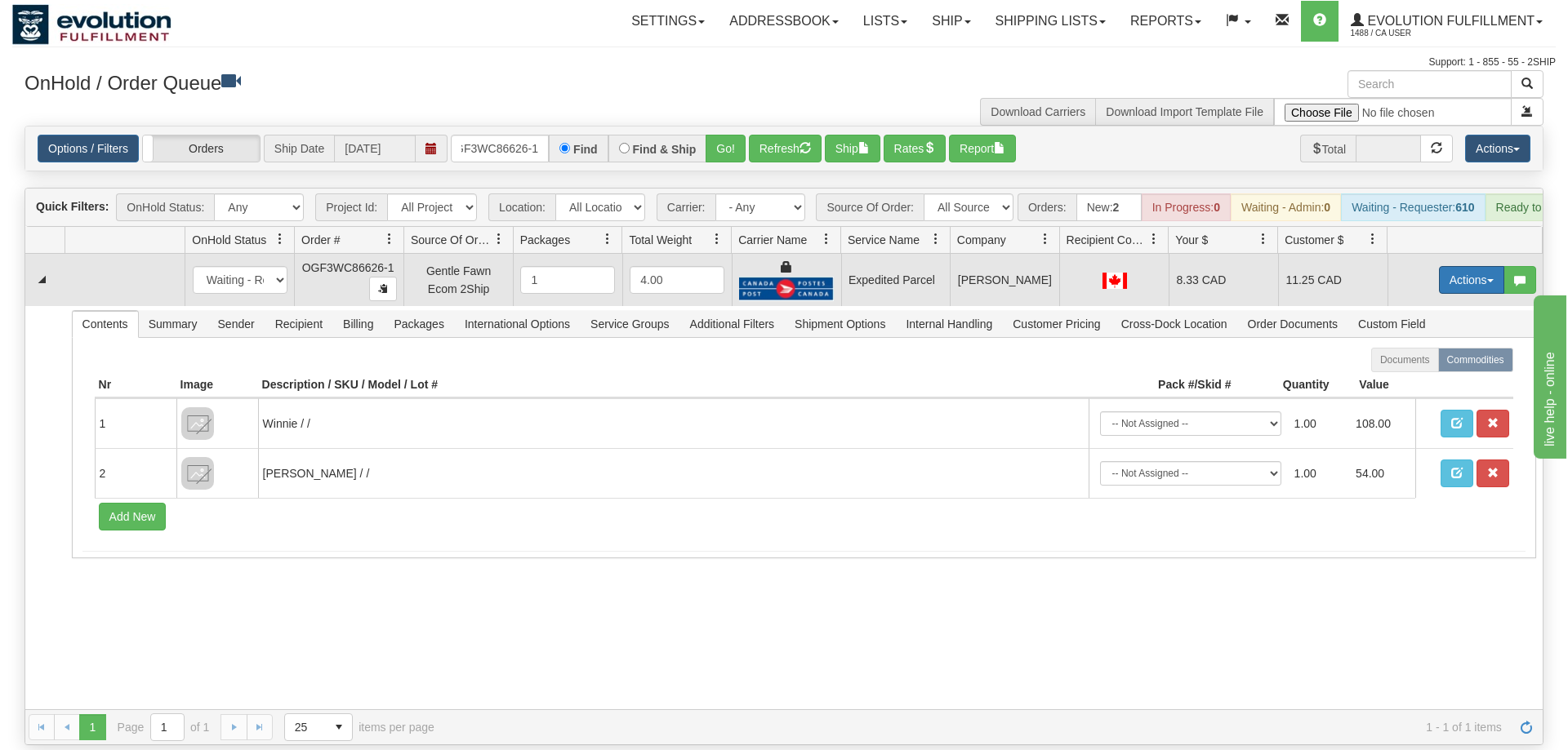
click at [1485, 266] on button "Actions" at bounding box center [1471, 280] width 65 height 28
click at [1425, 364] on link "Ship" at bounding box center [1438, 375] width 130 height 21
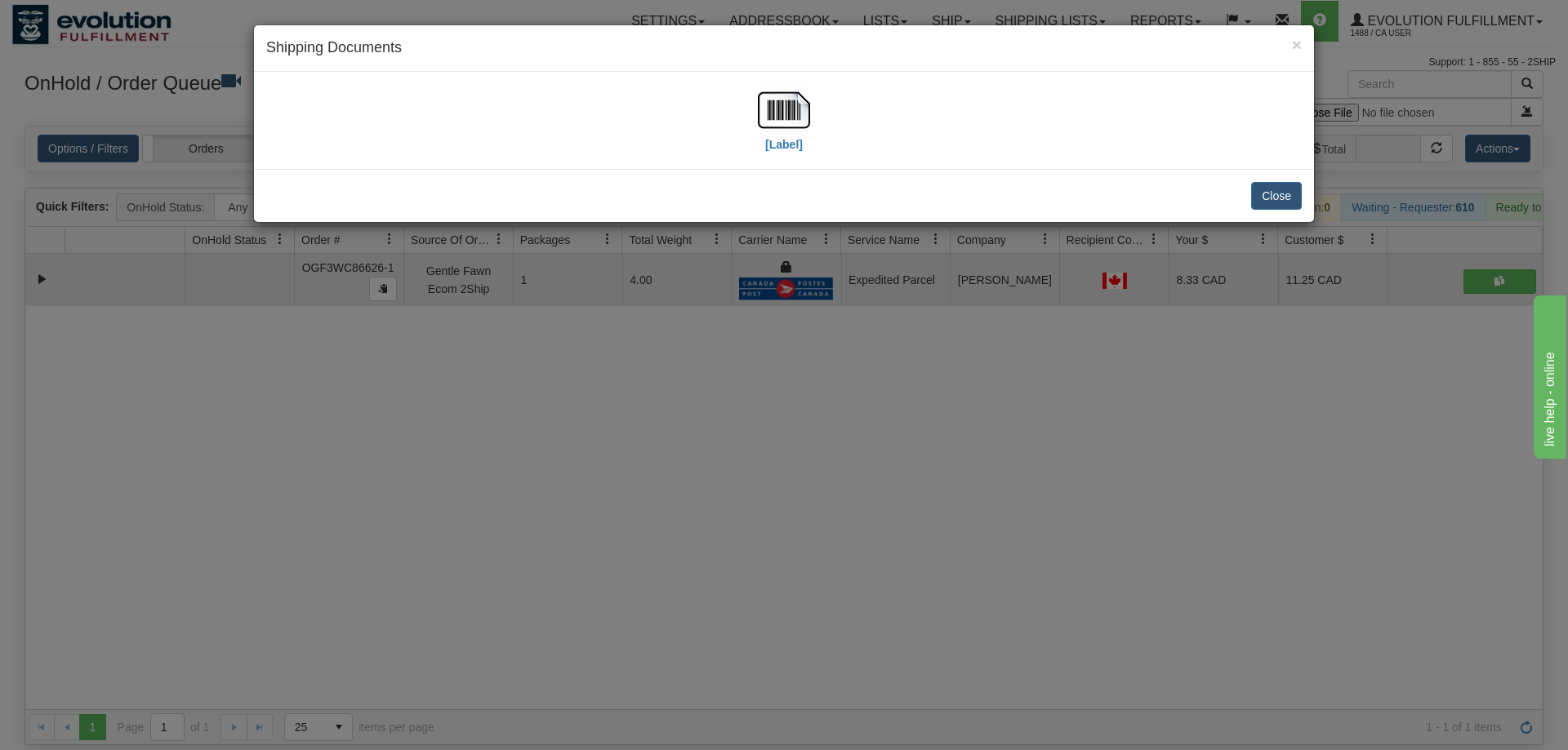
click at [819, 92] on div "[Label]" at bounding box center [784, 120] width 1035 height 73
click at [743, 157] on div "[Label]" at bounding box center [784, 120] width 1060 height 97
click at [763, 129] on img at bounding box center [784, 111] width 52 height 52
click at [817, 345] on div "× Shipping Documents [Label] Close" at bounding box center [784, 375] width 1568 height 750
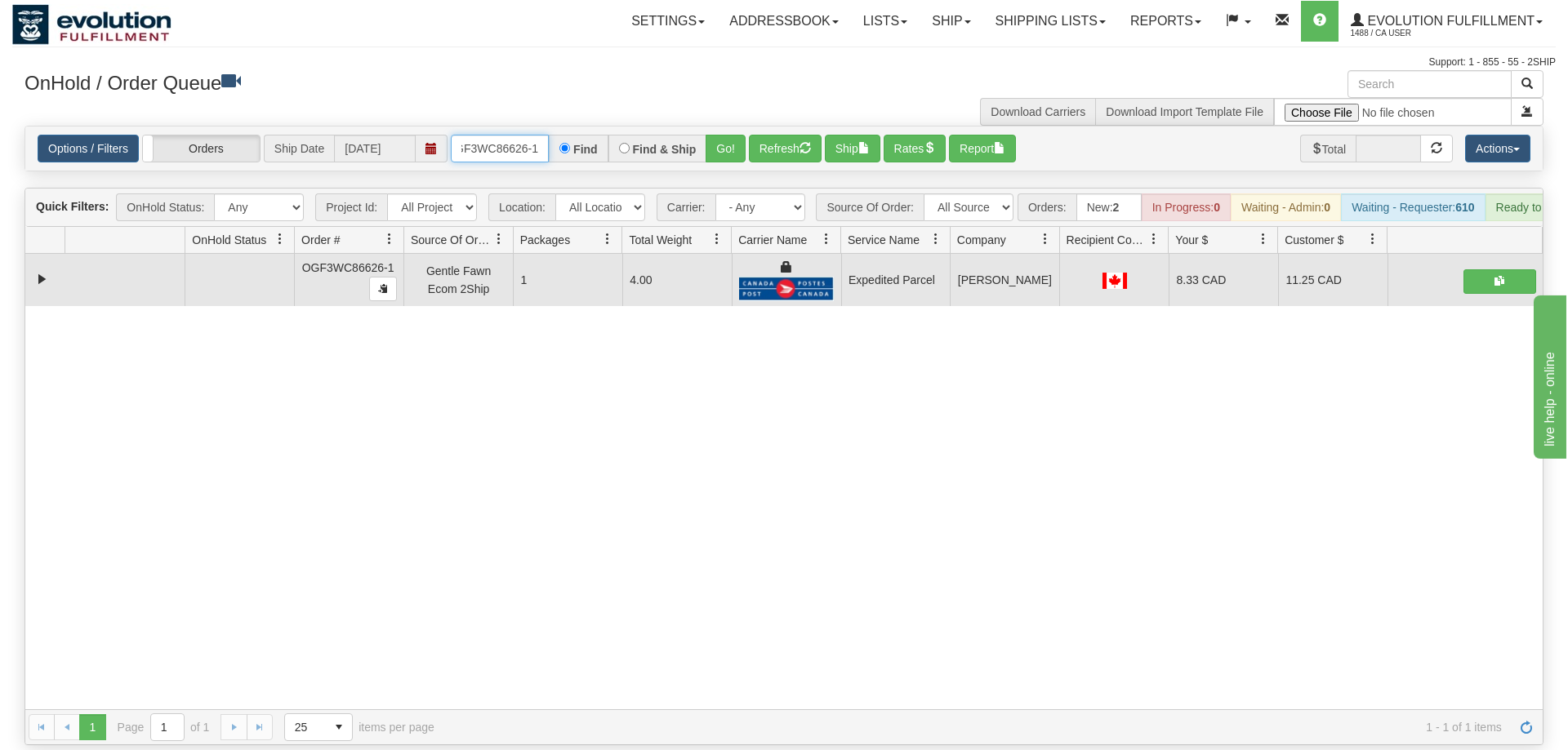
click at [496, 135] on input "OGF3WC86626-1" at bounding box center [500, 149] width 98 height 28
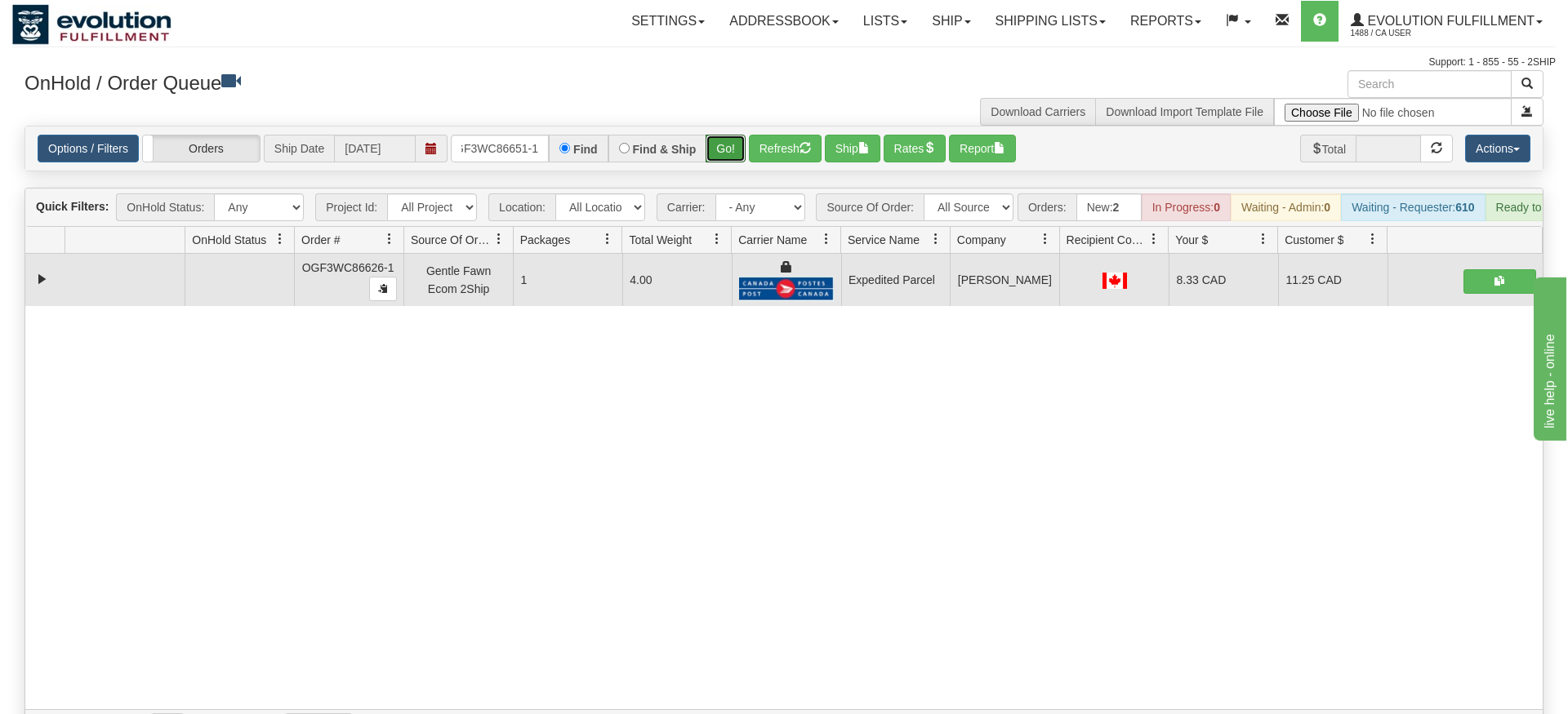
click at [726, 153] on div "Is equal to Is not equal to Contains Does not contains CAD USD EUR ZAR RON ANG …" at bounding box center [784, 435] width 1544 height 620
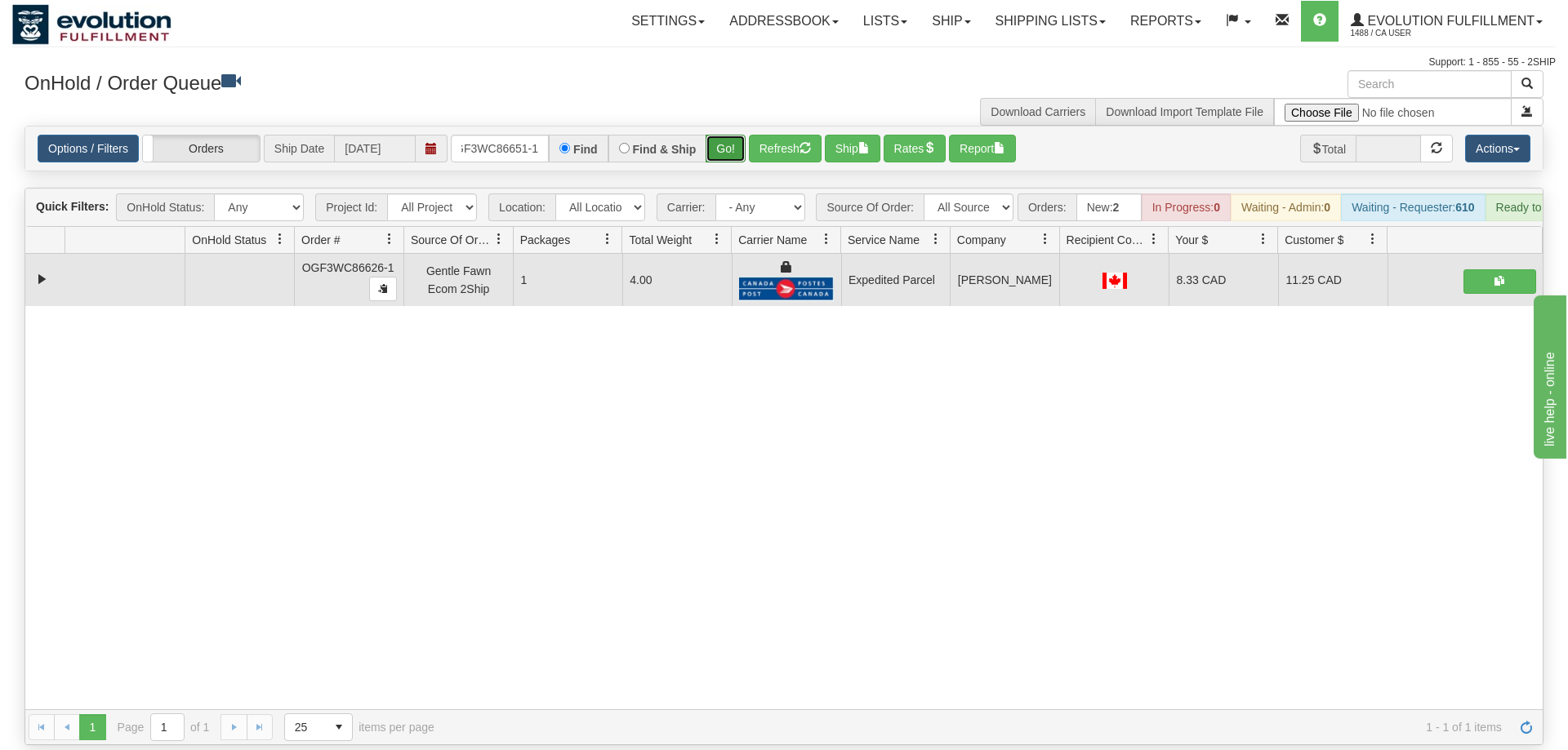
click at [732, 135] on button "Go!" at bounding box center [725, 149] width 40 height 28
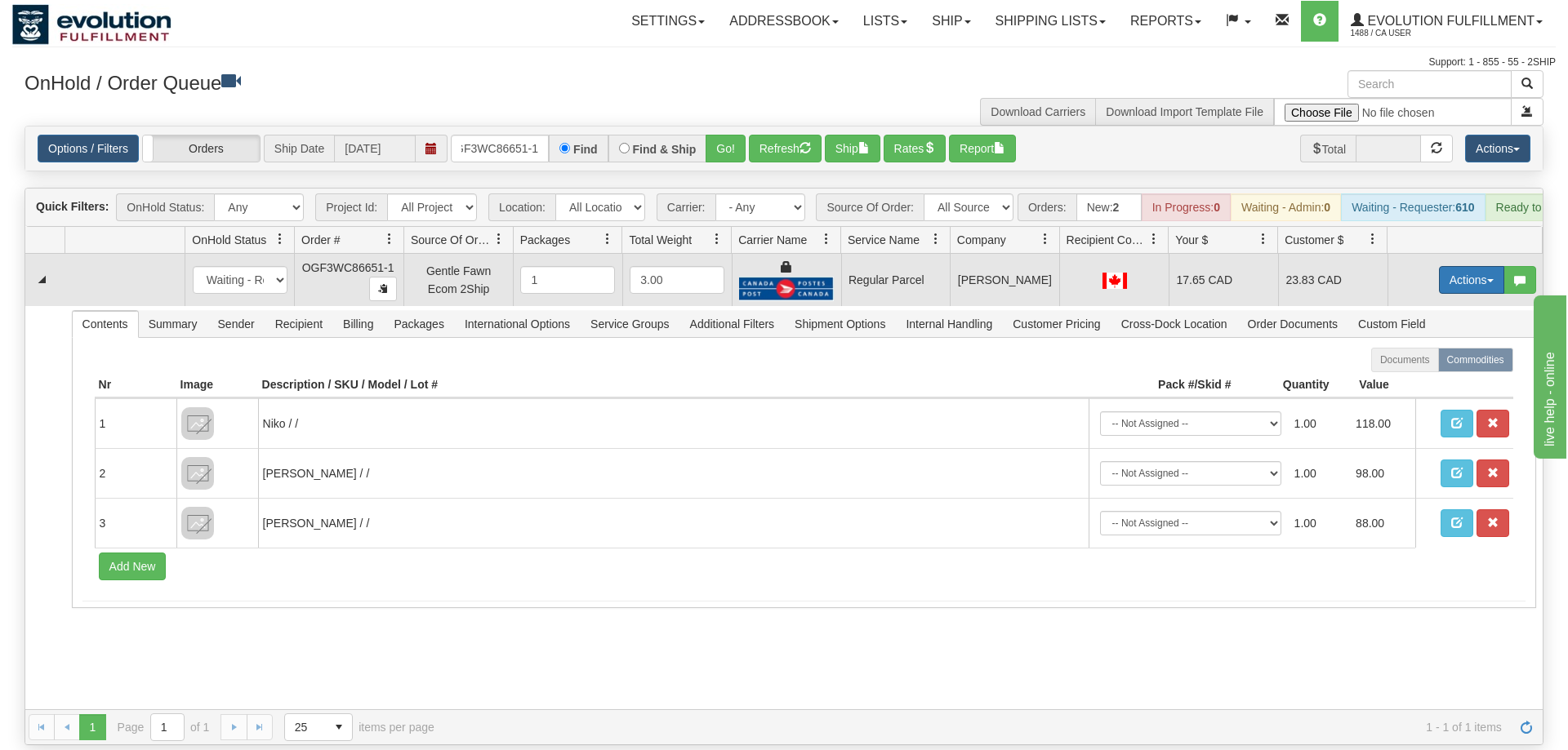
click at [1446, 266] on button "Actions" at bounding box center [1471, 280] width 65 height 28
click at [1448, 347] on span "Rate All Services" at bounding box center [1438, 353] width 98 height 13
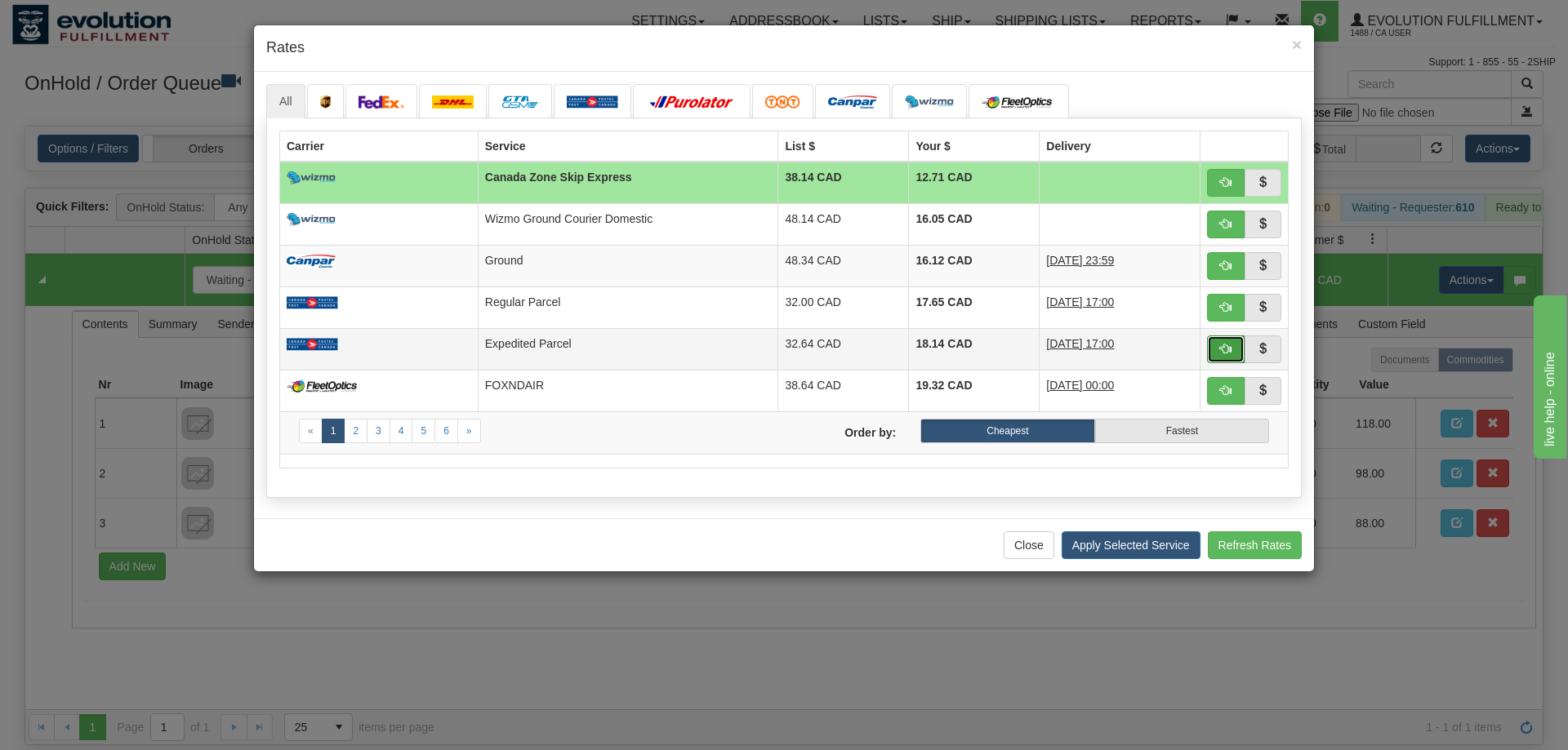
click at [1235, 348] on button "button" at bounding box center [1226, 349] width 38 height 28
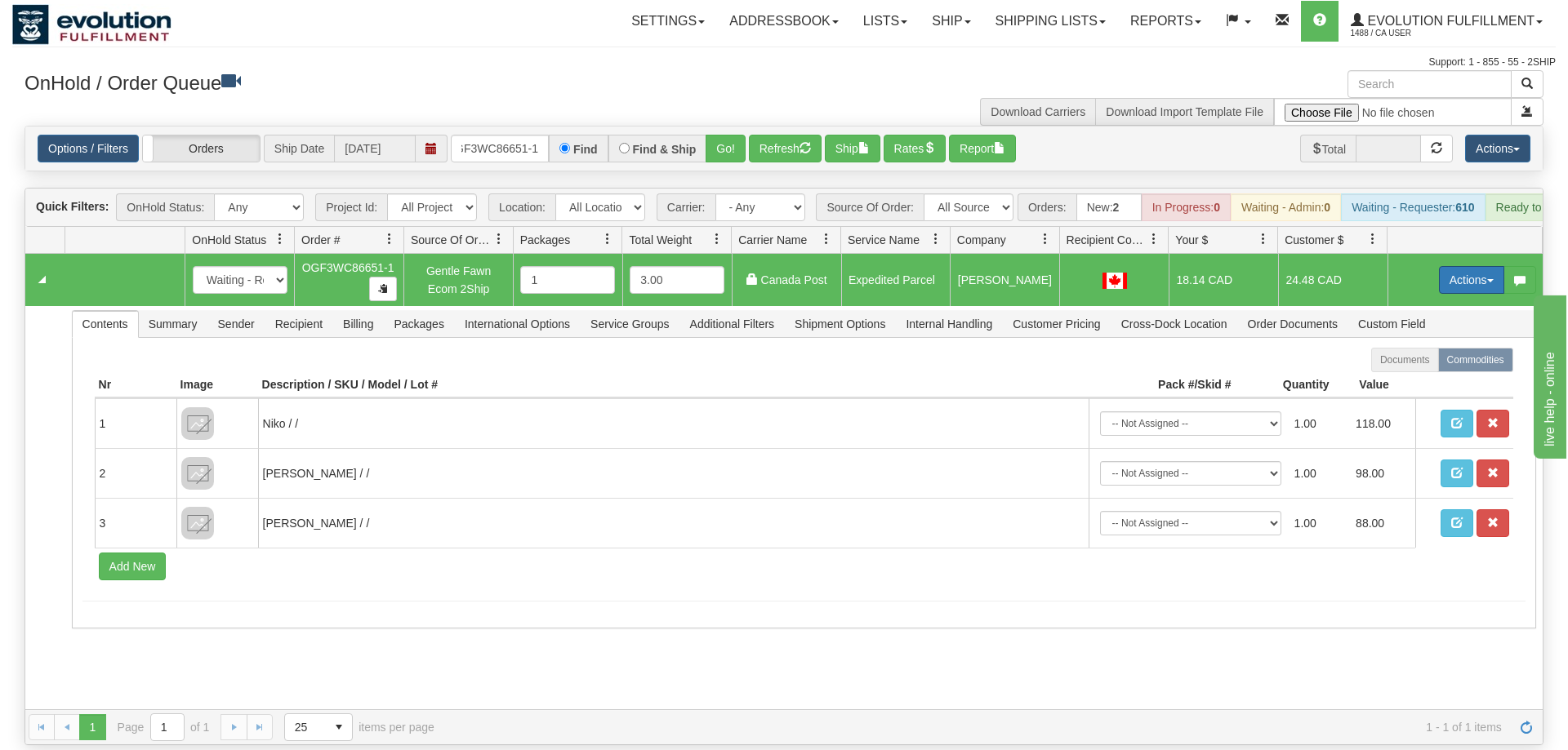
click at [1456, 266] on button "Actions" at bounding box center [1471, 280] width 65 height 28
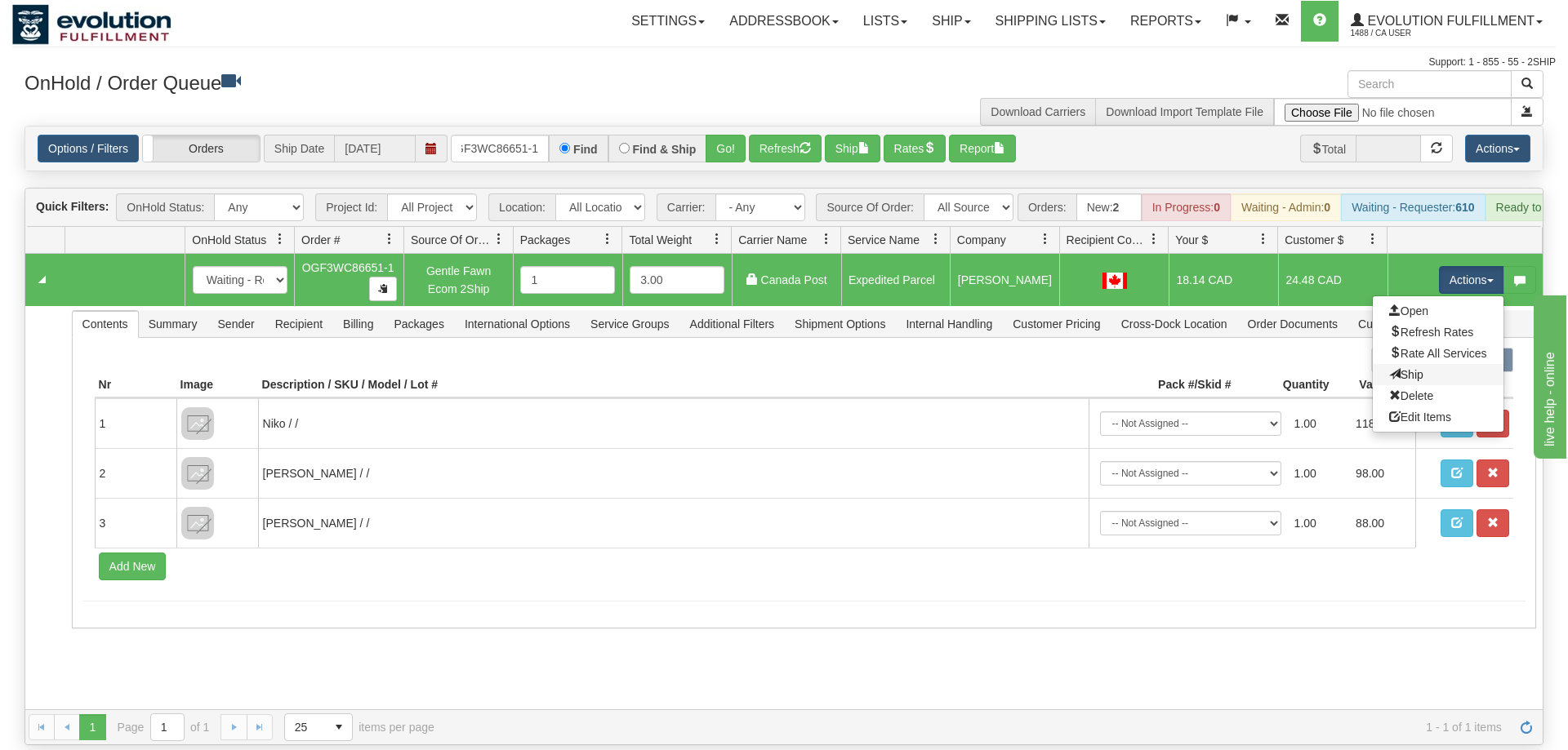
click at [1447, 364] on link "Ship" at bounding box center [1438, 375] width 130 height 21
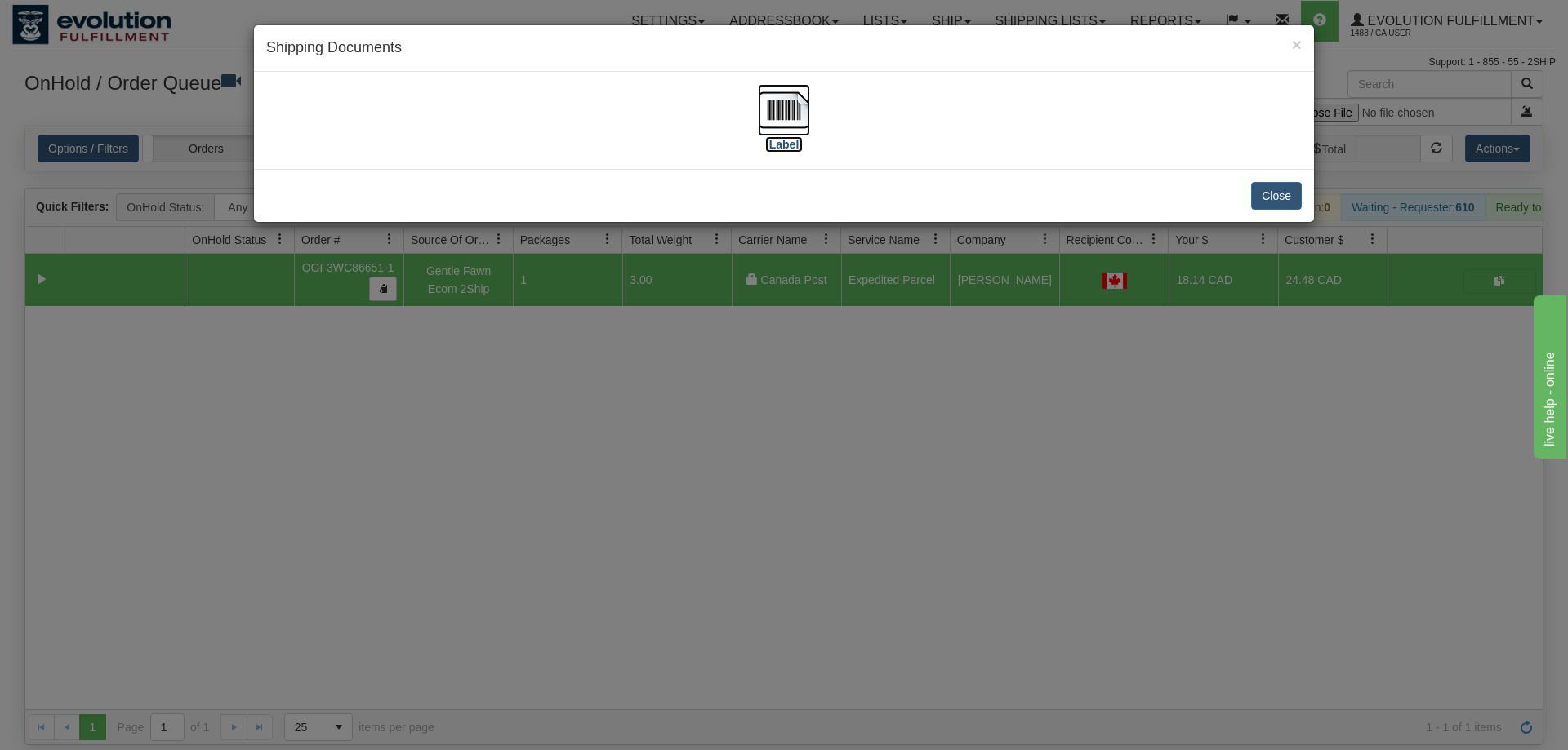
click at [787, 116] on img at bounding box center [784, 111] width 52 height 52
click at [645, 338] on div "× Shipping Documents [Label] Close" at bounding box center [784, 375] width 1568 height 750
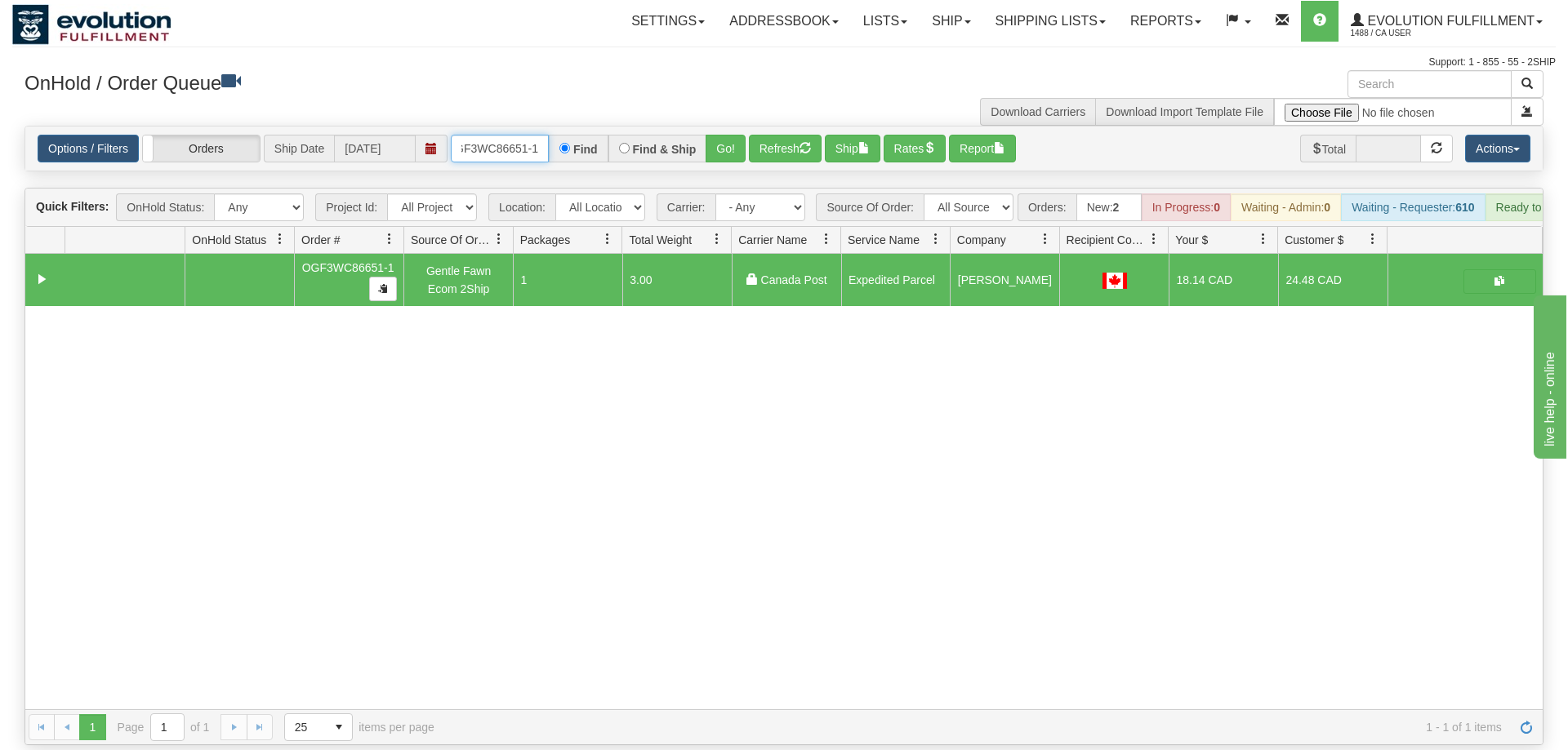
click at [493, 135] on input "OGF3WC86651-1" at bounding box center [500, 149] width 98 height 28
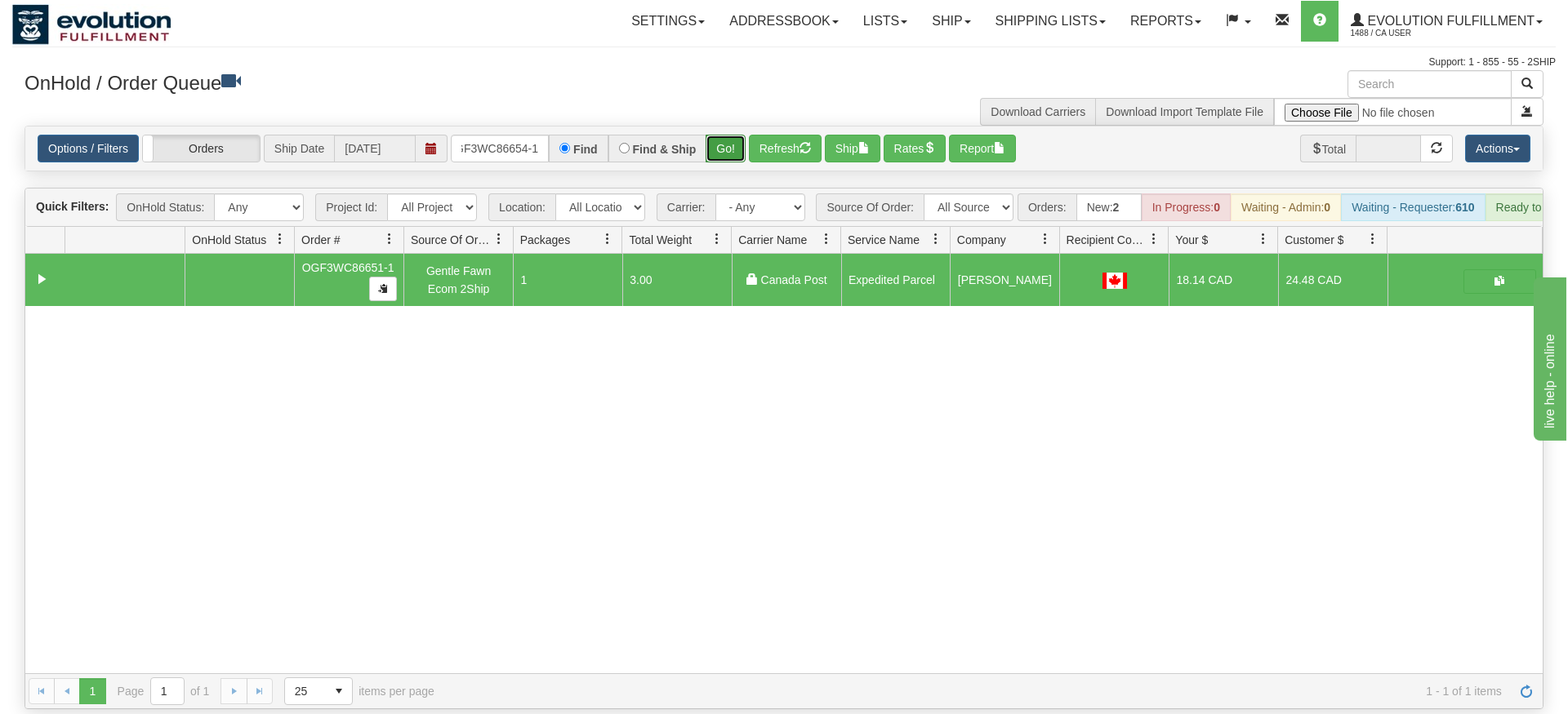
click at [738, 166] on div "Is equal to Is not equal to Contains Does not contains CAD USD EUR ZAR RON ANG …" at bounding box center [784, 417] width 1544 height 584
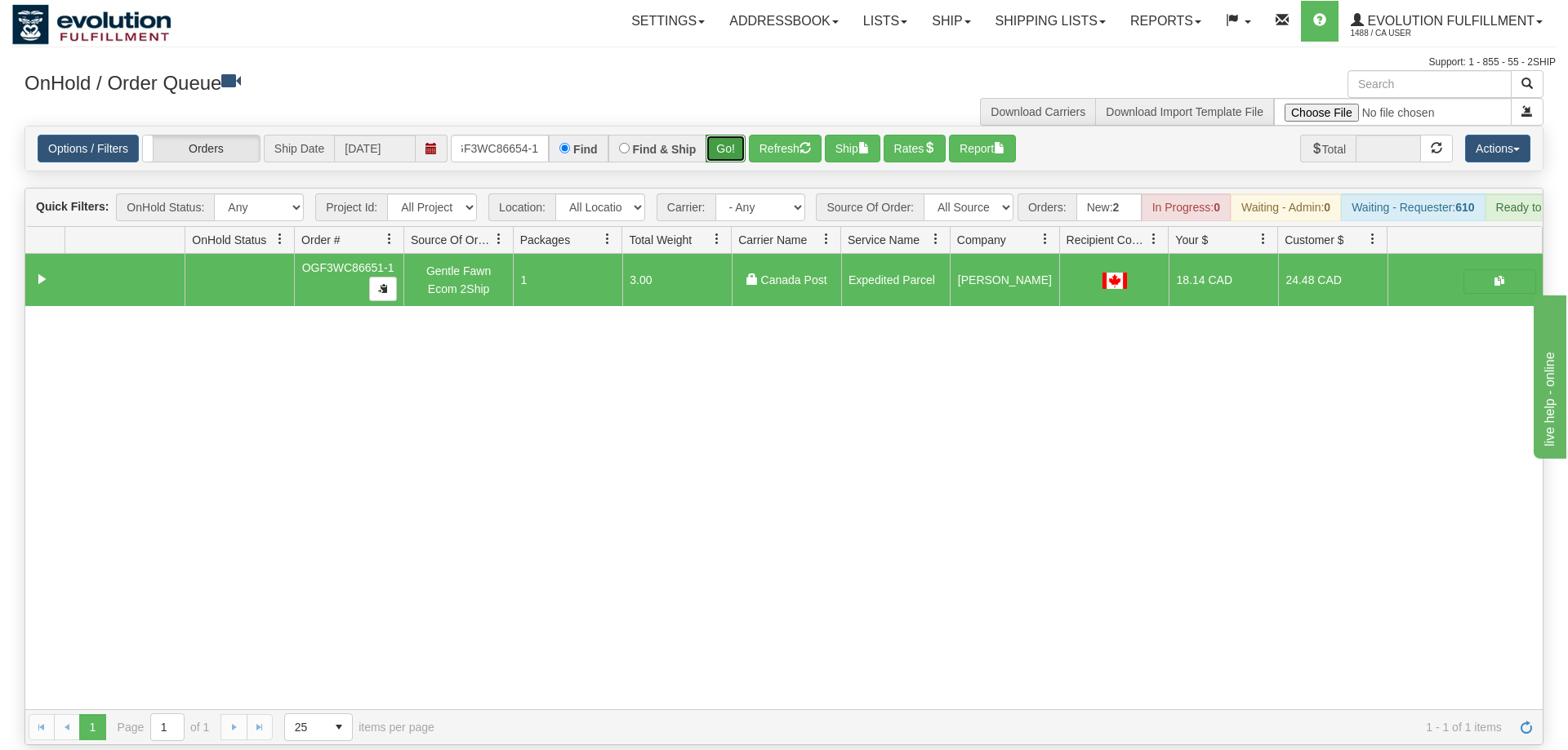
click at [733, 135] on button "Go!" at bounding box center [725, 149] width 40 height 28
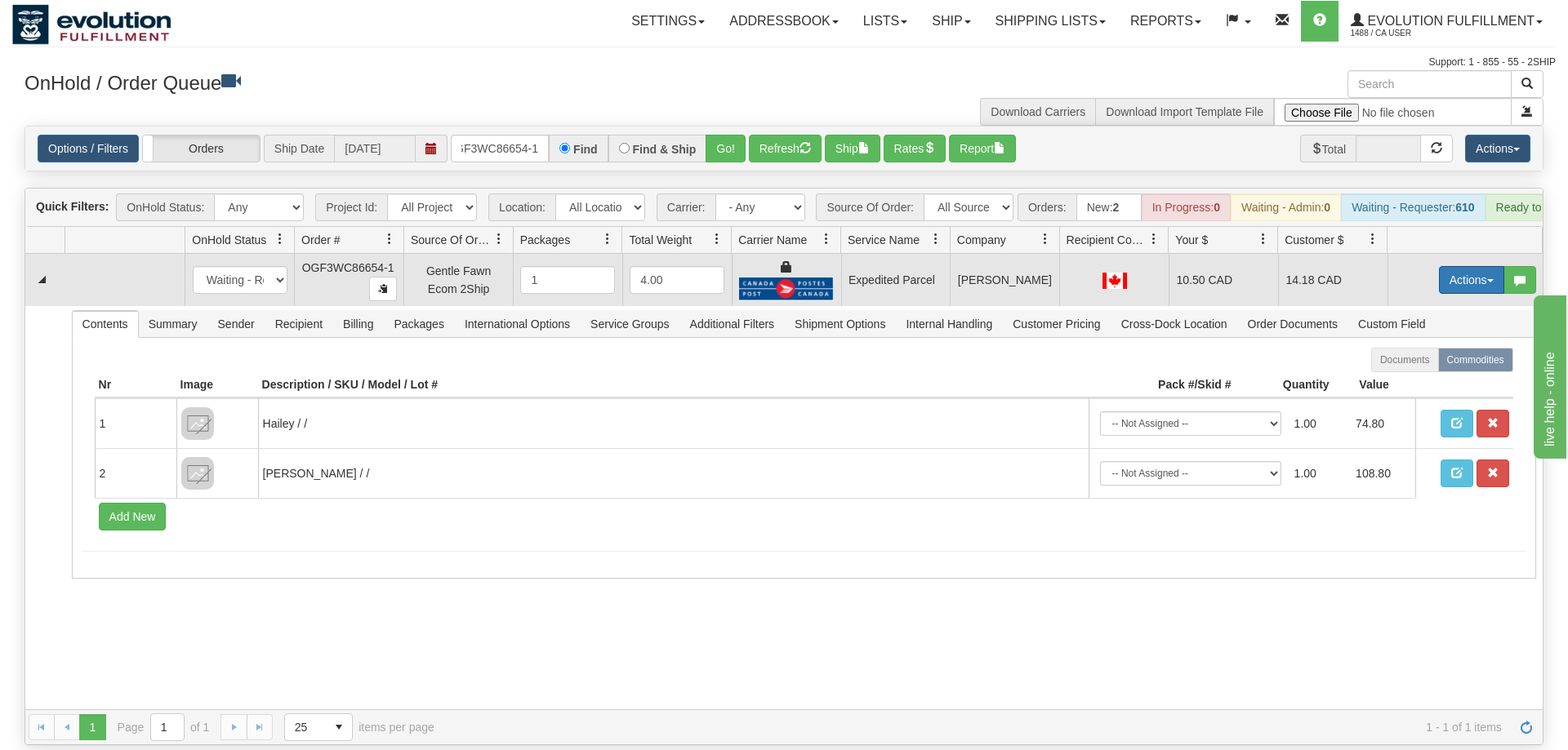
click at [1477, 266] on button "Actions" at bounding box center [1471, 280] width 65 height 28
click at [1428, 364] on link "Ship" at bounding box center [1438, 375] width 130 height 21
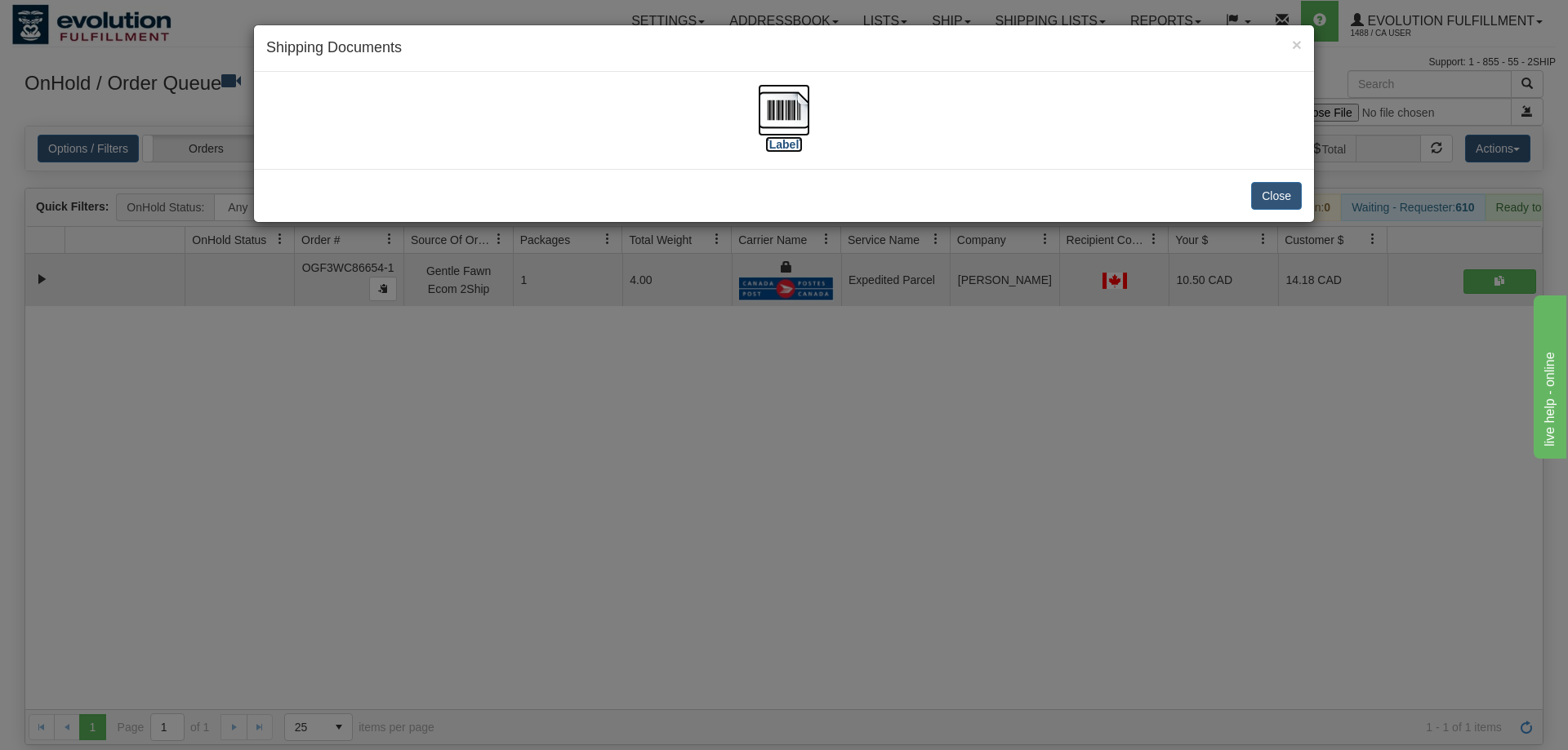
click at [790, 130] on img at bounding box center [784, 111] width 52 height 52
drag, startPoint x: 681, startPoint y: 441, endPoint x: 584, endPoint y: 160, distance: 297.3
click at [681, 416] on div "× Shipping Documents [Label] Close" at bounding box center [784, 375] width 1568 height 750
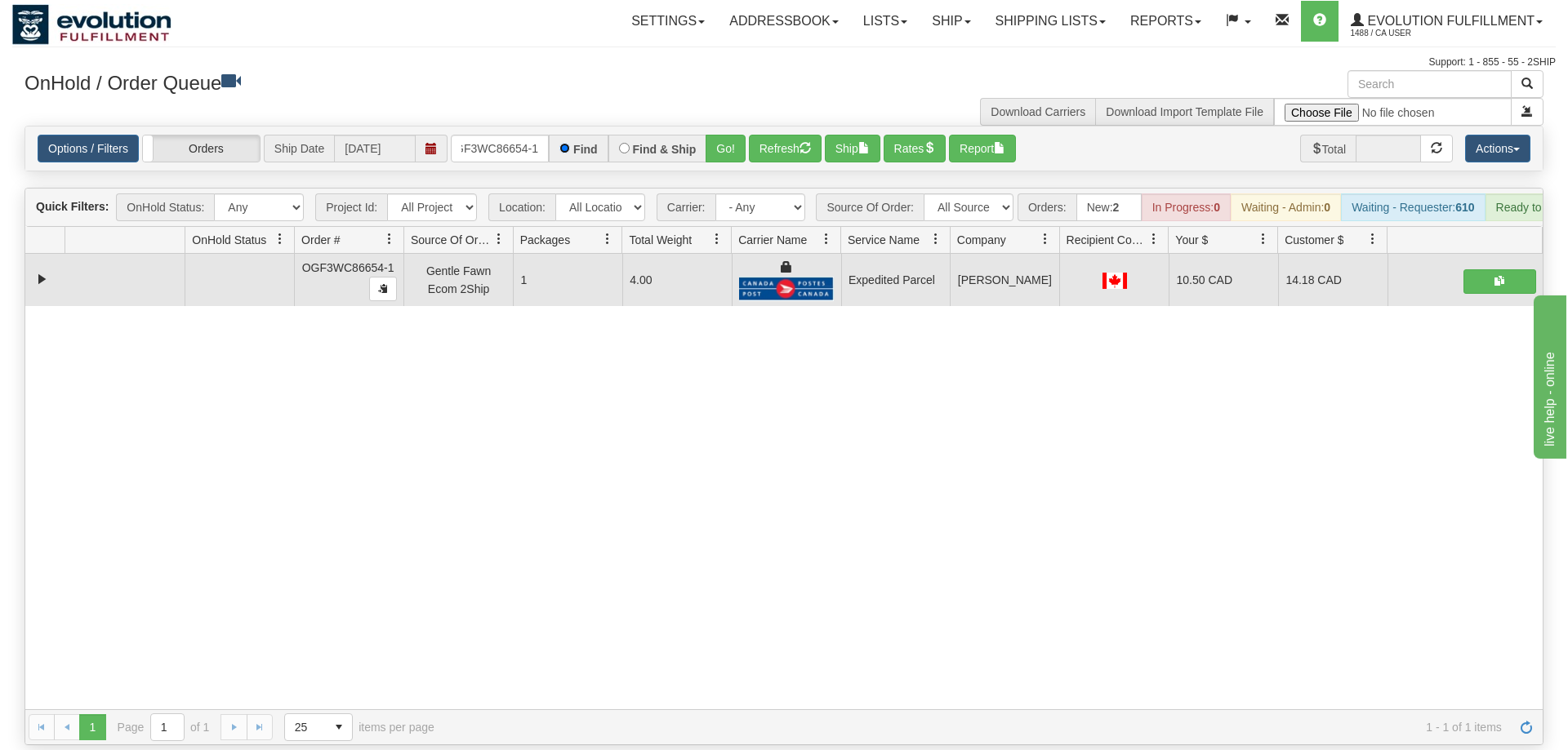
click at [568, 143] on input "Find" at bounding box center [564, 148] width 11 height 11
click at [513, 135] on input "OGF3WC86654-1" at bounding box center [500, 149] width 98 height 28
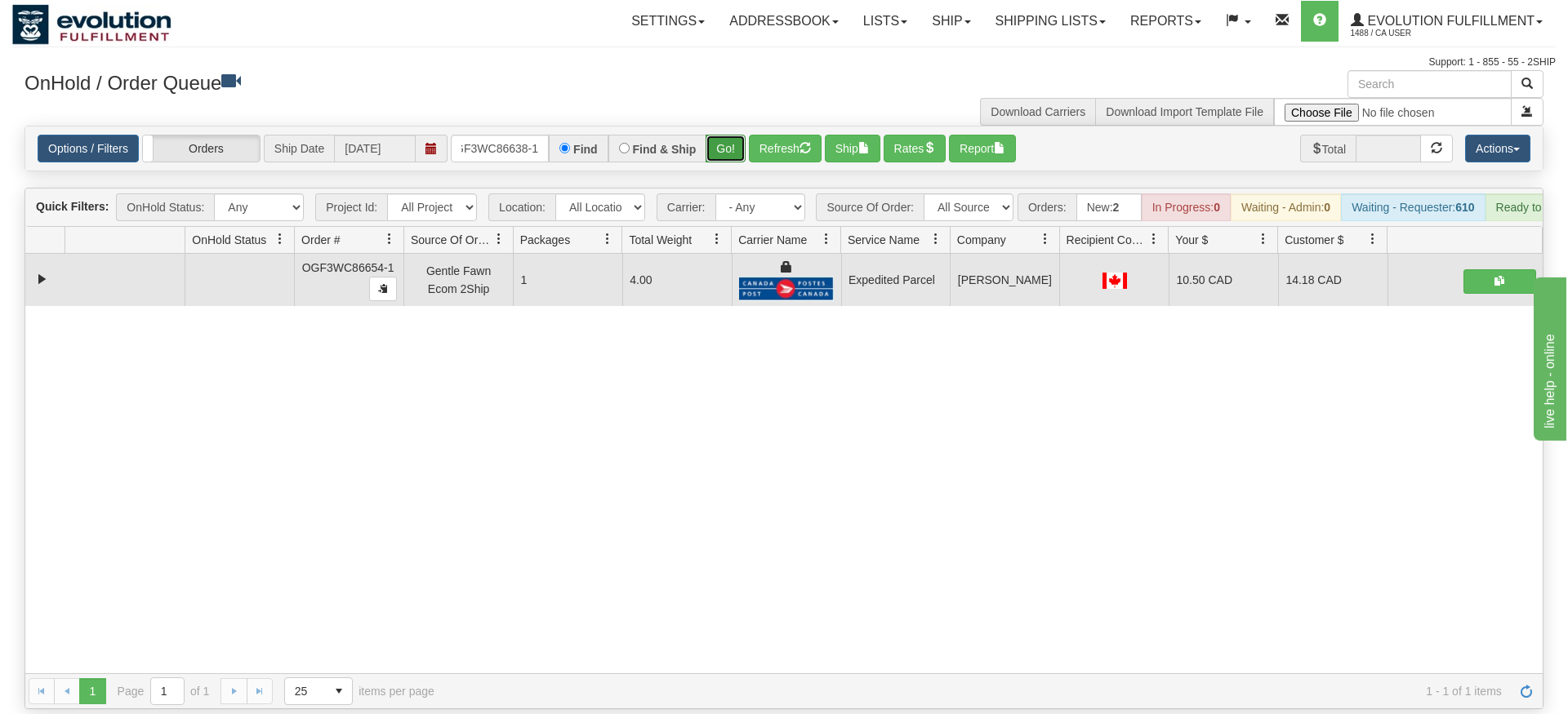
click at [738, 166] on div "Is equal to Is not equal to Contains Does not contains CAD USD EUR ZAR RON ANG …" at bounding box center [784, 417] width 1544 height 584
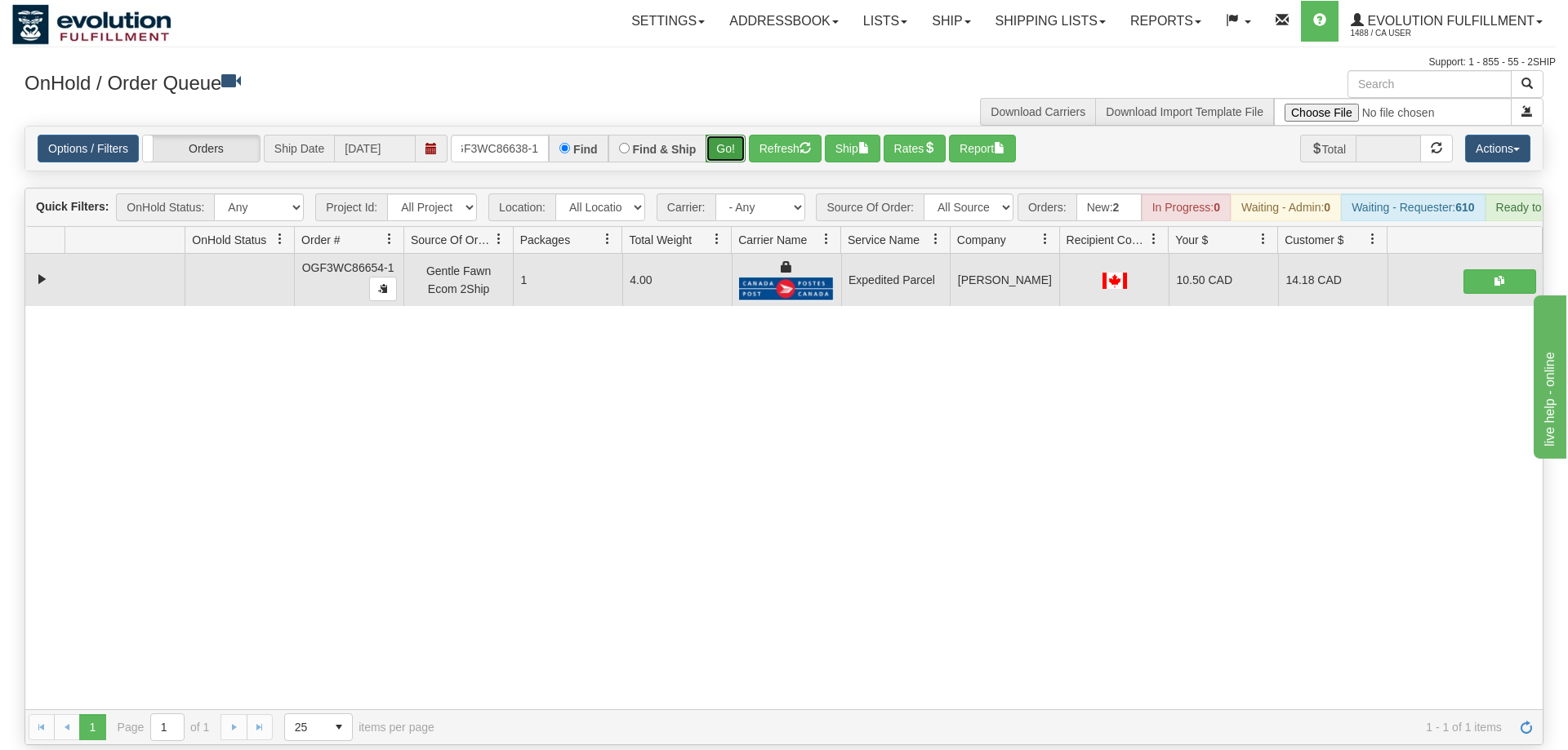
click at [722, 135] on button "Go!" at bounding box center [725, 149] width 40 height 28
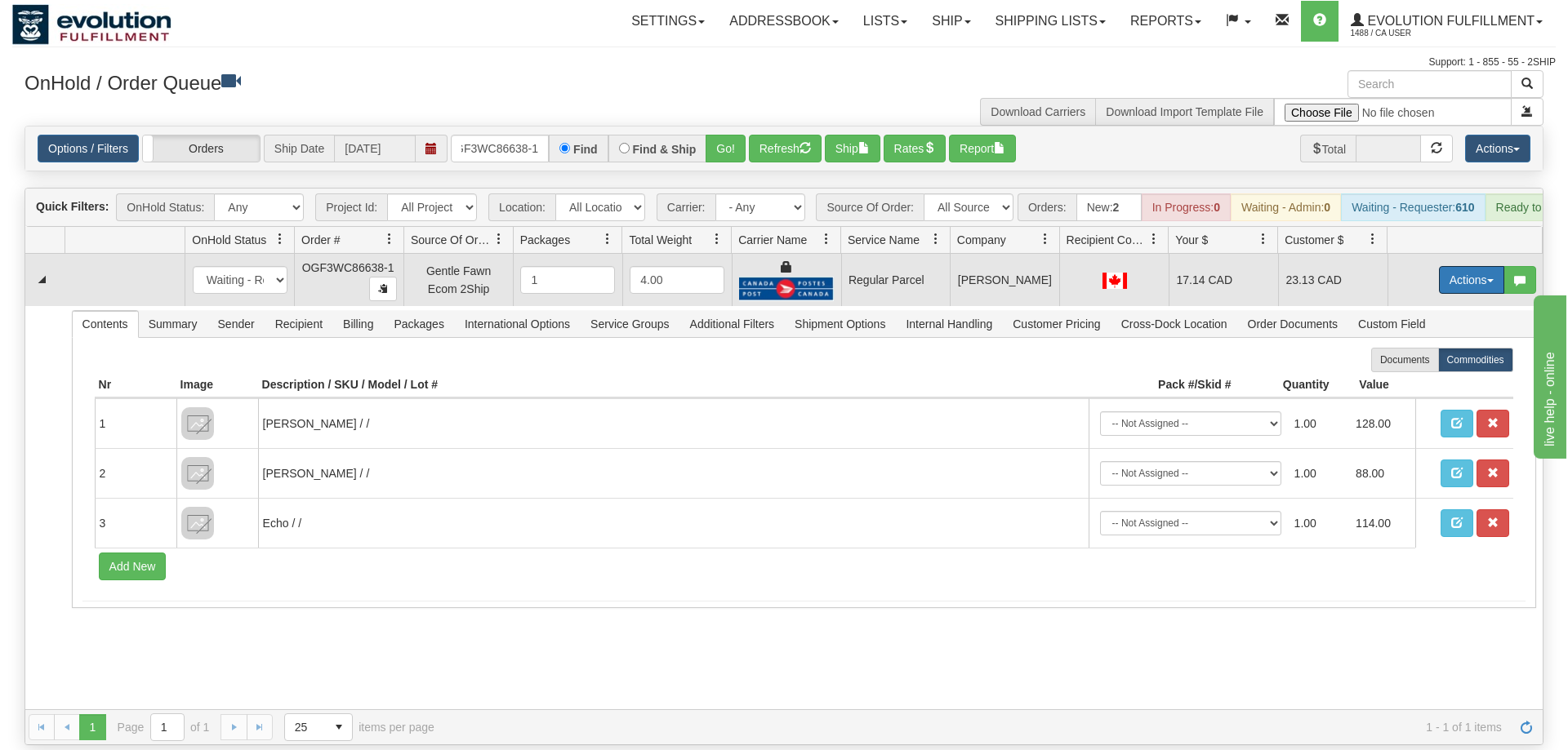
click at [1483, 266] on button "Actions" at bounding box center [1471, 280] width 65 height 28
click at [1458, 347] on span "Rate All Services" at bounding box center [1438, 353] width 98 height 13
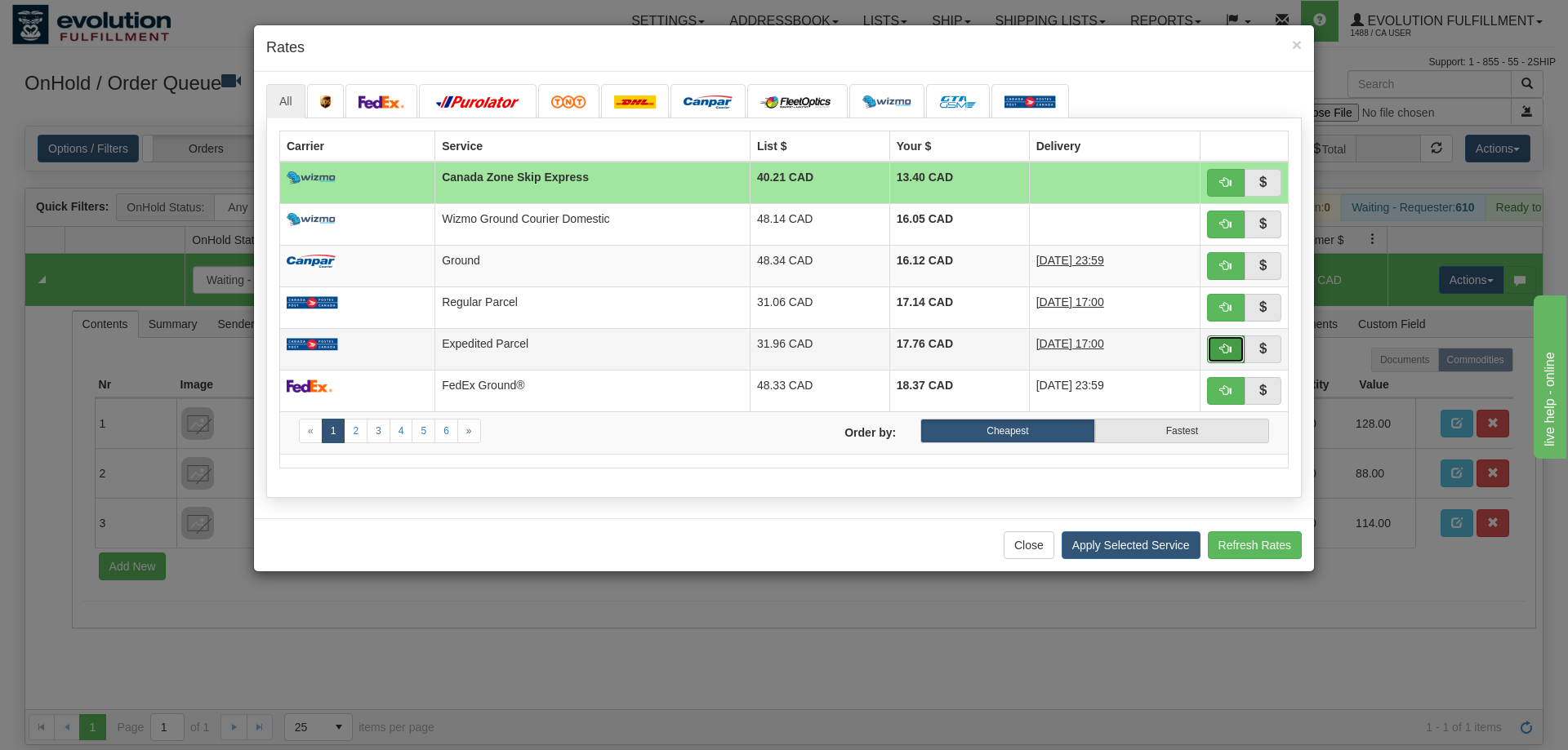
click at [1223, 350] on span "button" at bounding box center [1226, 349] width 12 height 12
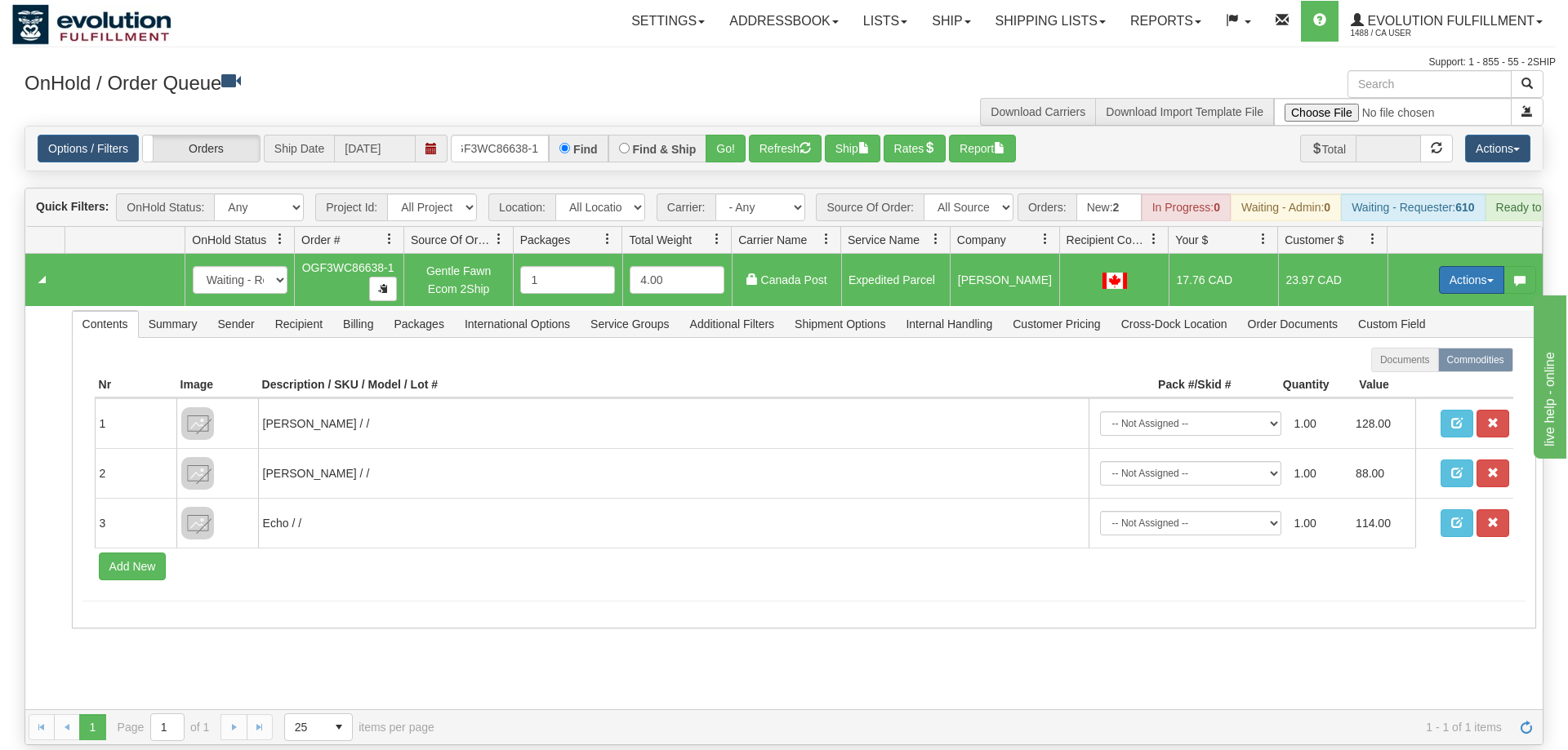
click at [1483, 266] on button "Actions" at bounding box center [1471, 280] width 65 height 28
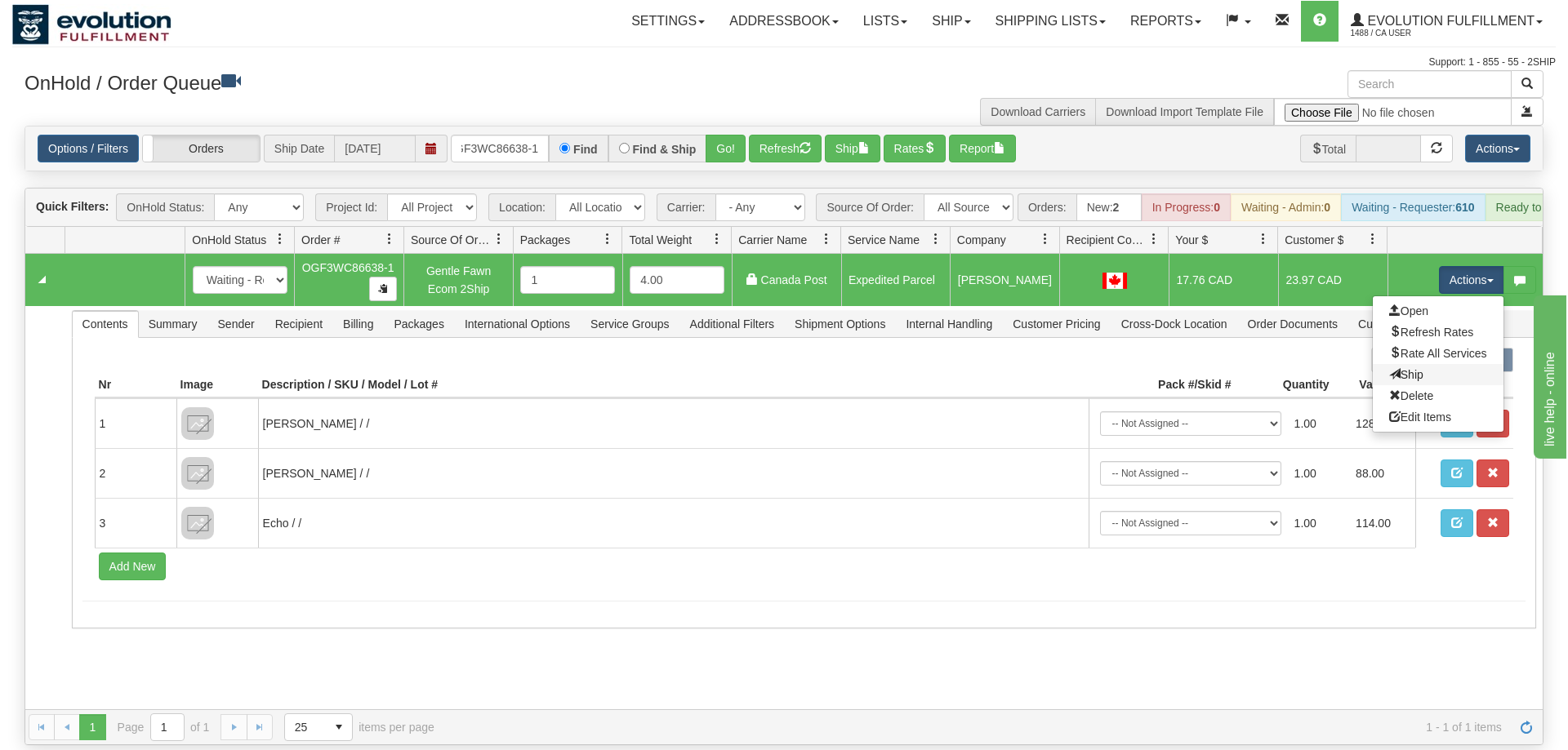
click at [1437, 364] on link "Ship" at bounding box center [1438, 375] width 130 height 21
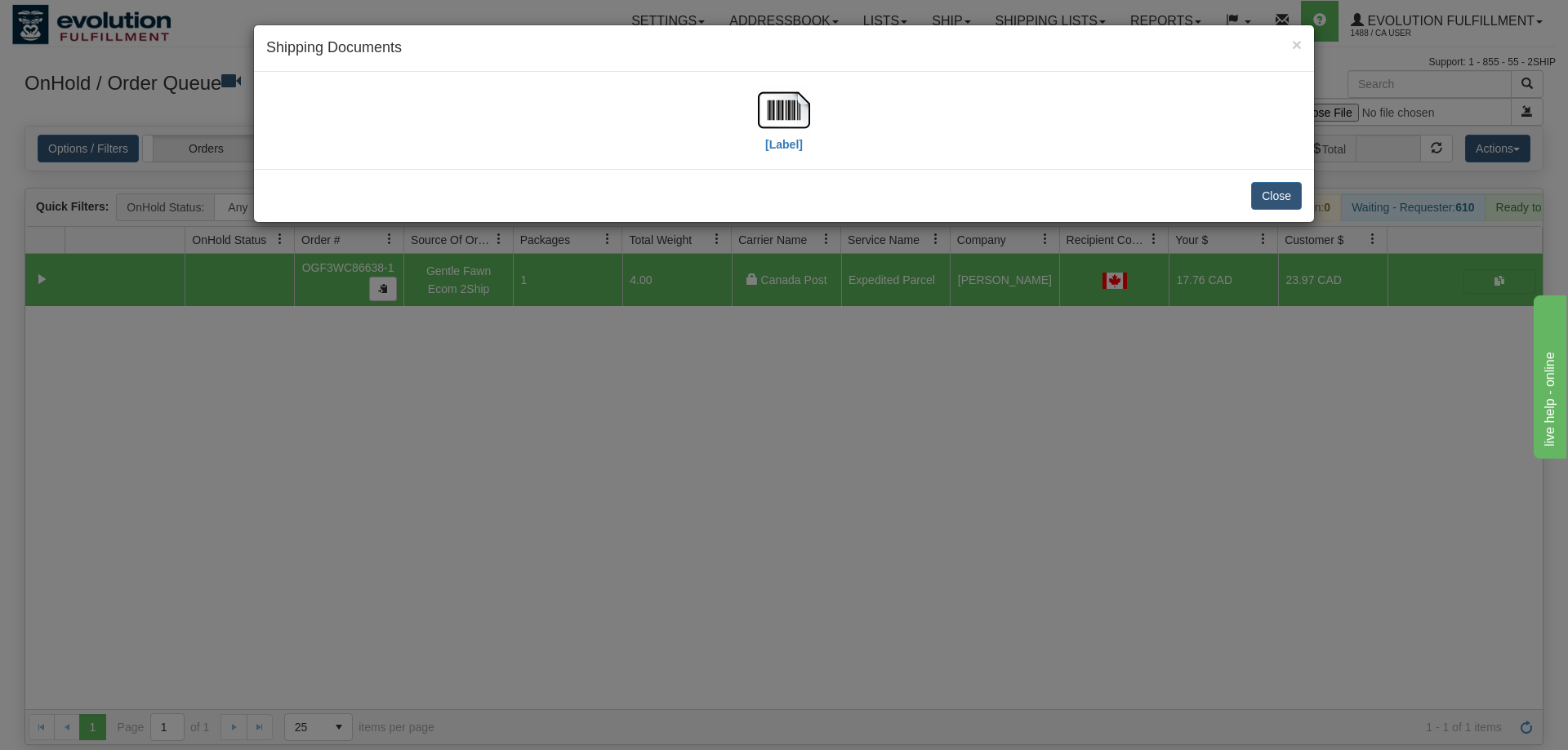
click at [813, 141] on div "[Label]" at bounding box center [784, 120] width 1035 height 73
click at [804, 139] on div "[Label]" at bounding box center [784, 120] width 52 height 73
click at [784, 125] on img at bounding box center [784, 111] width 52 height 52
click at [479, 646] on div "× Shipping Documents [Label] Close" at bounding box center [784, 375] width 1568 height 750
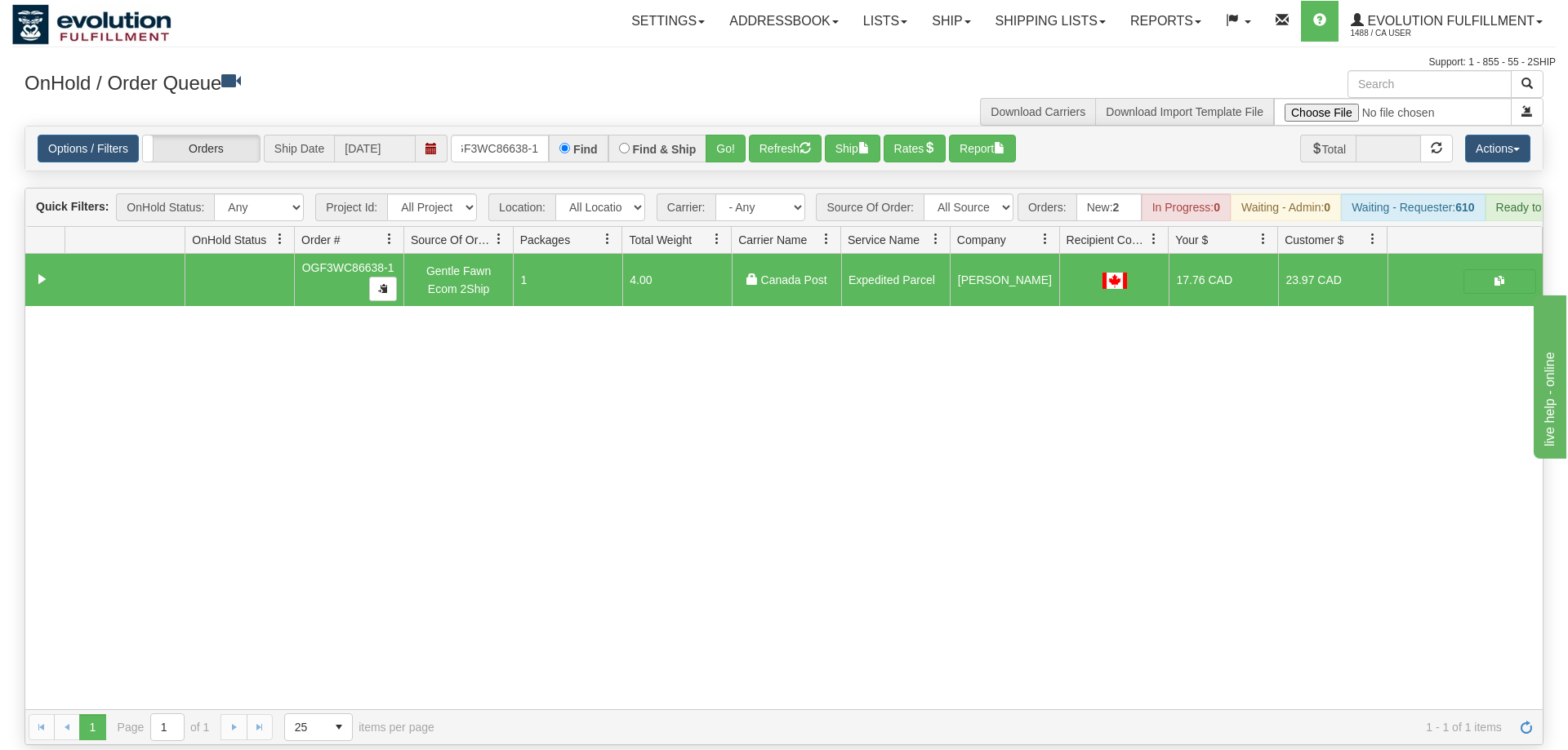
click at [535, 143] on div "Options / Filters Group Shipments Orders Ship Date 09/10/2025 OGF3WC86638-1 Fin…" at bounding box center [784, 148] width 1517 height 44
click at [535, 135] on input "OGF3WC86638-1" at bounding box center [500, 149] width 98 height 28
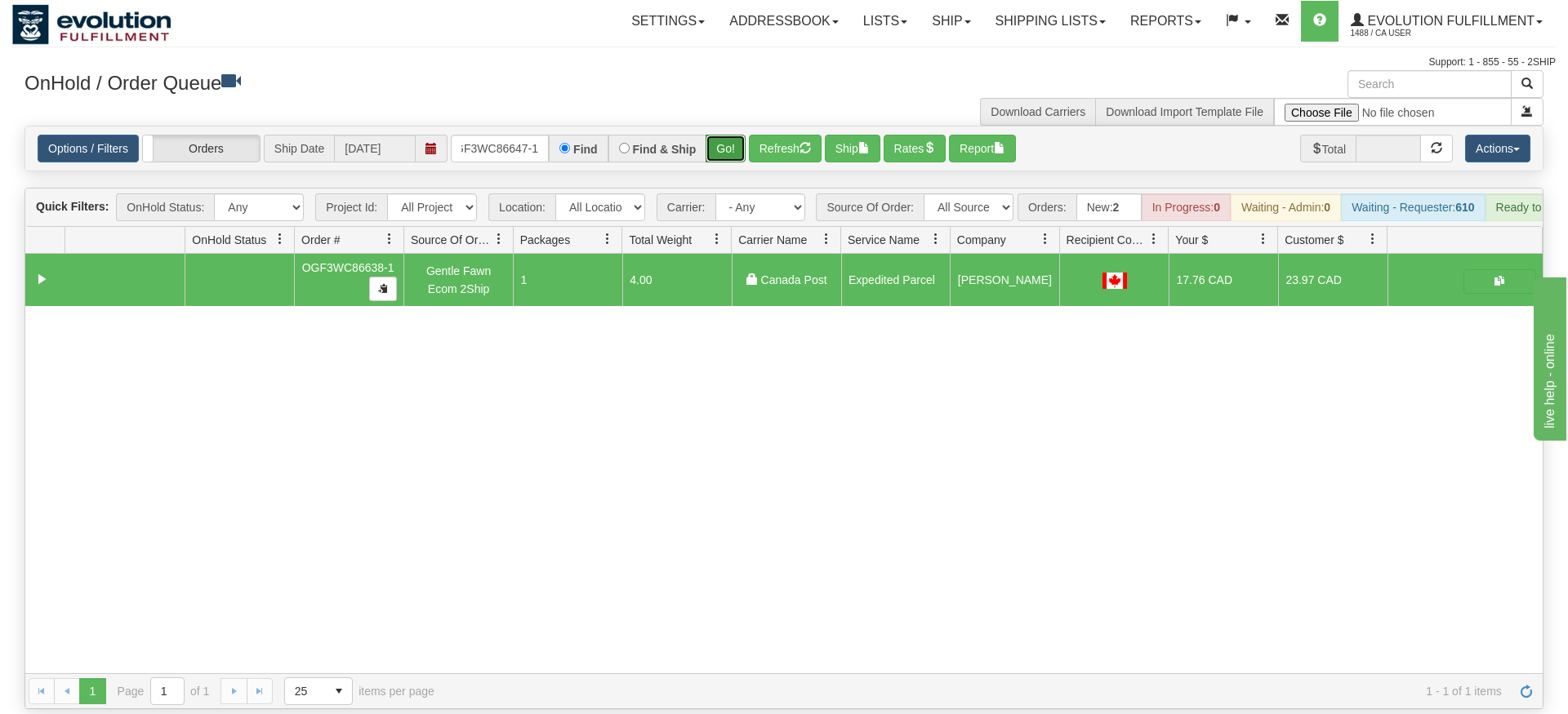
click at [733, 153] on div "Is equal to Is not equal to Contains Does not contains CAD USD EUR ZAR RON ANG …" at bounding box center [784, 417] width 1544 height 584
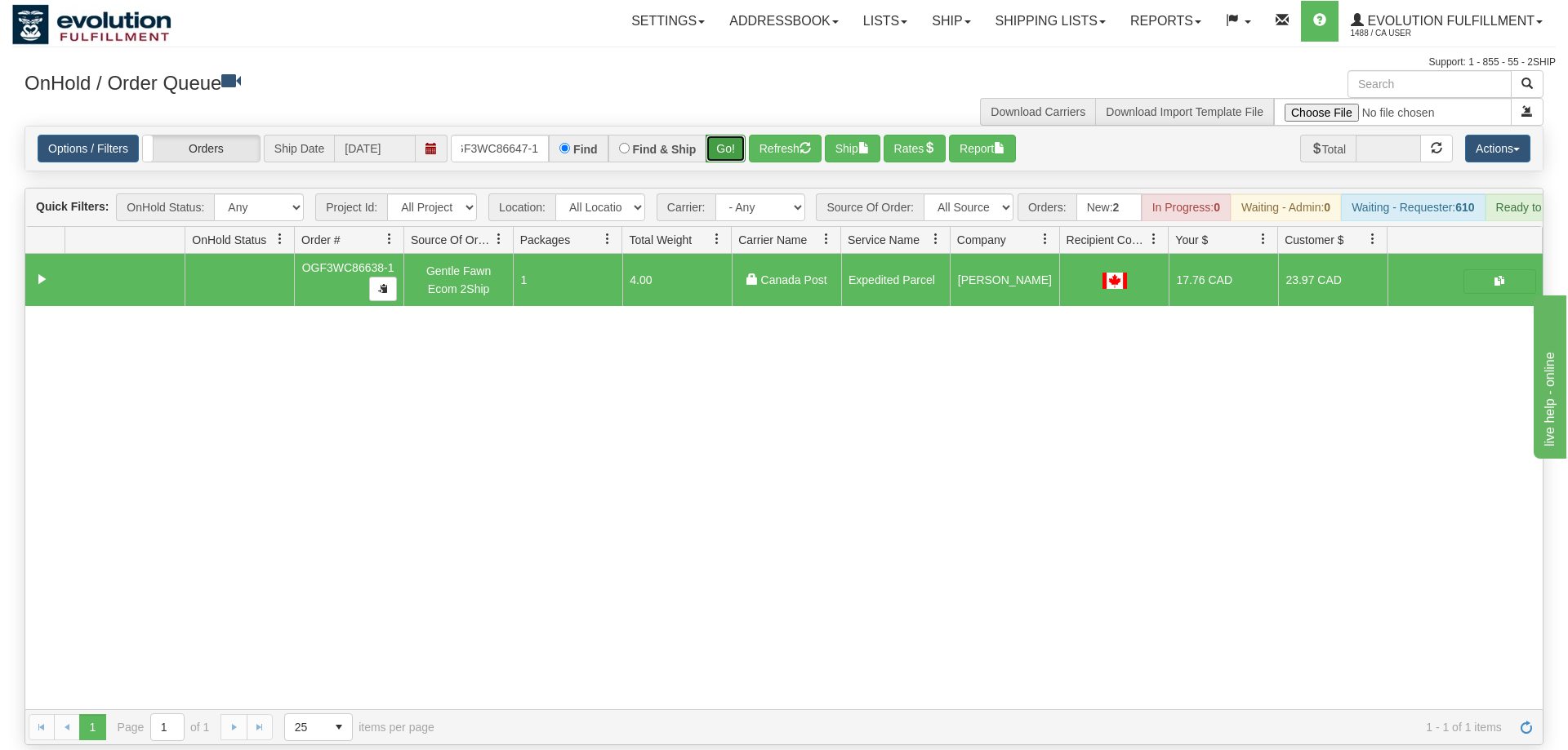
click at [725, 135] on button "Go!" at bounding box center [725, 149] width 40 height 28
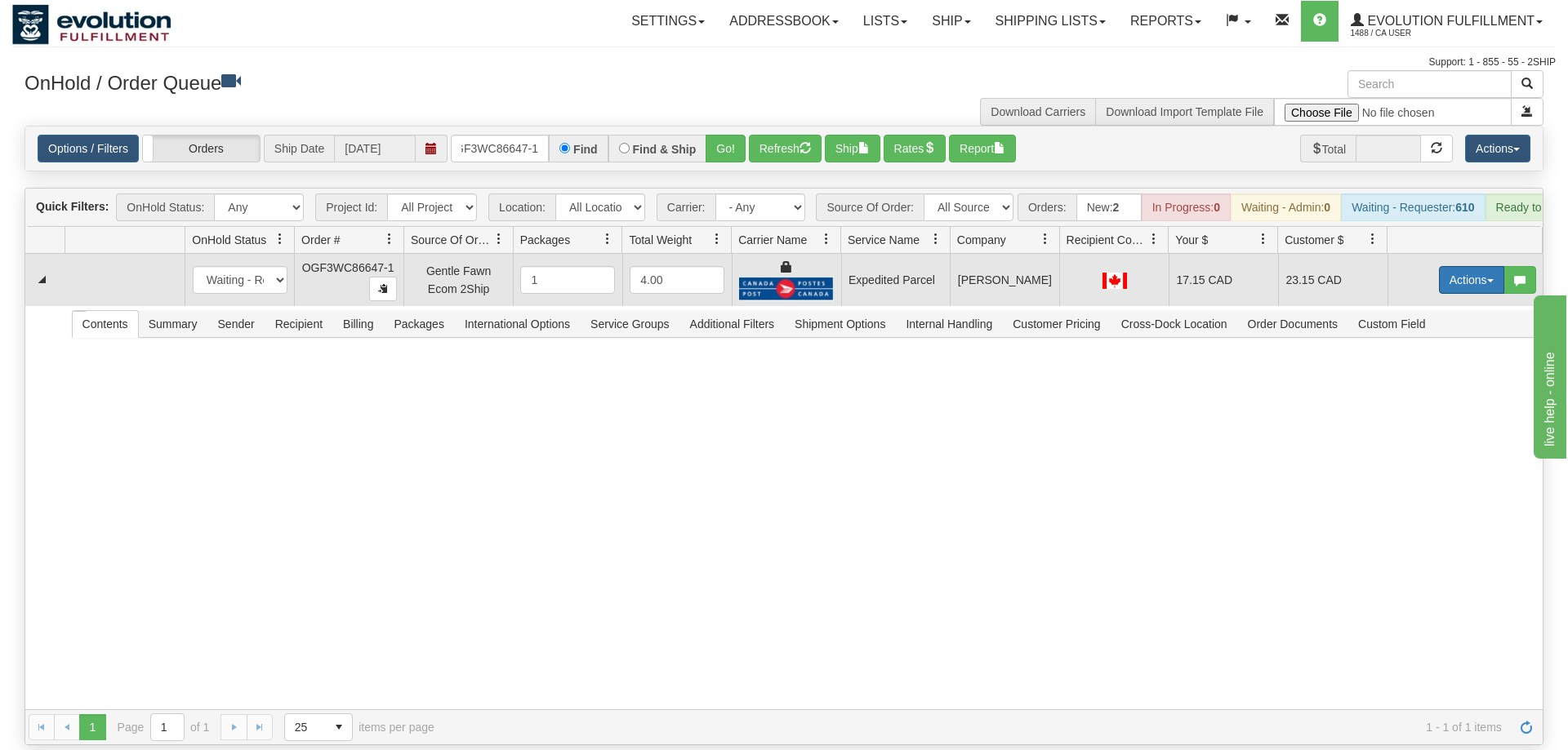
click at [1461, 266] on button "Actions" at bounding box center [1471, 280] width 65 height 28
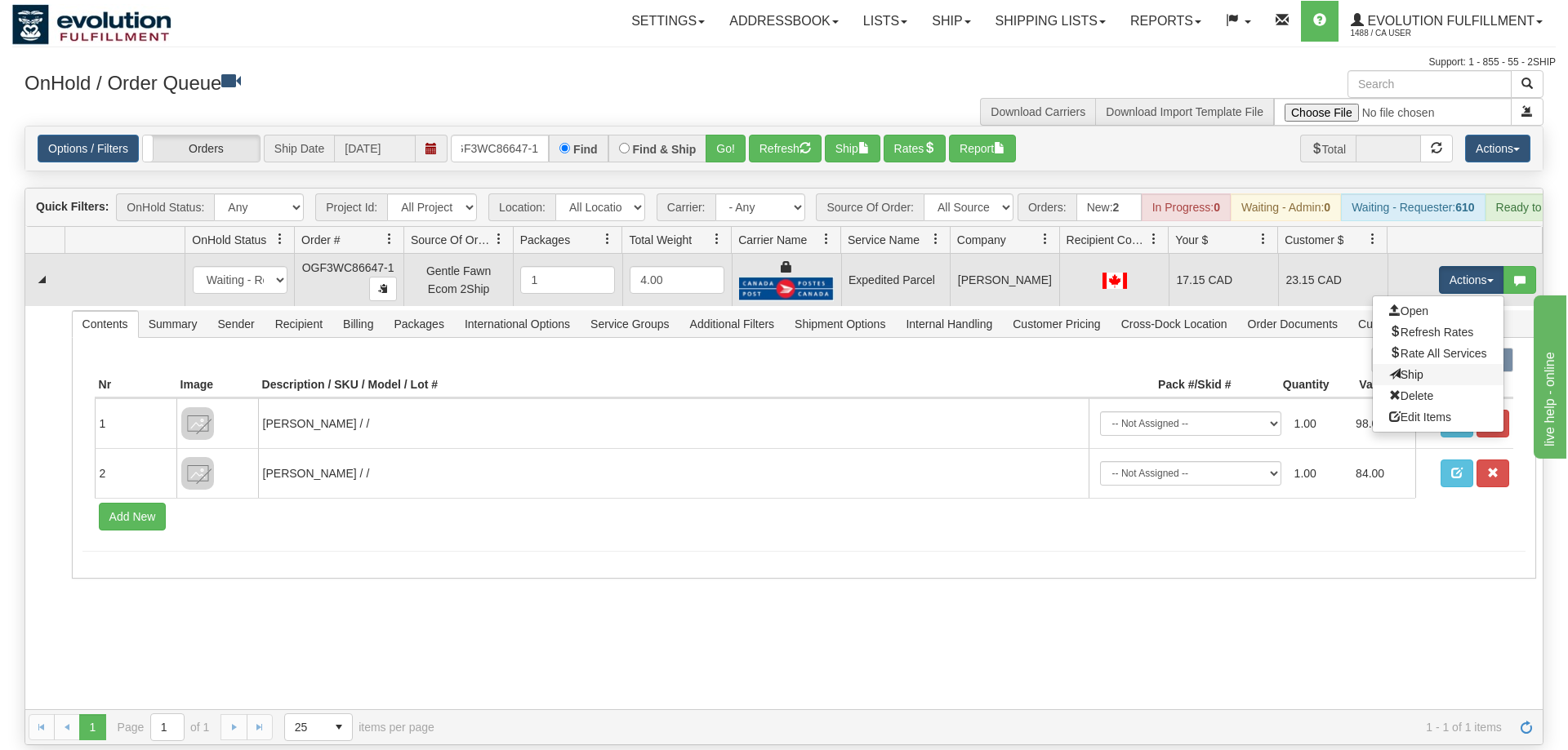
click at [1443, 364] on link "Ship" at bounding box center [1438, 375] width 130 height 21
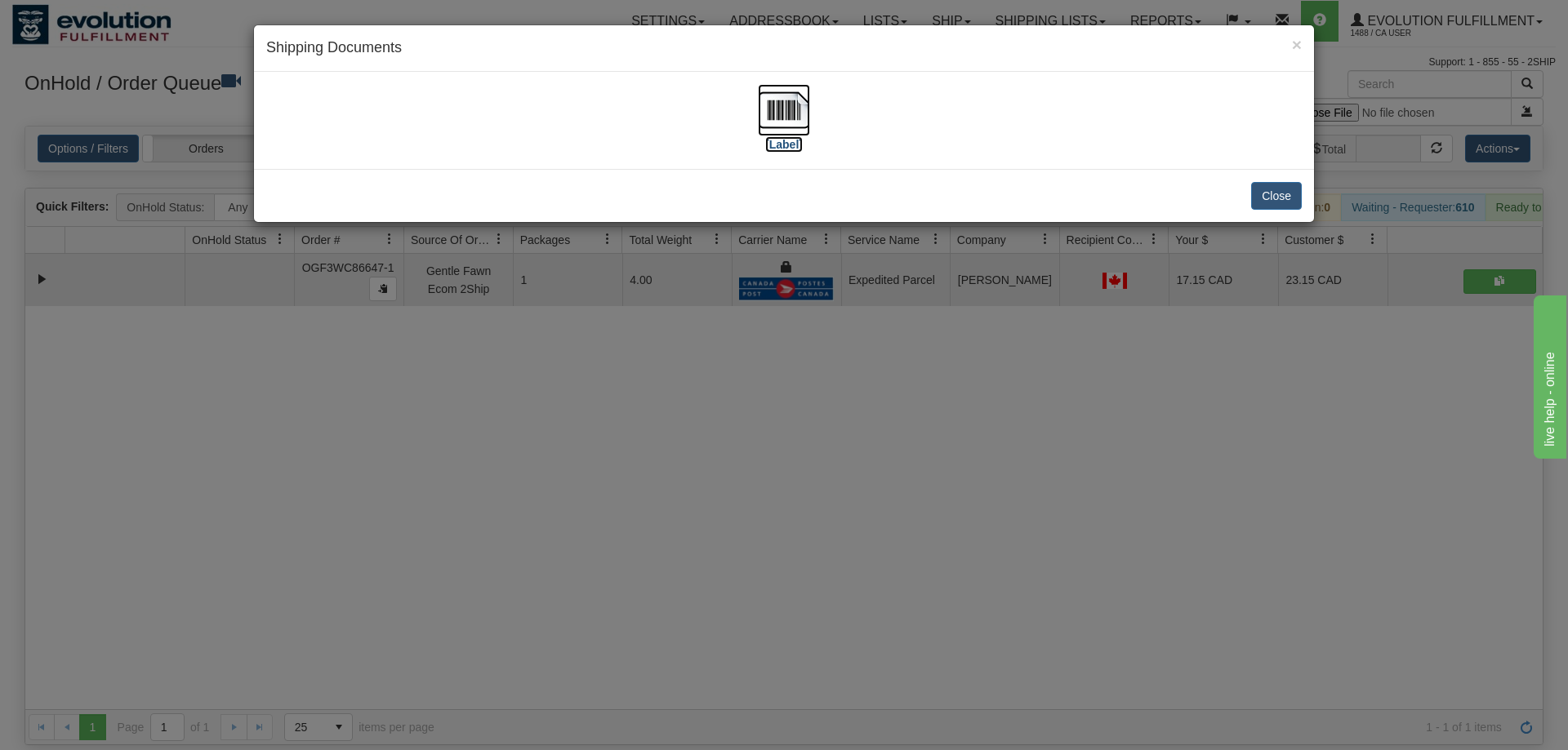
click at [799, 117] on img at bounding box center [784, 111] width 52 height 52
drag, startPoint x: 716, startPoint y: 484, endPoint x: 575, endPoint y: 160, distance: 353.4
click at [716, 465] on div "× Shipping Documents [Label] Close" at bounding box center [784, 375] width 1568 height 750
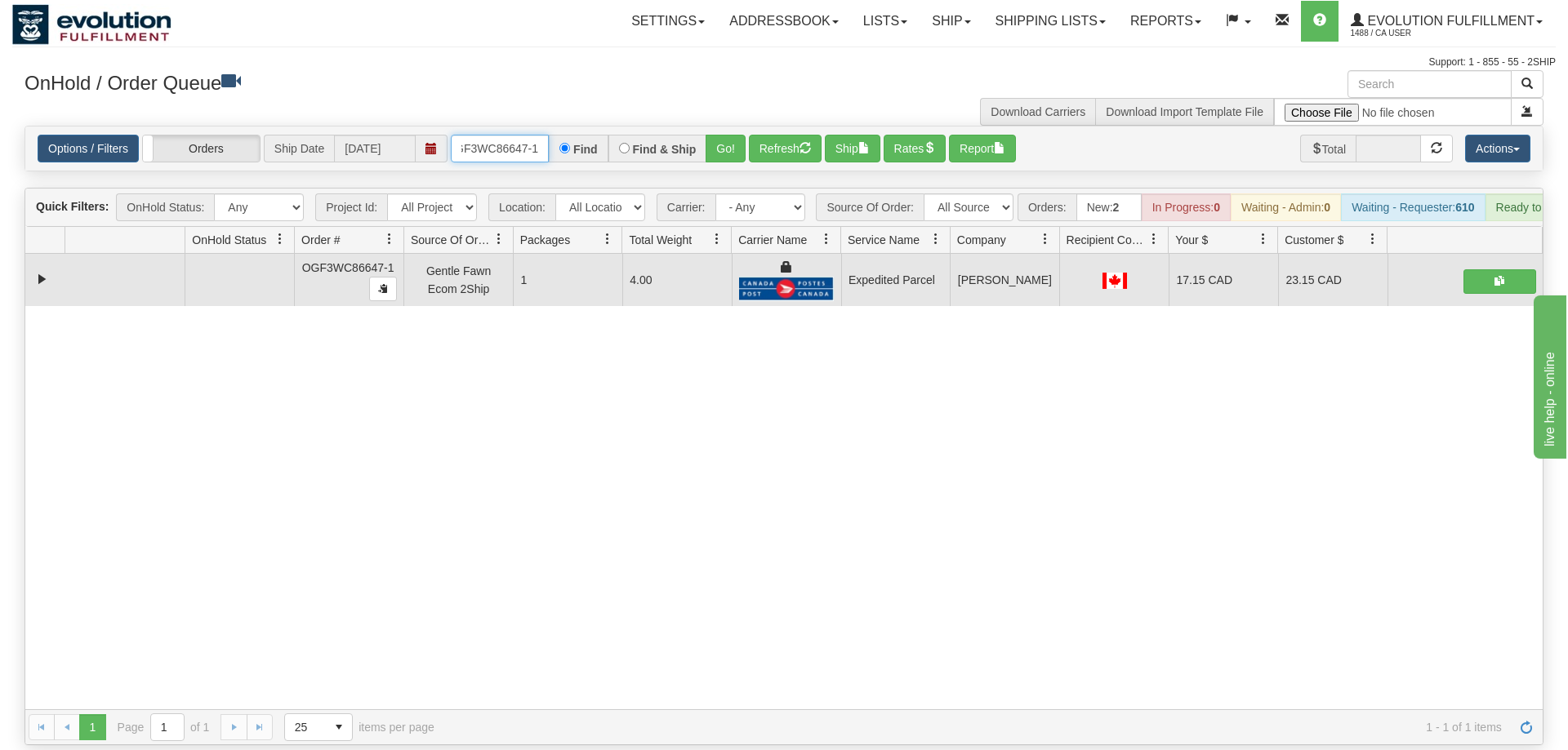
click at [536, 135] on input "OGF3WC86647-1" at bounding box center [500, 149] width 98 height 28
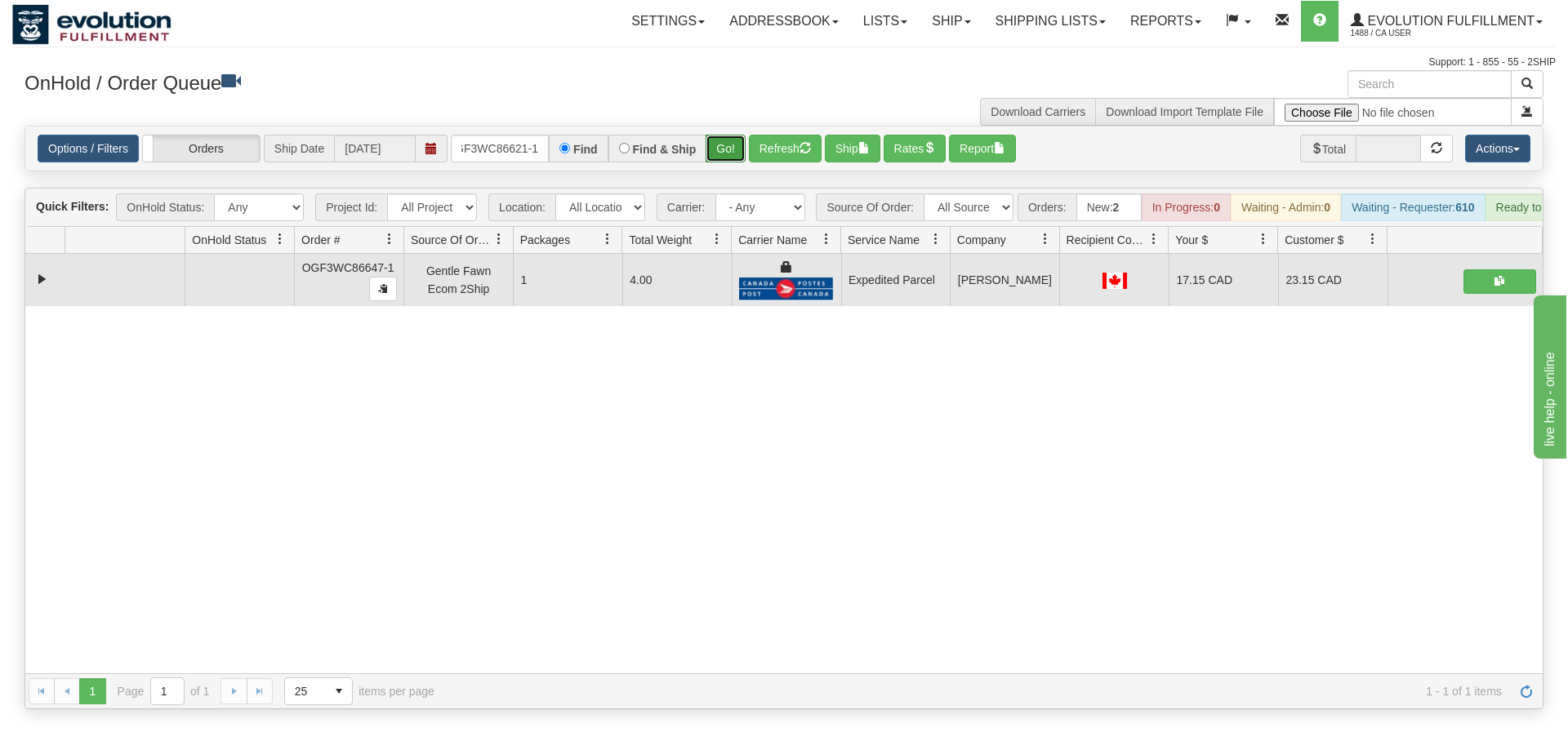
click at [733, 161] on div "Is equal to Is not equal to Contains Does not contains CAD USD EUR ZAR RON ANG …" at bounding box center [784, 417] width 1544 height 584
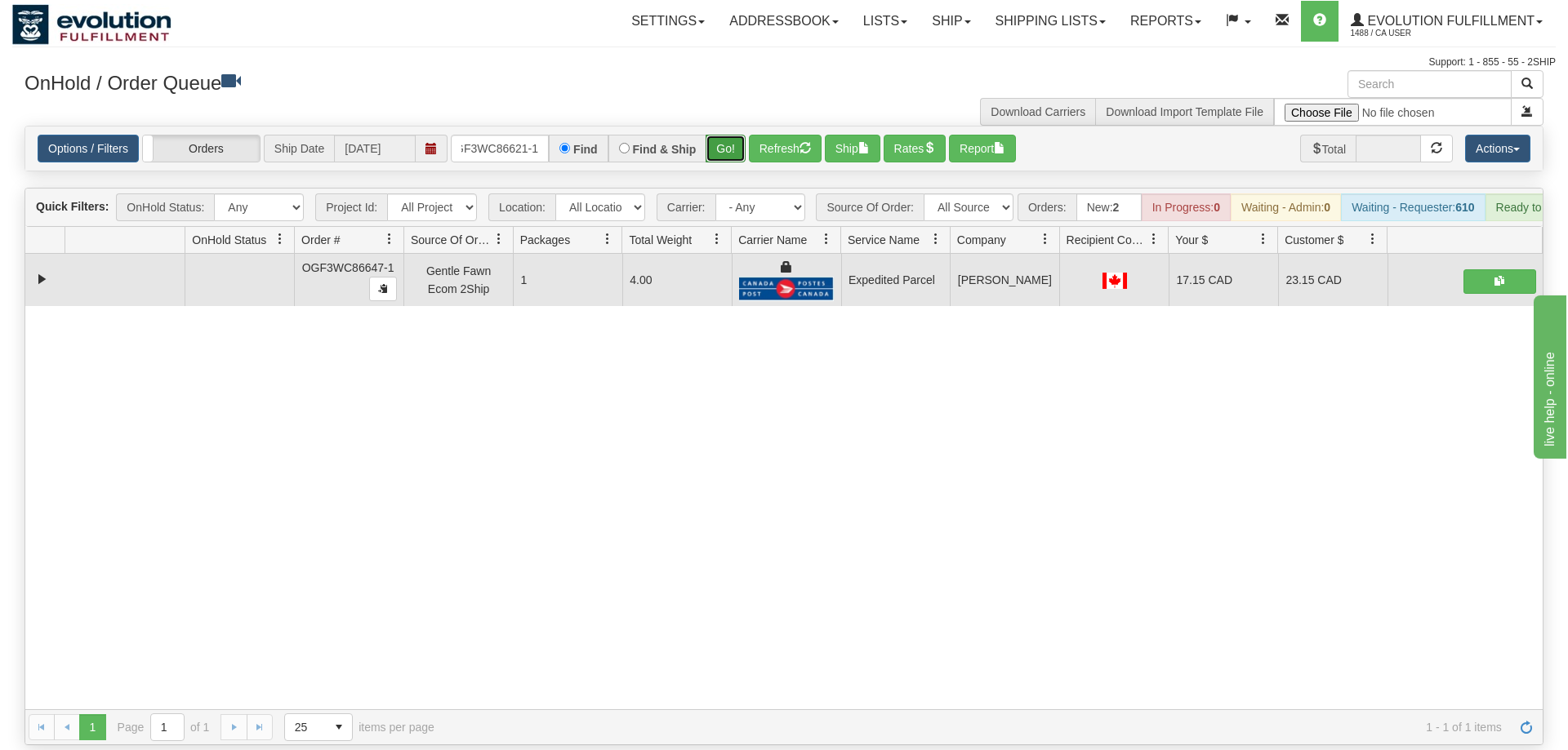
click at [733, 135] on button "Go!" at bounding box center [725, 149] width 40 height 28
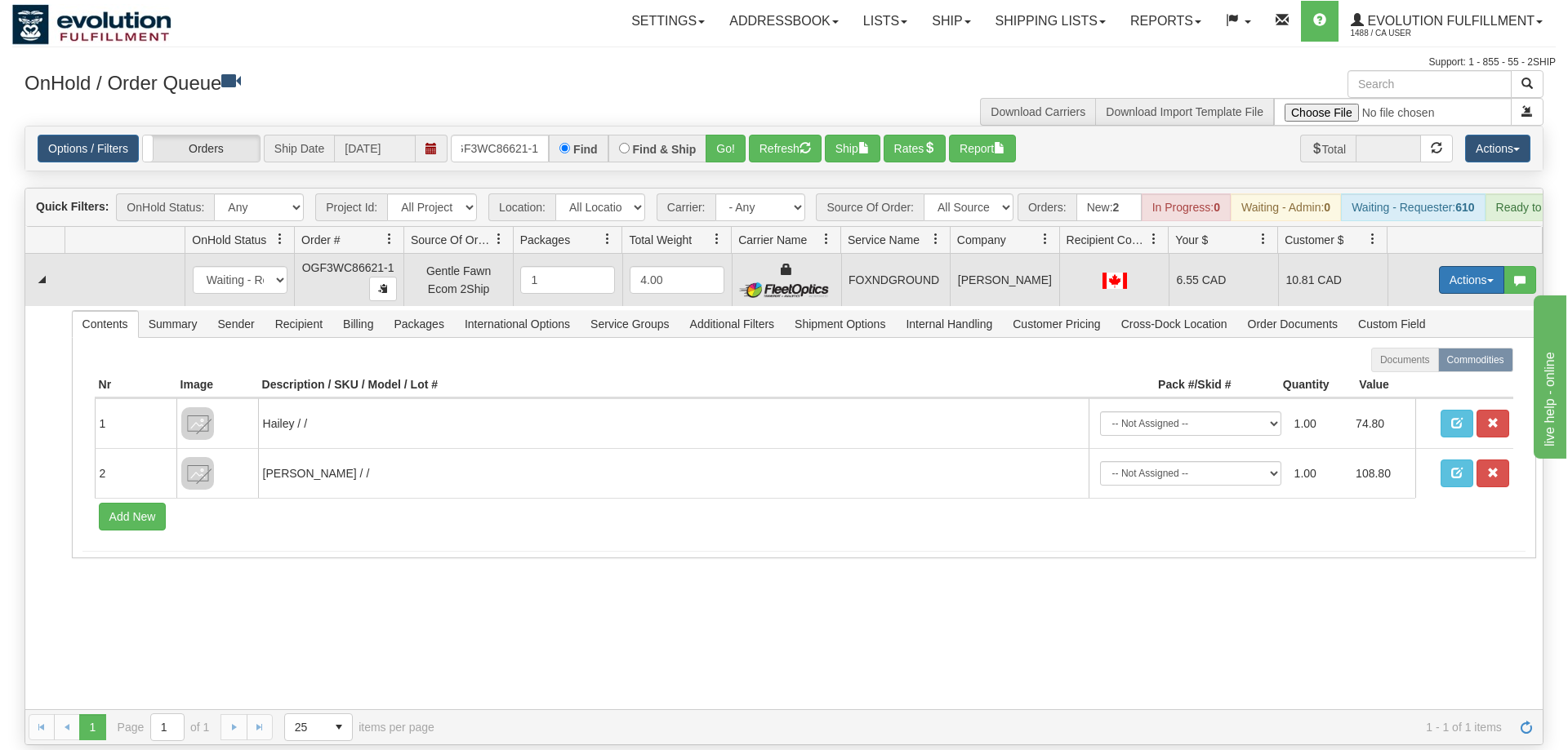
click at [1483, 266] on button "Actions" at bounding box center [1471, 280] width 65 height 28
click at [1450, 364] on link "Ship" at bounding box center [1438, 375] width 130 height 21
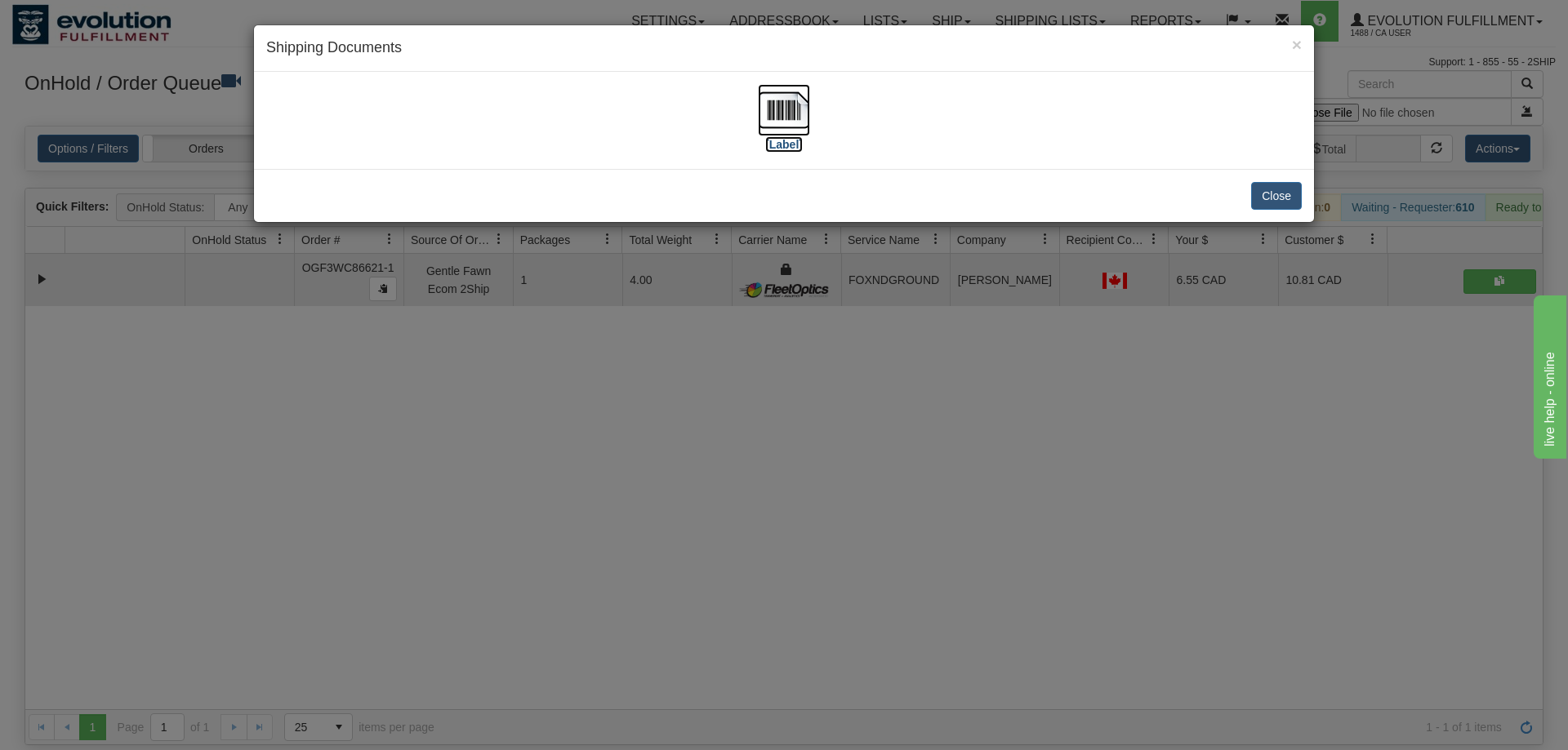
click at [771, 148] on label "[Label]" at bounding box center [784, 144] width 38 height 17
drag, startPoint x: 646, startPoint y: 425, endPoint x: 484, endPoint y: 130, distance: 336.6
click at [645, 409] on div "× Shipping Documents [Label] Close" at bounding box center [784, 375] width 1568 height 750
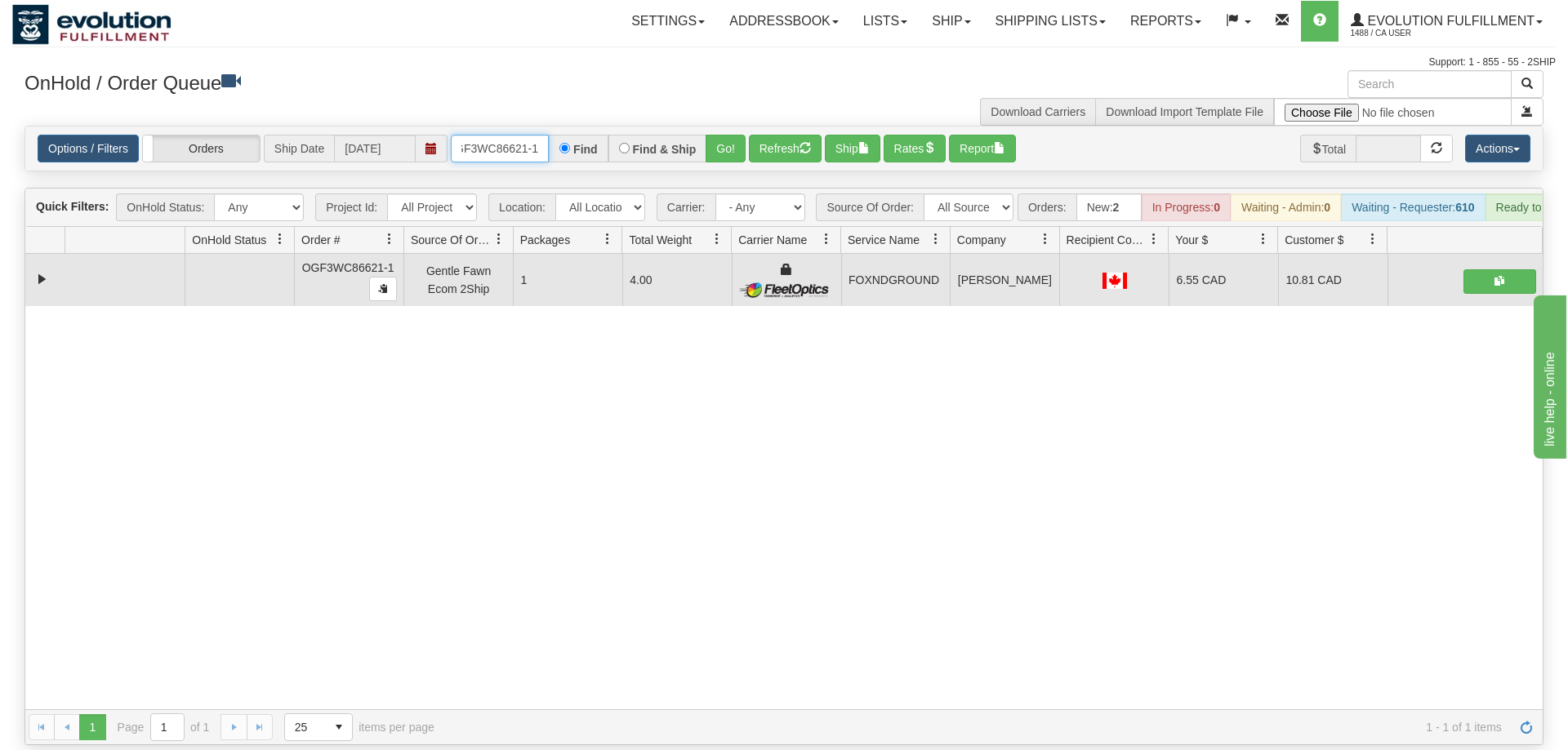
click at [482, 135] on input "OGF3WC86621-1" at bounding box center [500, 149] width 98 height 28
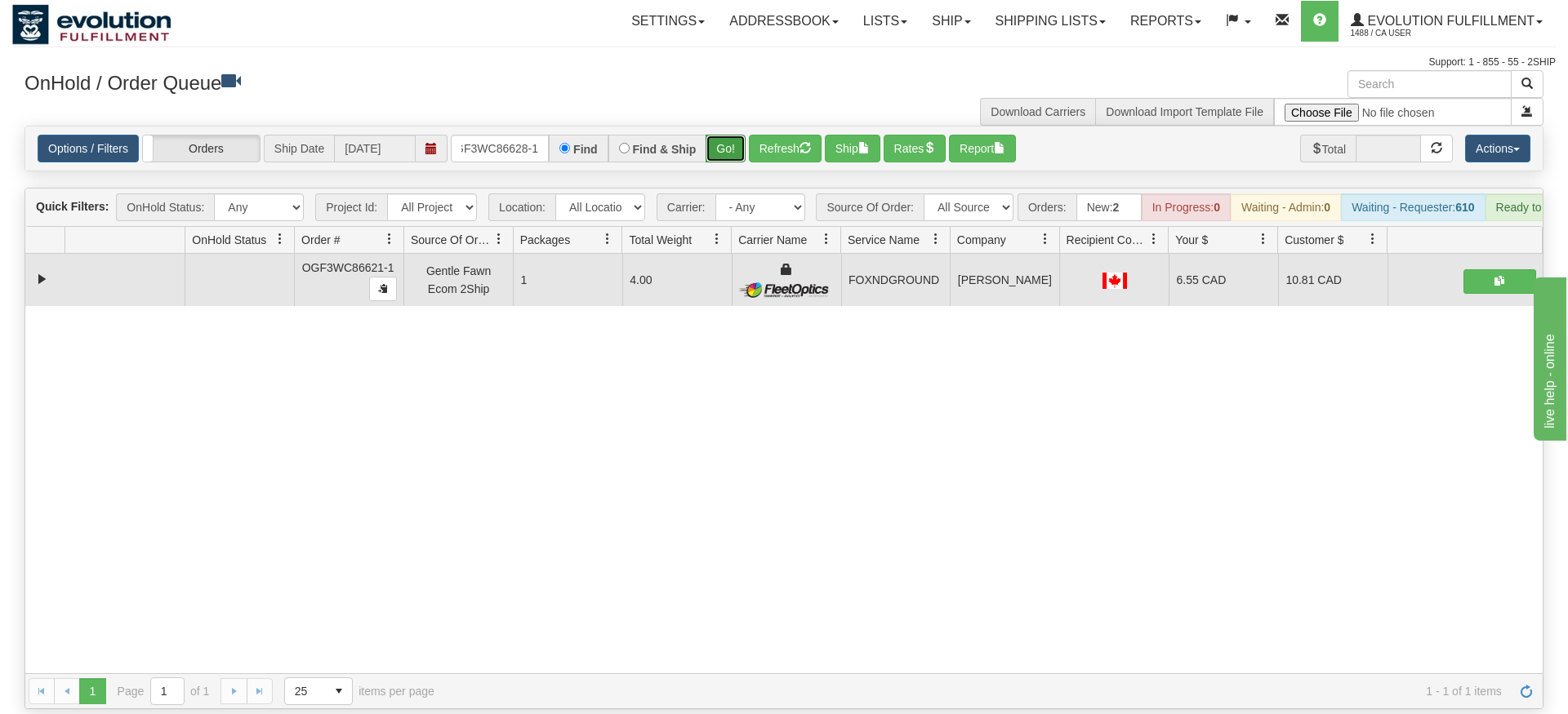
click at [728, 163] on div "Is equal to Is not equal to Contains Does not contains CAD USD EUR ZAR RON ANG …" at bounding box center [784, 417] width 1544 height 584
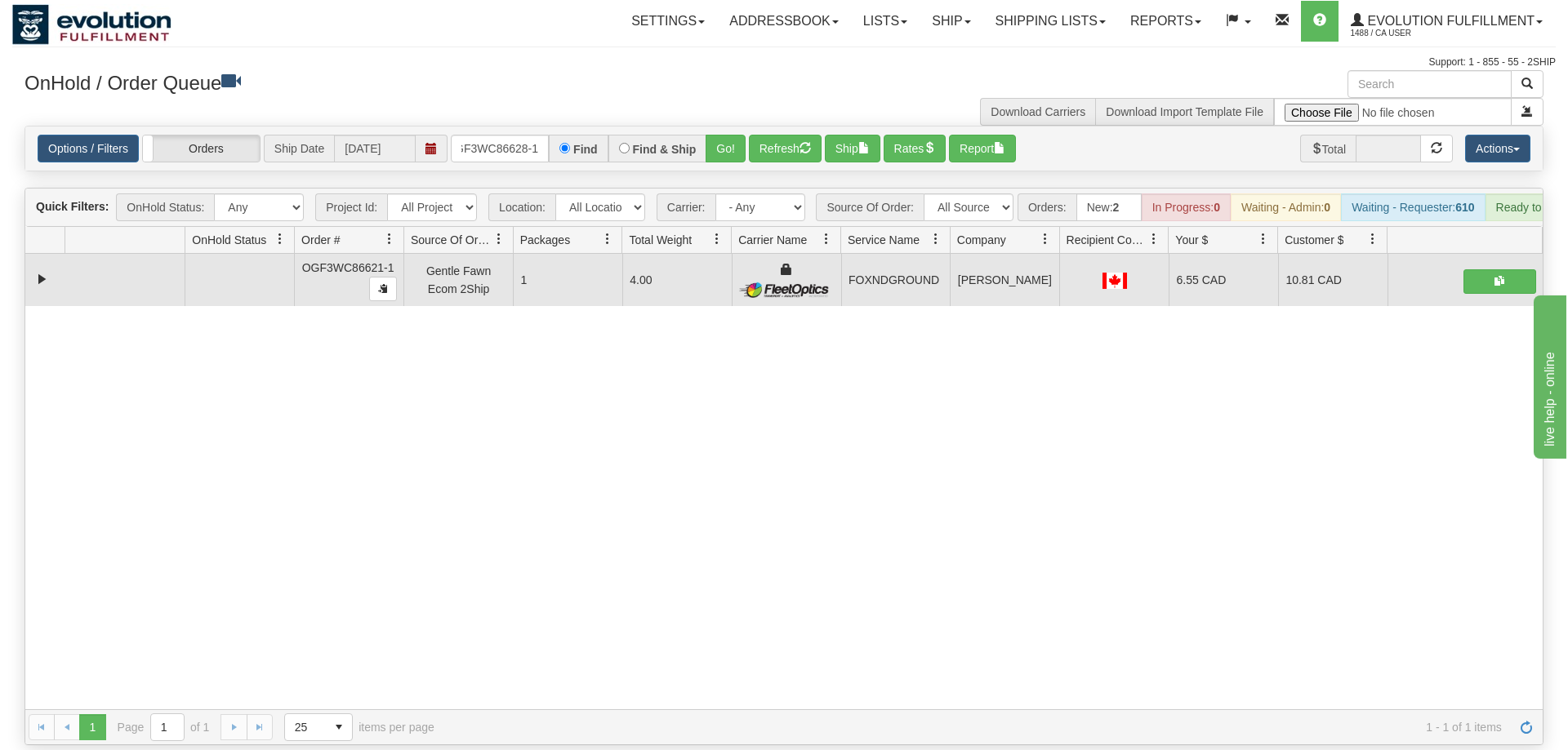
click at [726, 142] on div "Options / Filters Group Shipments Orders Ship Date 09/10/2025 OGF3WC86628-1 Fin…" at bounding box center [784, 148] width 1517 height 44
click at [724, 140] on div "Options / Filters Group Shipments Orders Ship Date 09/10/2025 OGF3WC86628-1 Fin…" at bounding box center [784, 148] width 1517 height 44
click at [725, 135] on button "Go!" at bounding box center [725, 149] width 40 height 28
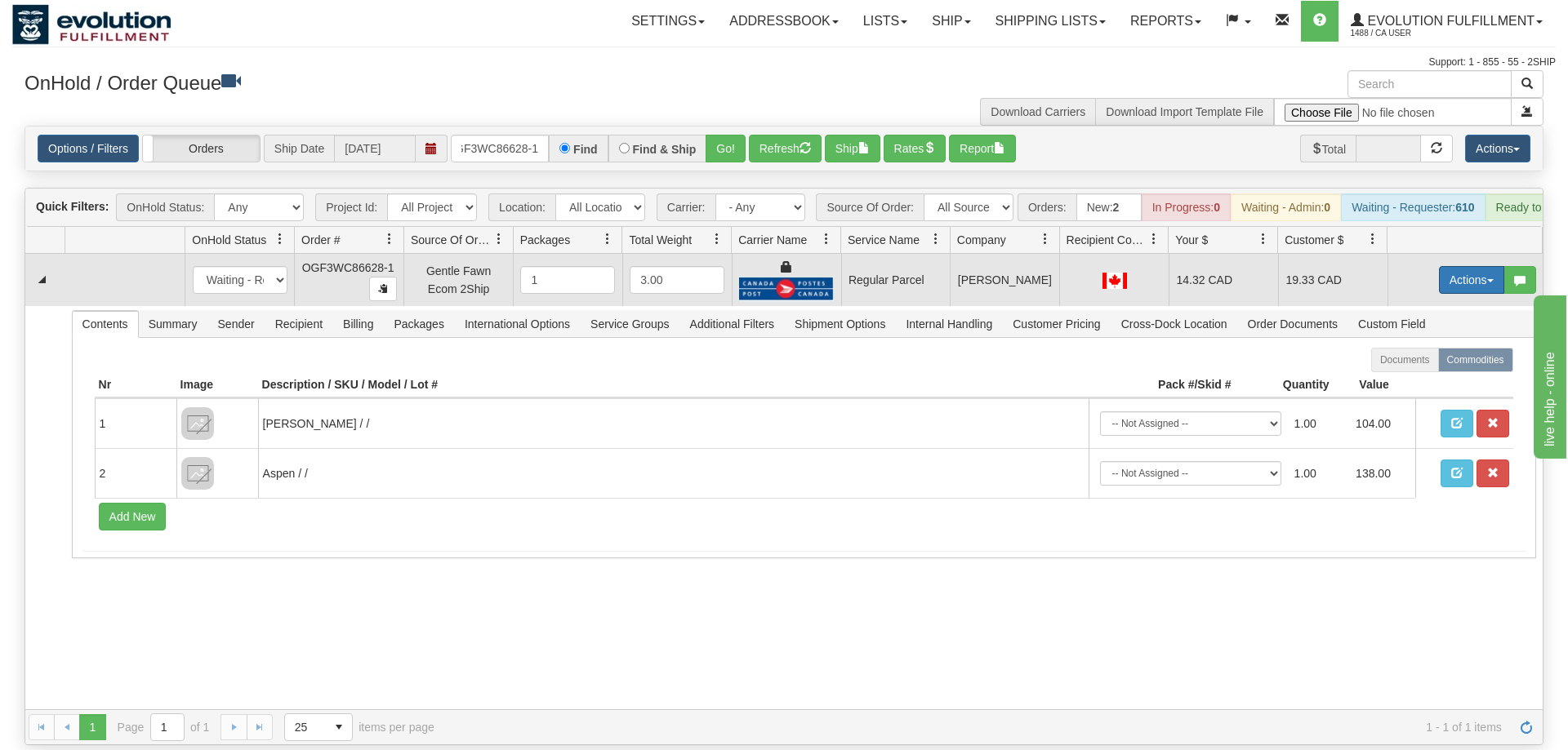
click at [1448, 266] on button "Actions" at bounding box center [1471, 280] width 65 height 28
click at [1449, 347] on span "Rate All Services" at bounding box center [1438, 353] width 98 height 13
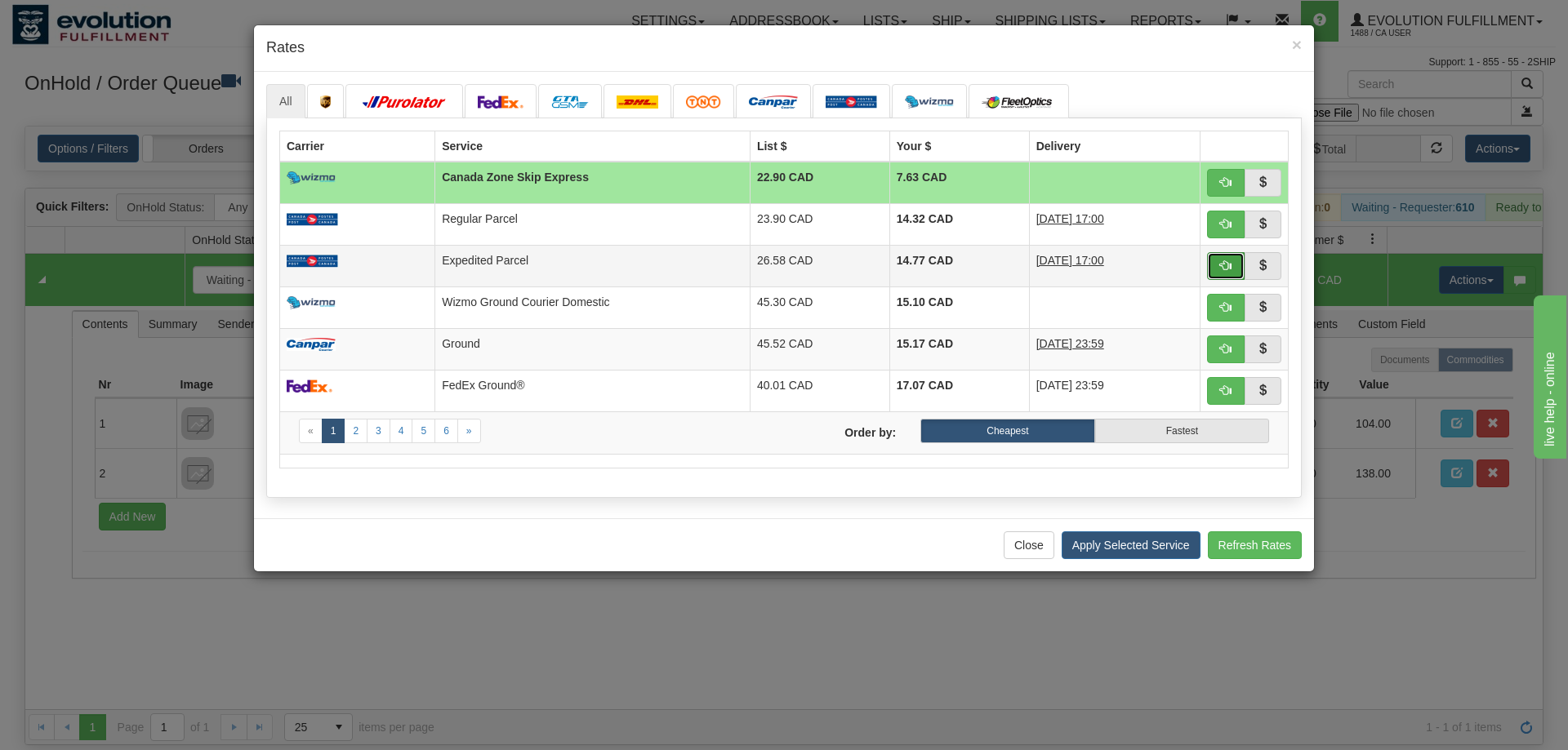
click at [1230, 267] on span "button" at bounding box center [1226, 265] width 12 height 12
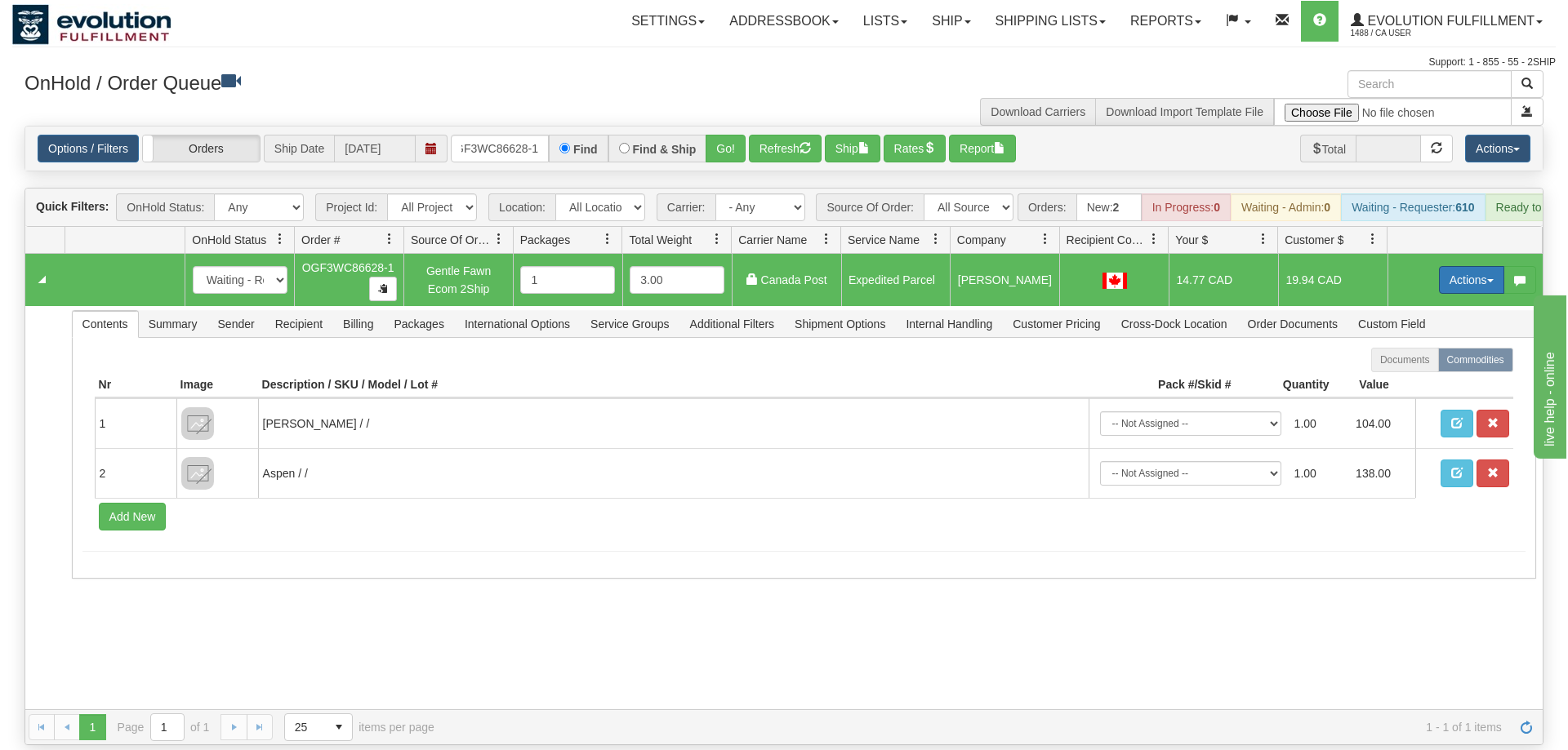
click at [1482, 266] on button "Actions" at bounding box center [1471, 280] width 65 height 28
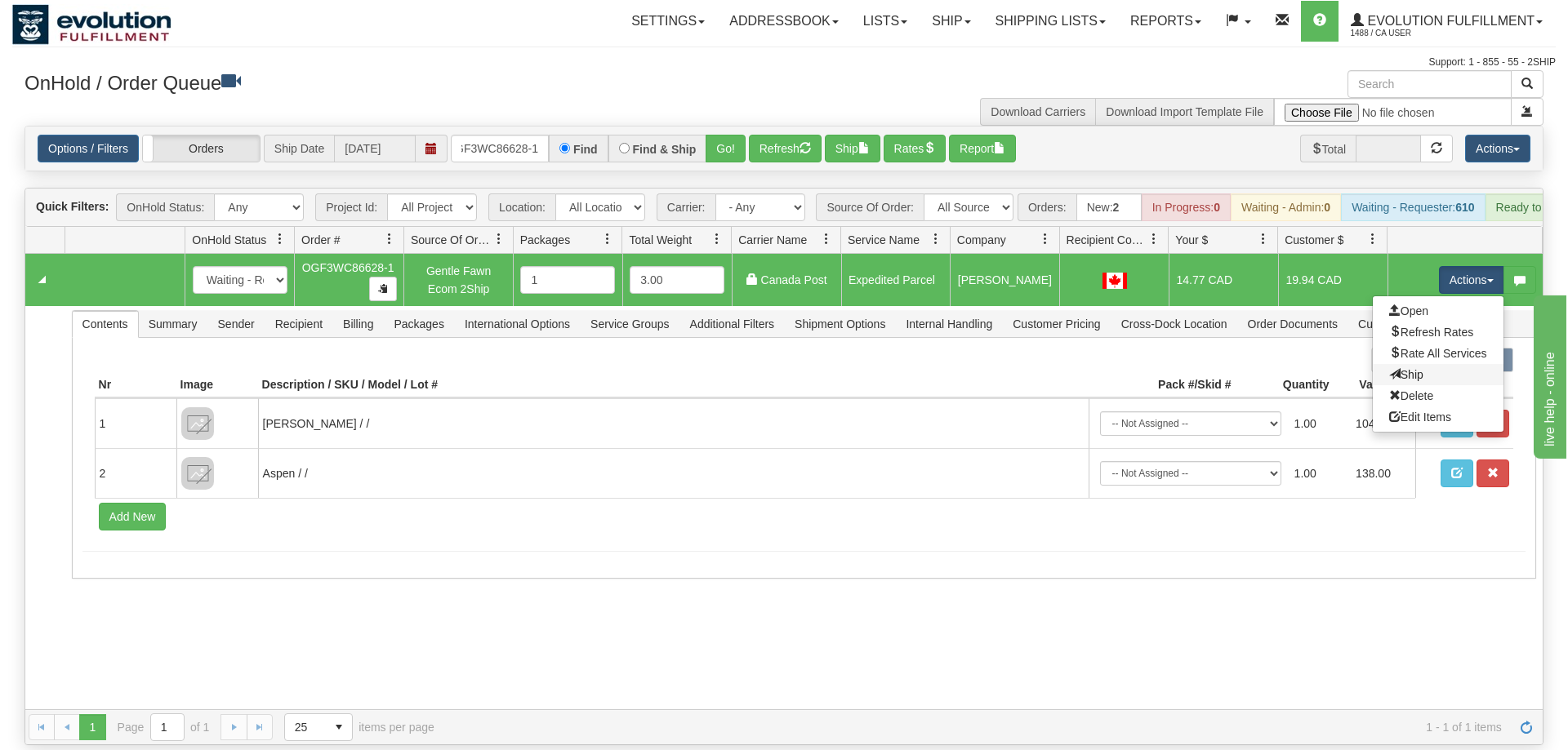
click at [1424, 364] on link "Ship" at bounding box center [1438, 375] width 130 height 21
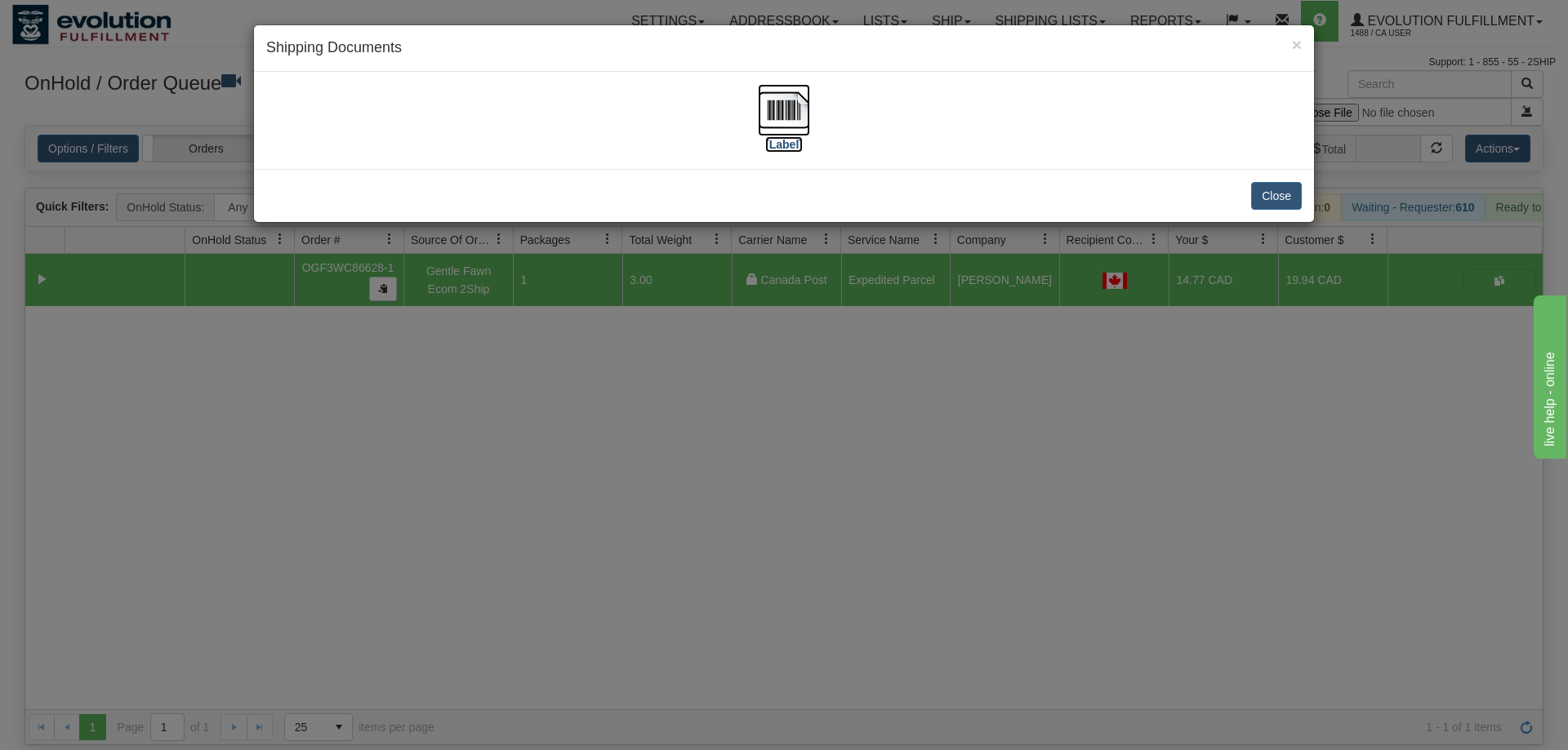
click at [783, 127] on img at bounding box center [784, 111] width 52 height 52
click at [615, 598] on div "× Shipping Documents [Label] Close" at bounding box center [784, 375] width 1568 height 750
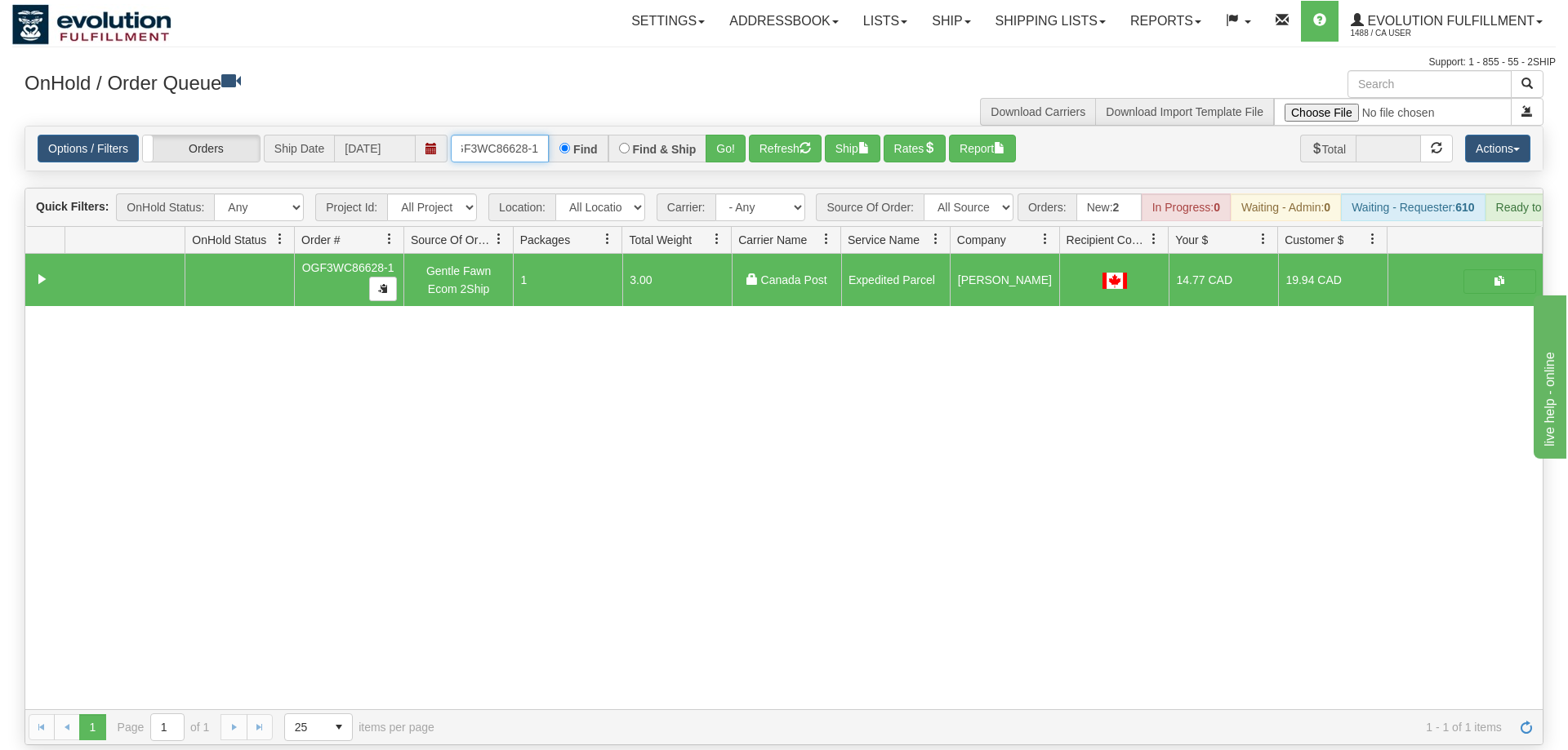
click at [523, 135] on input "OGF3WC86628-1" at bounding box center [500, 149] width 98 height 28
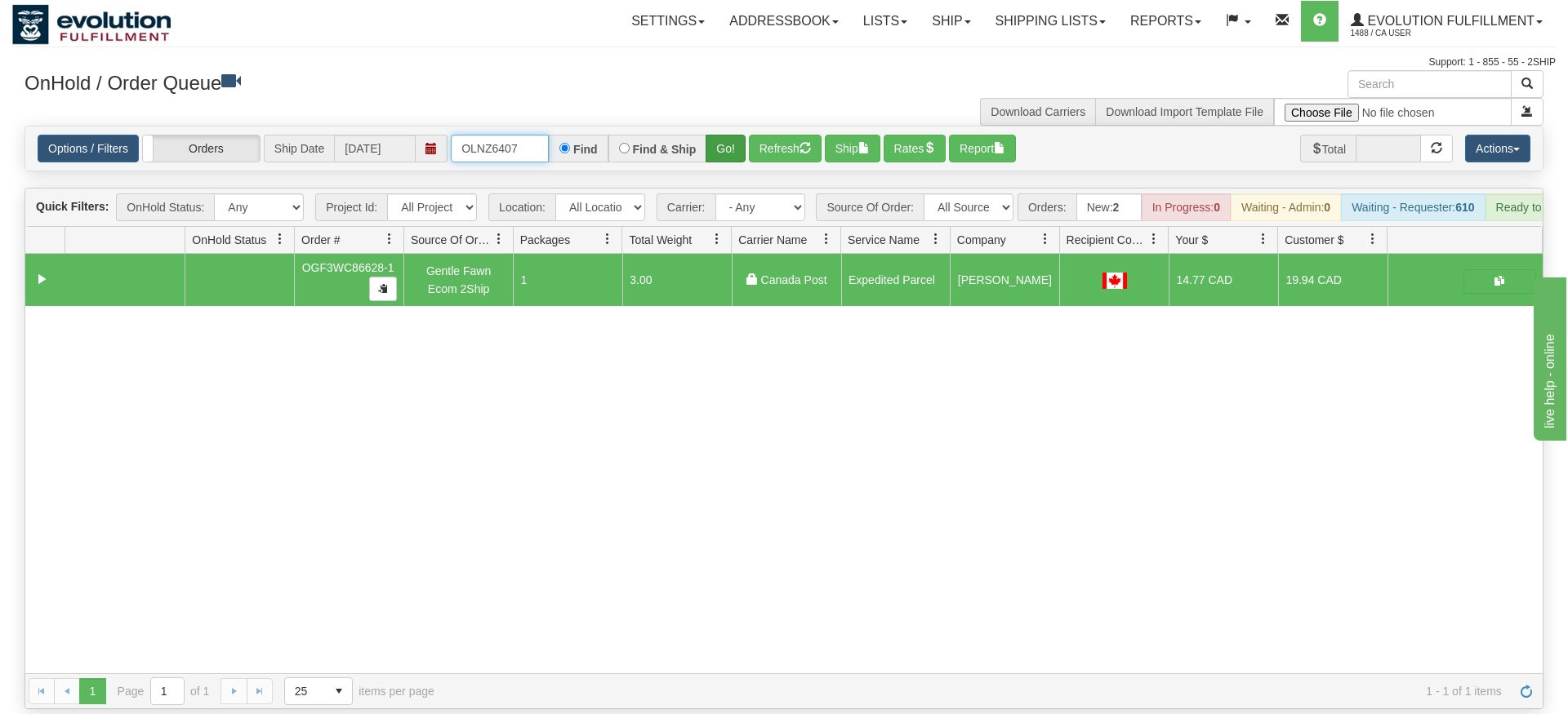
type input "OLNZ6407"
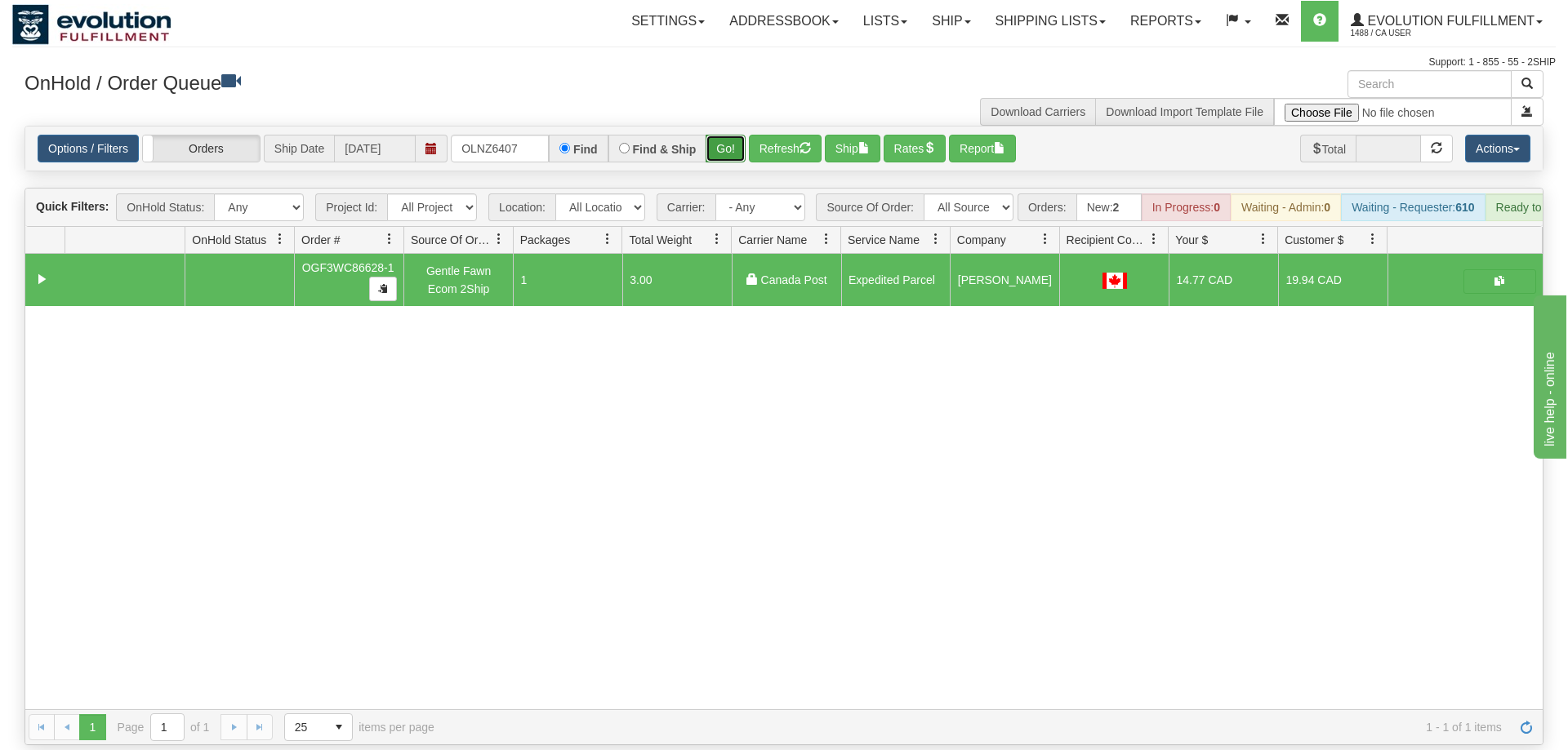
click at [743, 159] on div "Is equal to Is not equal to Contains Does not contains CAD USD EUR ZAR RON ANG …" at bounding box center [784, 435] width 1544 height 620
click at [725, 135] on button "Go!" at bounding box center [725, 149] width 40 height 28
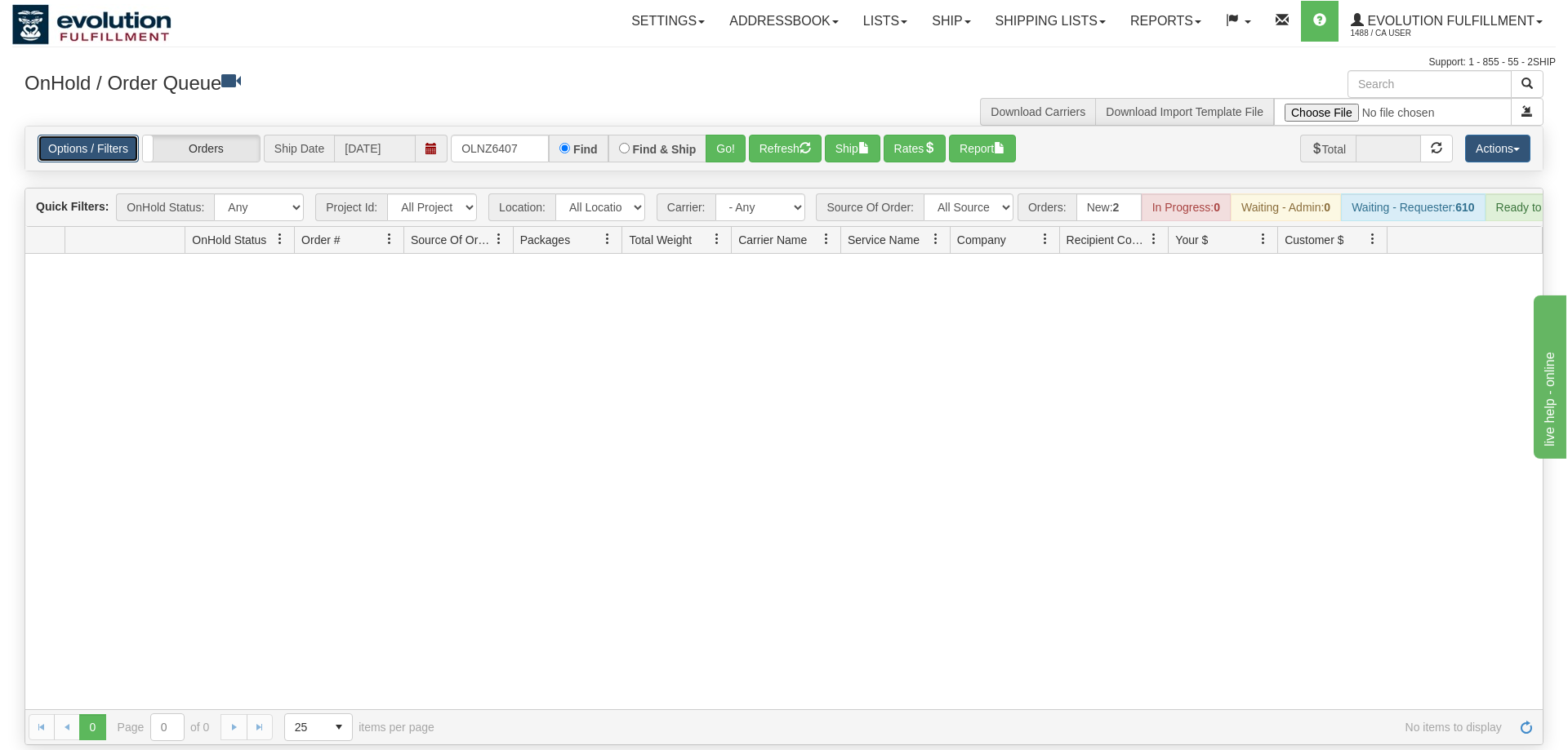
click at [68, 135] on link "Options / Filters" at bounding box center [88, 149] width 101 height 28
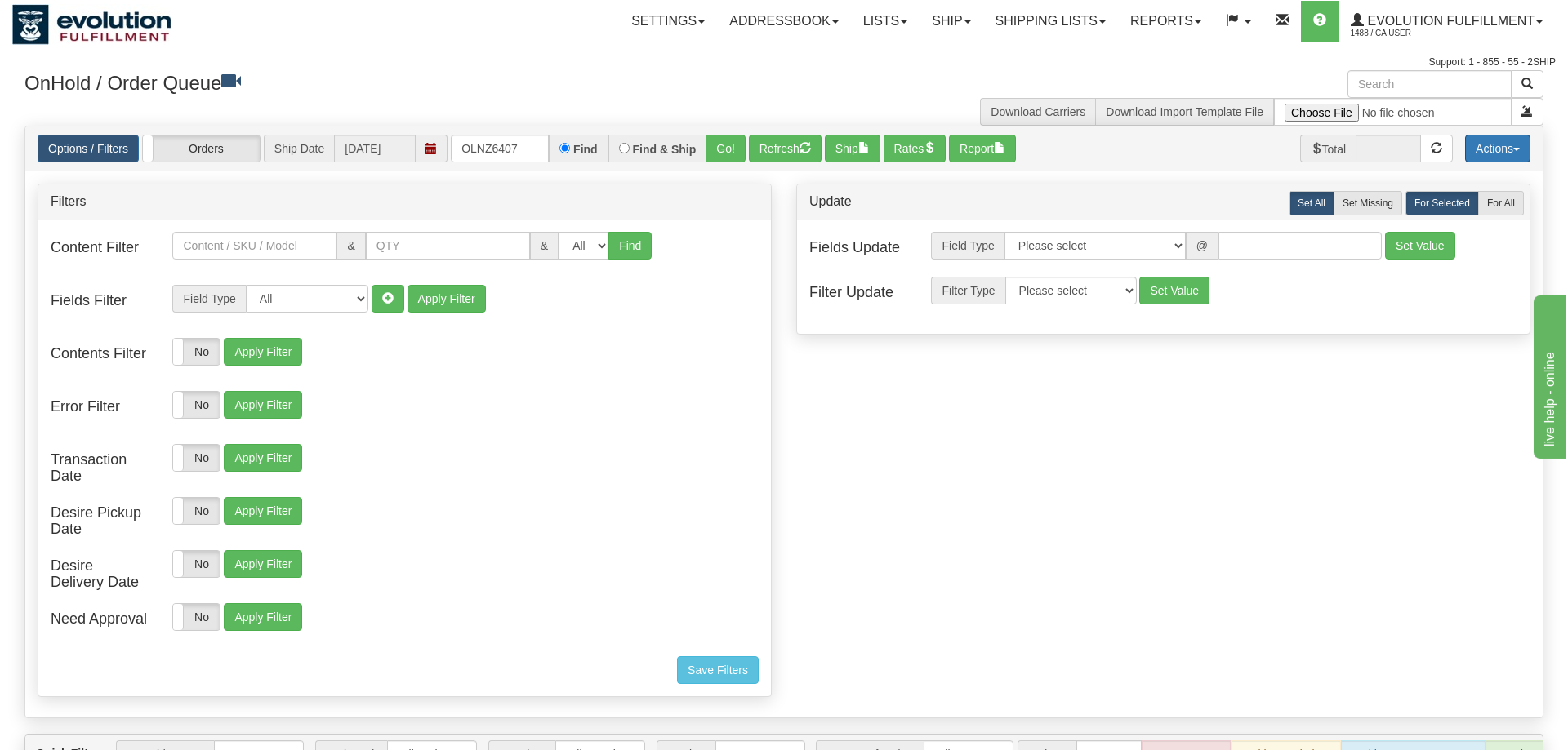
click at [1480, 135] on button "Actions" at bounding box center [1497, 149] width 65 height 28
drag, startPoint x: 534, startPoint y: 117, endPoint x: 47, endPoint y: 182, distance: 491.3
click at [451, 162] on input "OLNZ6407" at bounding box center [500, 149] width 98 height 28
click at [81, 135] on link "Options / Filters" at bounding box center [88, 149] width 101 height 28
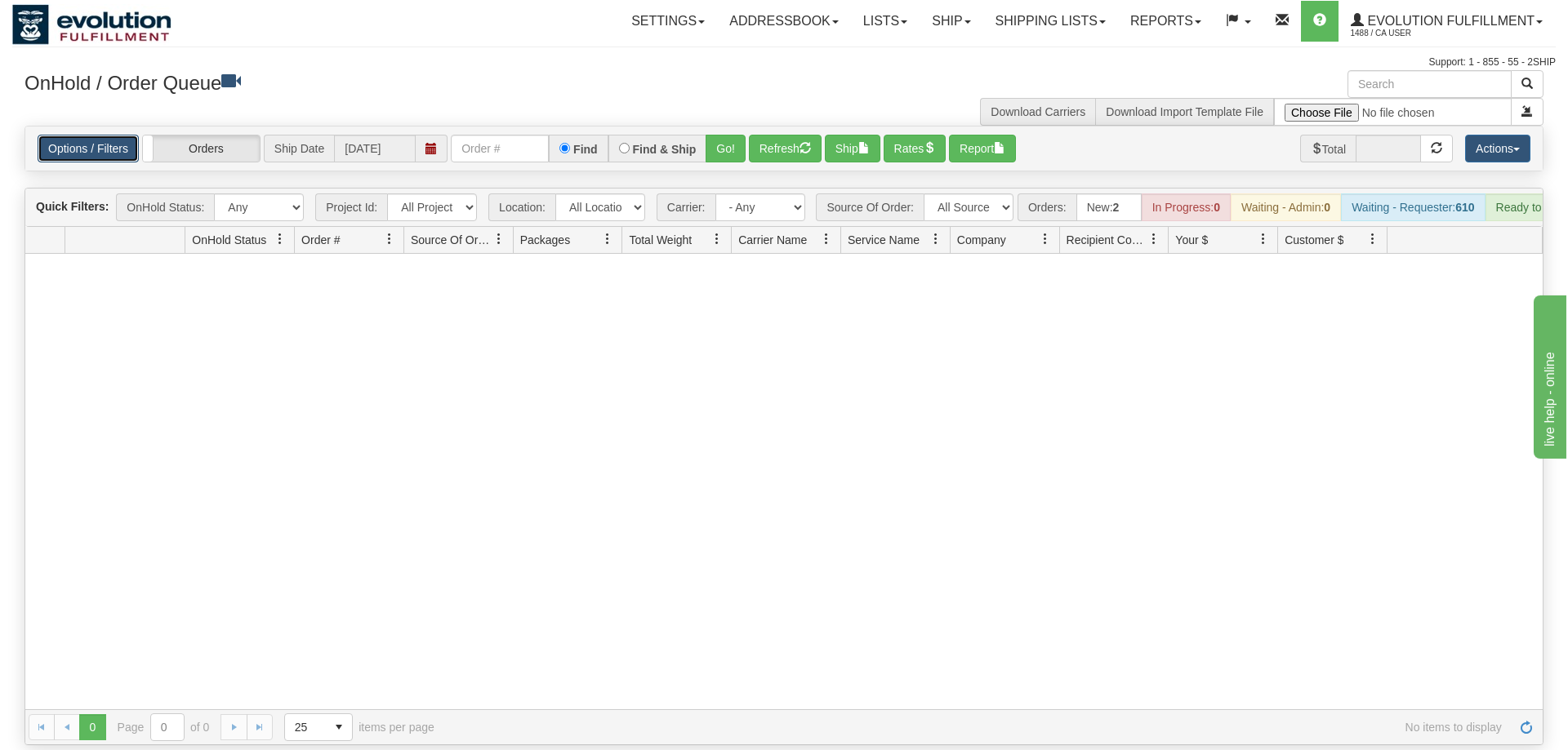
click at [81, 135] on link "Options / Filters" at bounding box center [88, 149] width 101 height 28
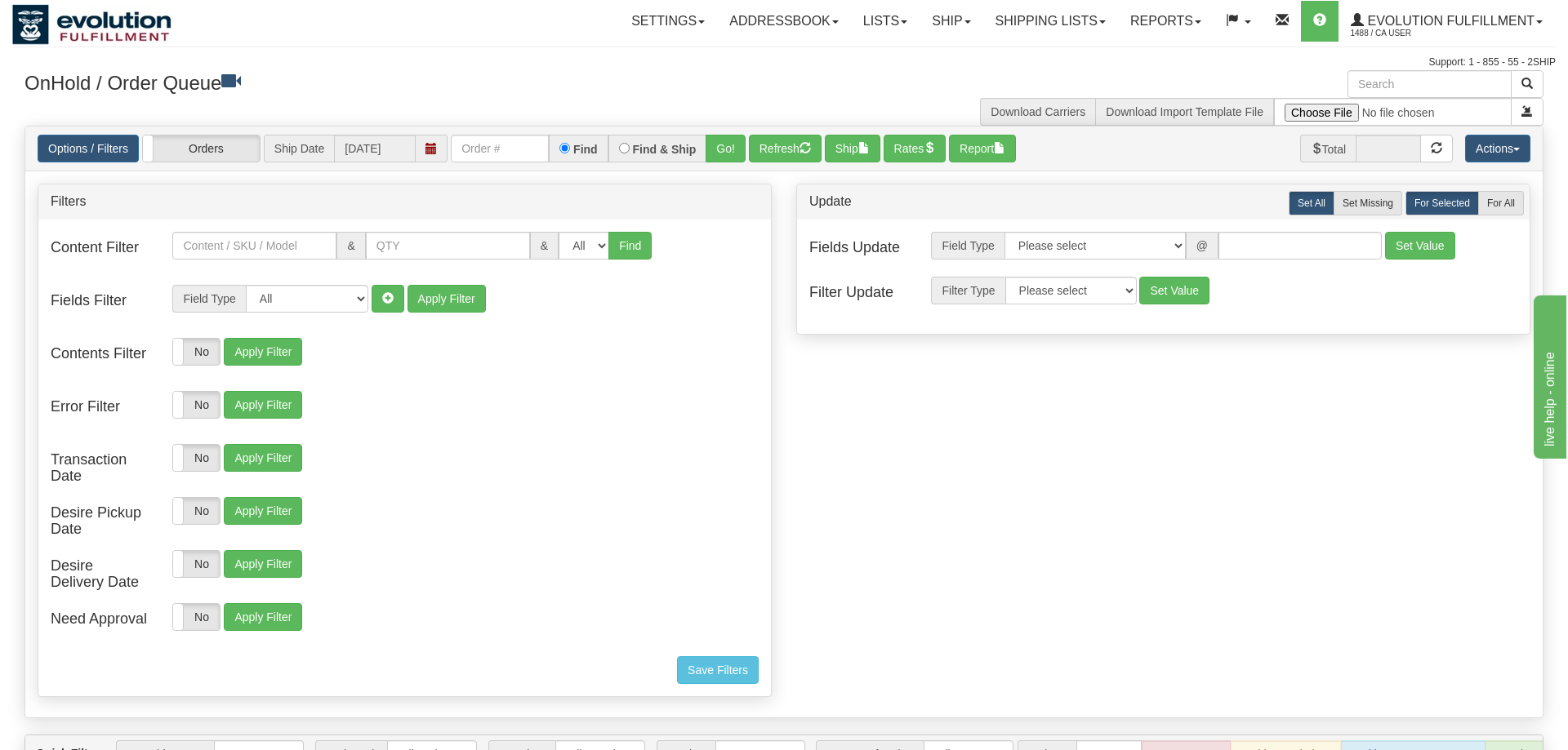
click at [310, 662] on div "Content Filter & & All 1 2 3 4 5 6 7 8 9 10 11 12 13" at bounding box center [404, 458] width 733 height 477
click at [76, 135] on link "Options / Filters" at bounding box center [88, 149] width 101 height 28
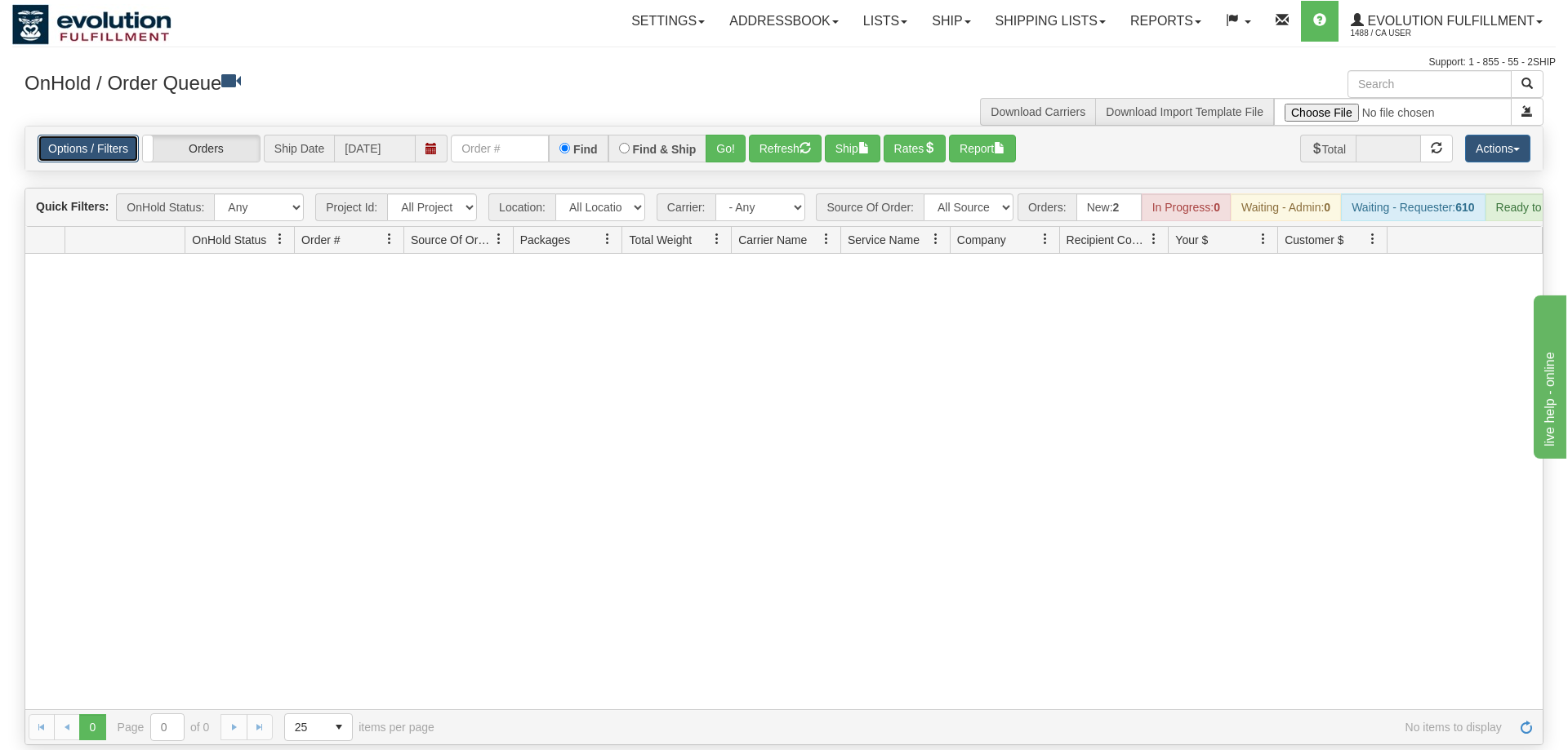
click at [76, 135] on link "Options / Filters" at bounding box center [88, 149] width 101 height 28
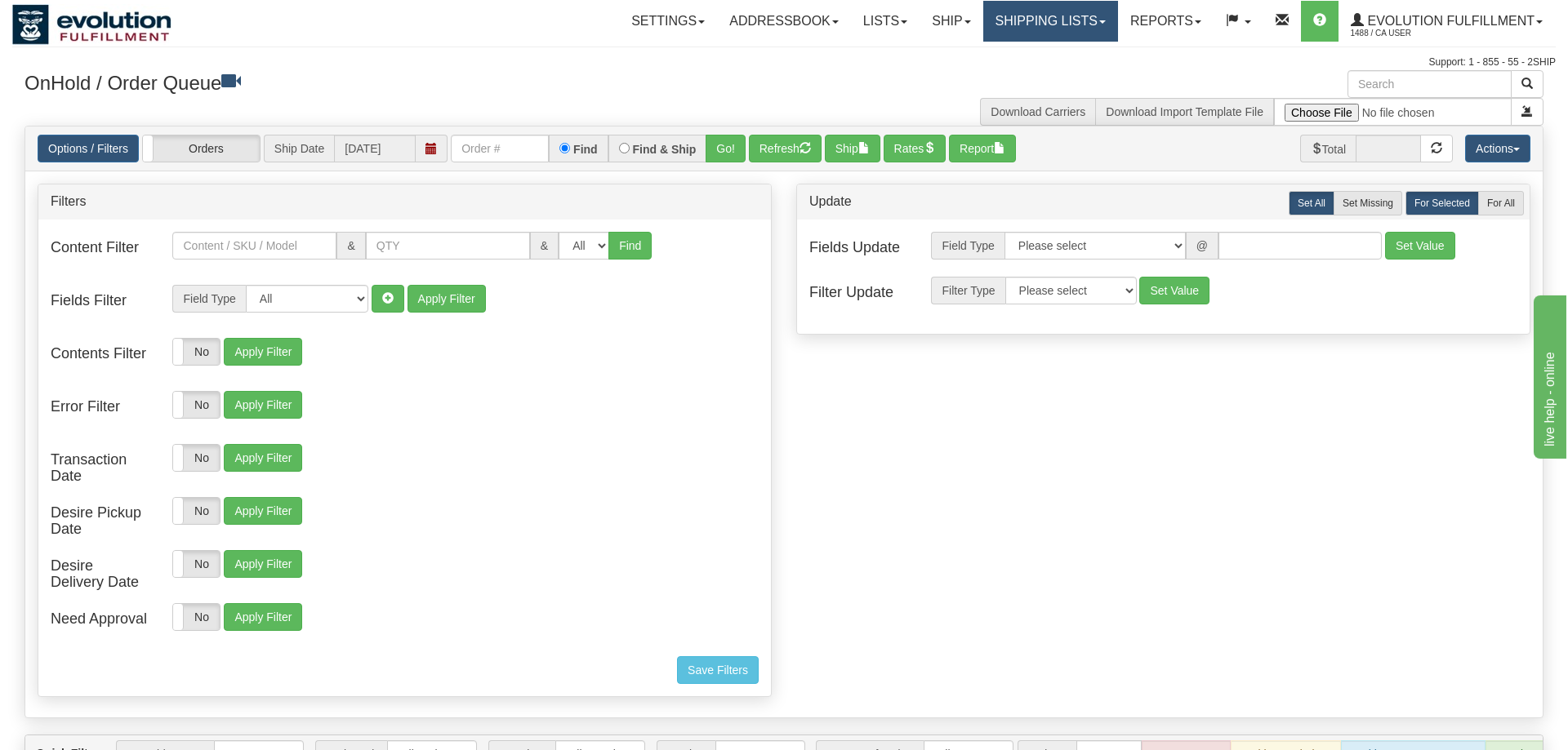
click at [1030, 33] on link "Shipping lists" at bounding box center [1050, 21] width 135 height 41
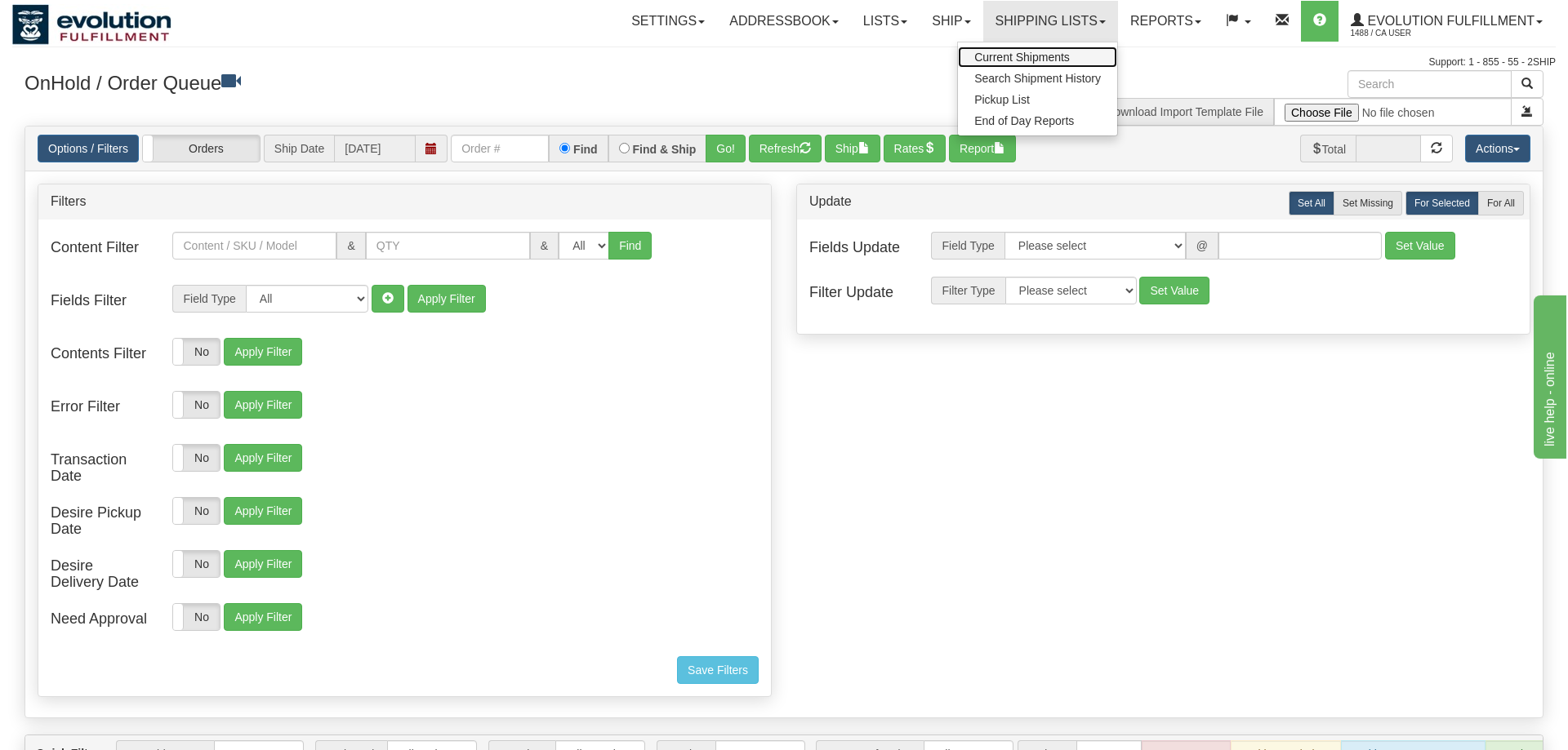
click at [989, 53] on span "Current Shipments" at bounding box center [1022, 56] width 95 height 13
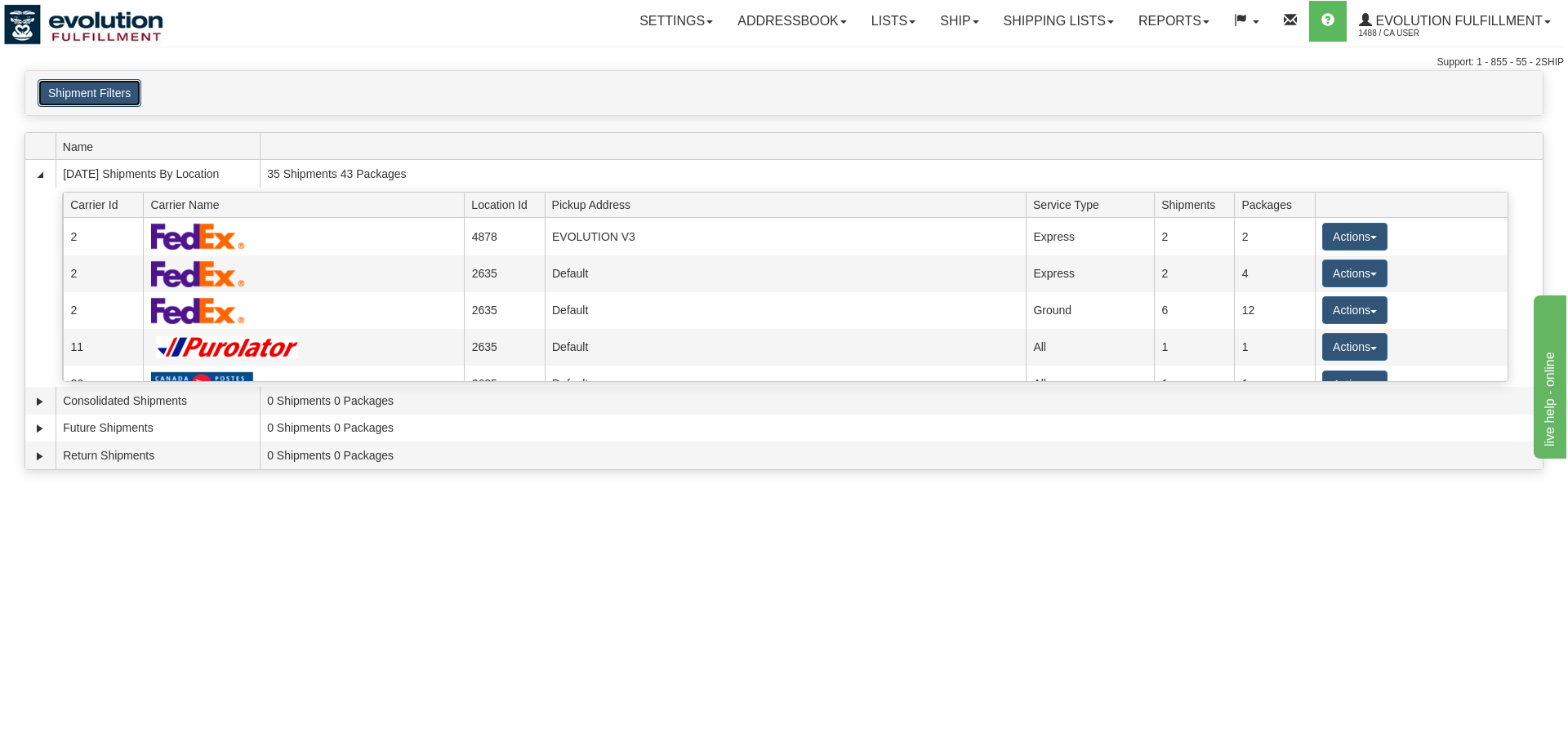
click at [83, 89] on button "Shipment Filters" at bounding box center [89, 92] width 104 height 28
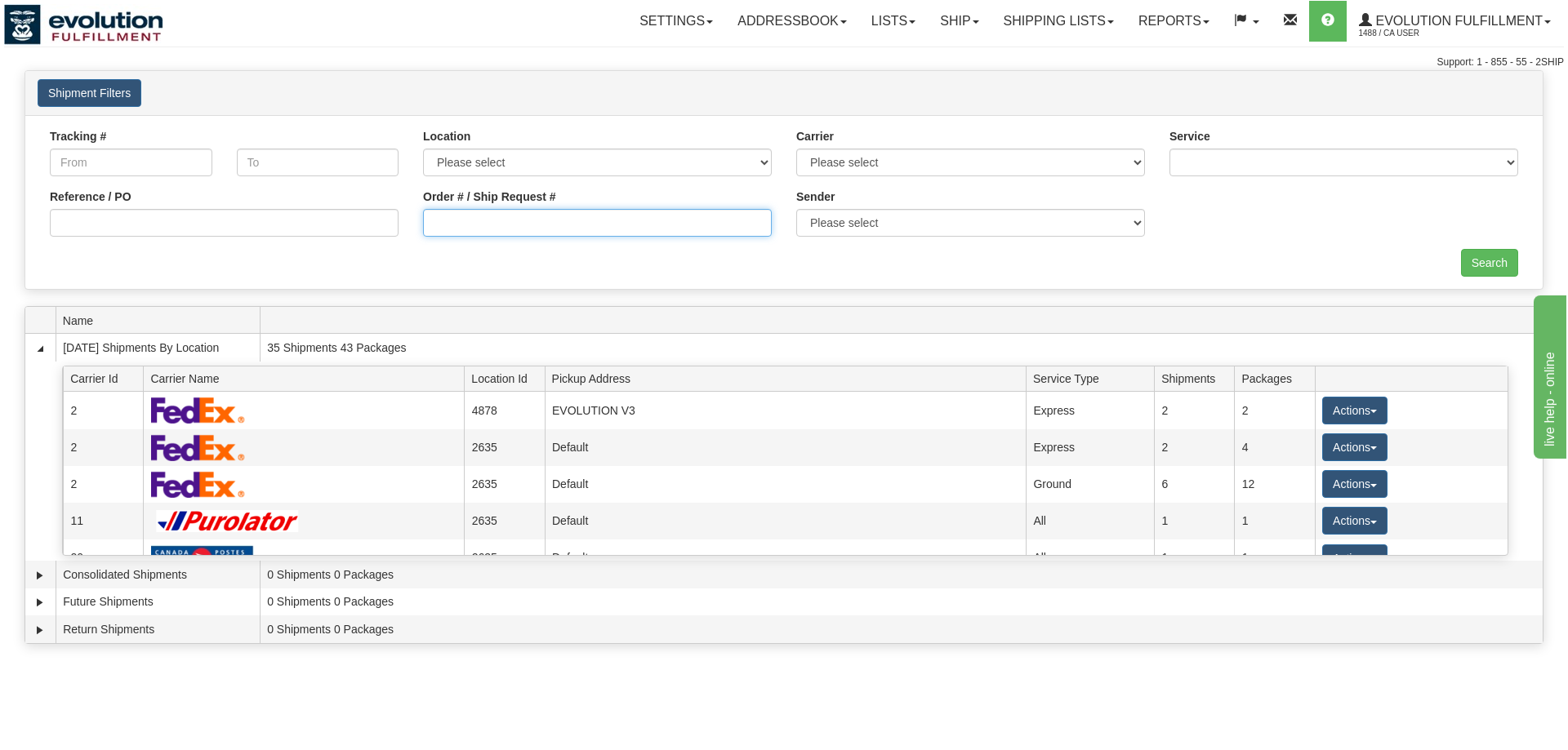
click at [641, 222] on input "Order # / Ship Request #" at bounding box center [597, 222] width 349 height 28
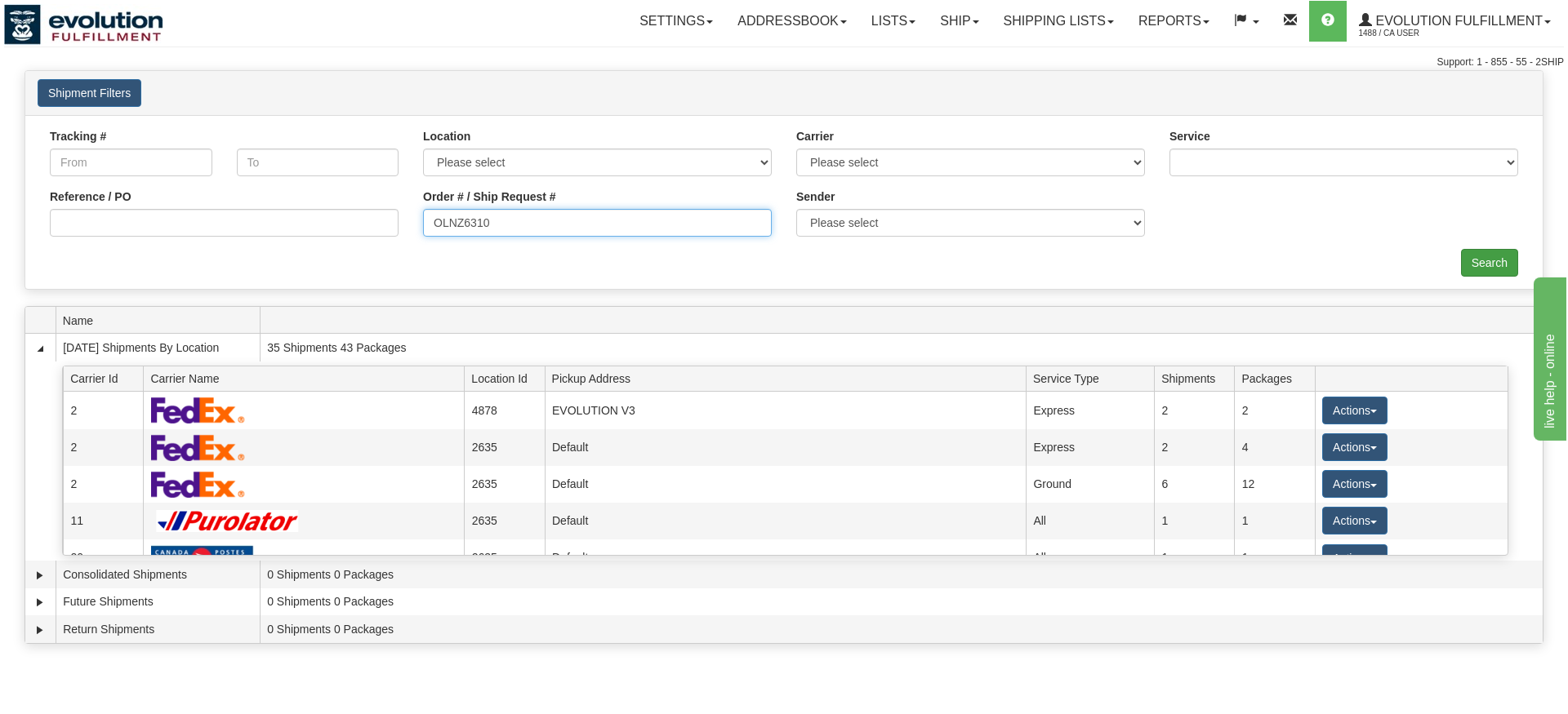
type input "OLNZ6310"
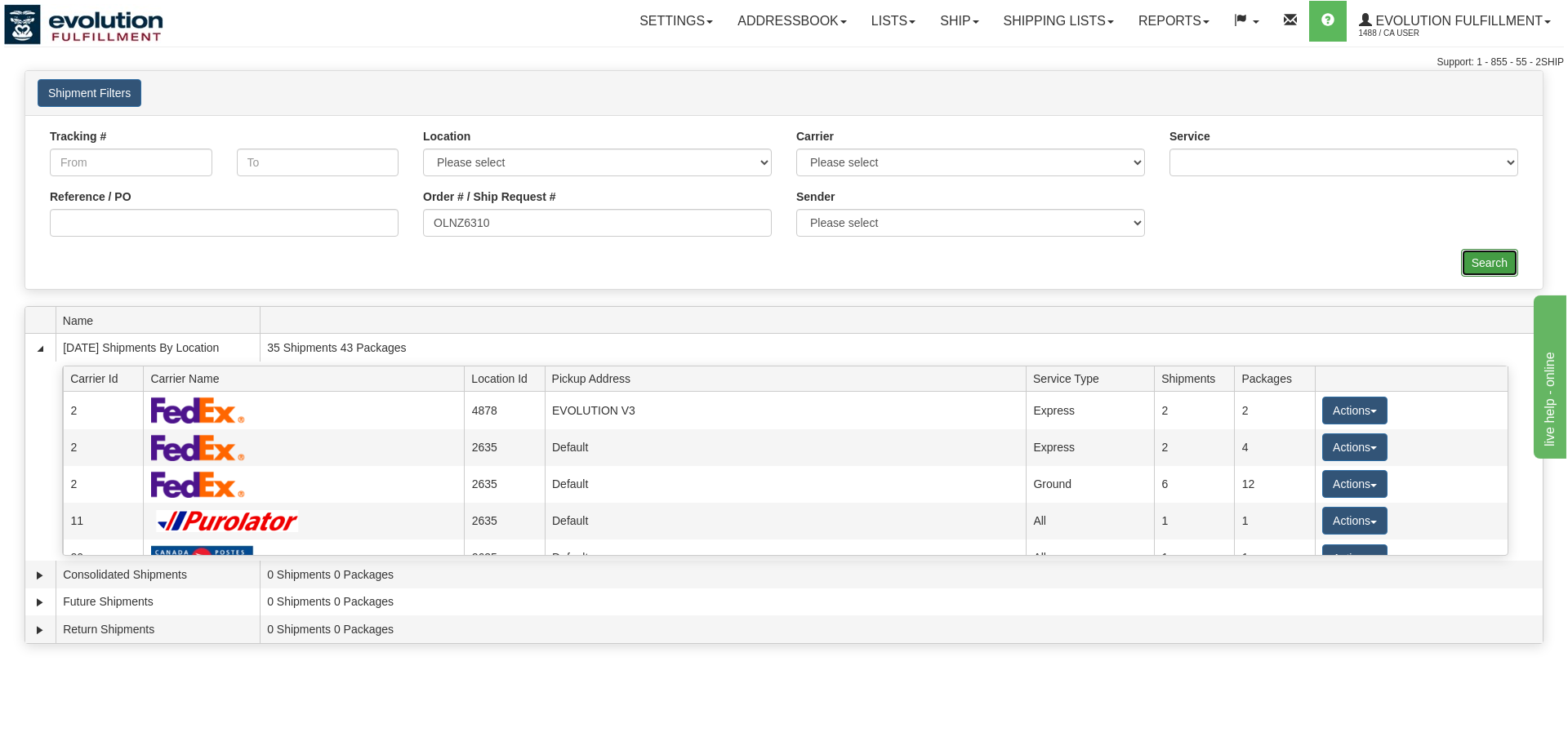
click at [1481, 290] on div "Shipment Filters Website Agent" at bounding box center [784, 180] width 1519 height 220
click at [1480, 259] on input "Search" at bounding box center [1489, 262] width 57 height 28
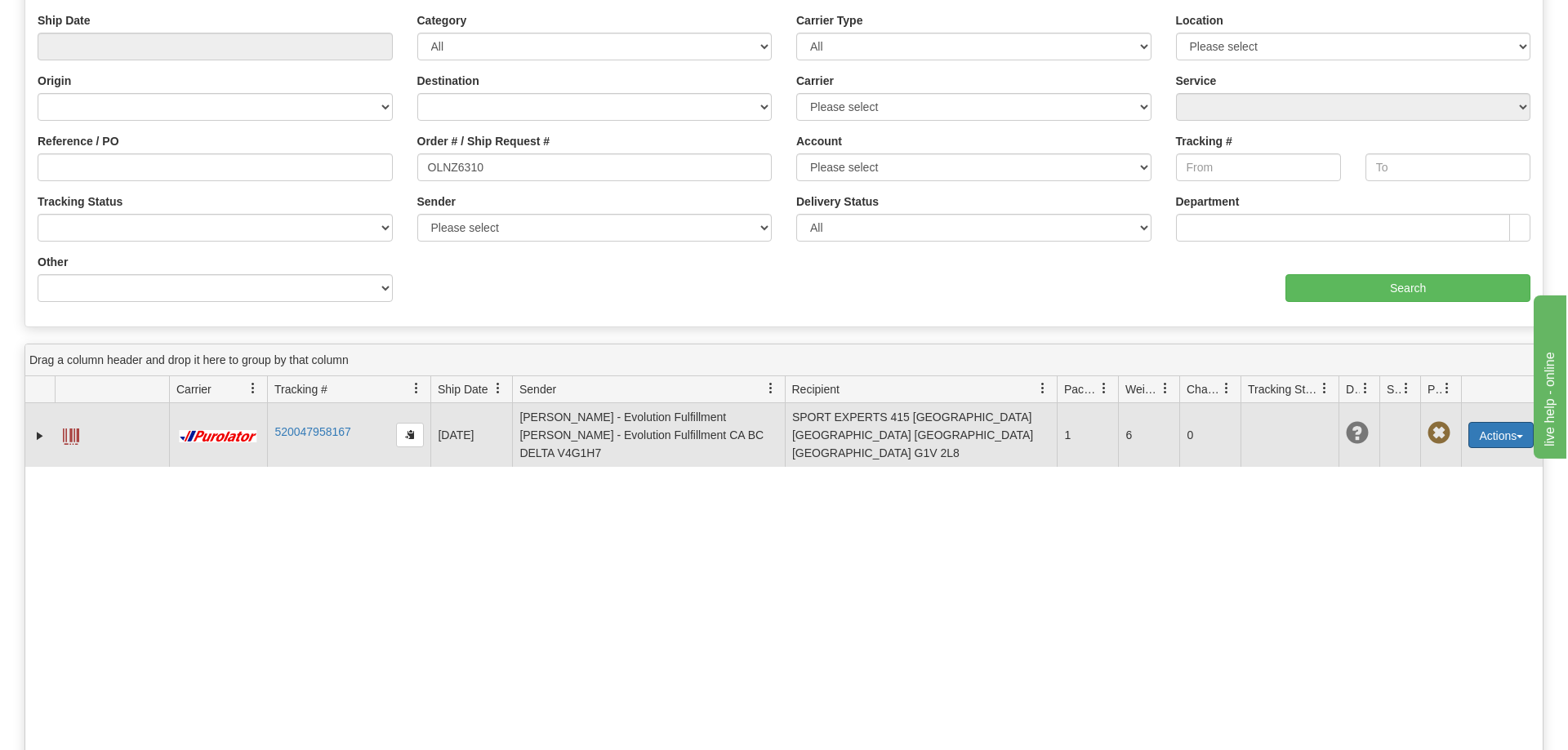
click at [1521, 435] on span "button" at bounding box center [1519, 436] width 7 height 3
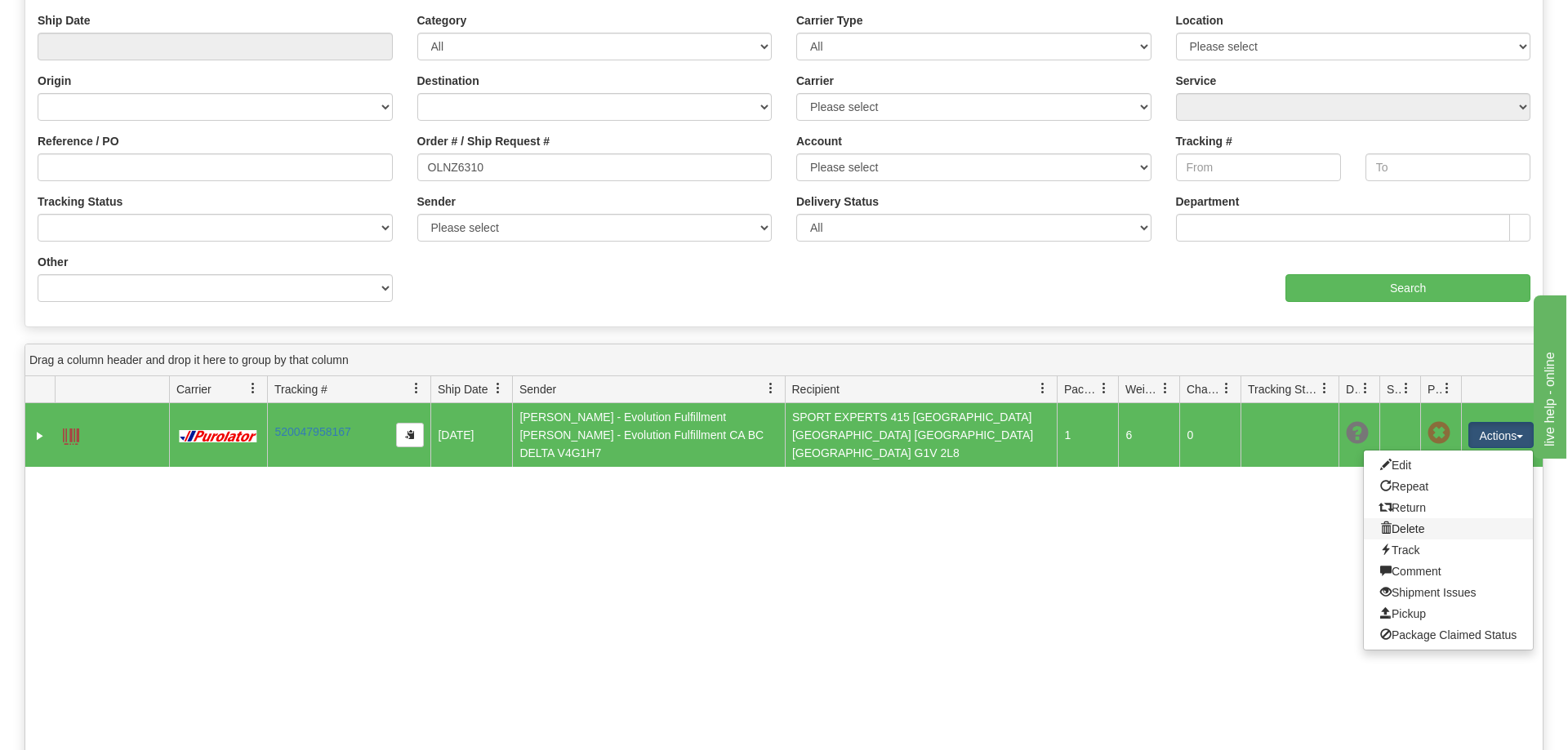
click at [1417, 523] on link "Delete" at bounding box center [1448, 528] width 169 height 21
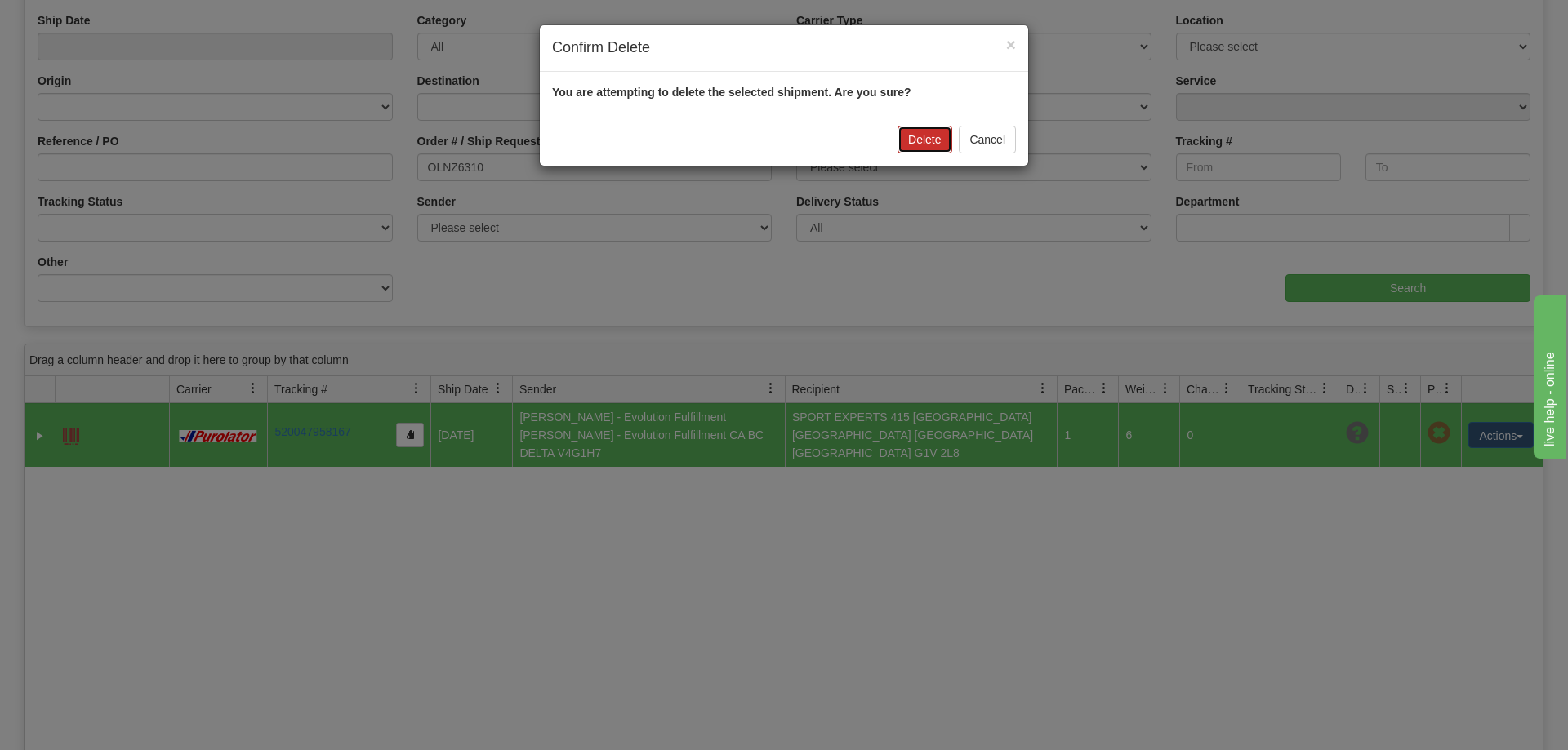
click at [902, 137] on button "Delete" at bounding box center [923, 139] width 53 height 28
